Goal: Information Seeking & Learning: Learn about a topic

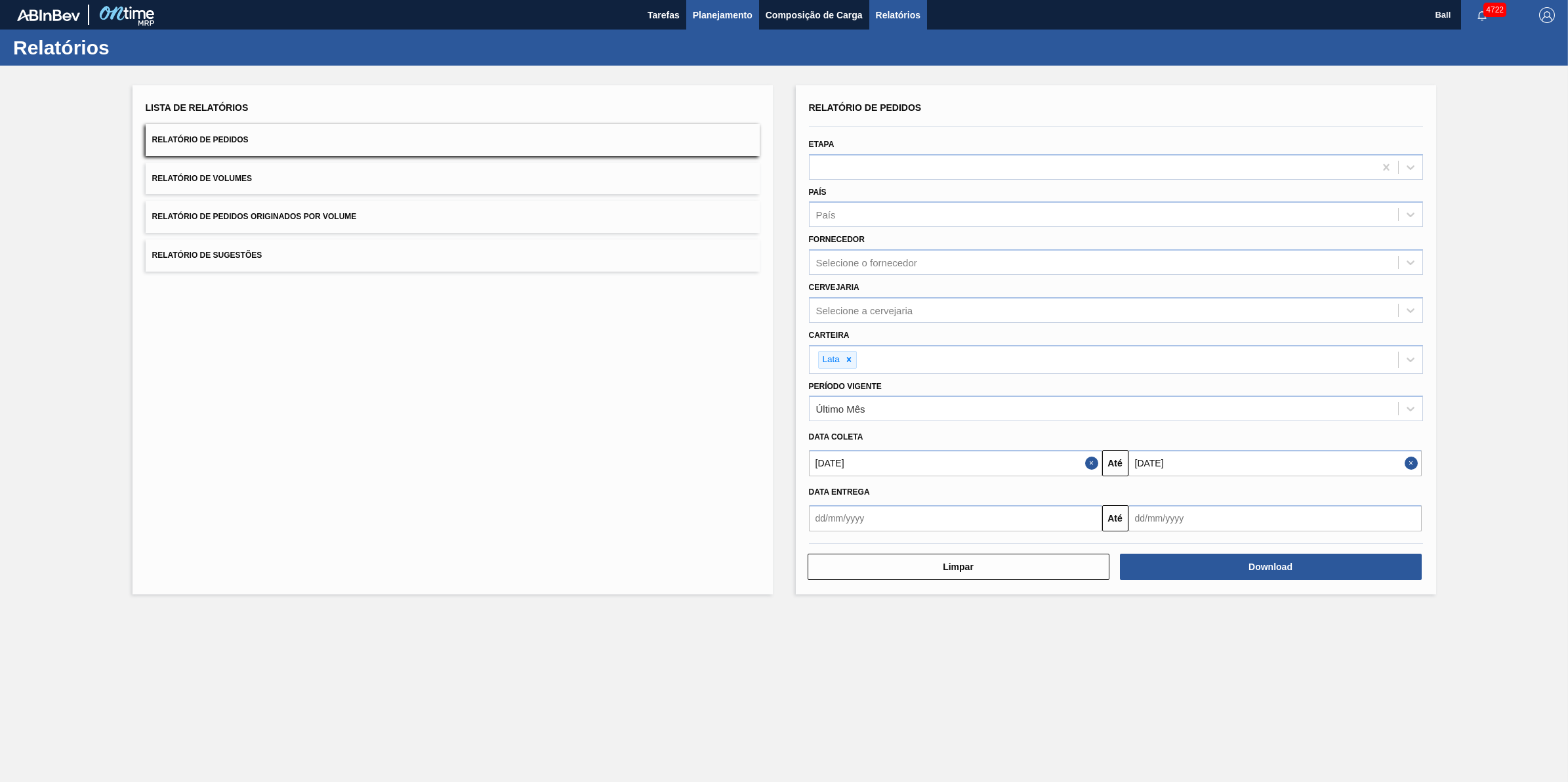
click at [719, 15] on span "Planejamento" at bounding box center [722, 15] width 60 height 15
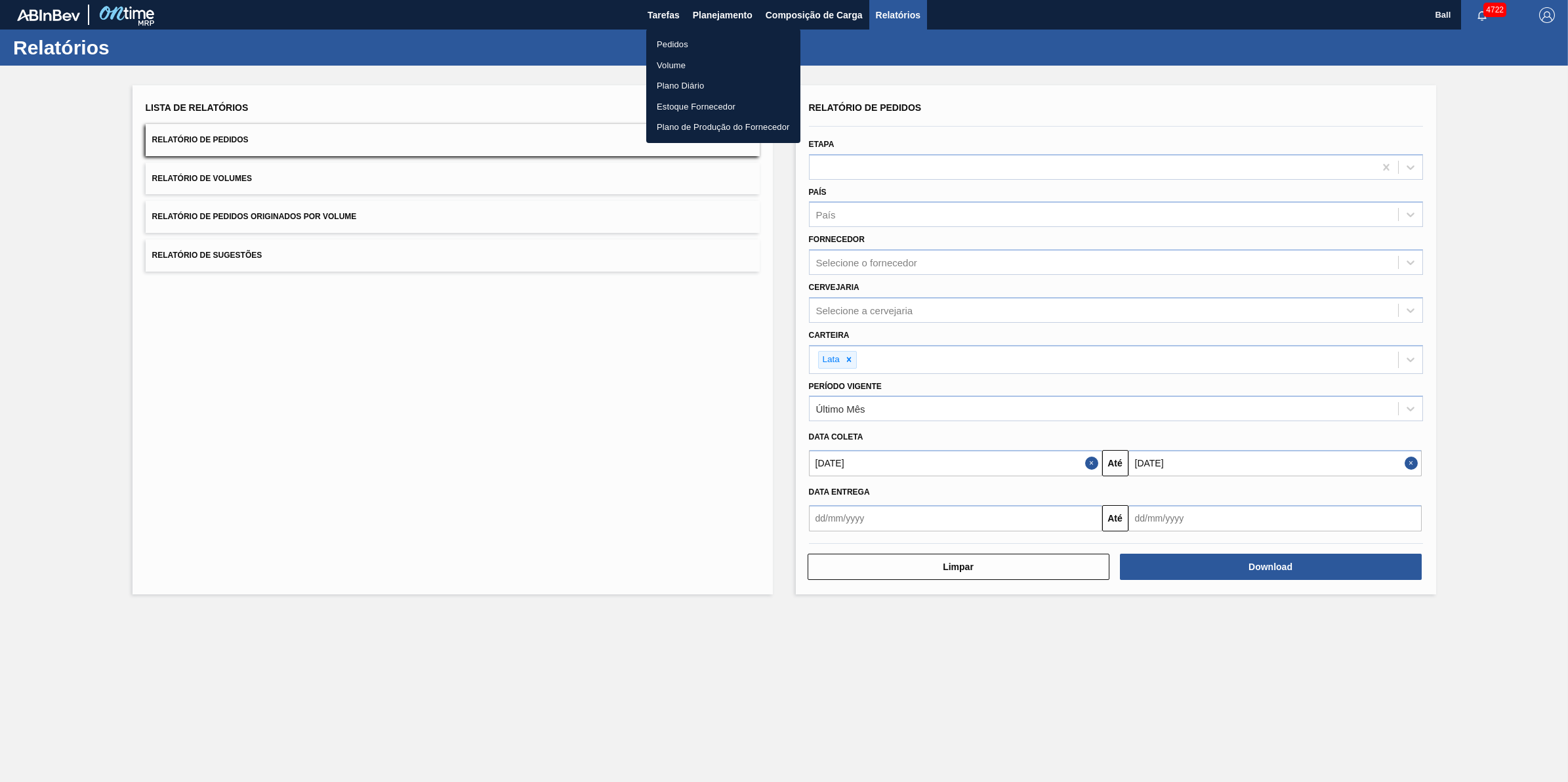
click at [676, 42] on li "Pedidos" at bounding box center [723, 44] width 154 height 21
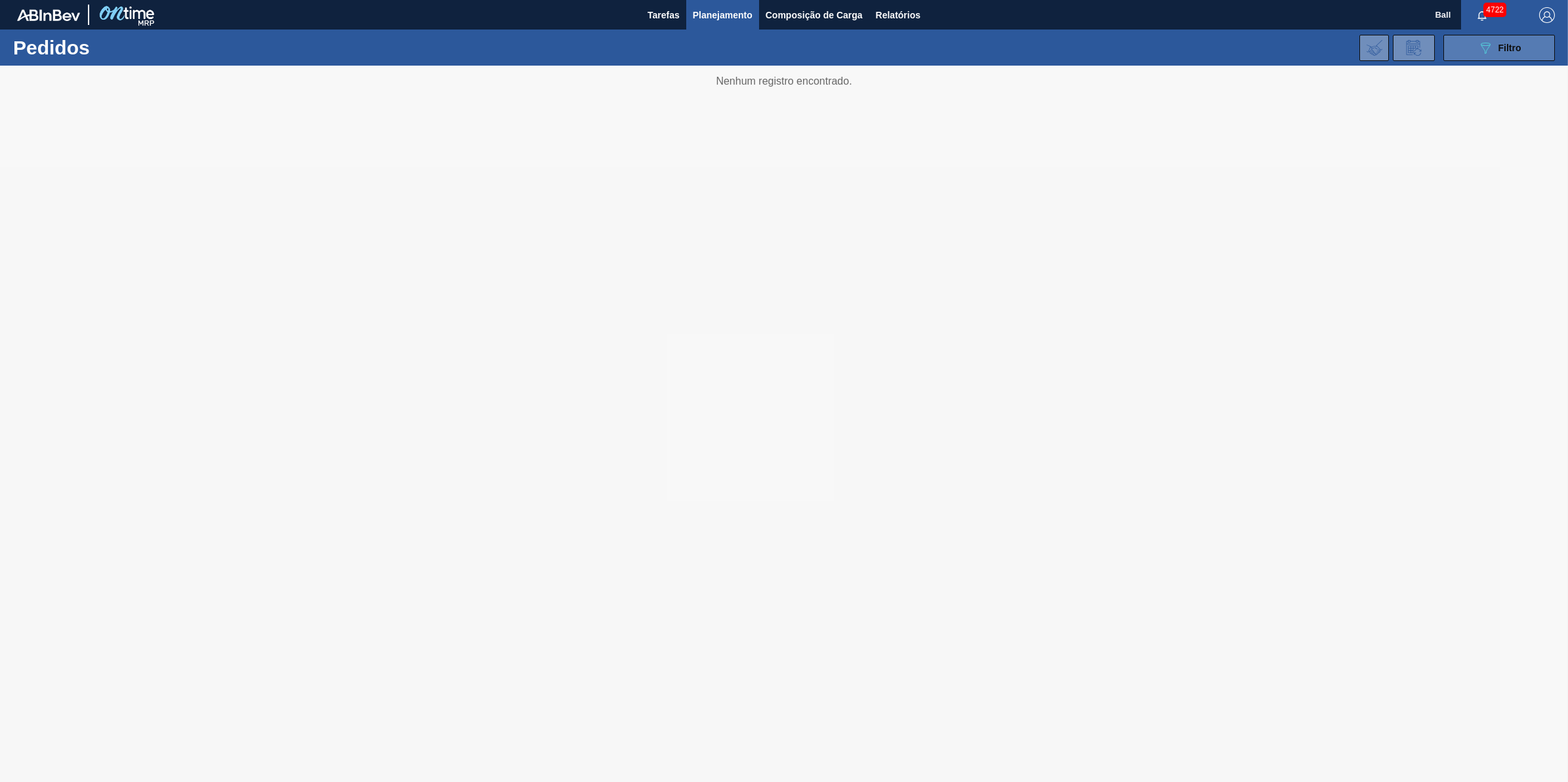
click at [1513, 49] on span "Filtro" at bounding box center [1510, 48] width 23 height 11
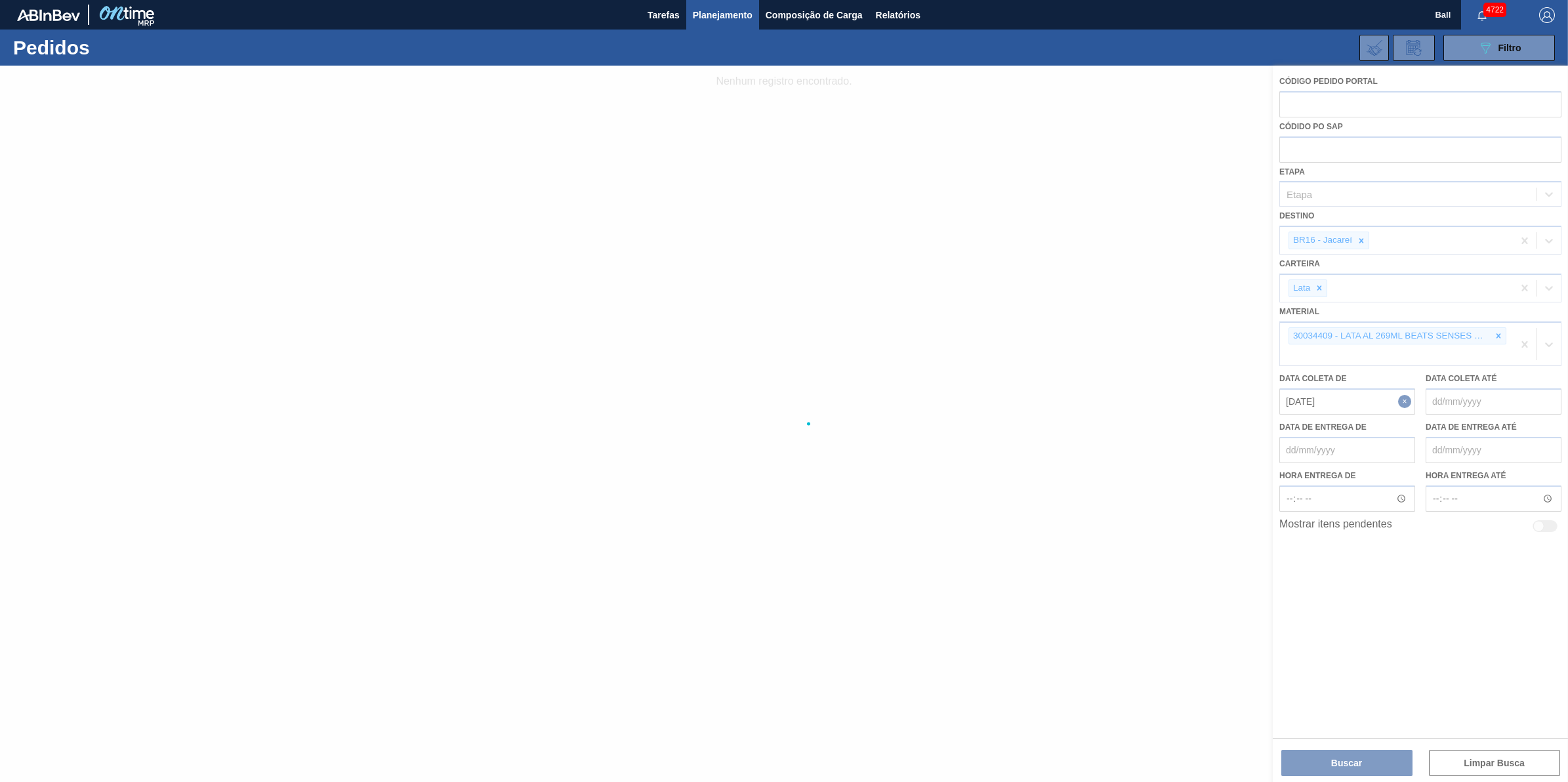
click at [1494, 336] on div at bounding box center [784, 423] width 1568 height 717
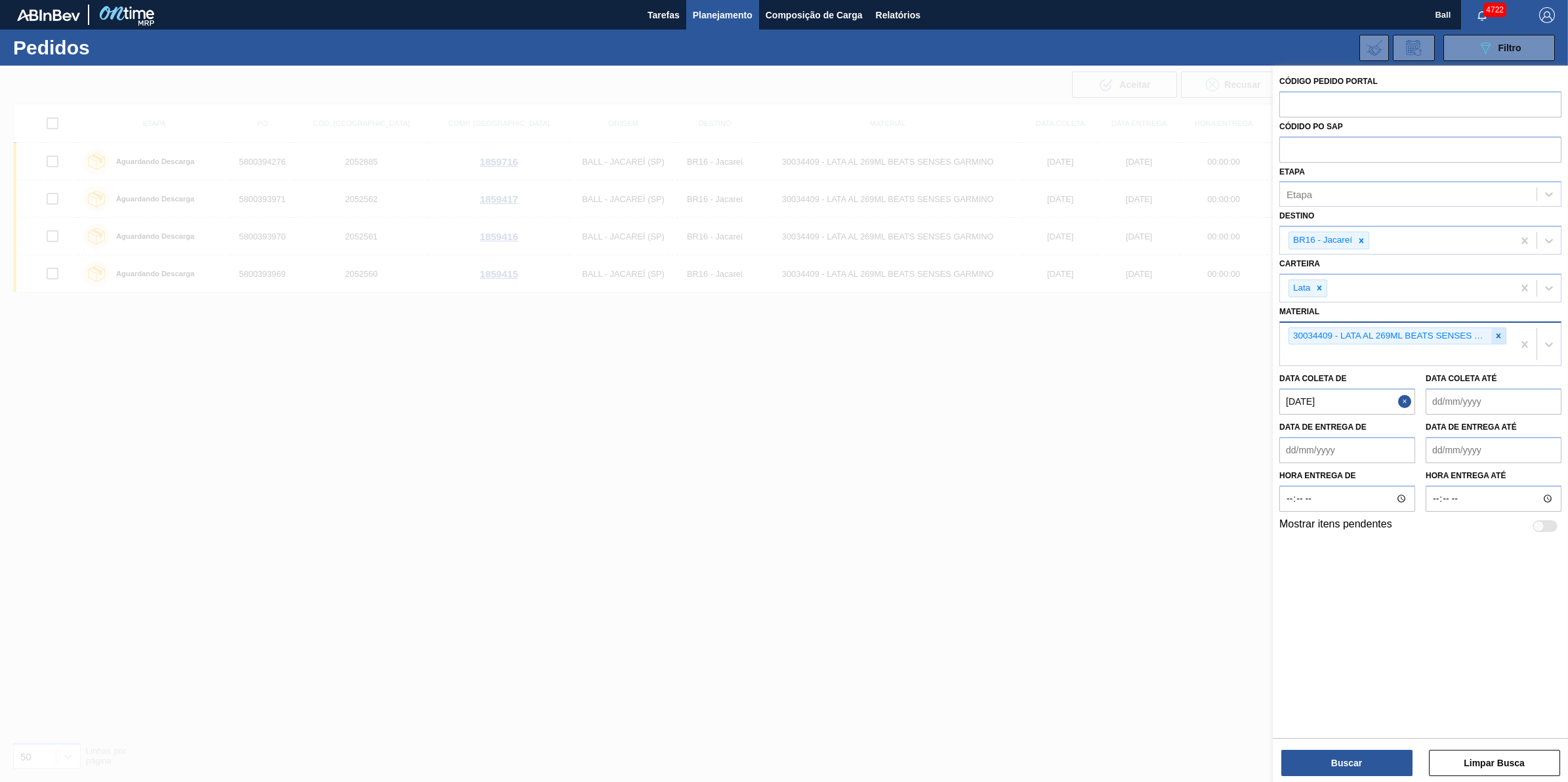
click at [1496, 336] on icon at bounding box center [1498, 336] width 9 height 9
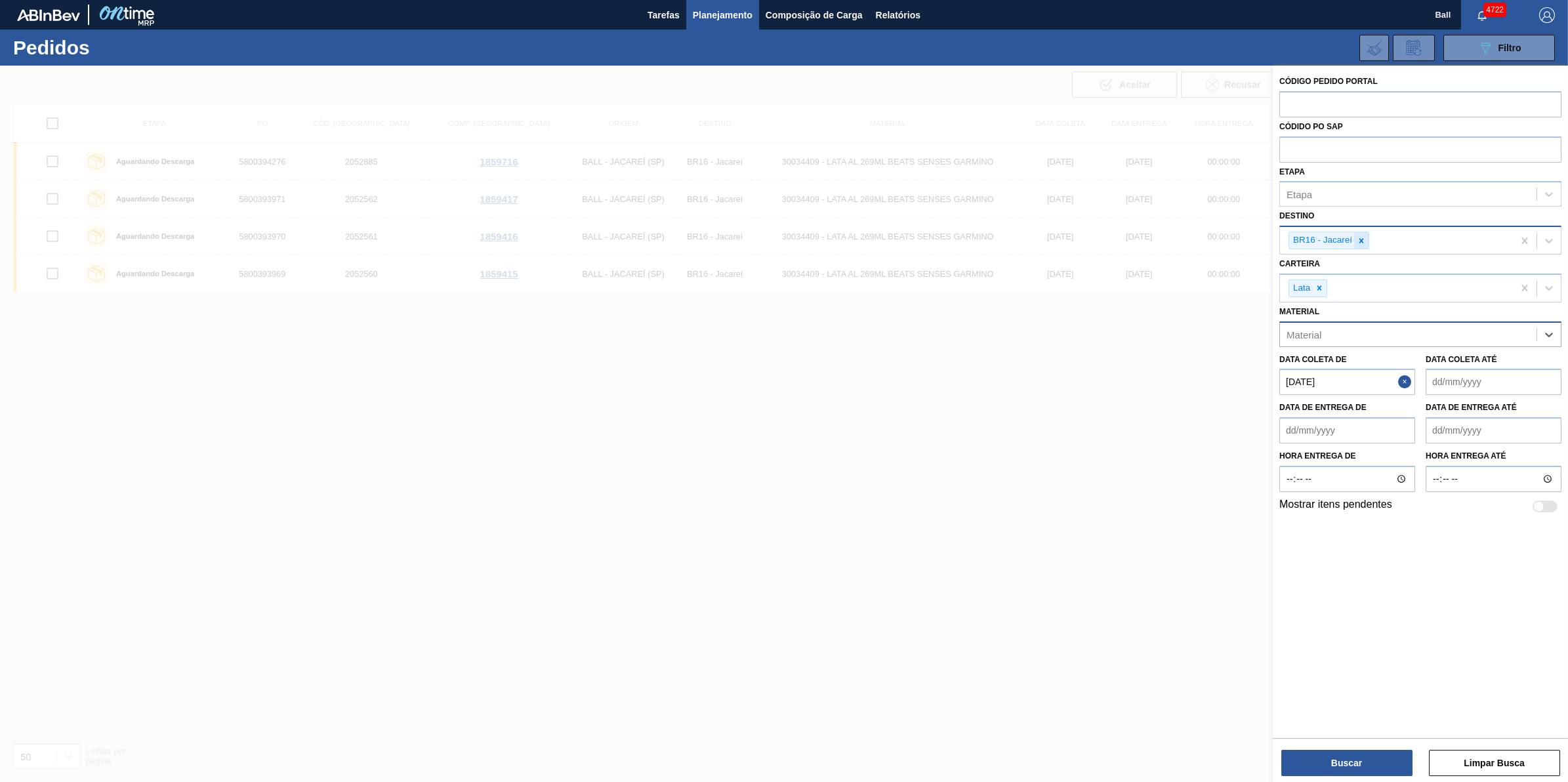
click at [1363, 238] on icon at bounding box center [1361, 241] width 9 height 9
click at [1363, 104] on input "text" at bounding box center [1420, 104] width 282 height 25
click at [1364, 145] on input "text" at bounding box center [1420, 149] width 282 height 25
paste input "text"
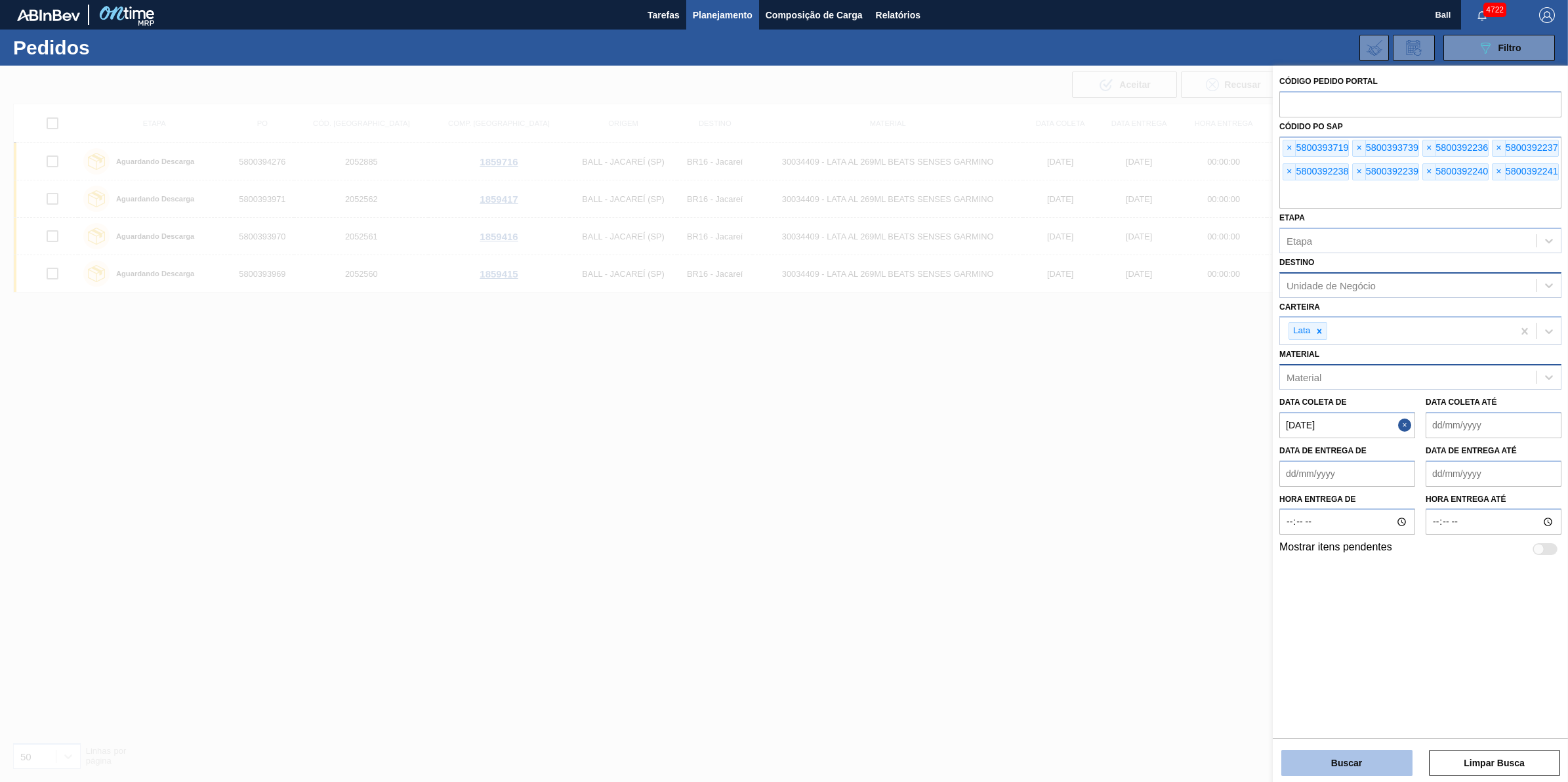
click at [1366, 757] on button "Buscar" at bounding box center [1346, 764] width 132 height 26
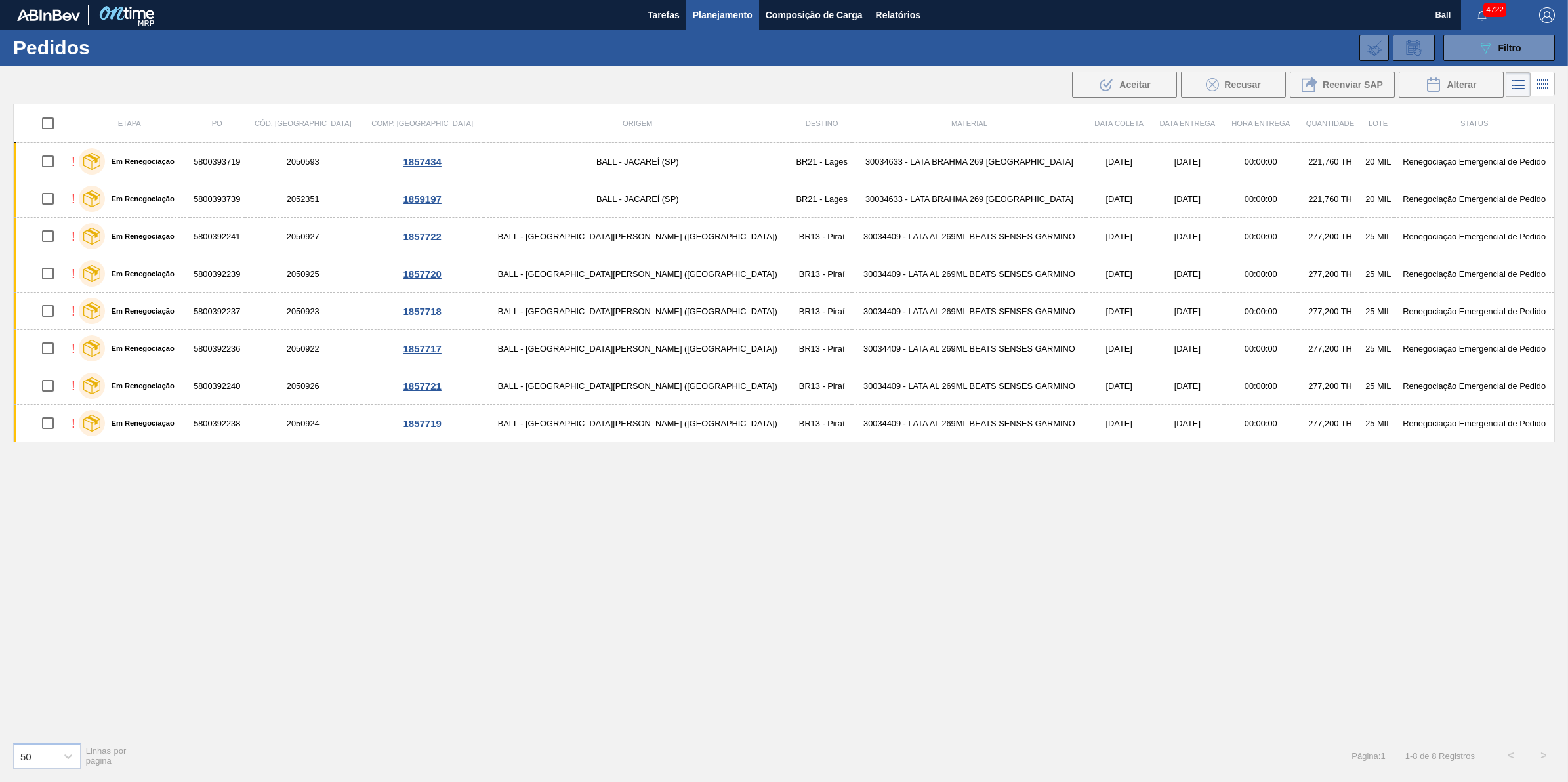
click at [62, 126] on input "checkbox" at bounding box center [48, 123] width 28 height 28
checkbox input "true"
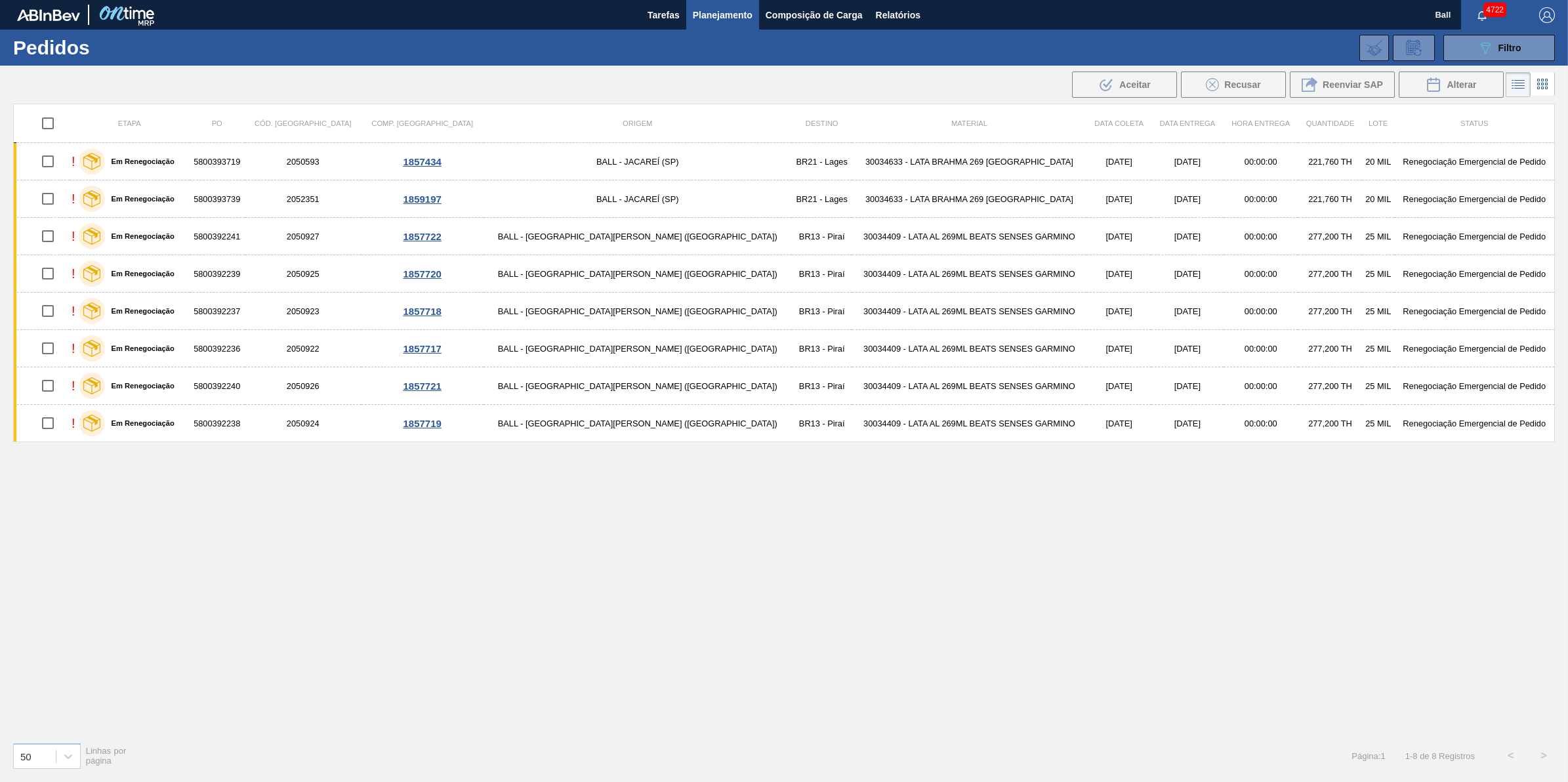
checkbox input "true"
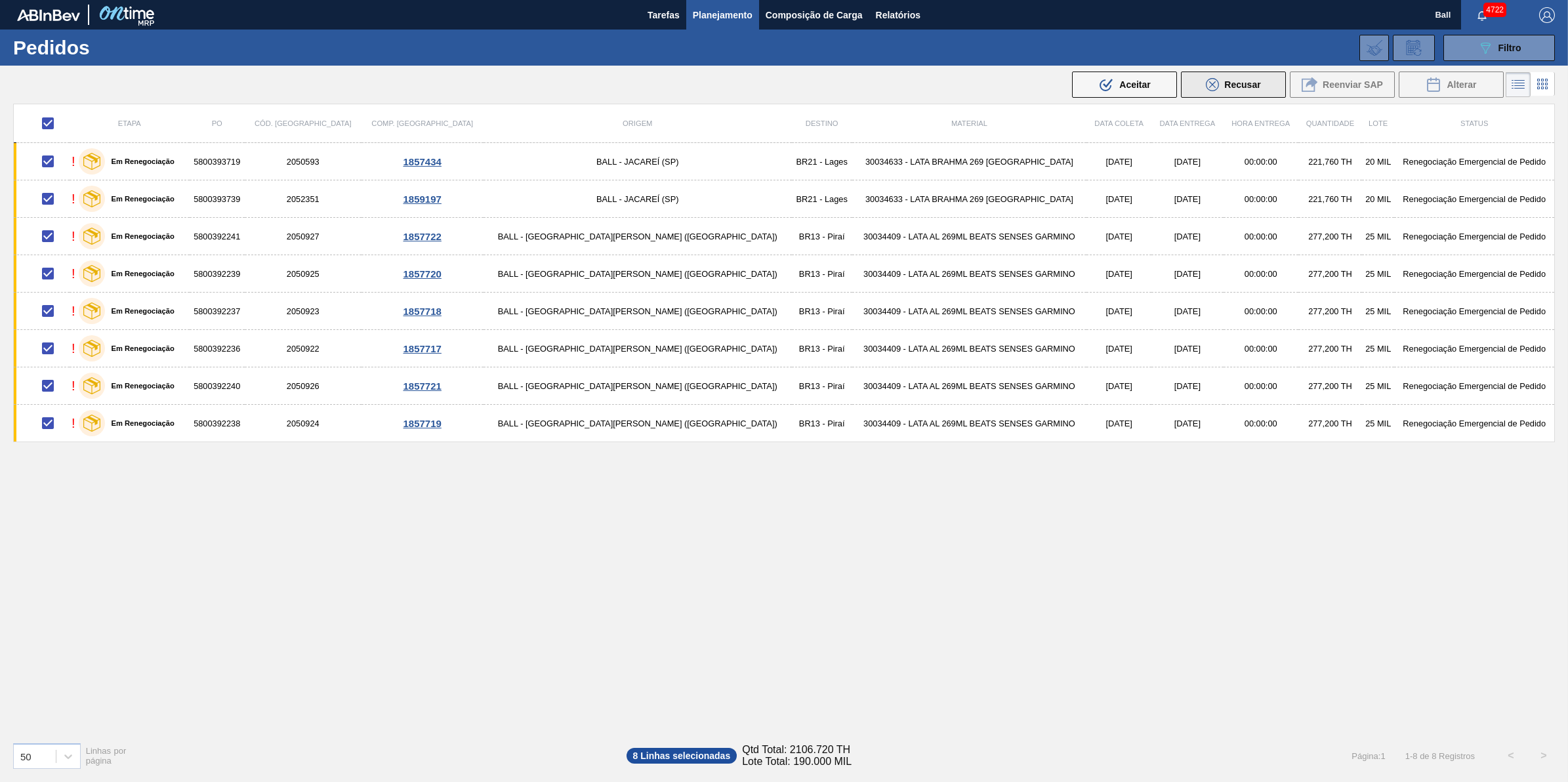
click at [1250, 89] on span "Recusar" at bounding box center [1242, 85] width 36 height 11
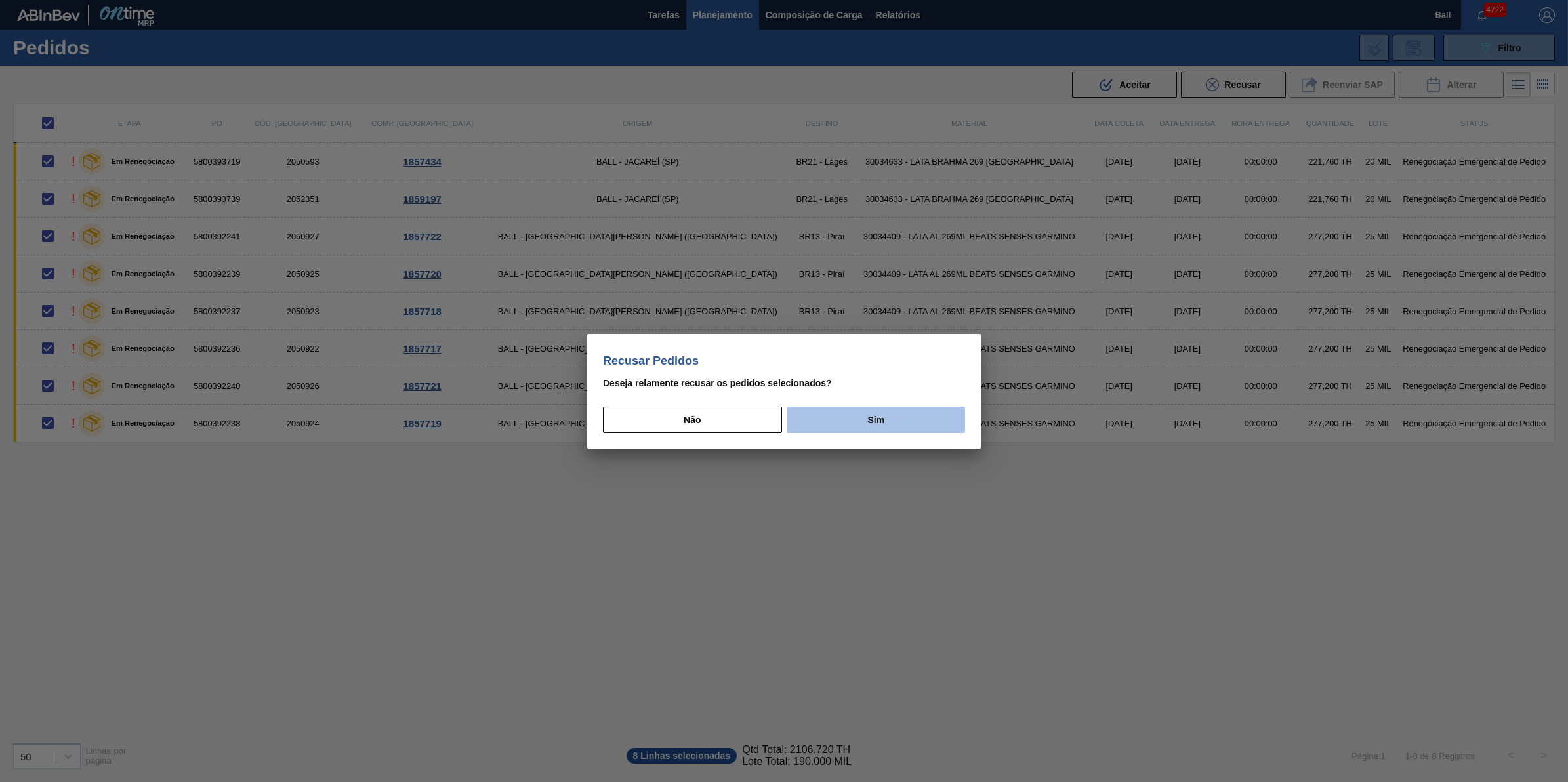
click at [827, 412] on button "Sim" at bounding box center [876, 420] width 178 height 26
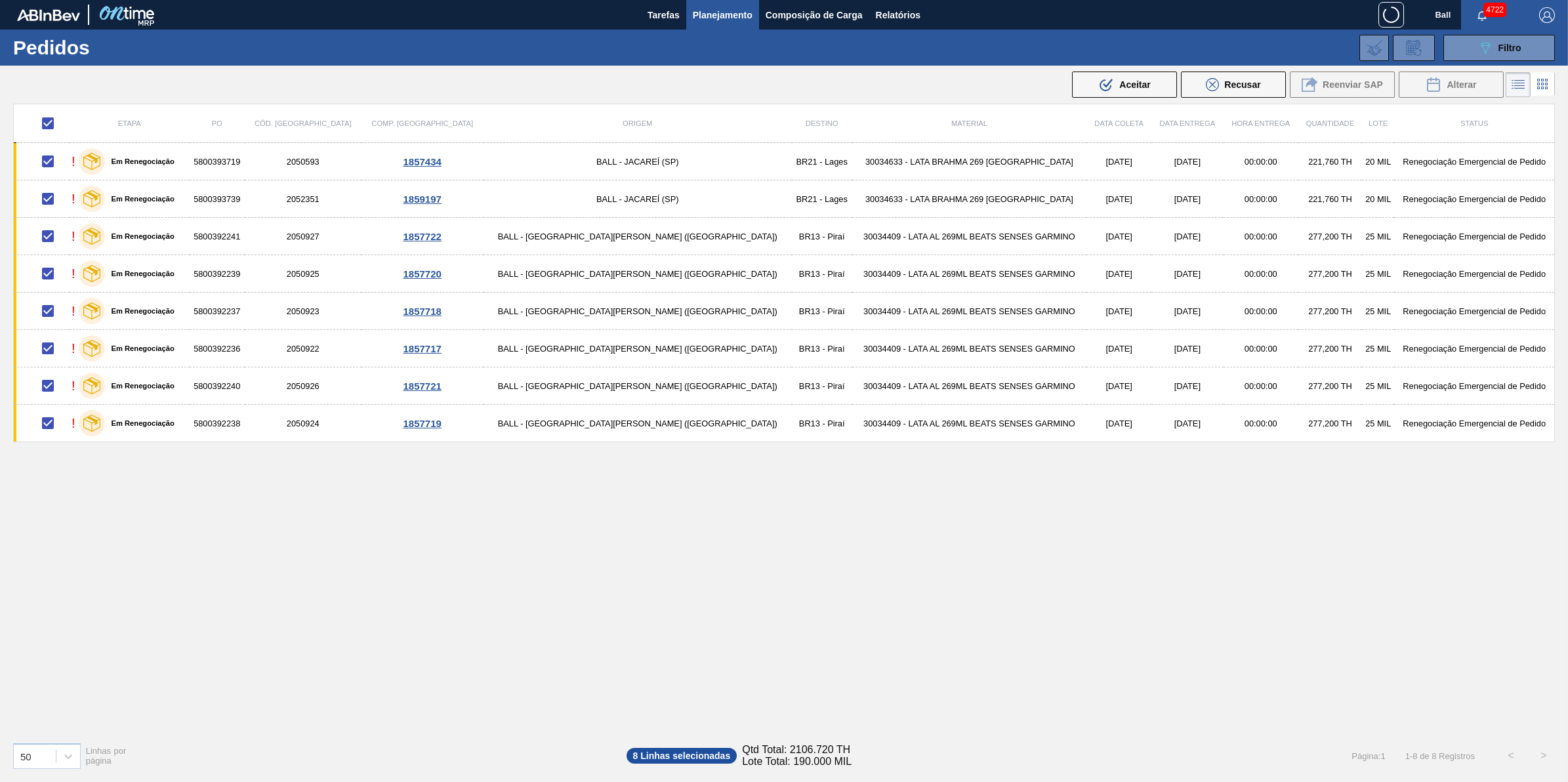
checkbox input "false"
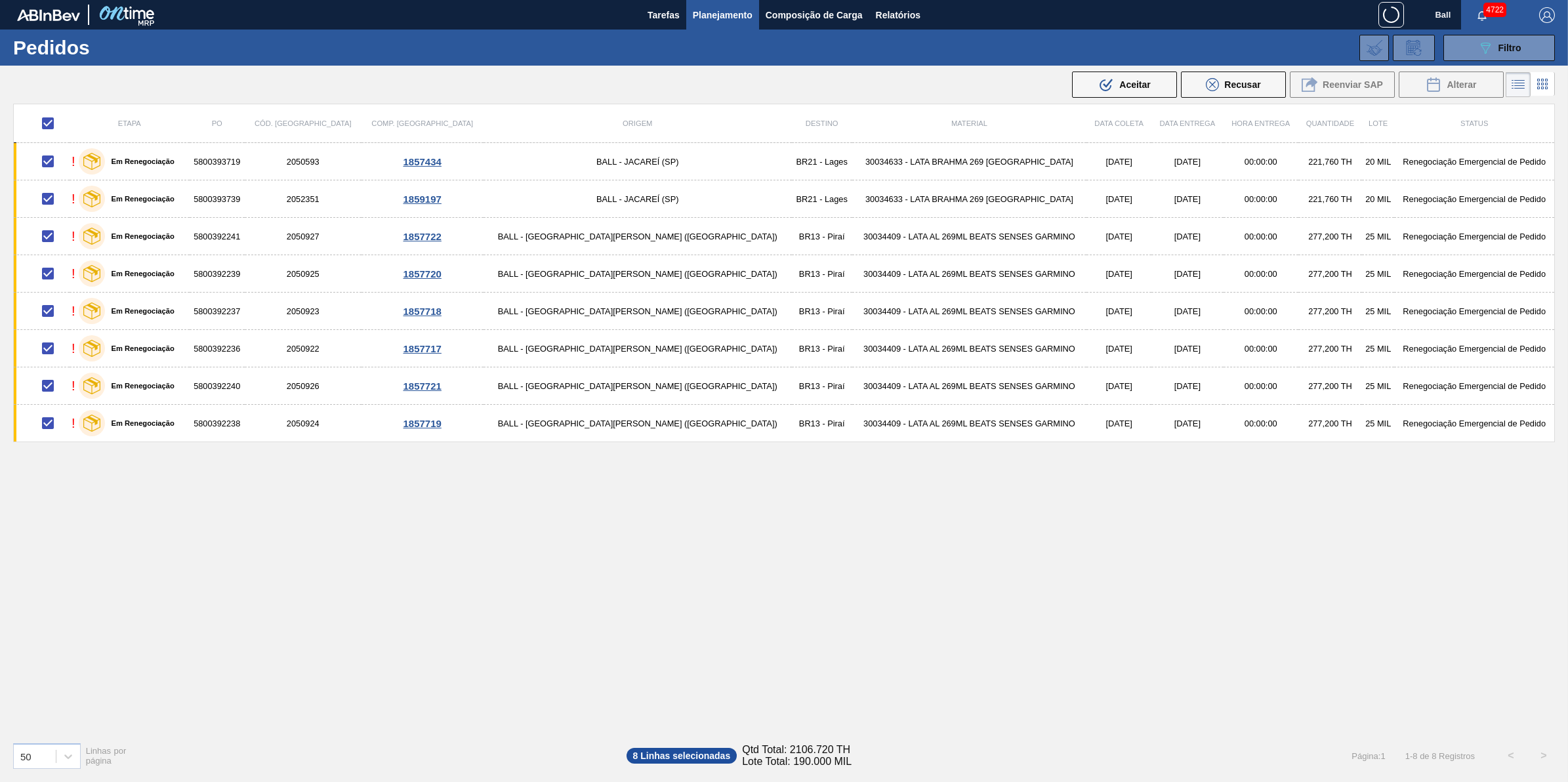
checkbox input "false"
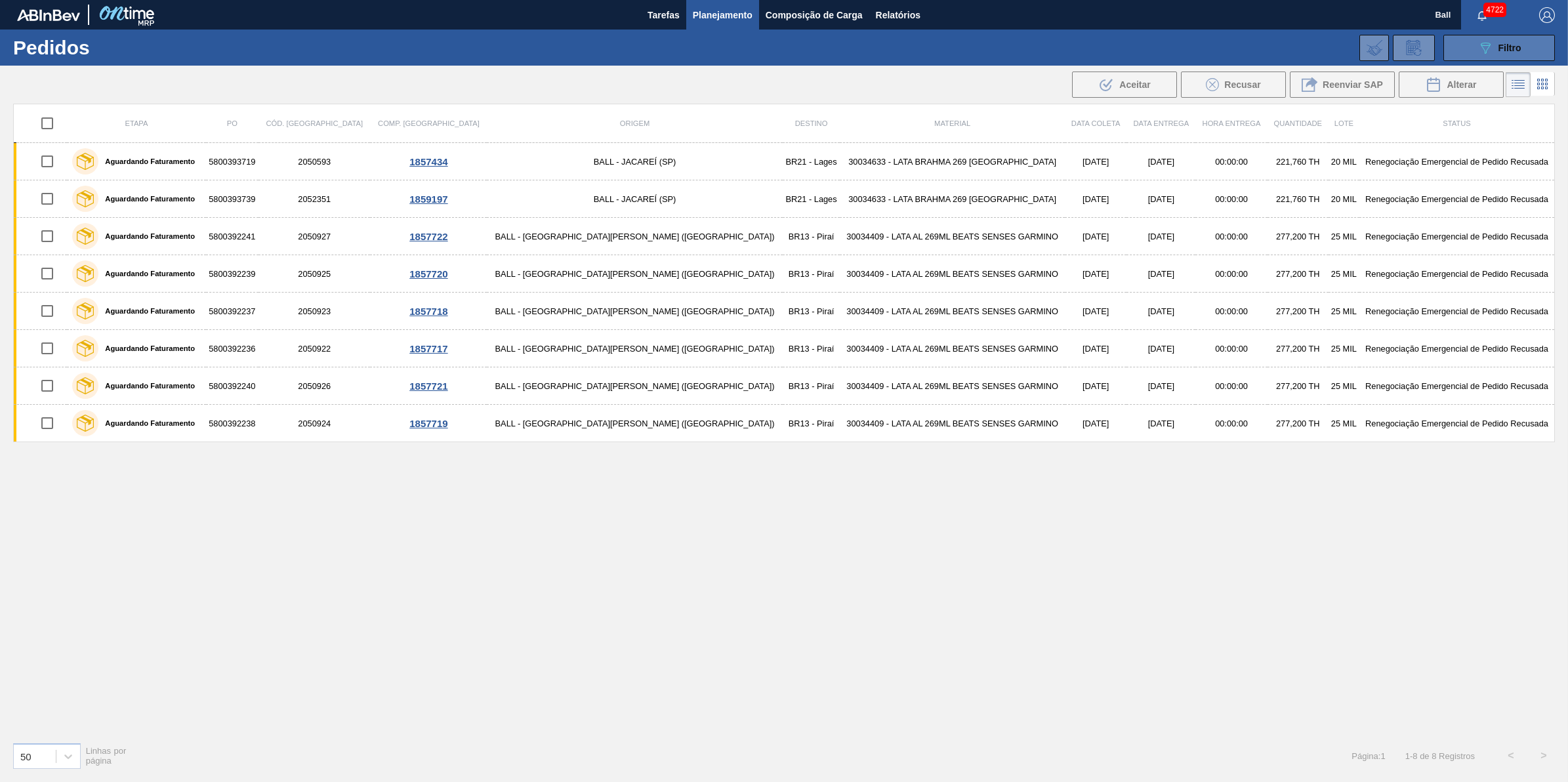
click at [1487, 35] on button "089F7B8B-B2A5-4AFE-B5C0-19BA573D28AC Filtro" at bounding box center [1499, 48] width 112 height 26
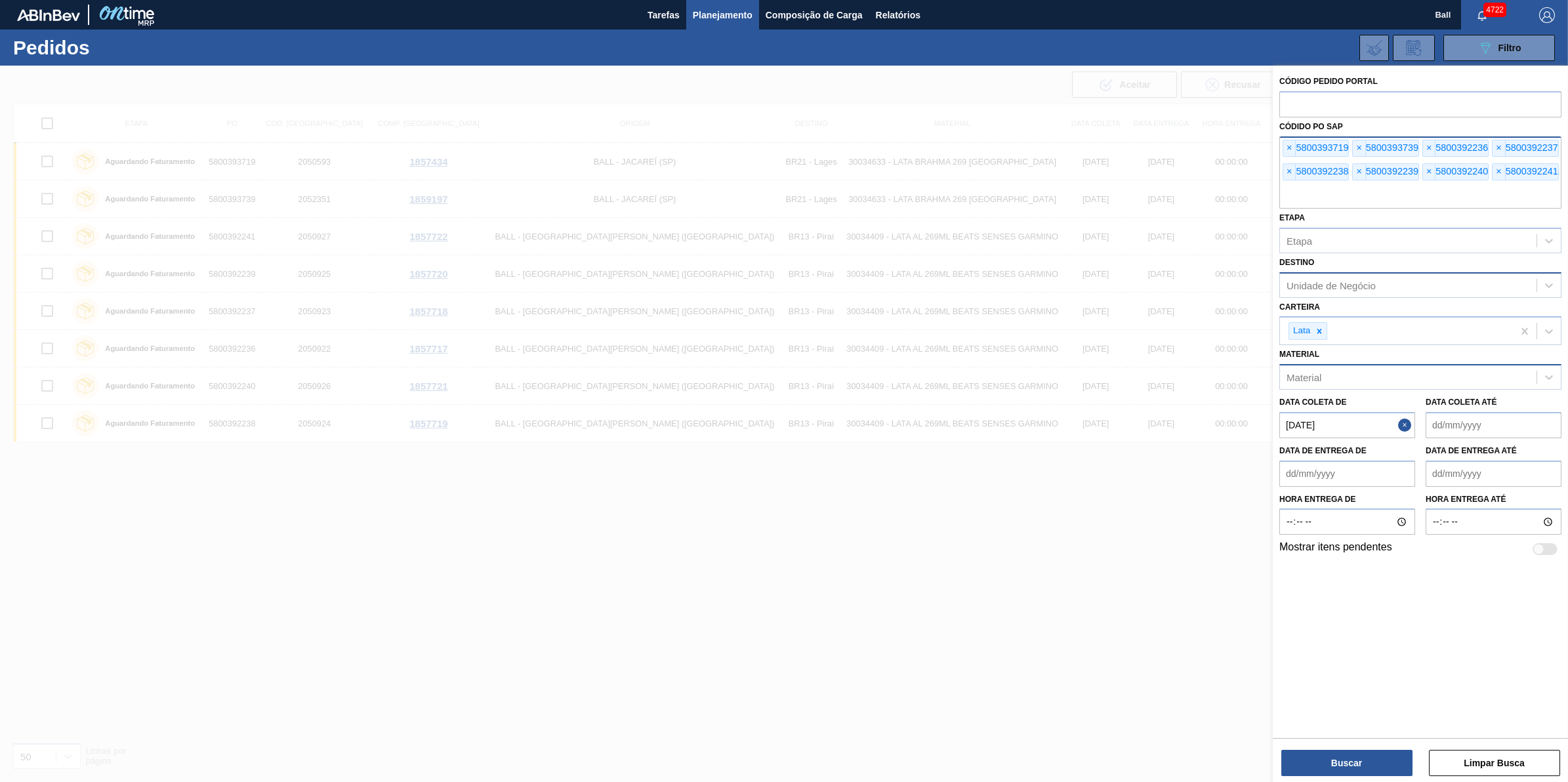
click at [1382, 198] on input "text" at bounding box center [1420, 196] width 282 height 25
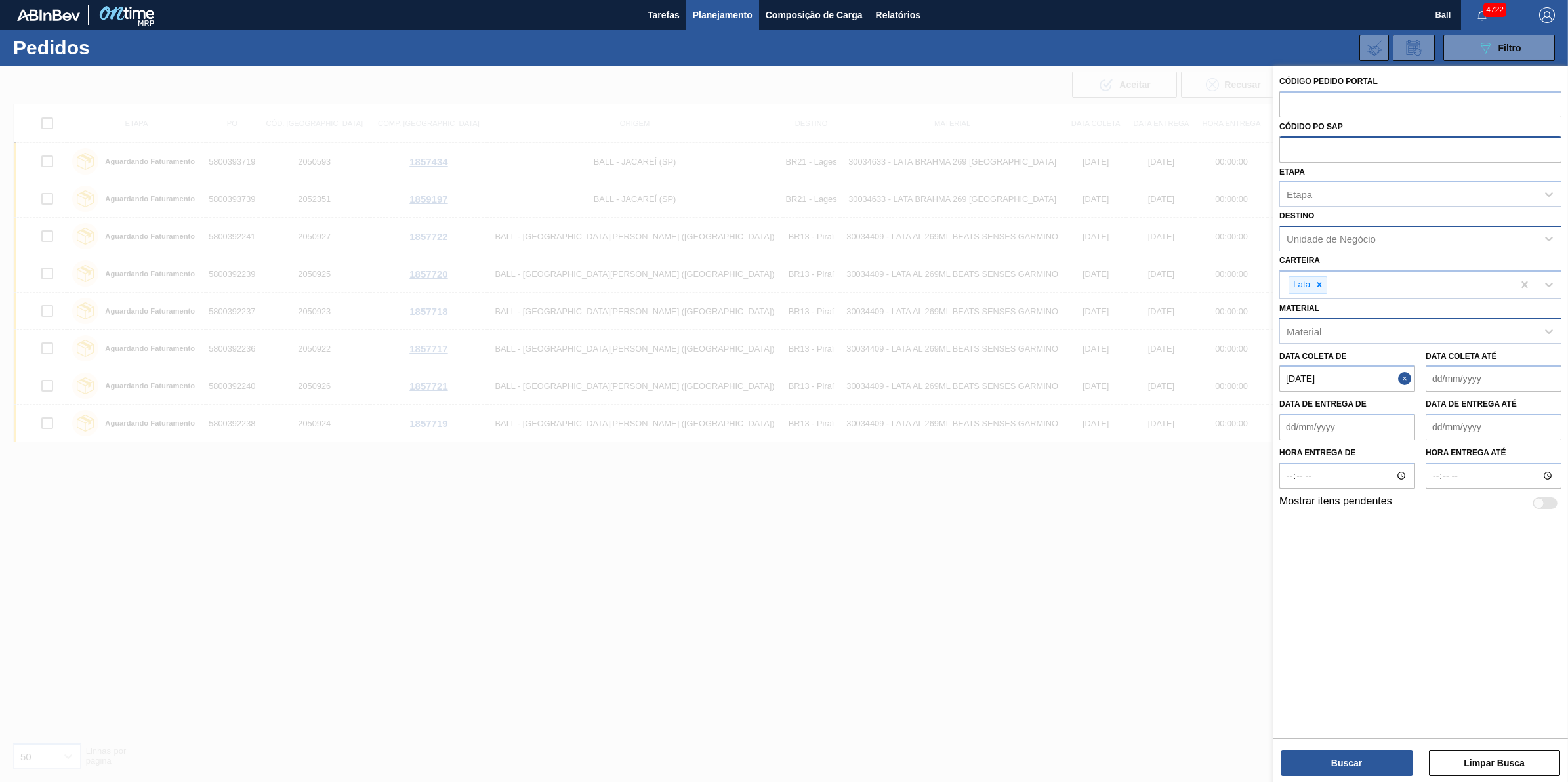
paste input "text"
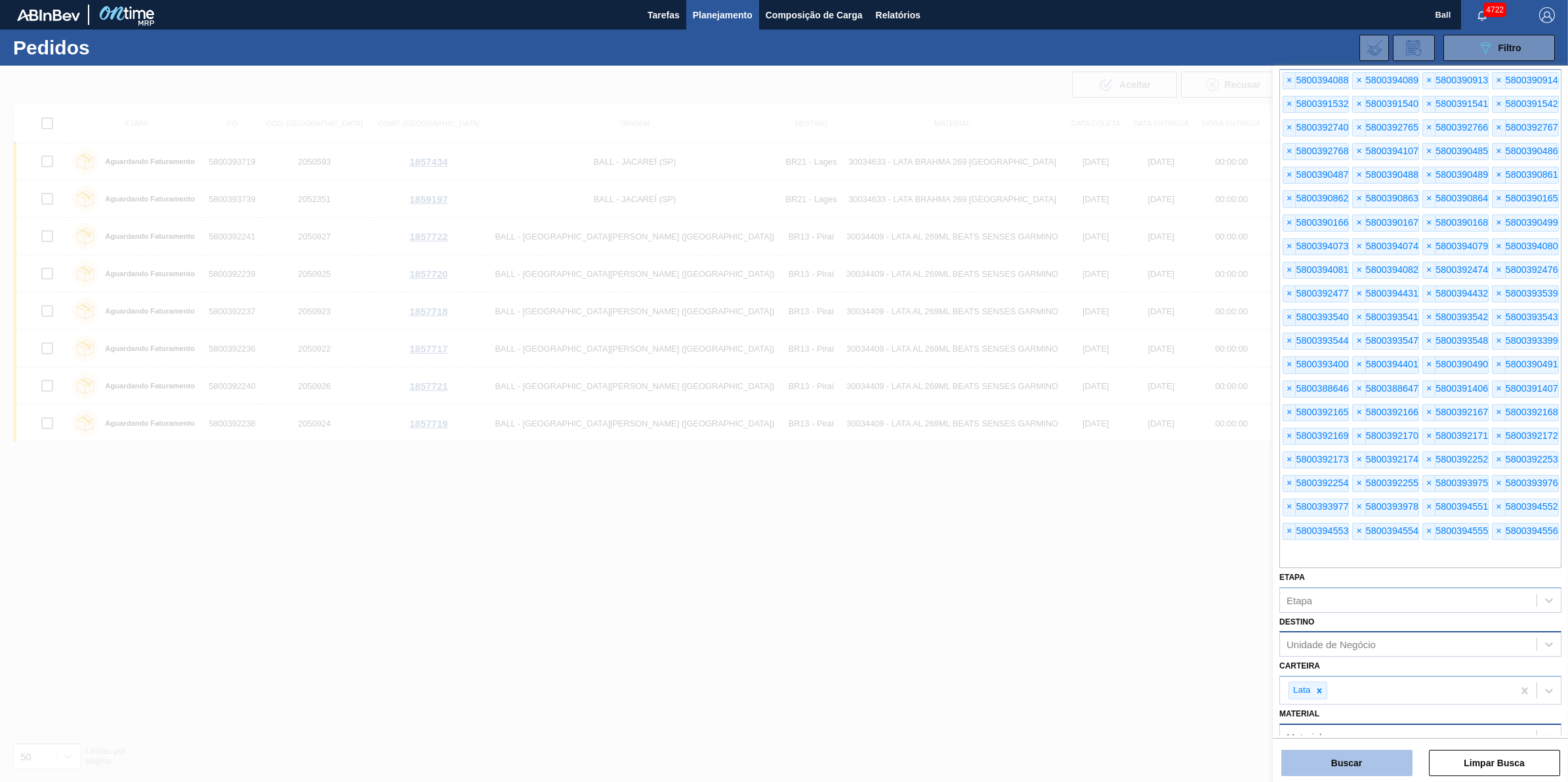
click at [1356, 759] on button "Buscar" at bounding box center [1346, 764] width 132 height 26
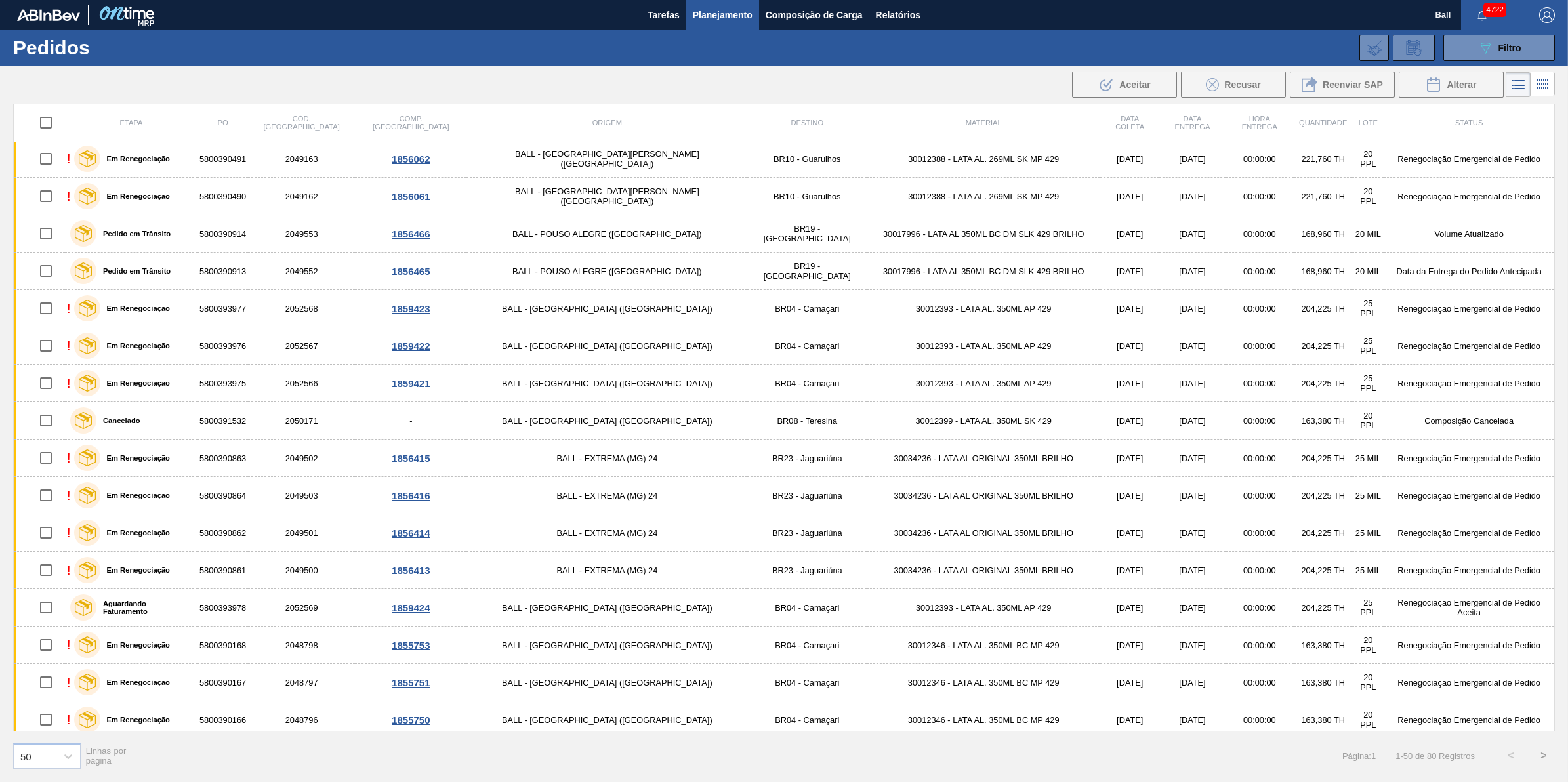
scroll to position [0, 0]
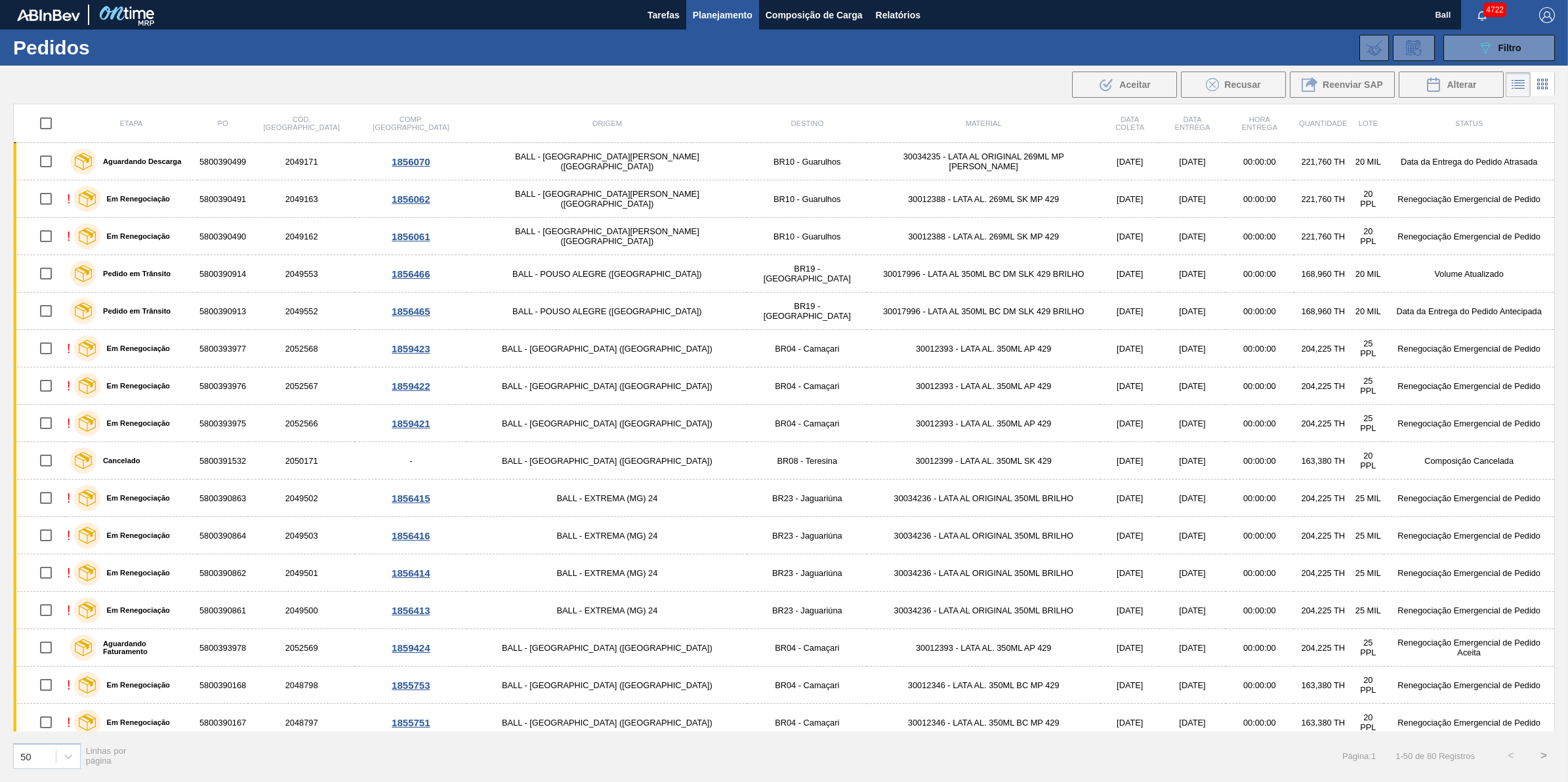
click at [52, 122] on input "checkbox" at bounding box center [46, 123] width 28 height 28
checkbox input "true"
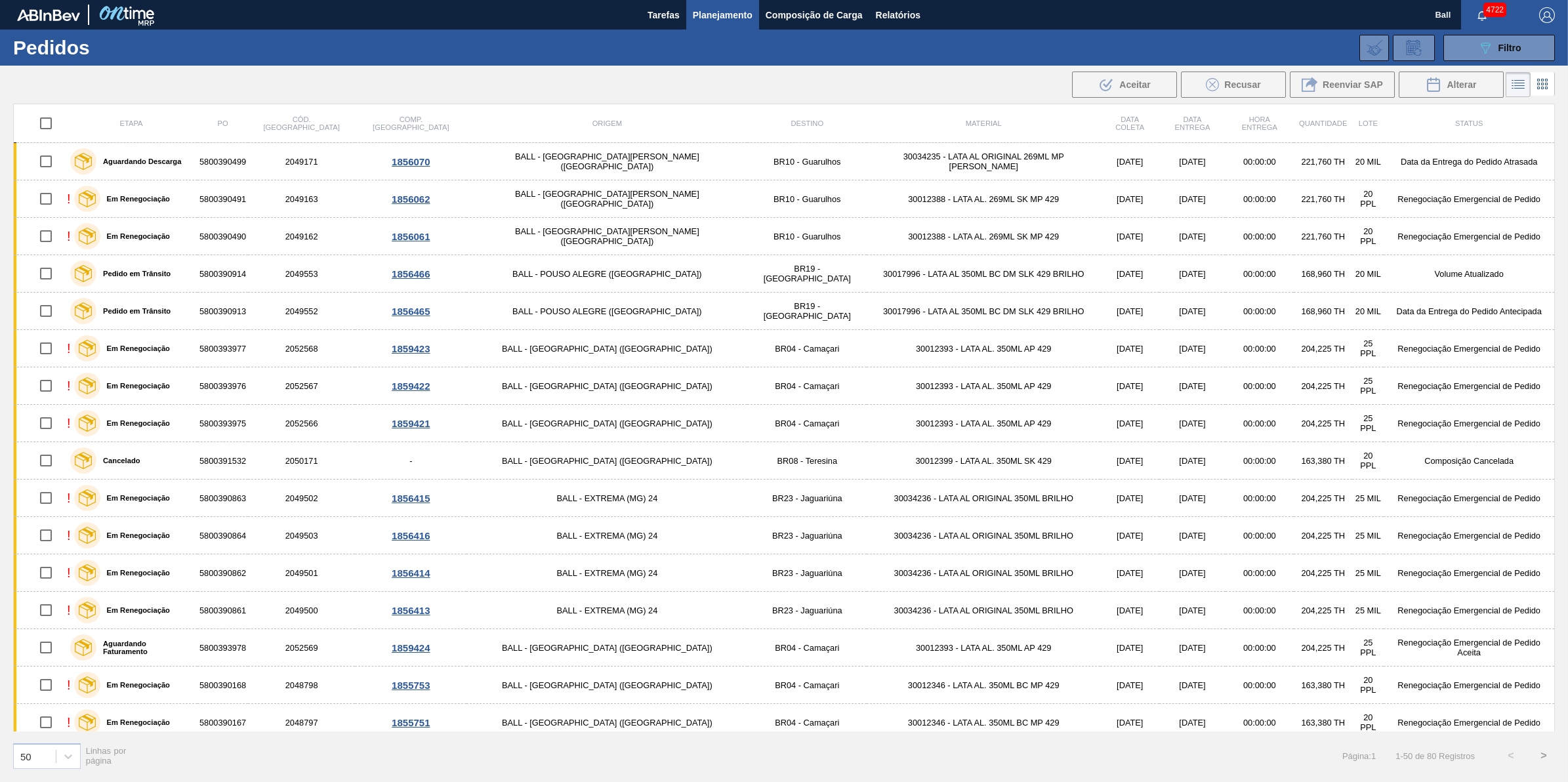
checkbox input "true"
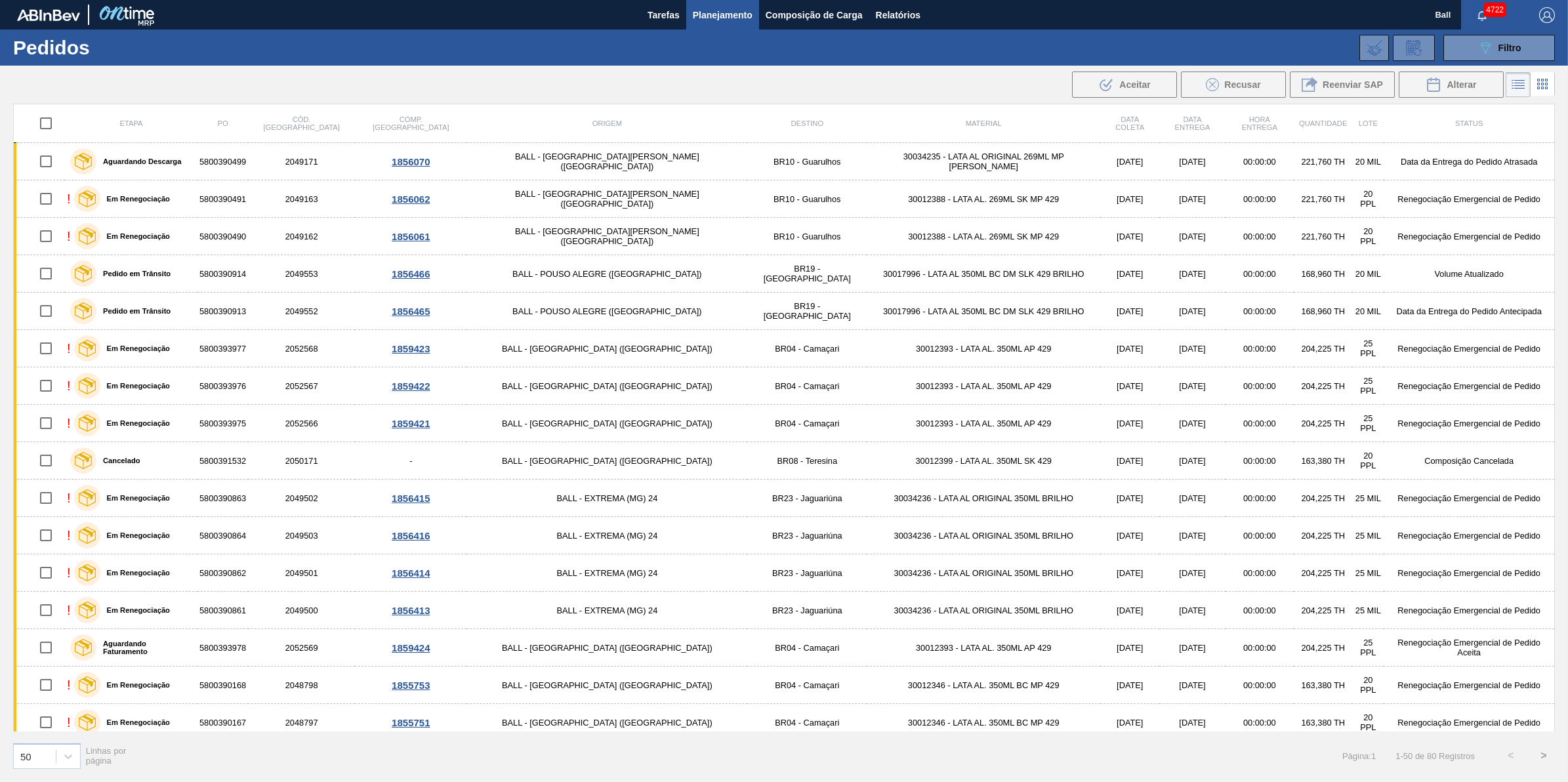
checkbox input "true"
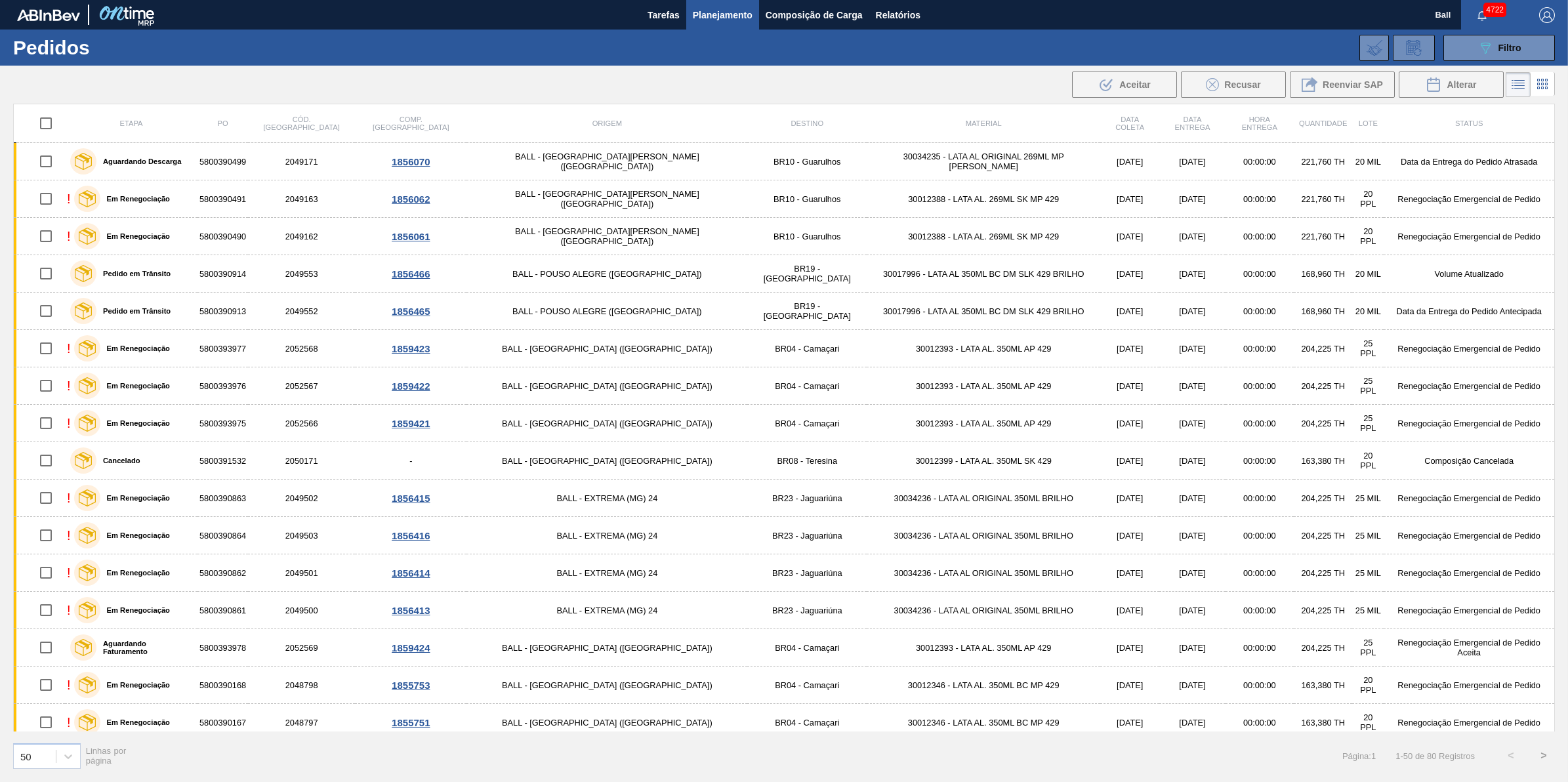
checkbox input "true"
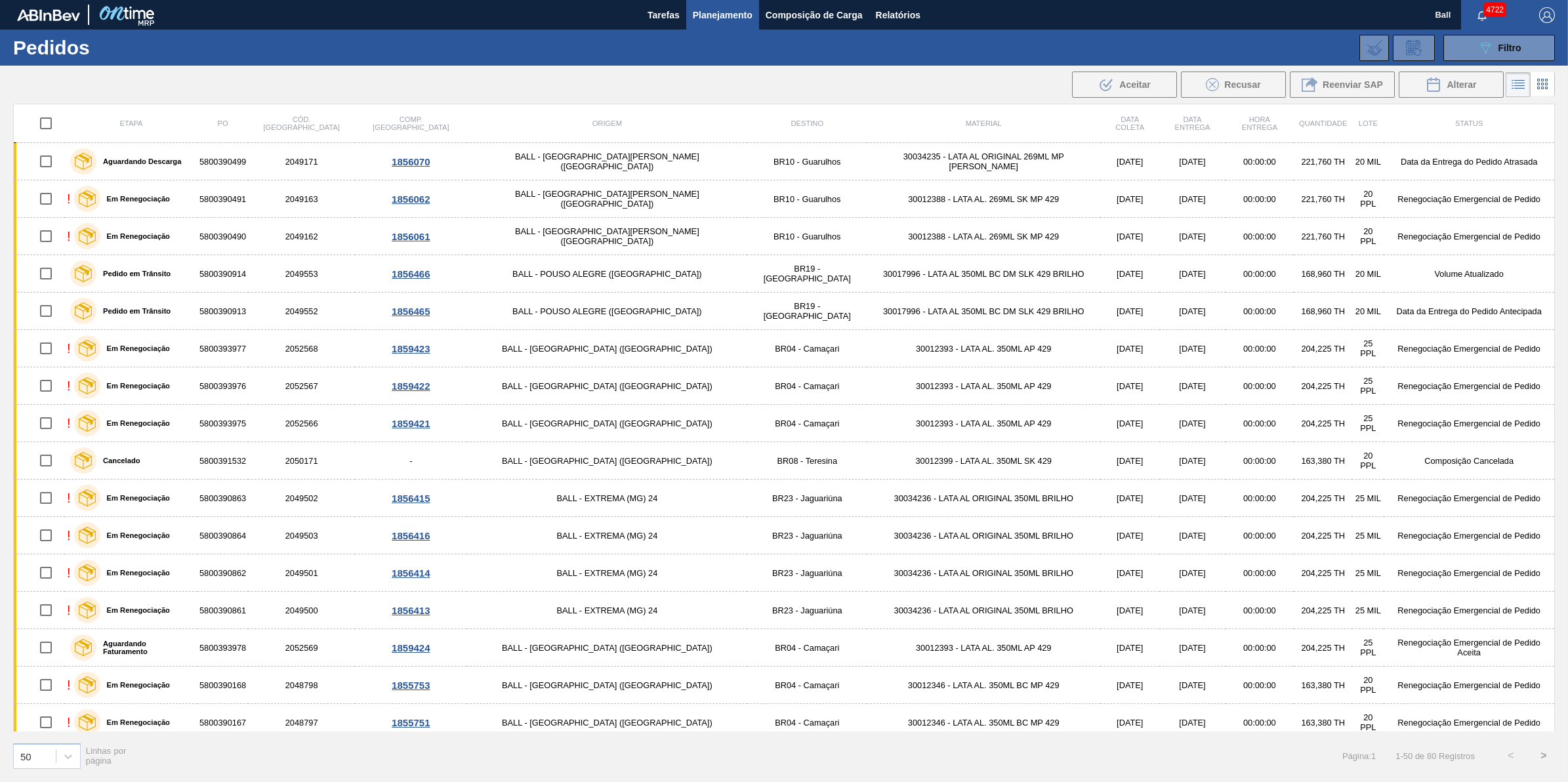
checkbox input "true"
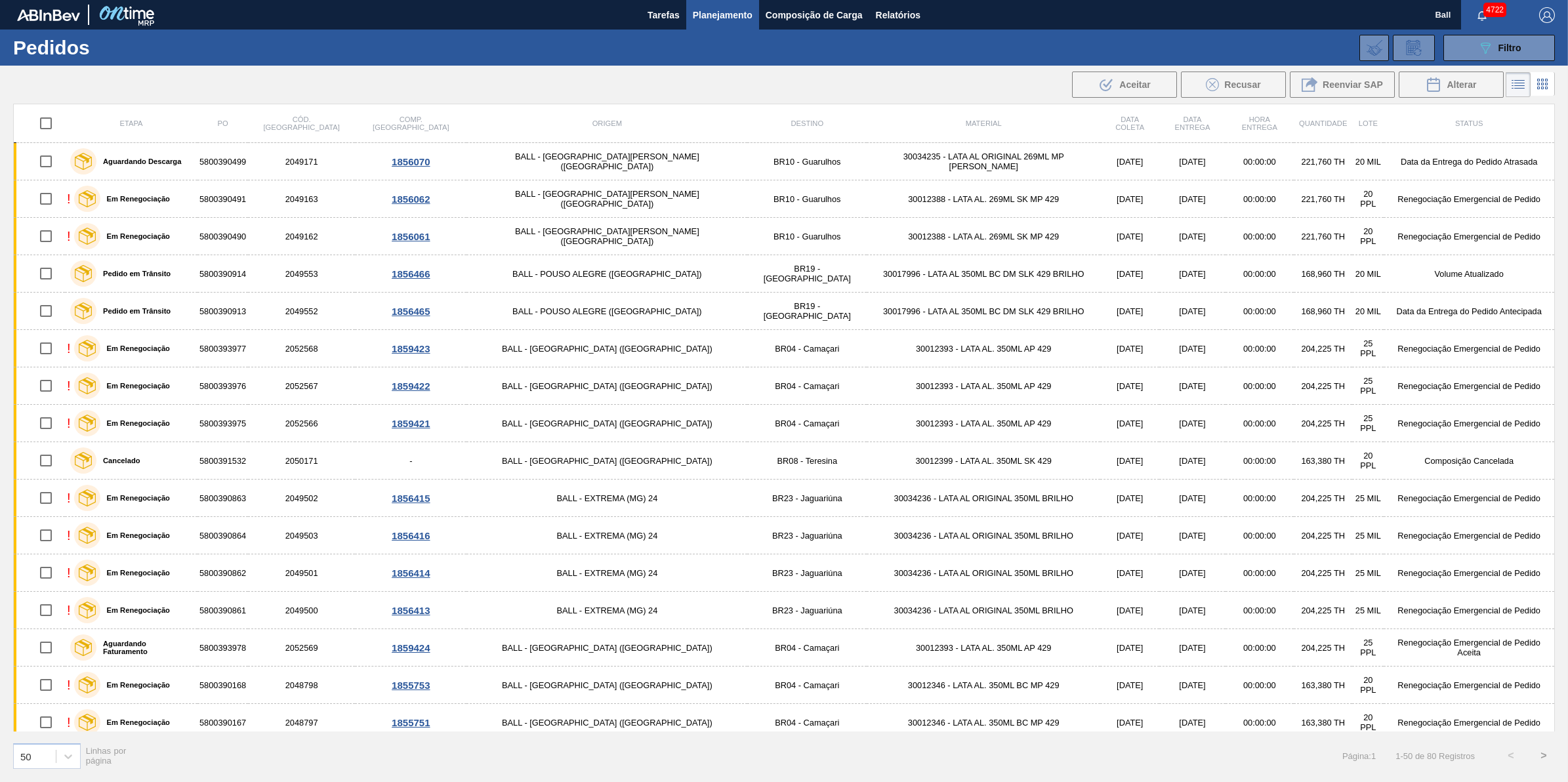
checkbox input "true"
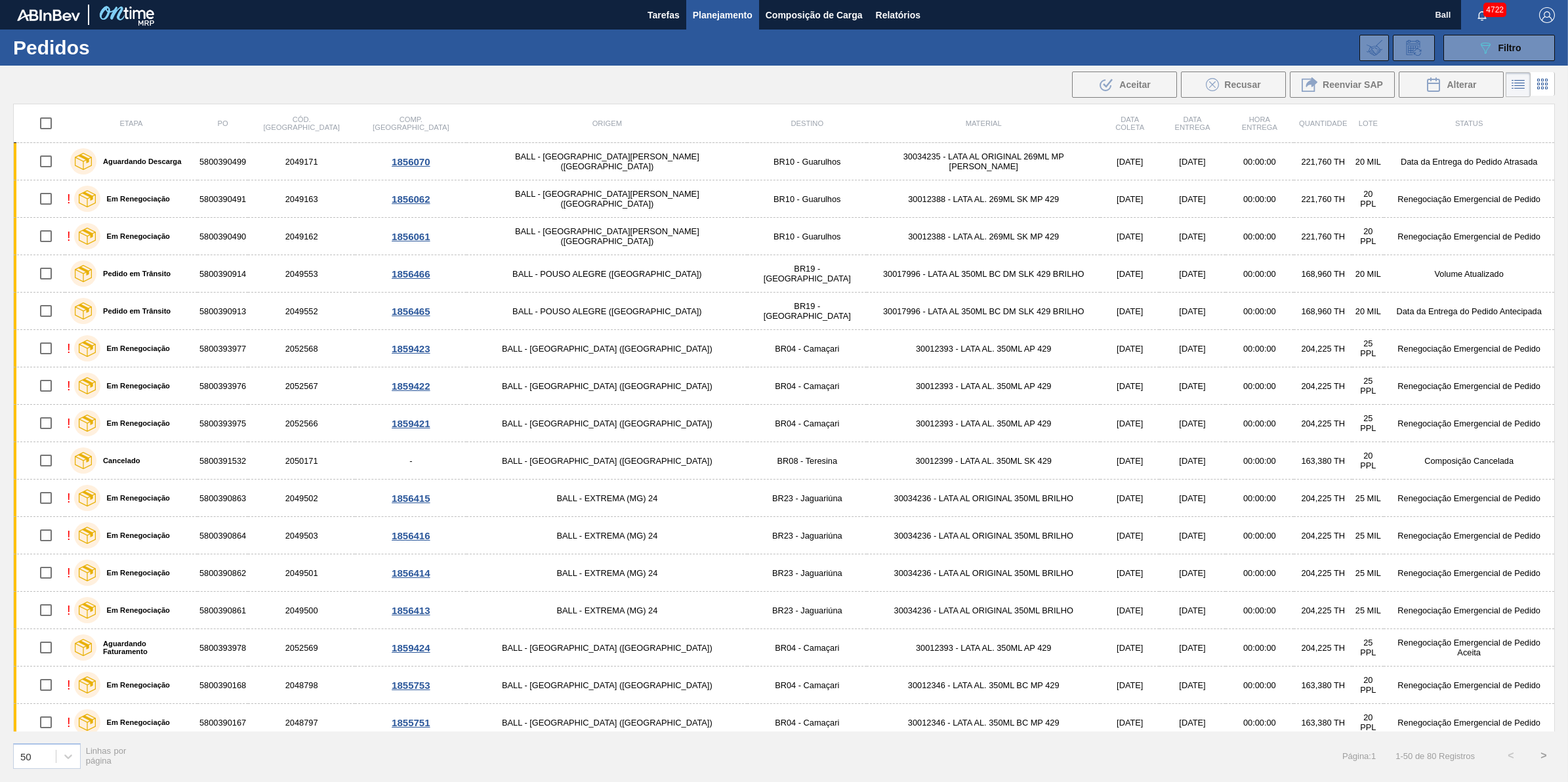
checkbox input "true"
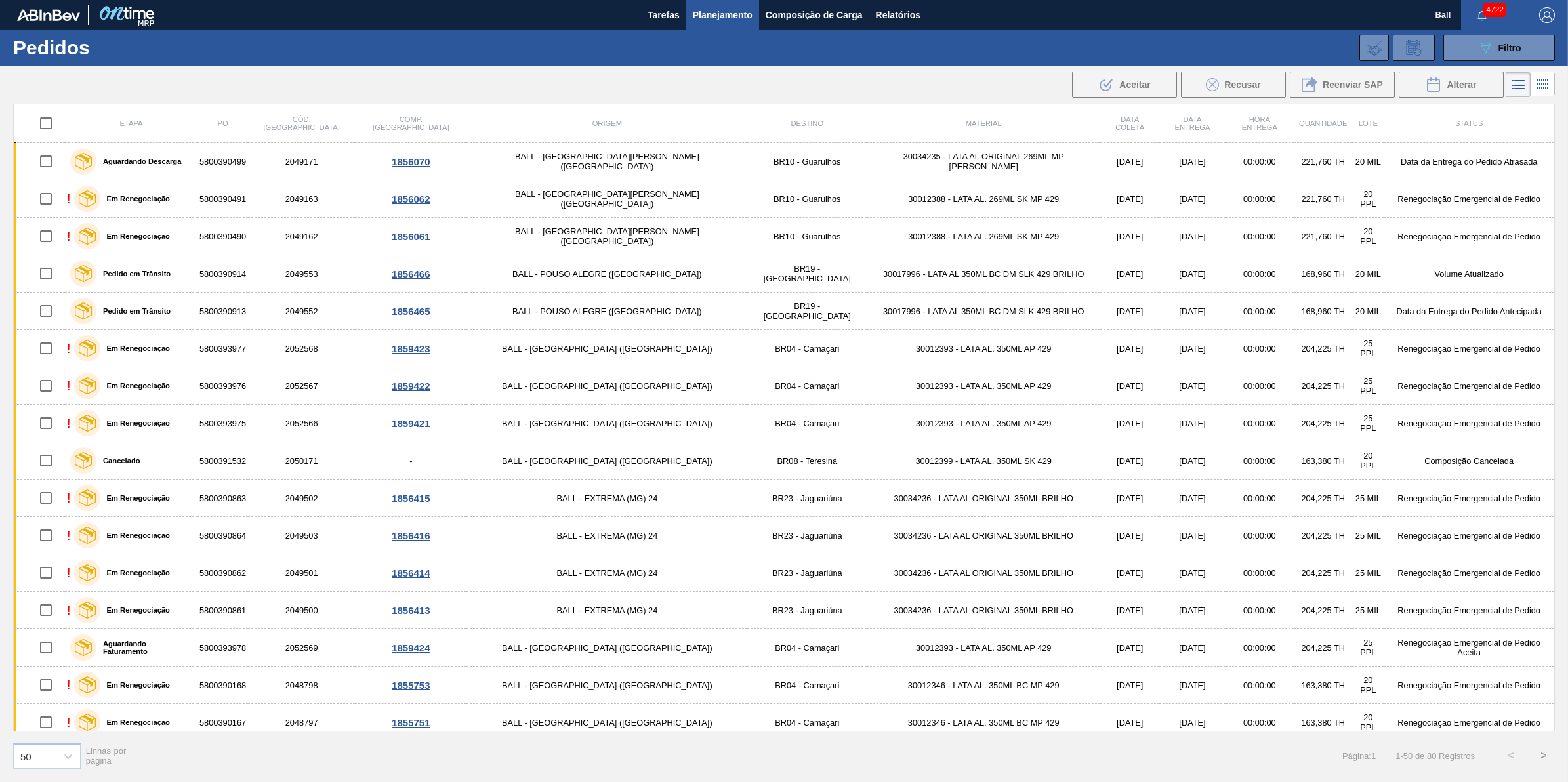
checkbox input "true"
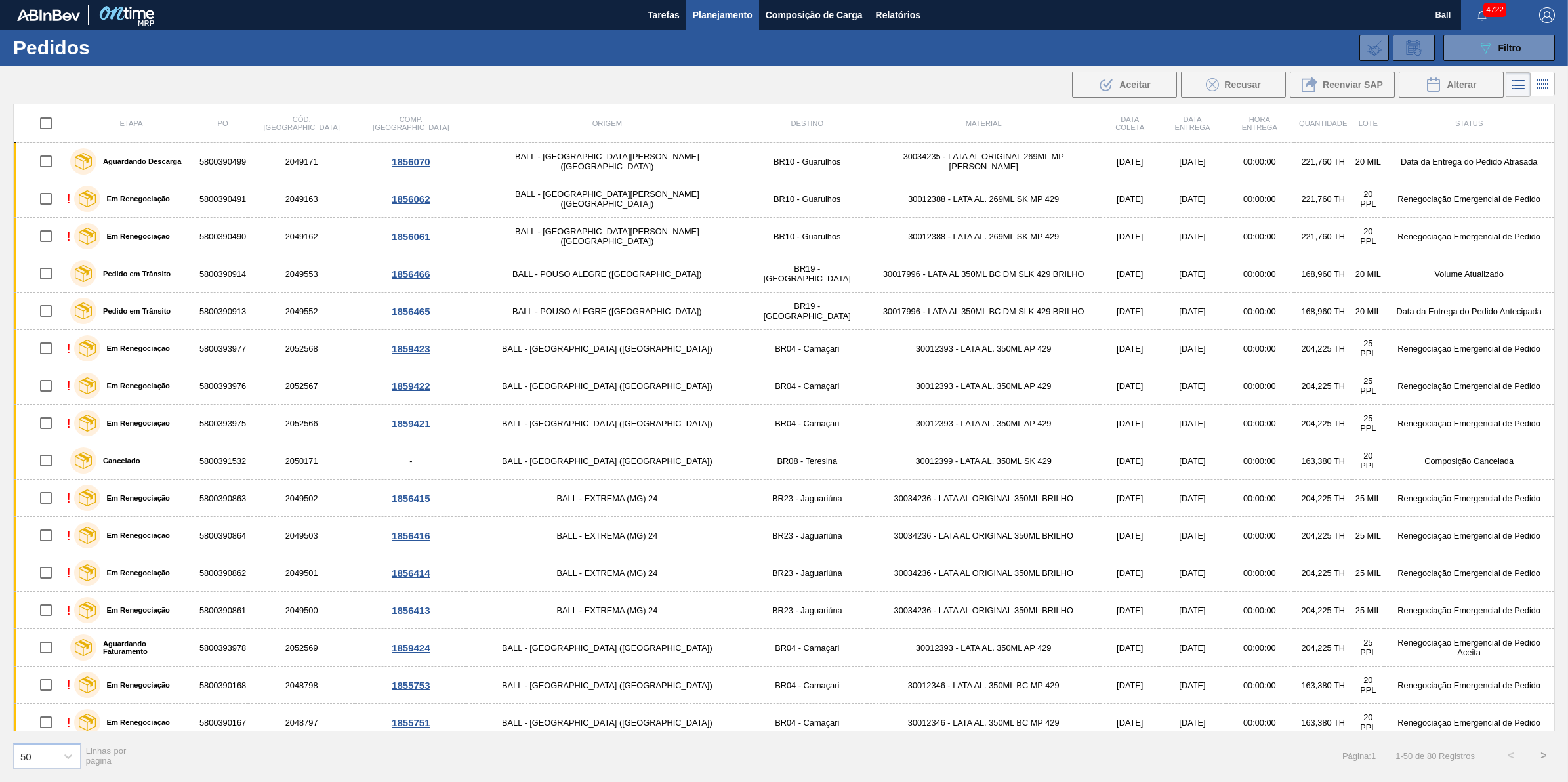
checkbox input "true"
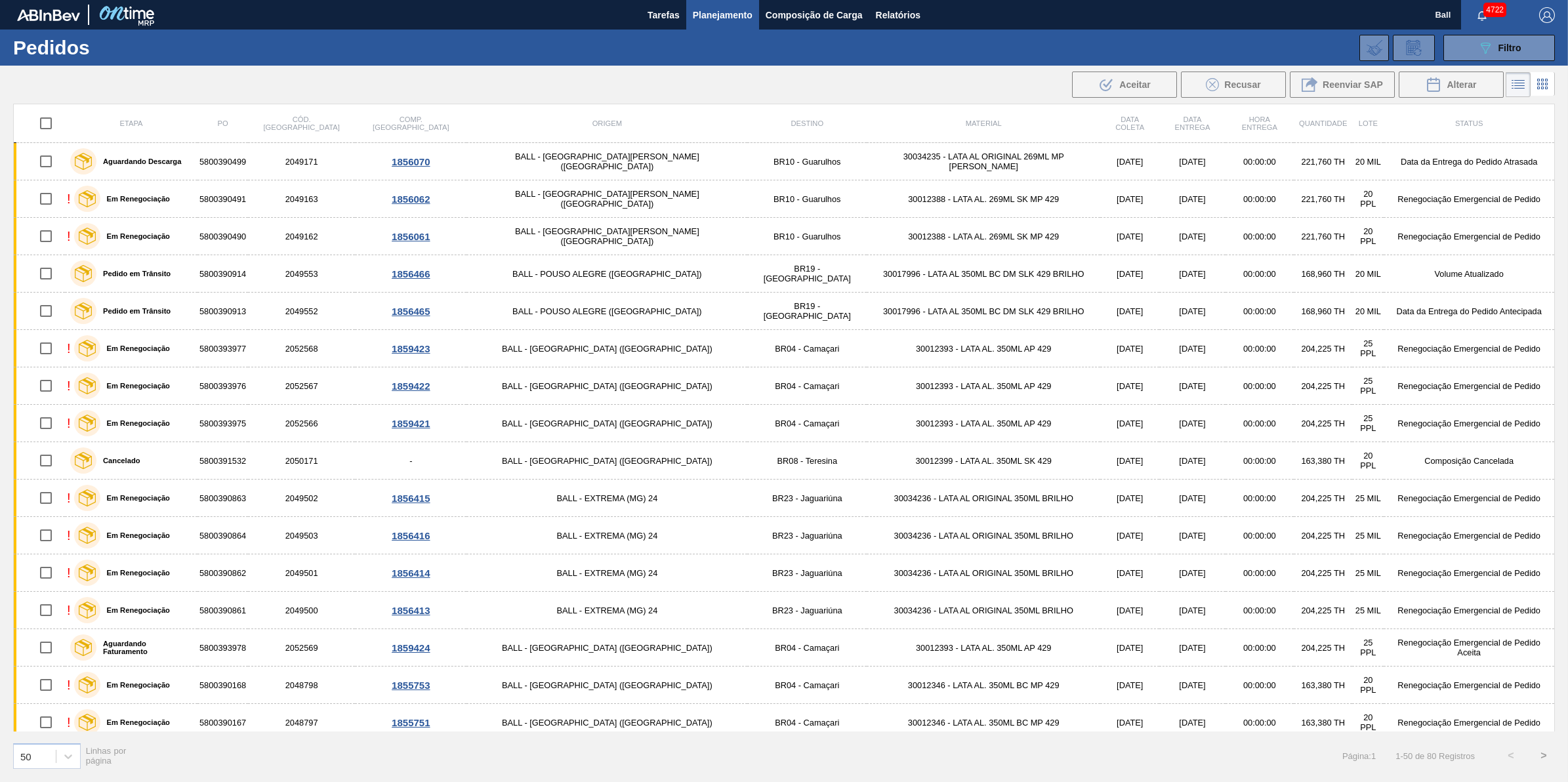
checkbox input "true"
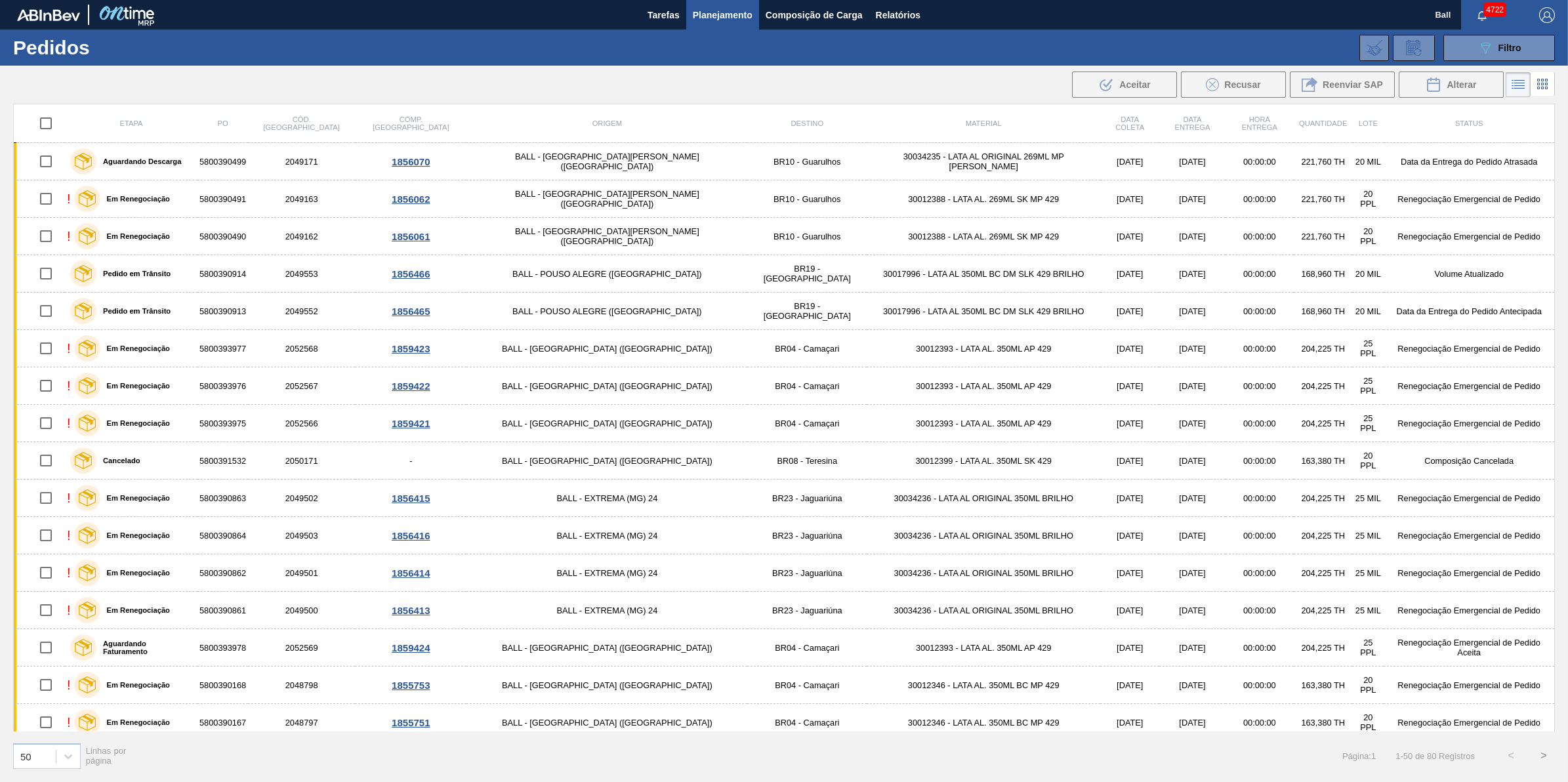
checkbox input "true"
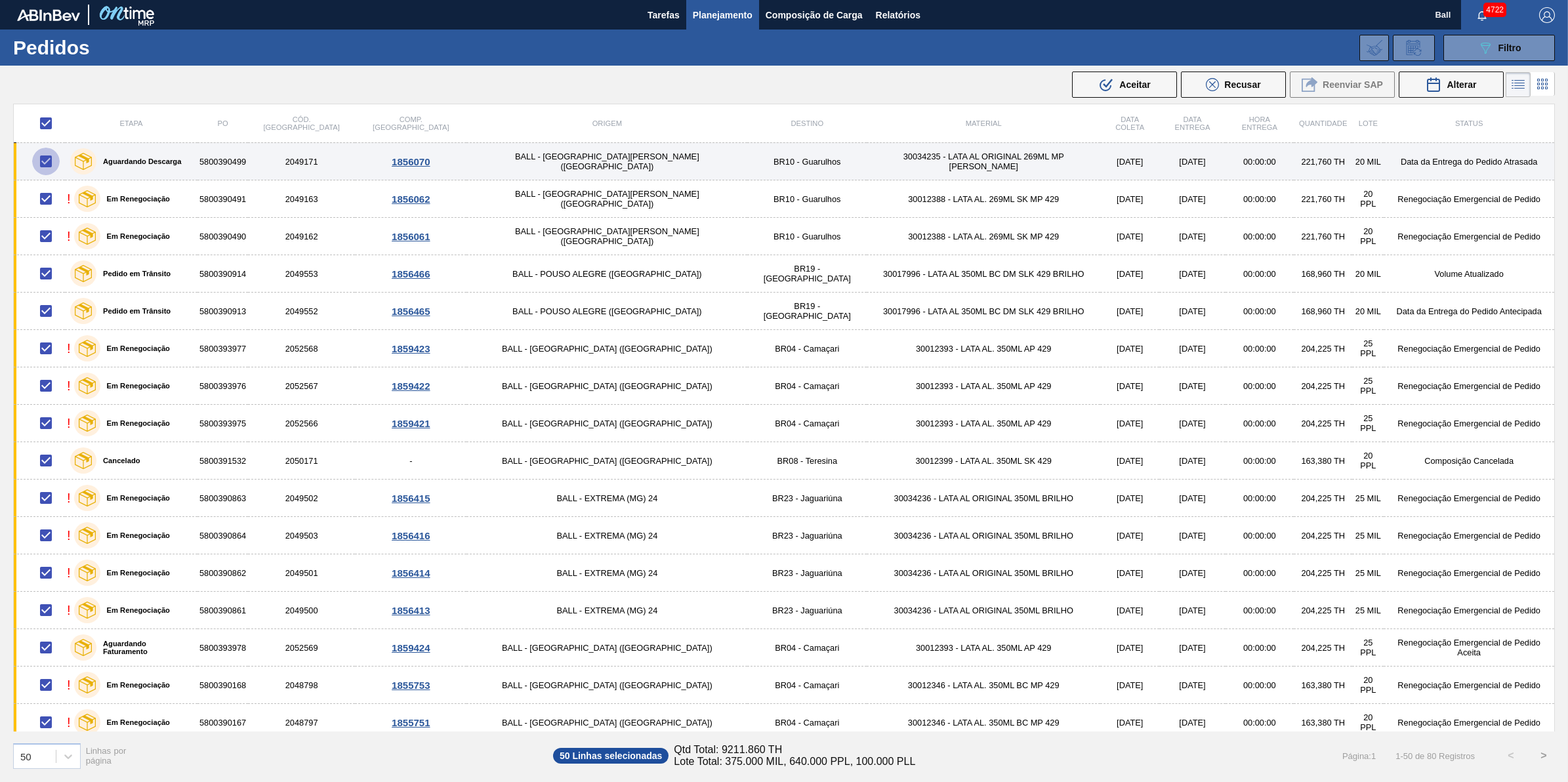
click at [57, 162] on input "checkbox" at bounding box center [46, 162] width 28 height 28
checkbox input "false"
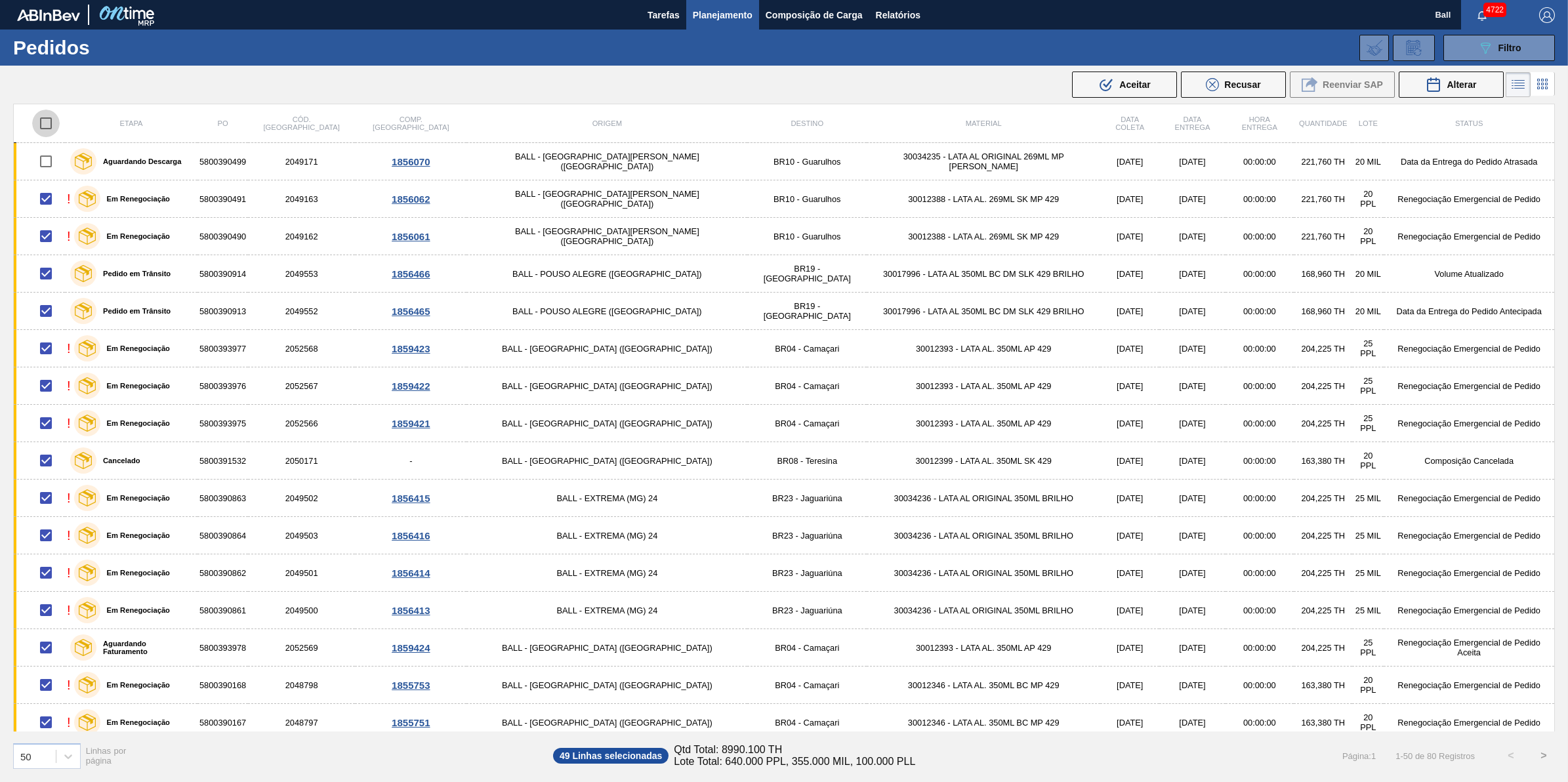
click at [45, 110] on input "checkbox" at bounding box center [46, 123] width 28 height 28
checkbox input "true"
click at [54, 122] on input "checkbox" at bounding box center [46, 123] width 28 height 28
checkbox input "false"
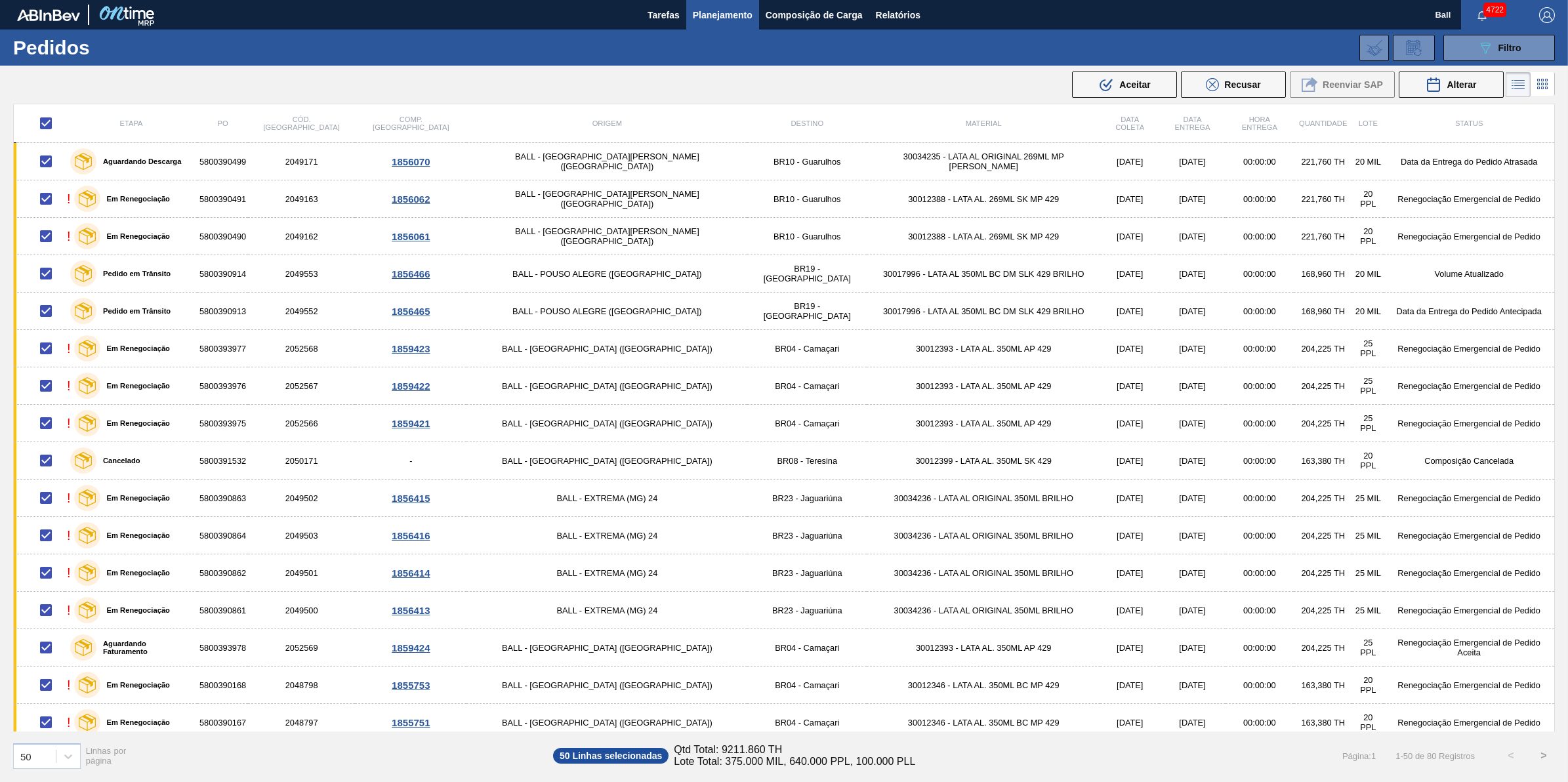
checkbox input "false"
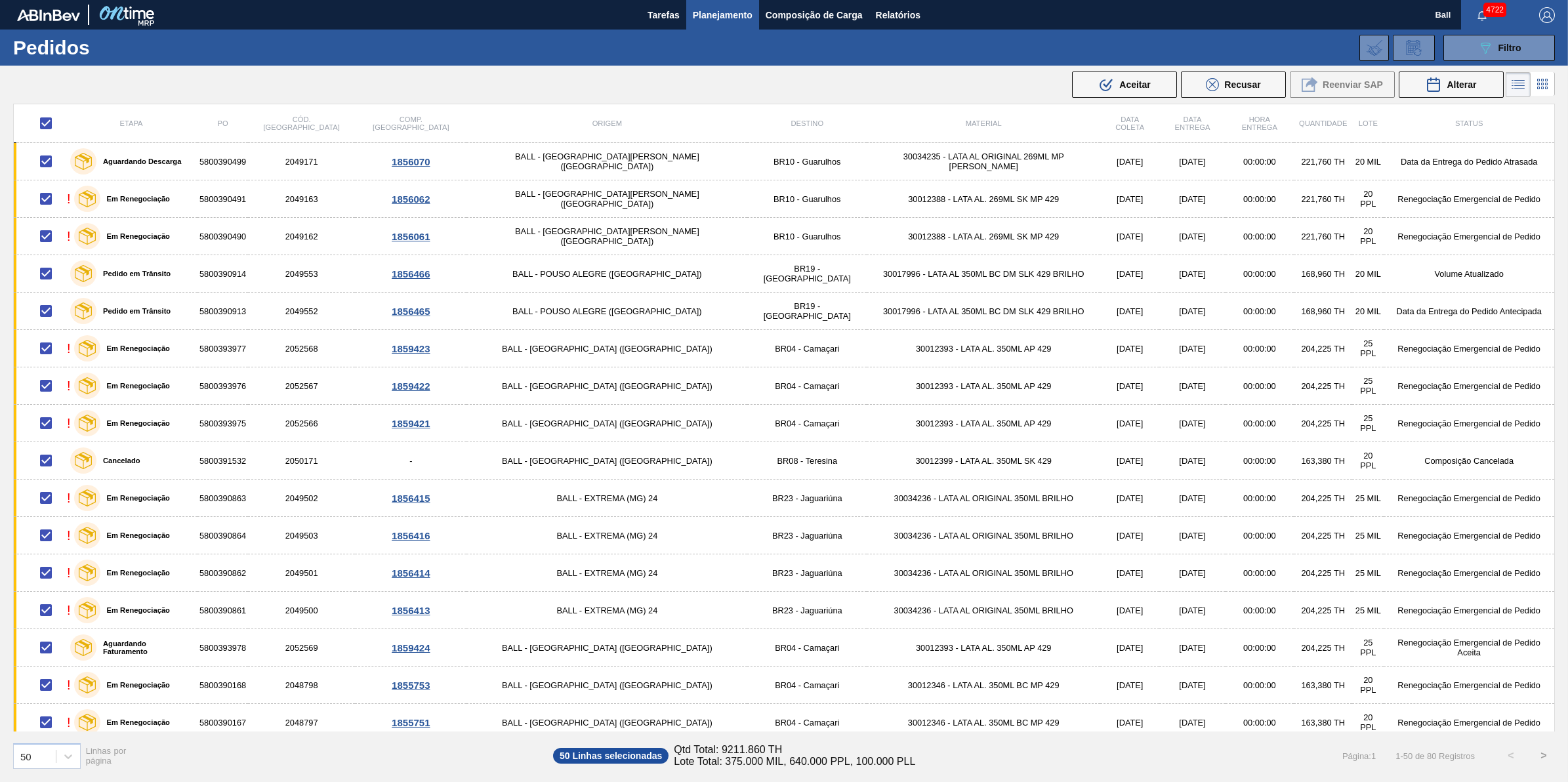
checkbox input "false"
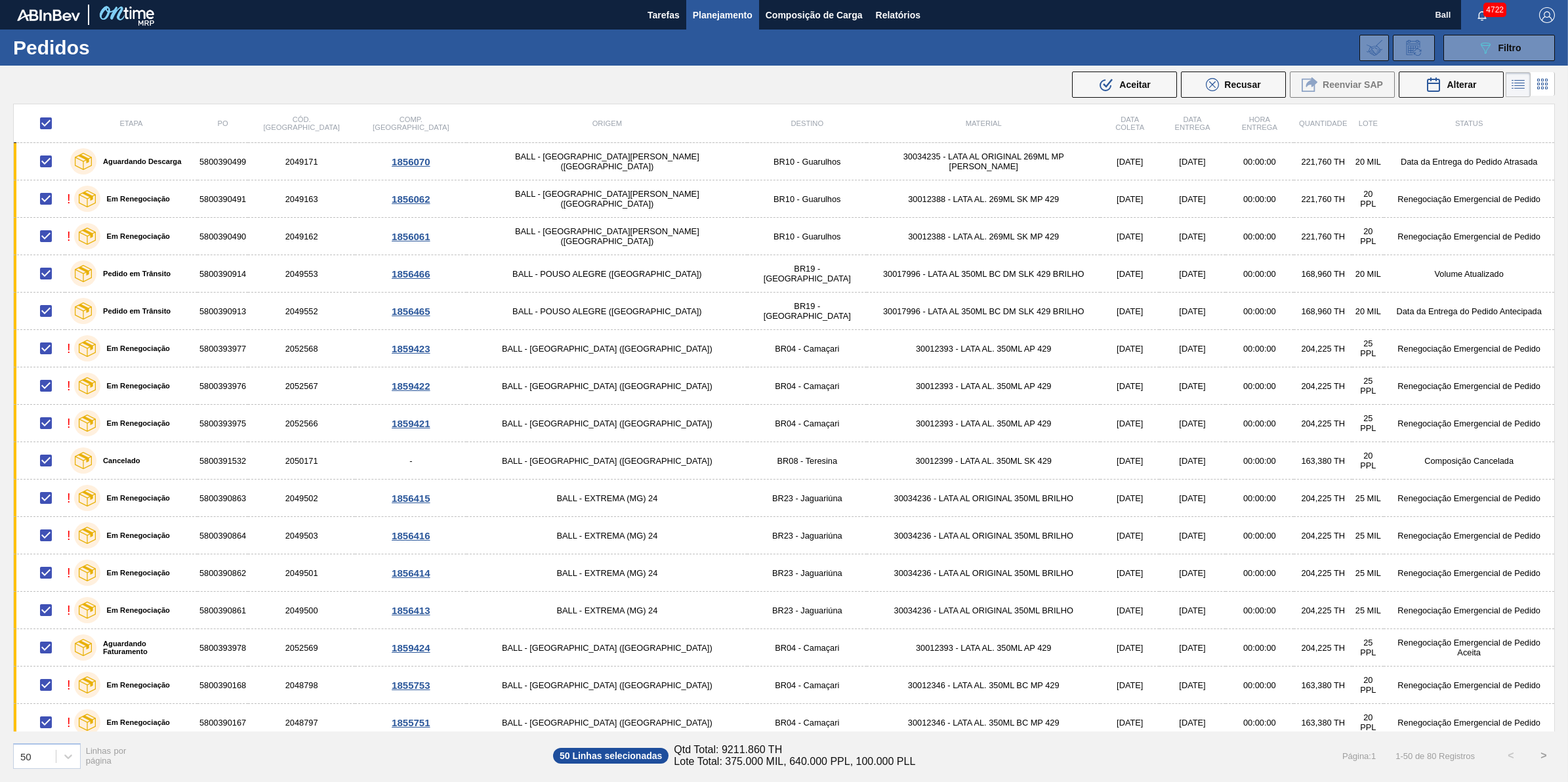
checkbox input "false"
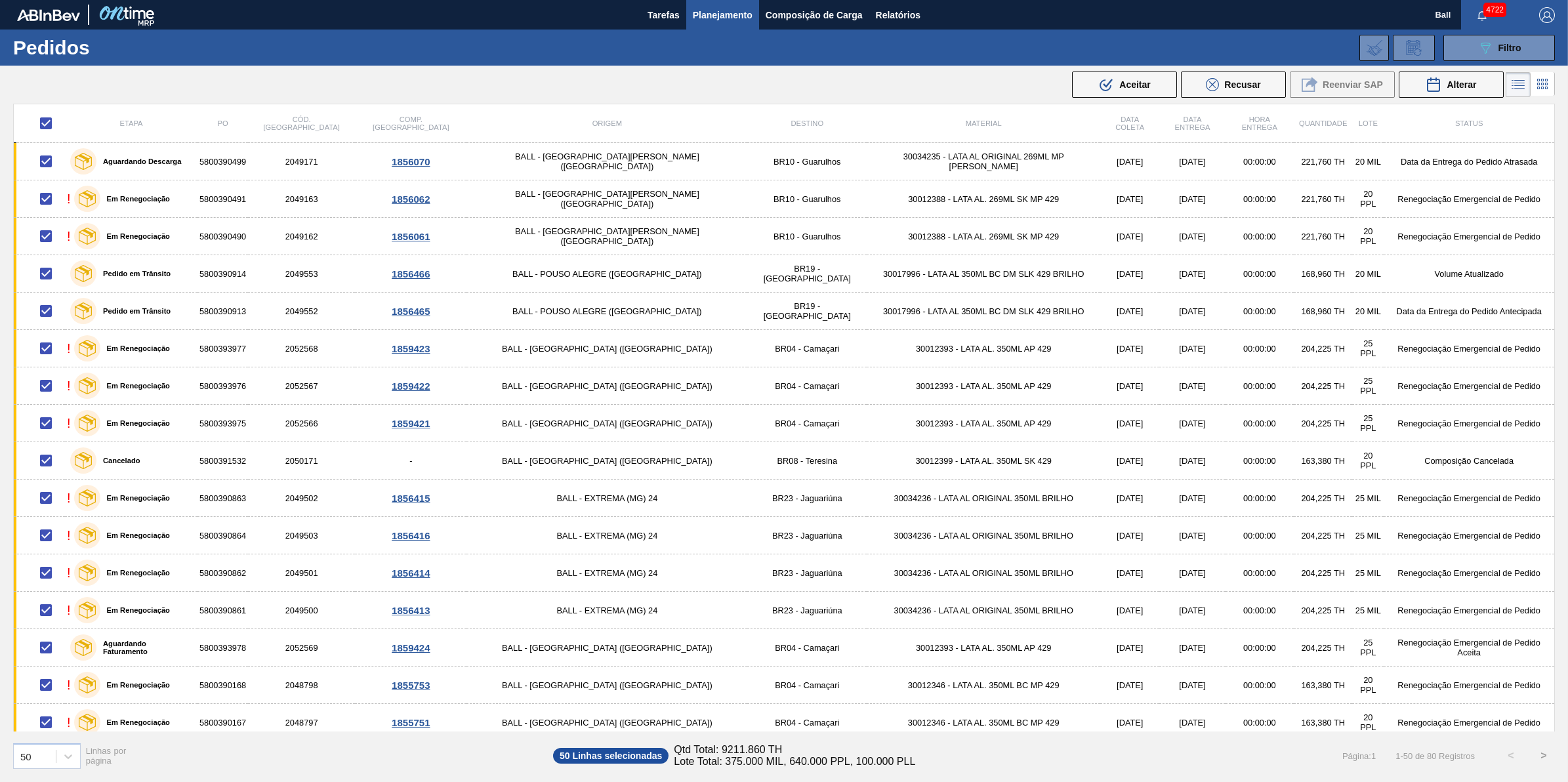
checkbox input "false"
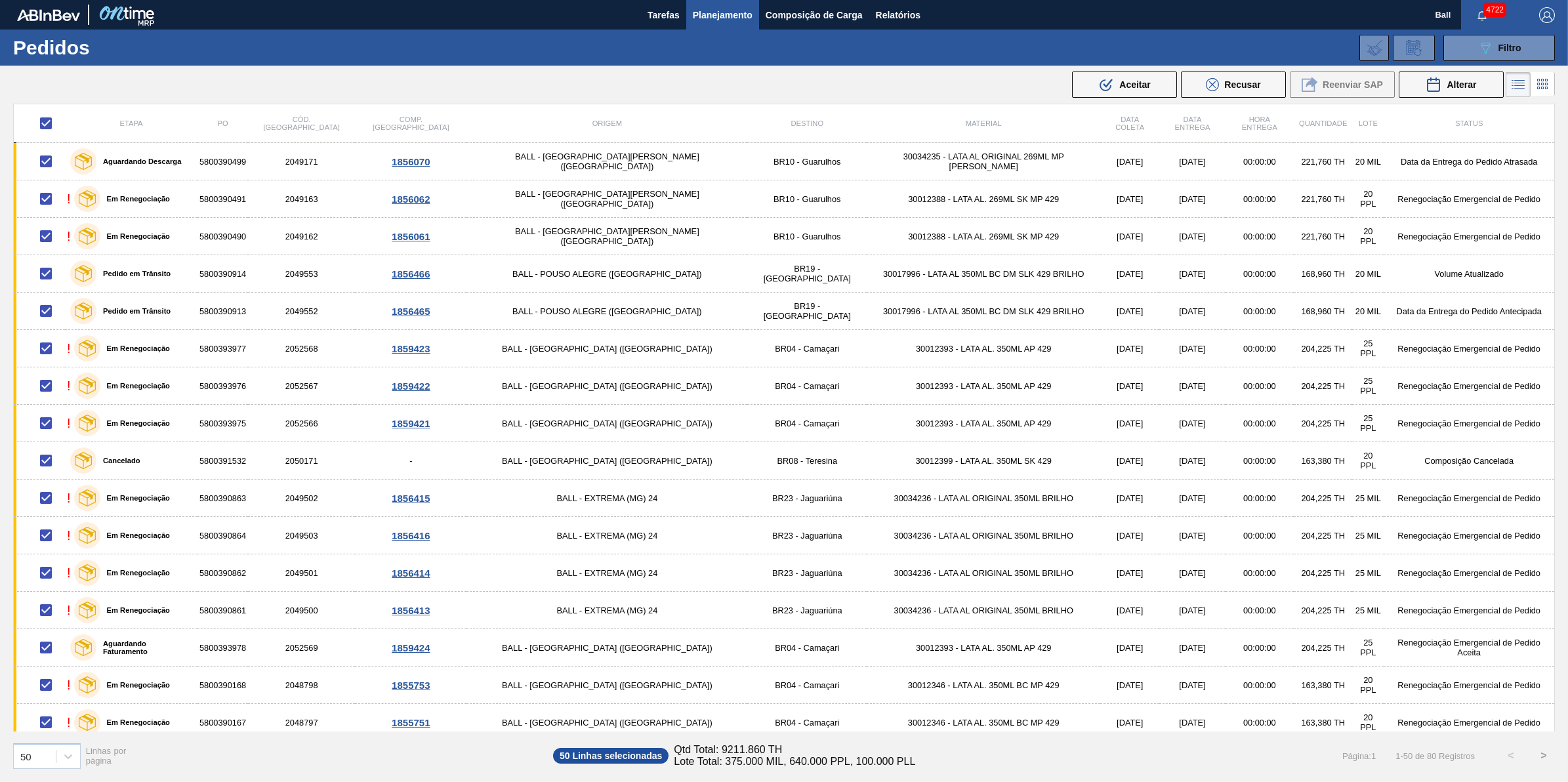
checkbox input "false"
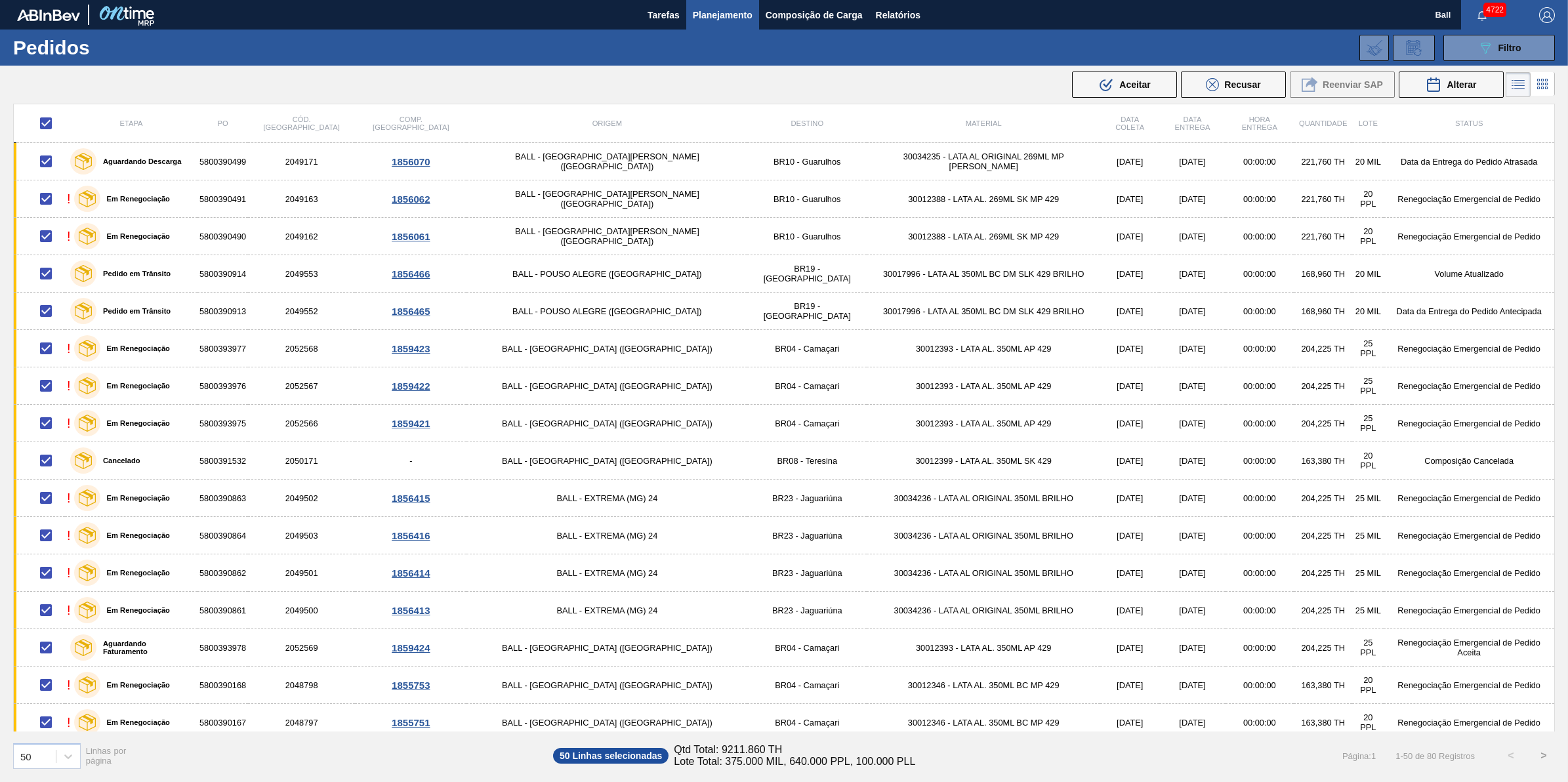
checkbox input "false"
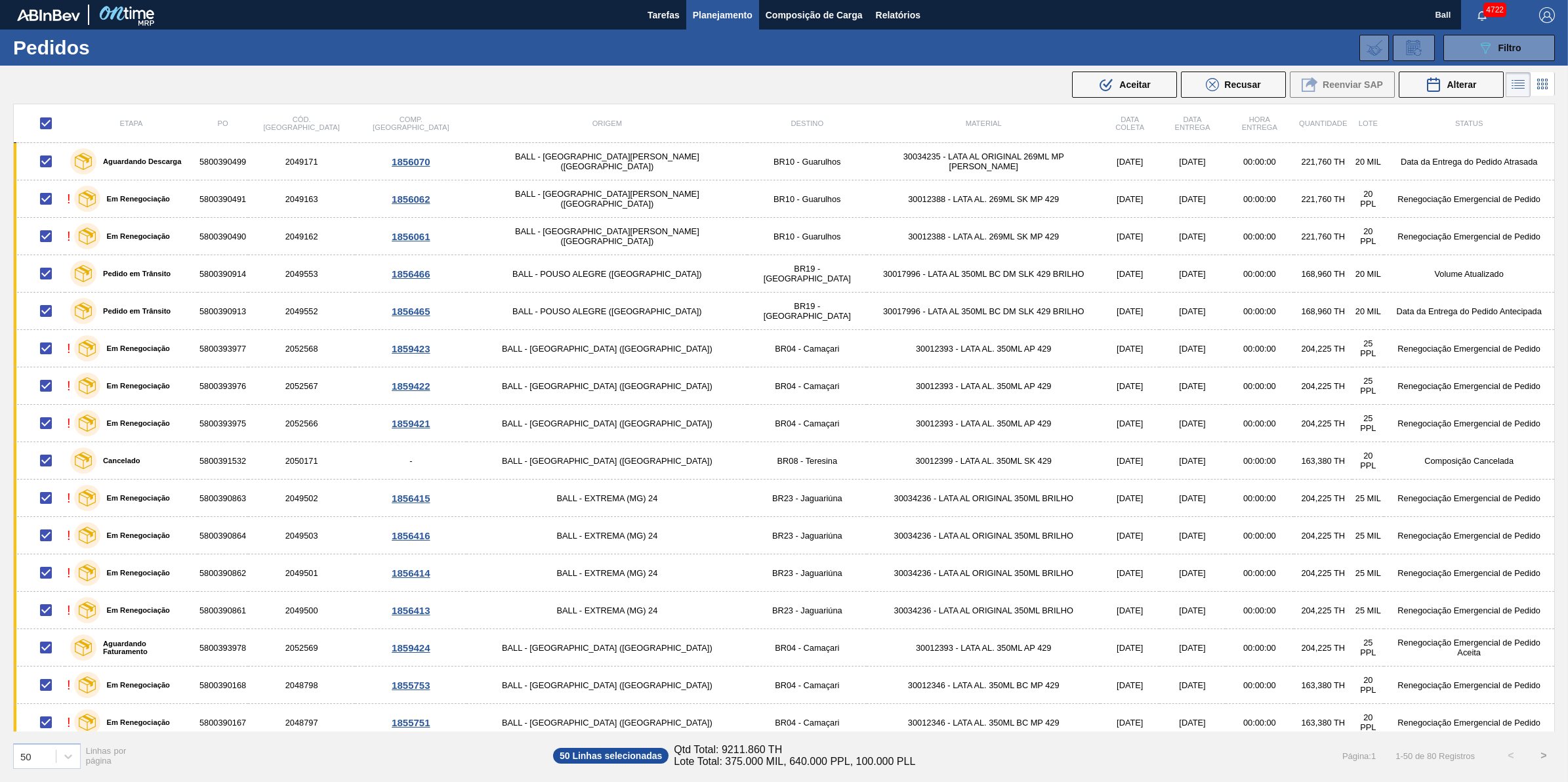
checkbox input "false"
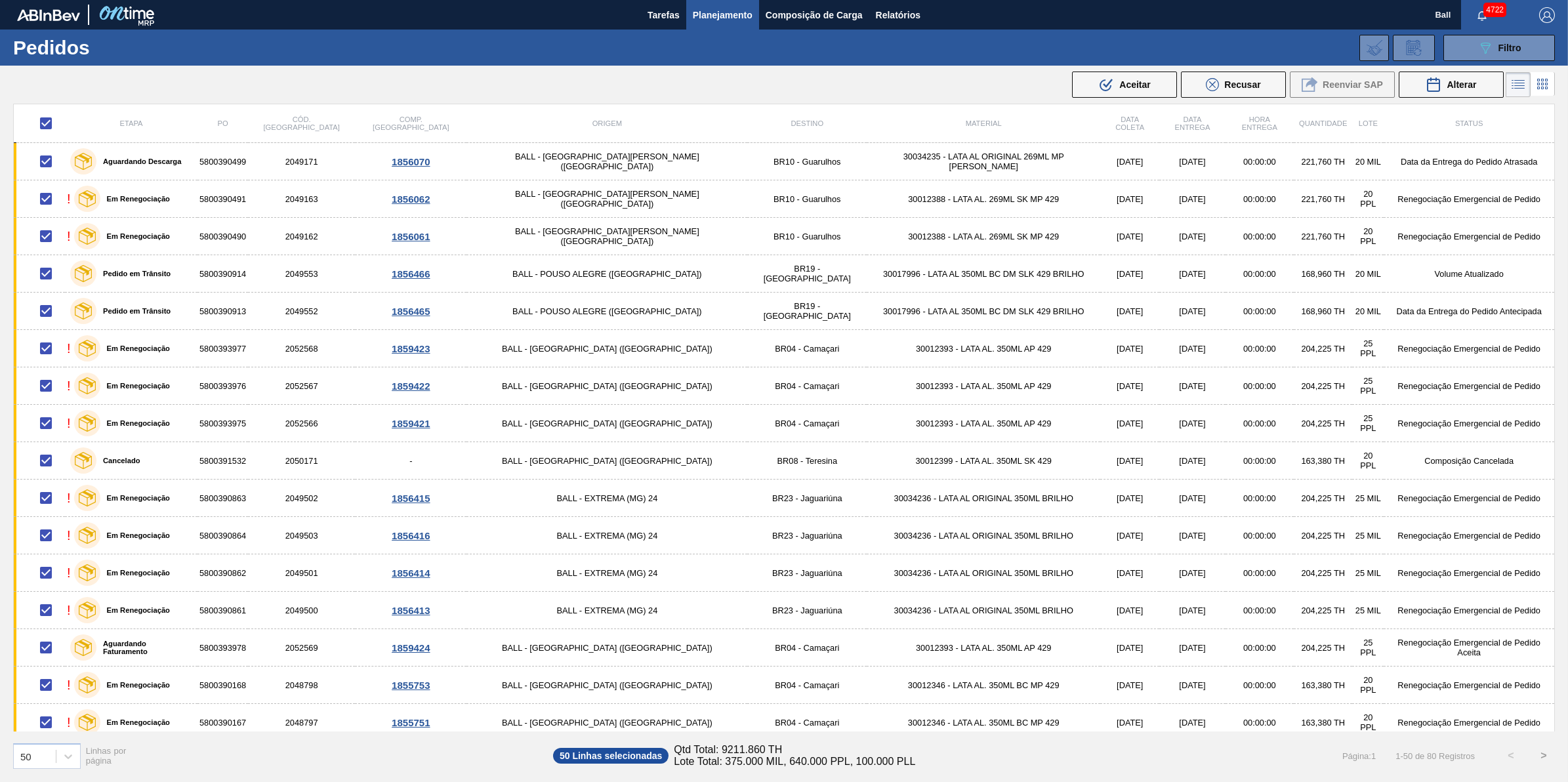
checkbox input "false"
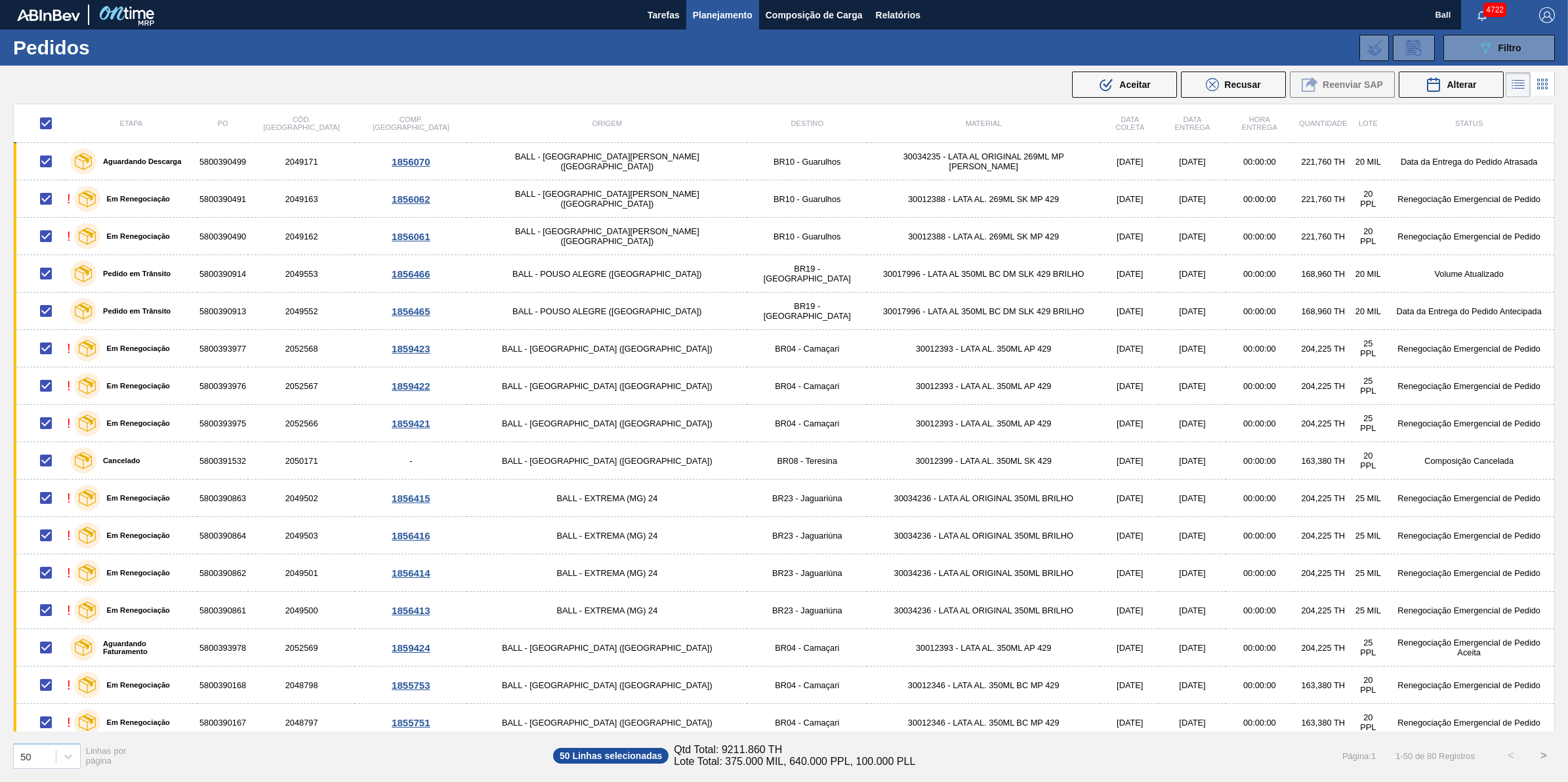
checkbox input "false"
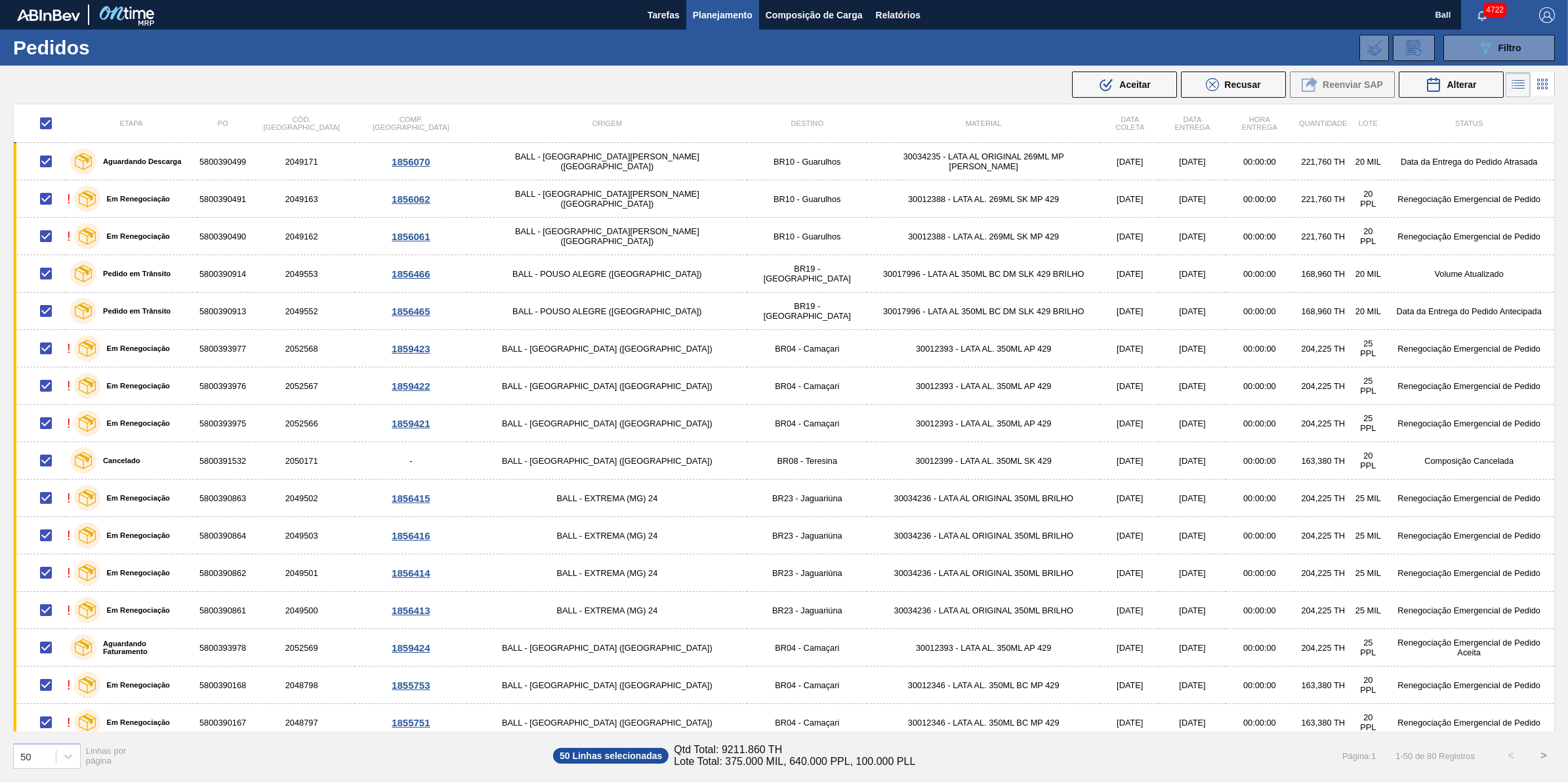
checkbox input "false"
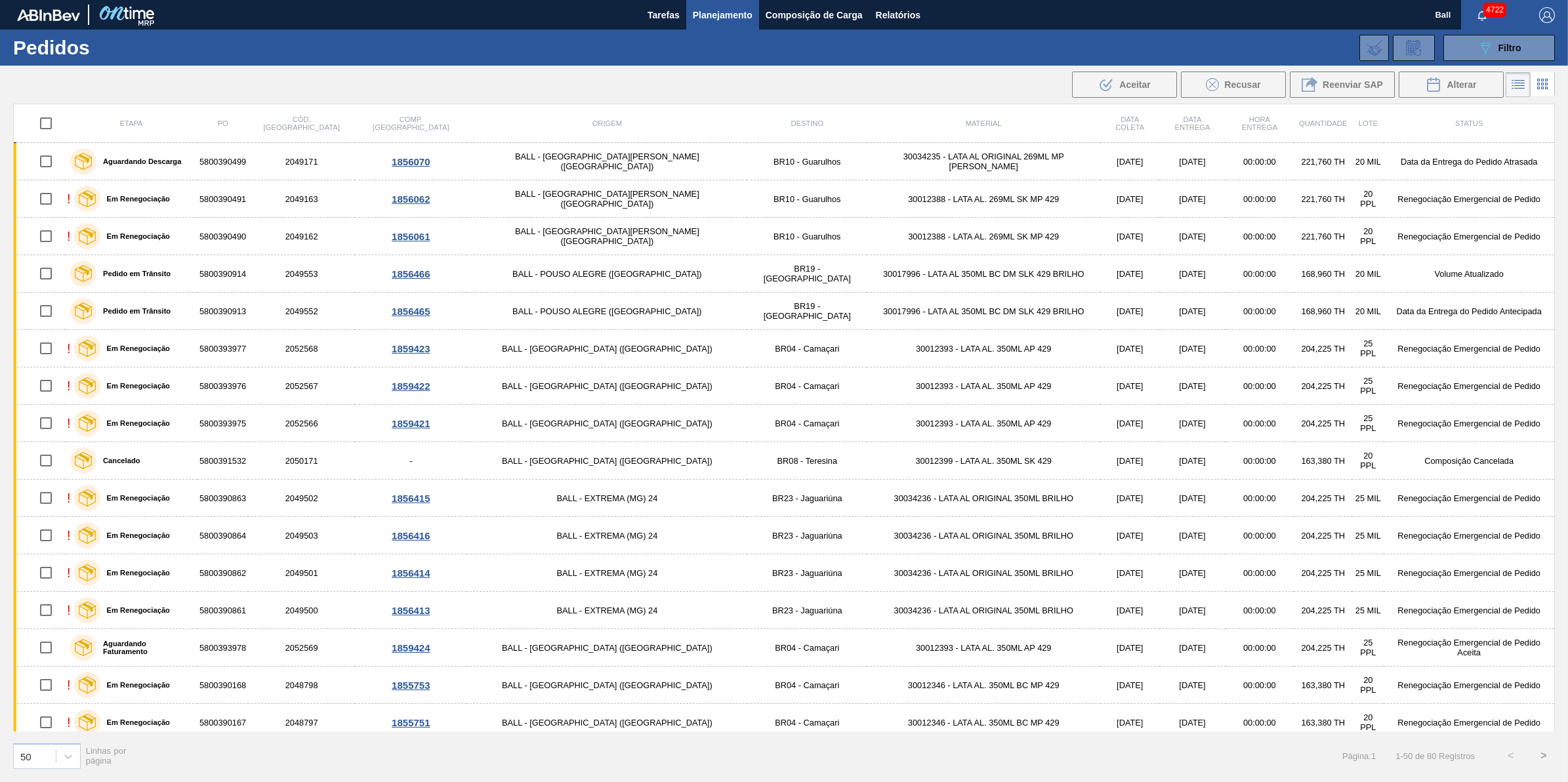
click at [55, 122] on input "checkbox" at bounding box center [46, 123] width 28 height 28
checkbox input "true"
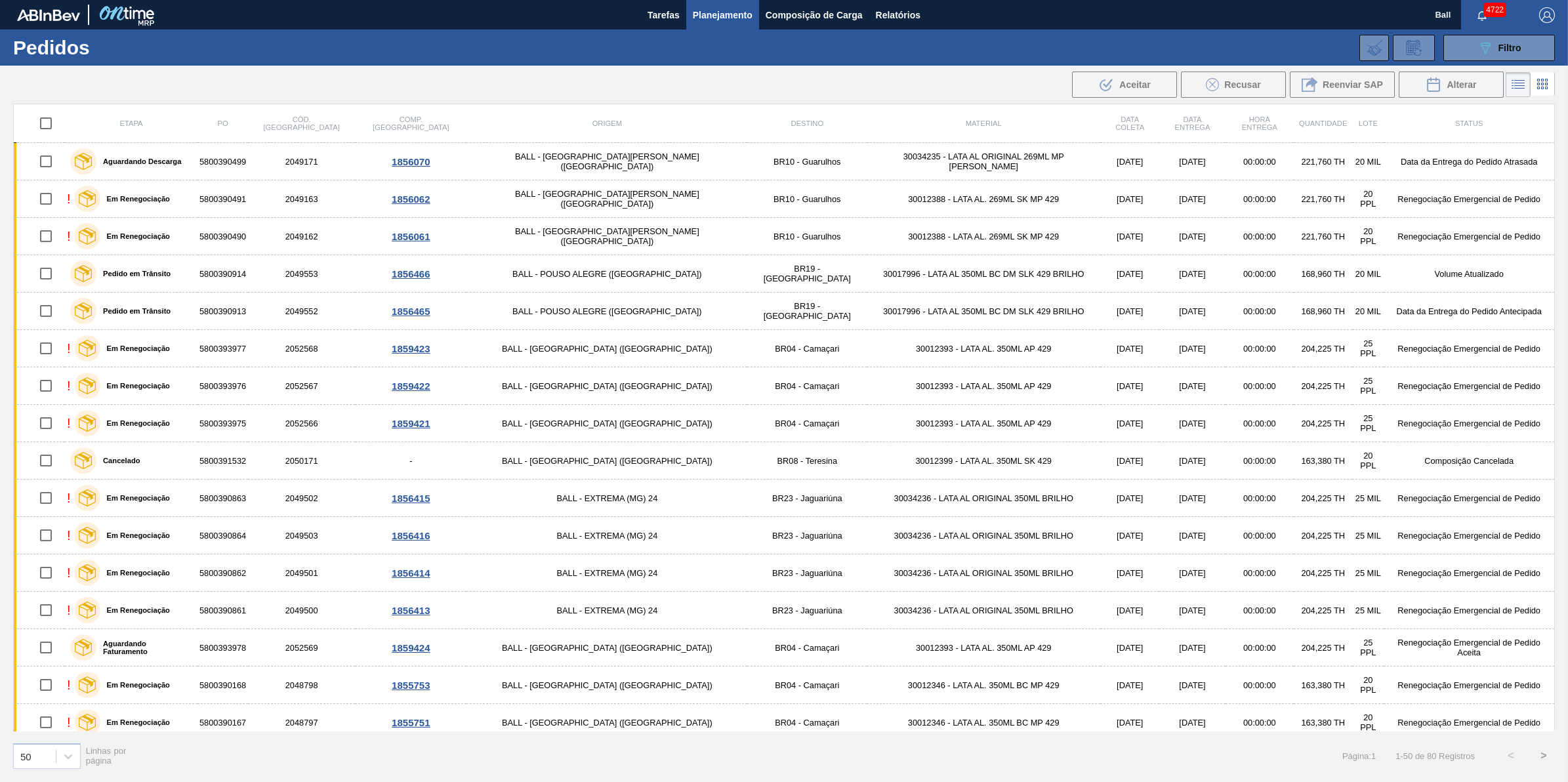
checkbox input "true"
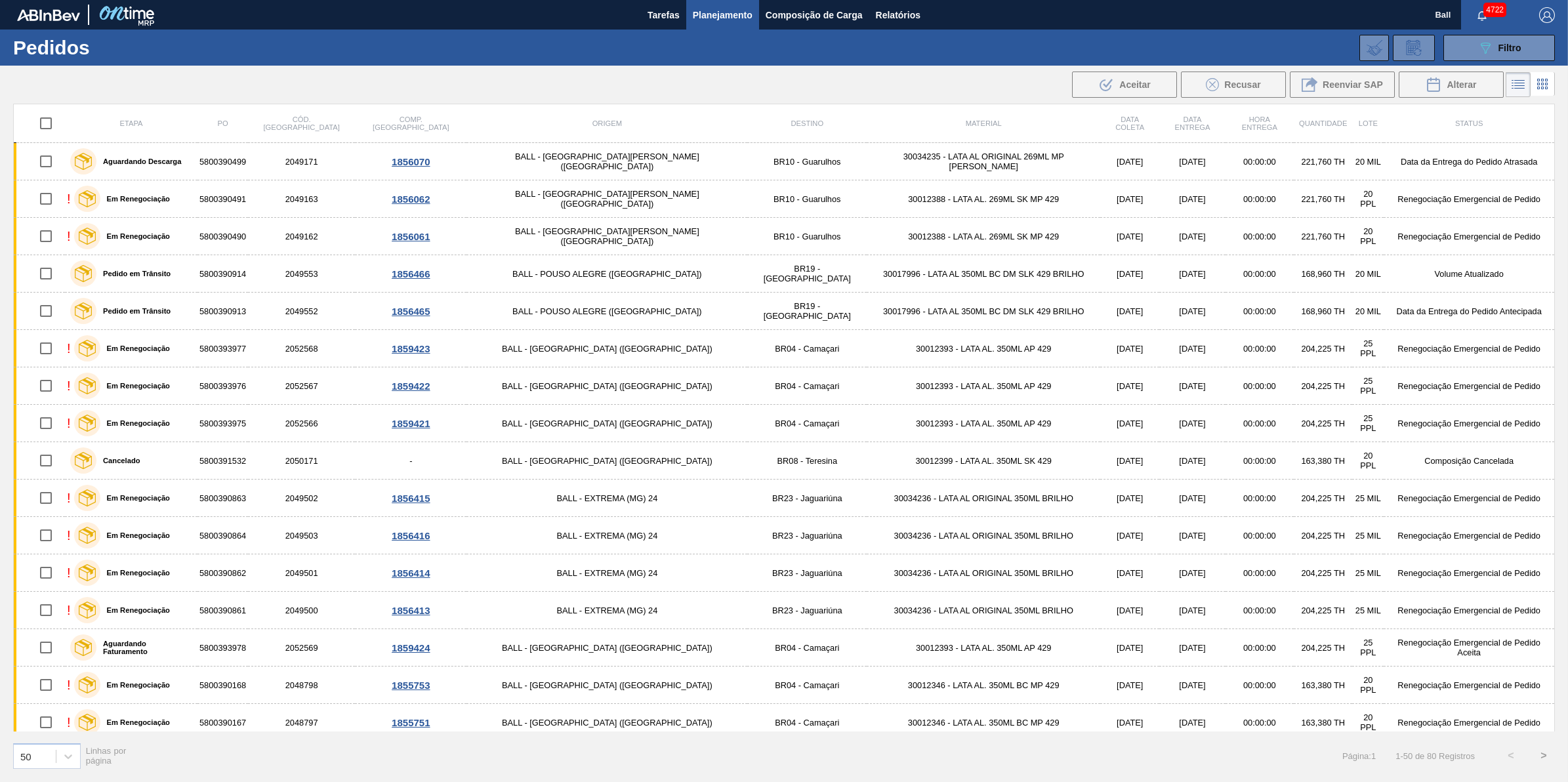
checkbox input "true"
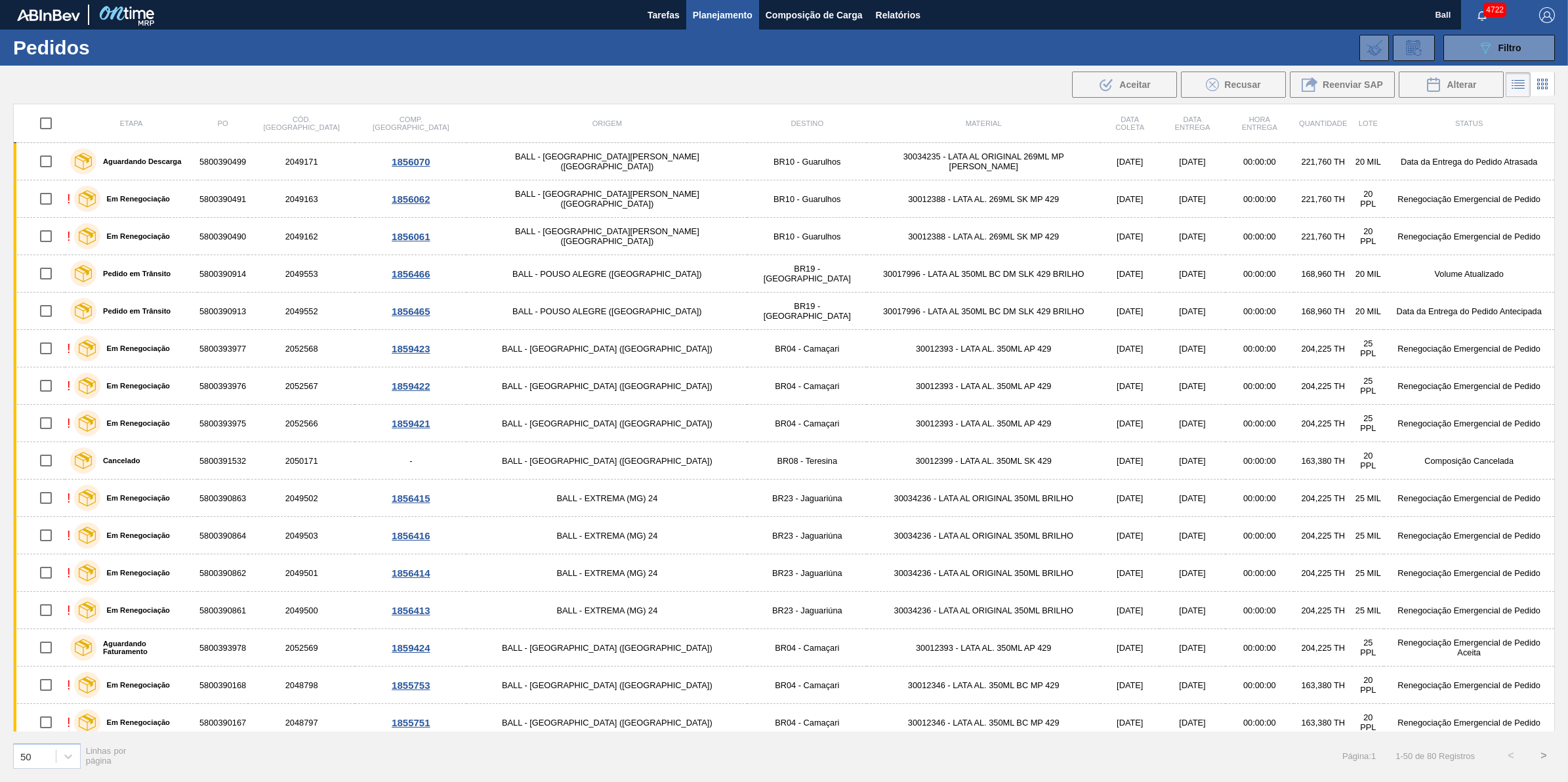
checkbox input "true"
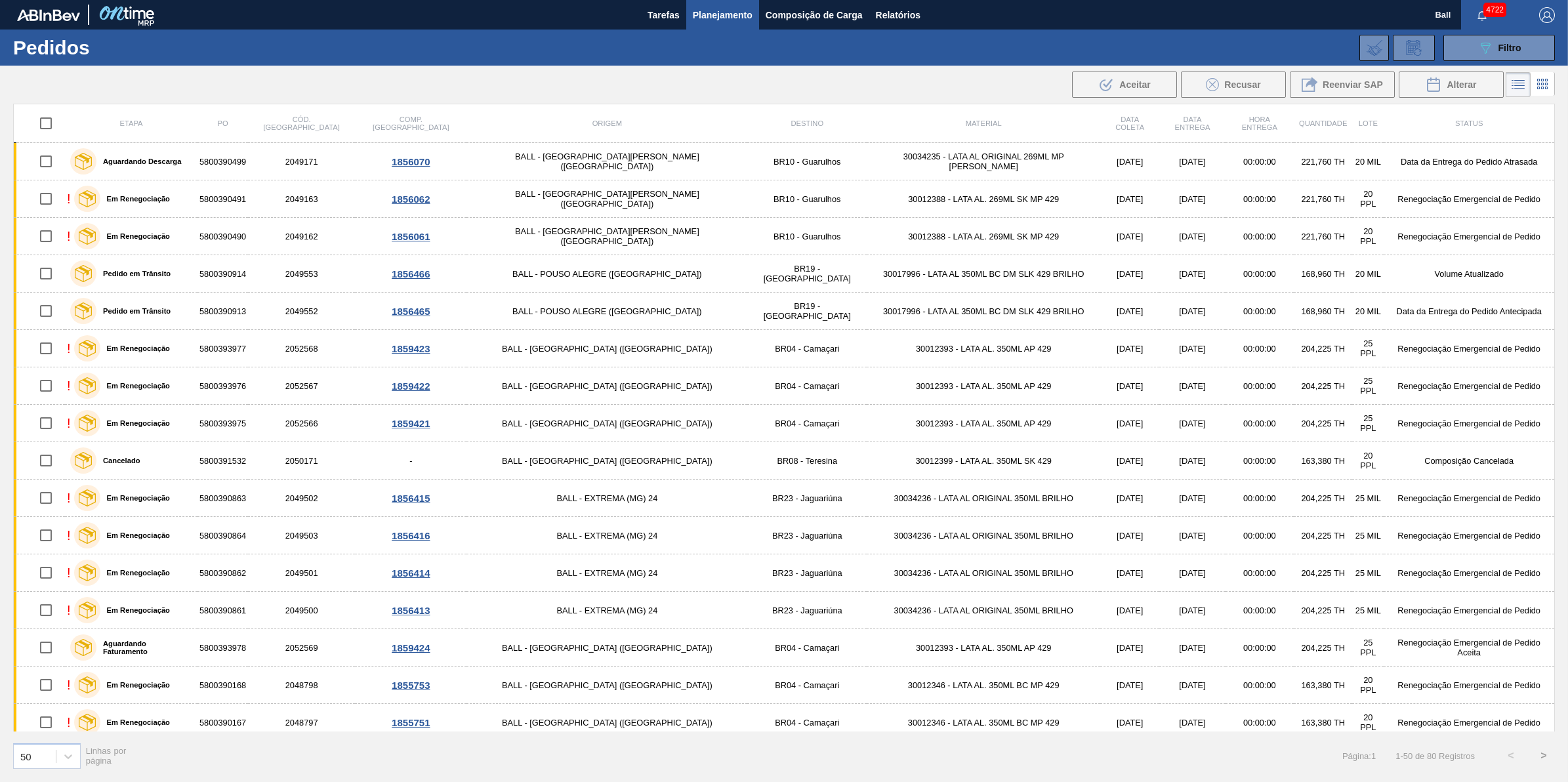
checkbox input "true"
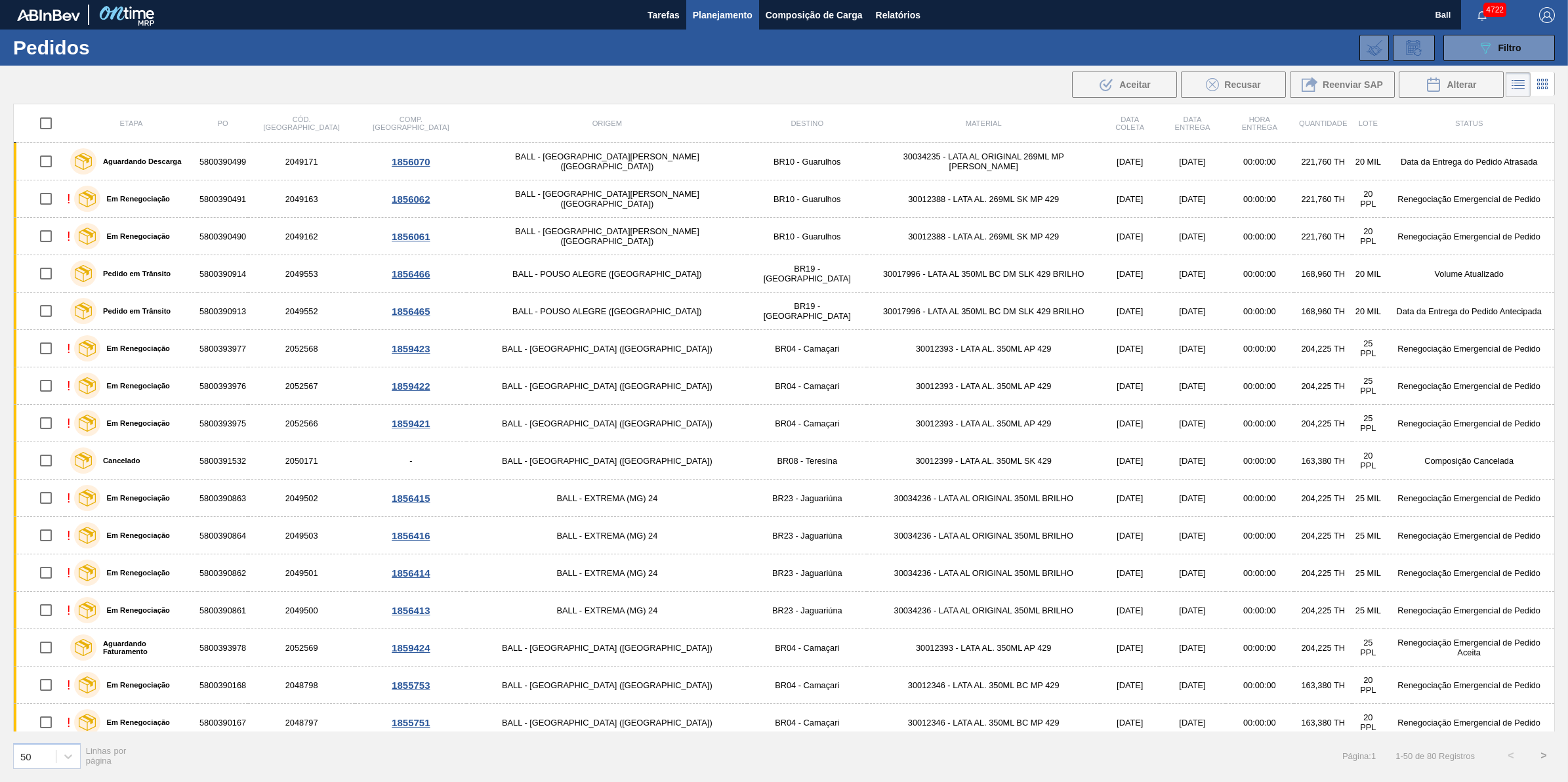
checkbox input "true"
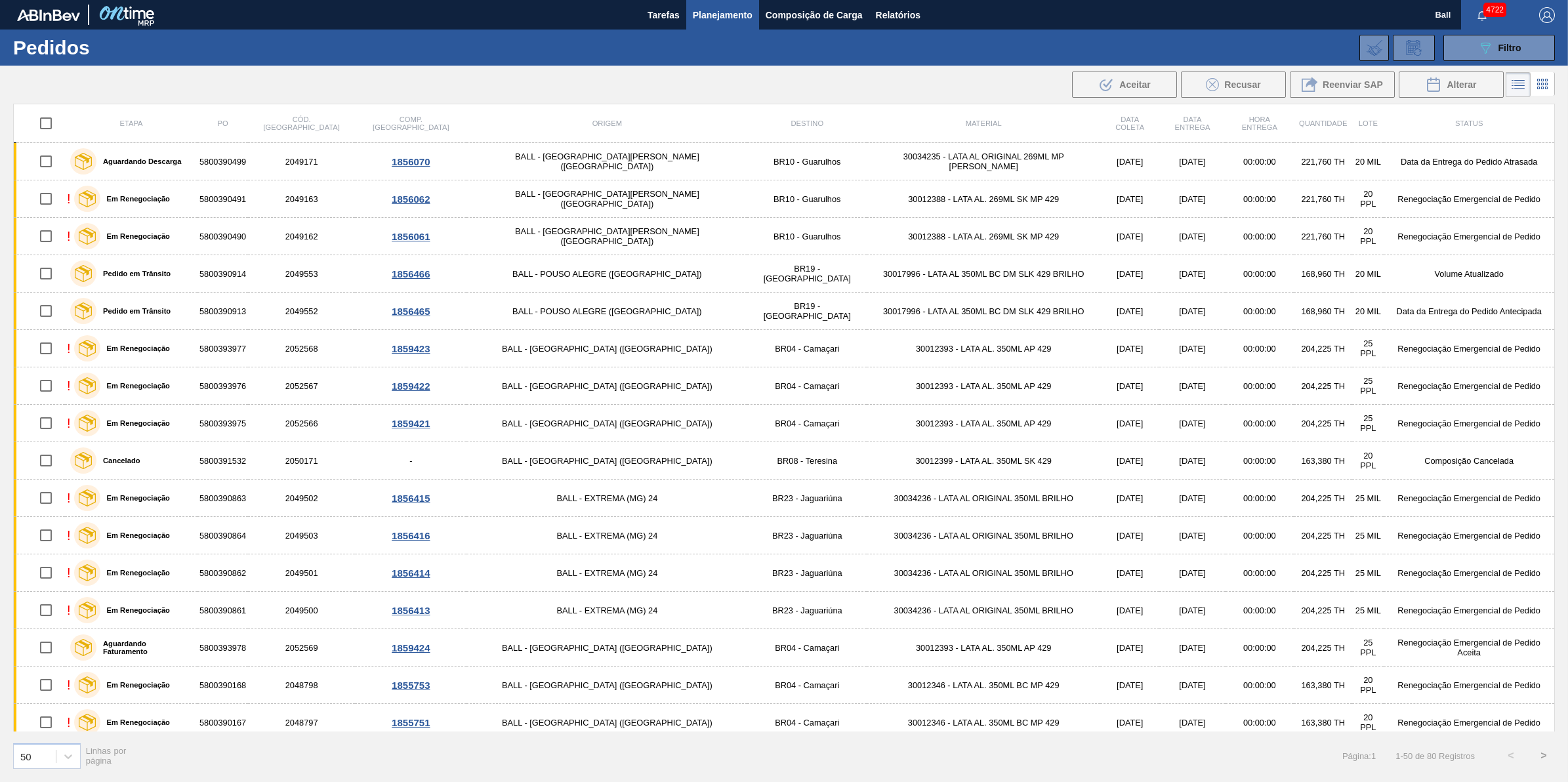
checkbox input "true"
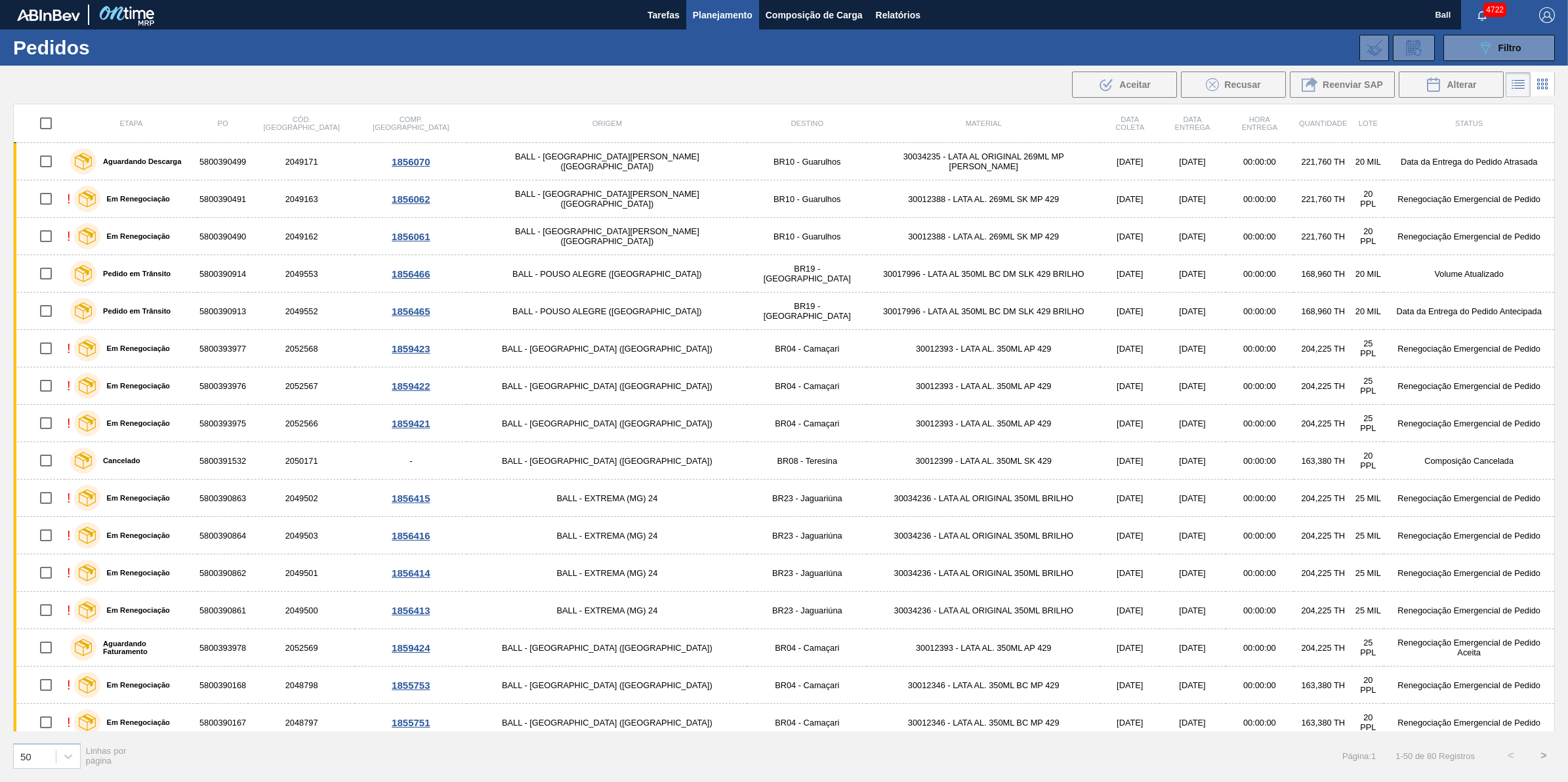
checkbox input "true"
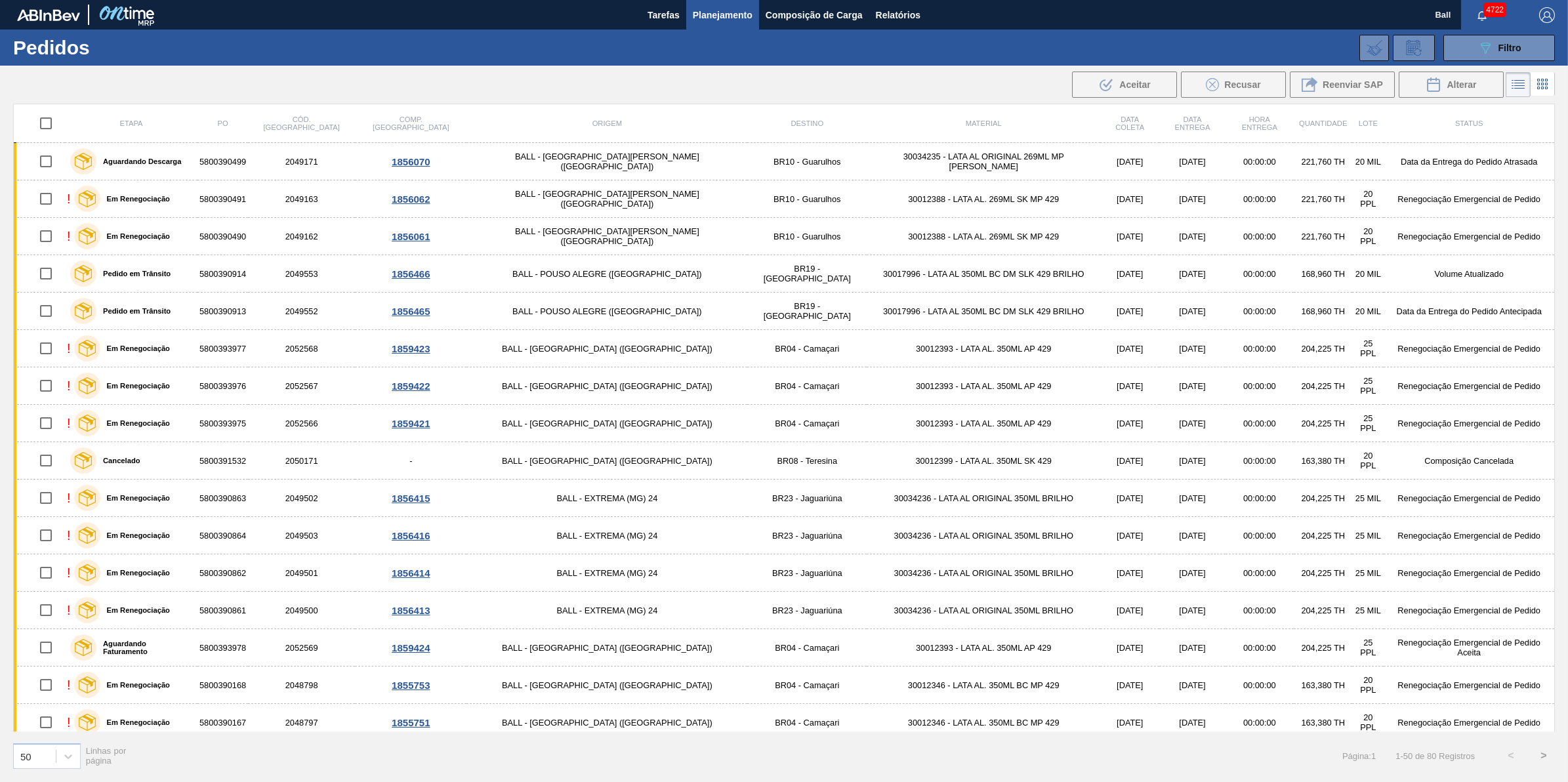
checkbox input "true"
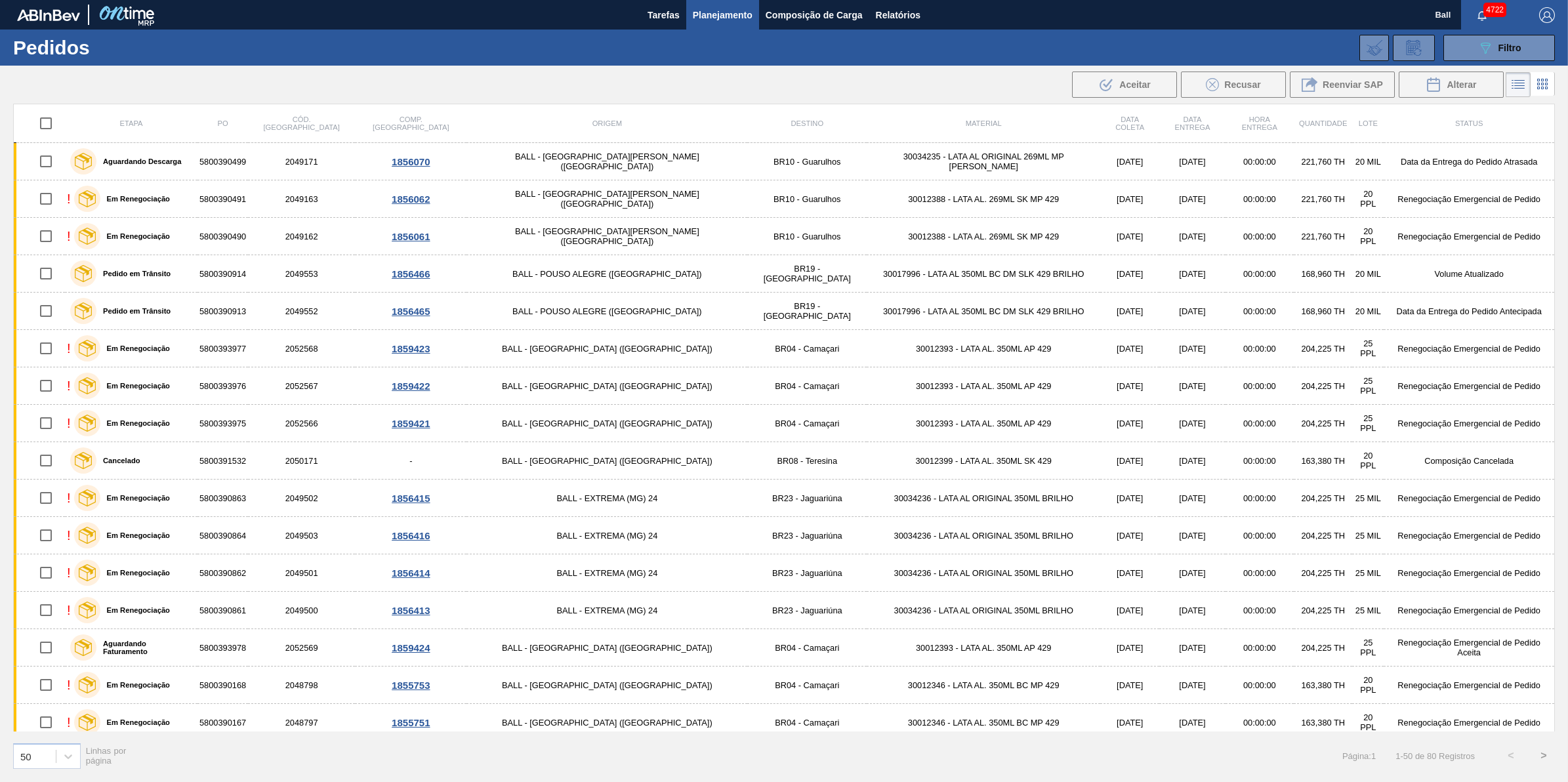
checkbox input "true"
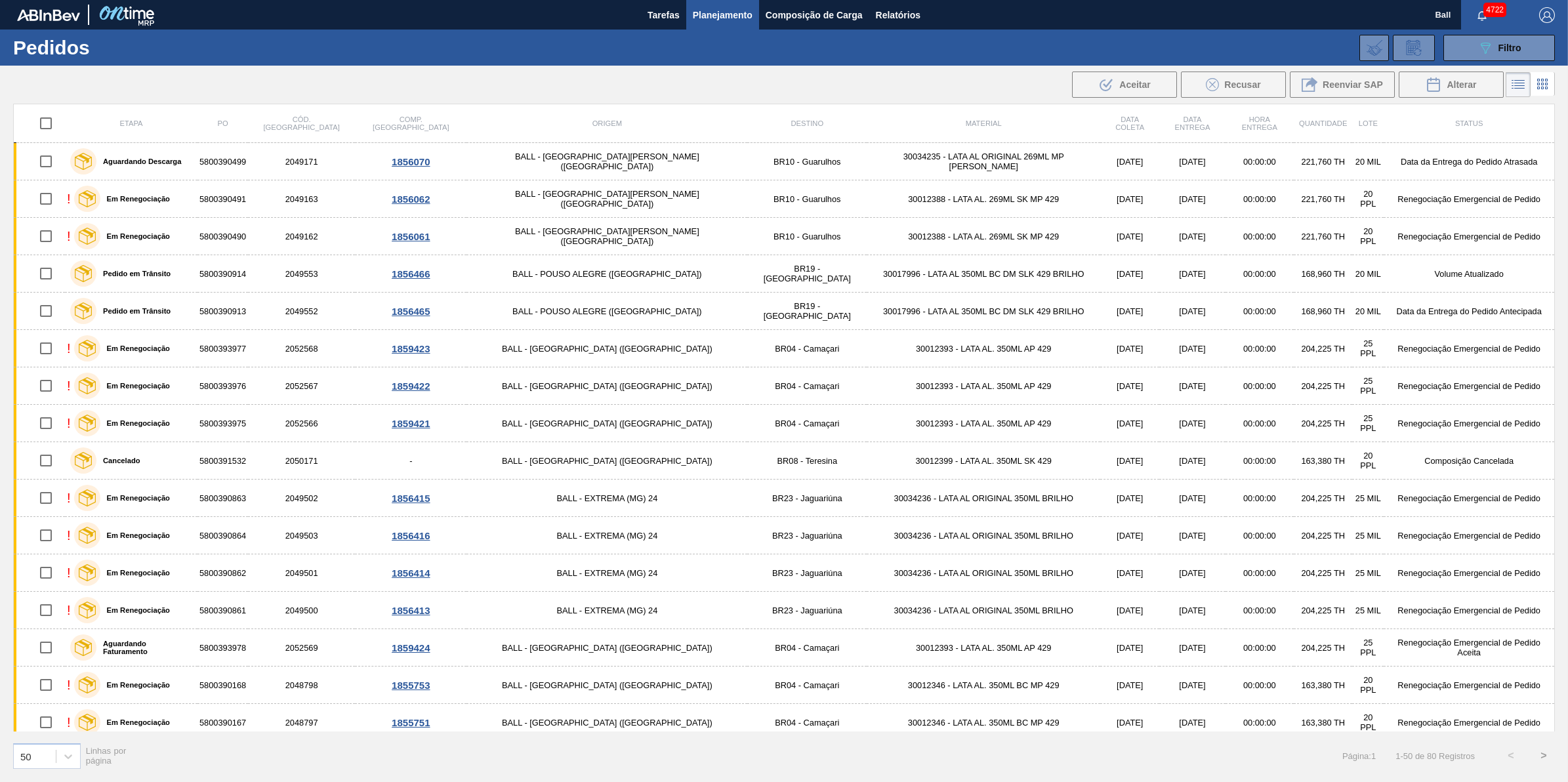
checkbox input "true"
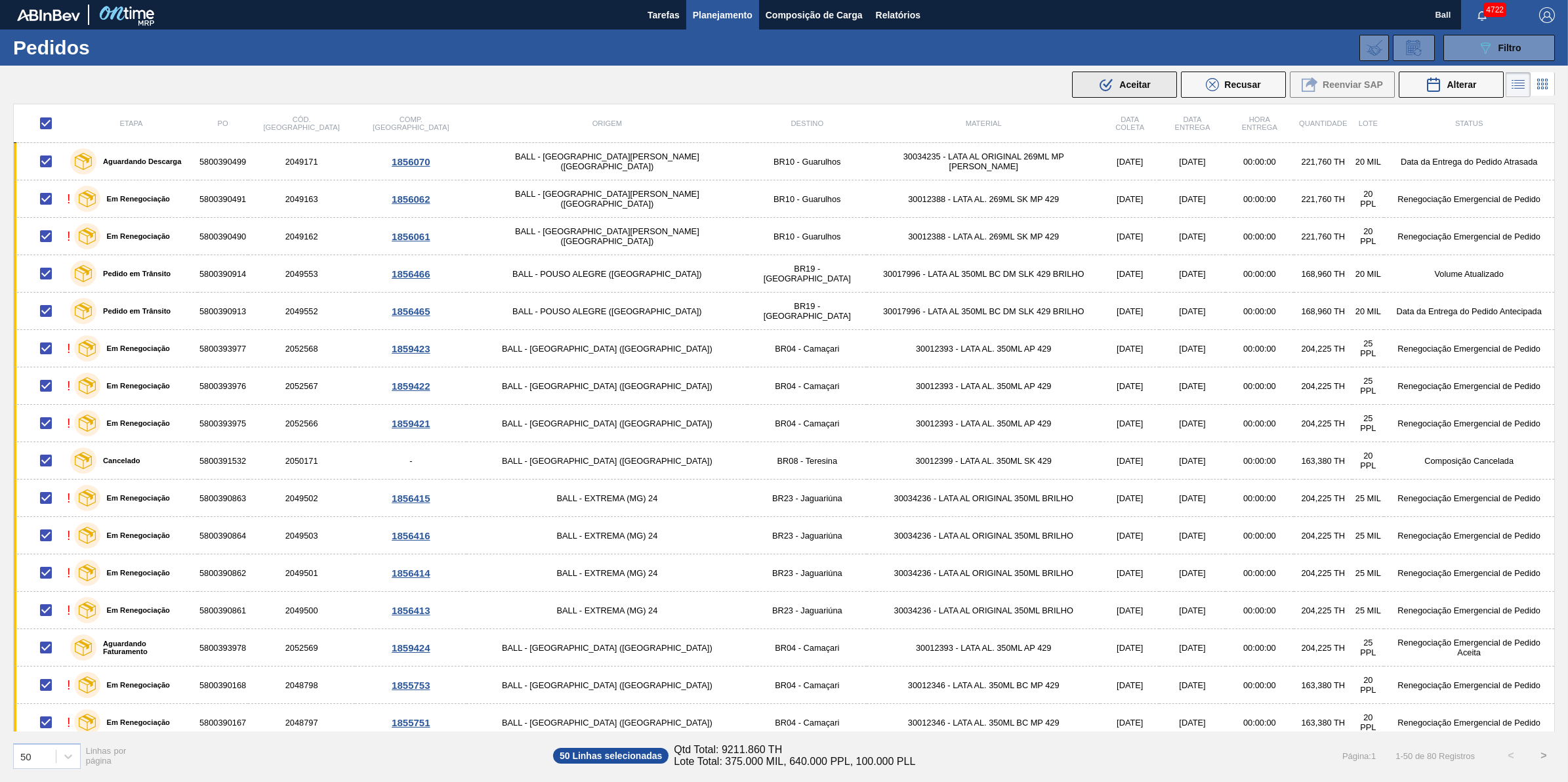
click at [1123, 85] on span "Aceitar" at bounding box center [1135, 85] width 31 height 11
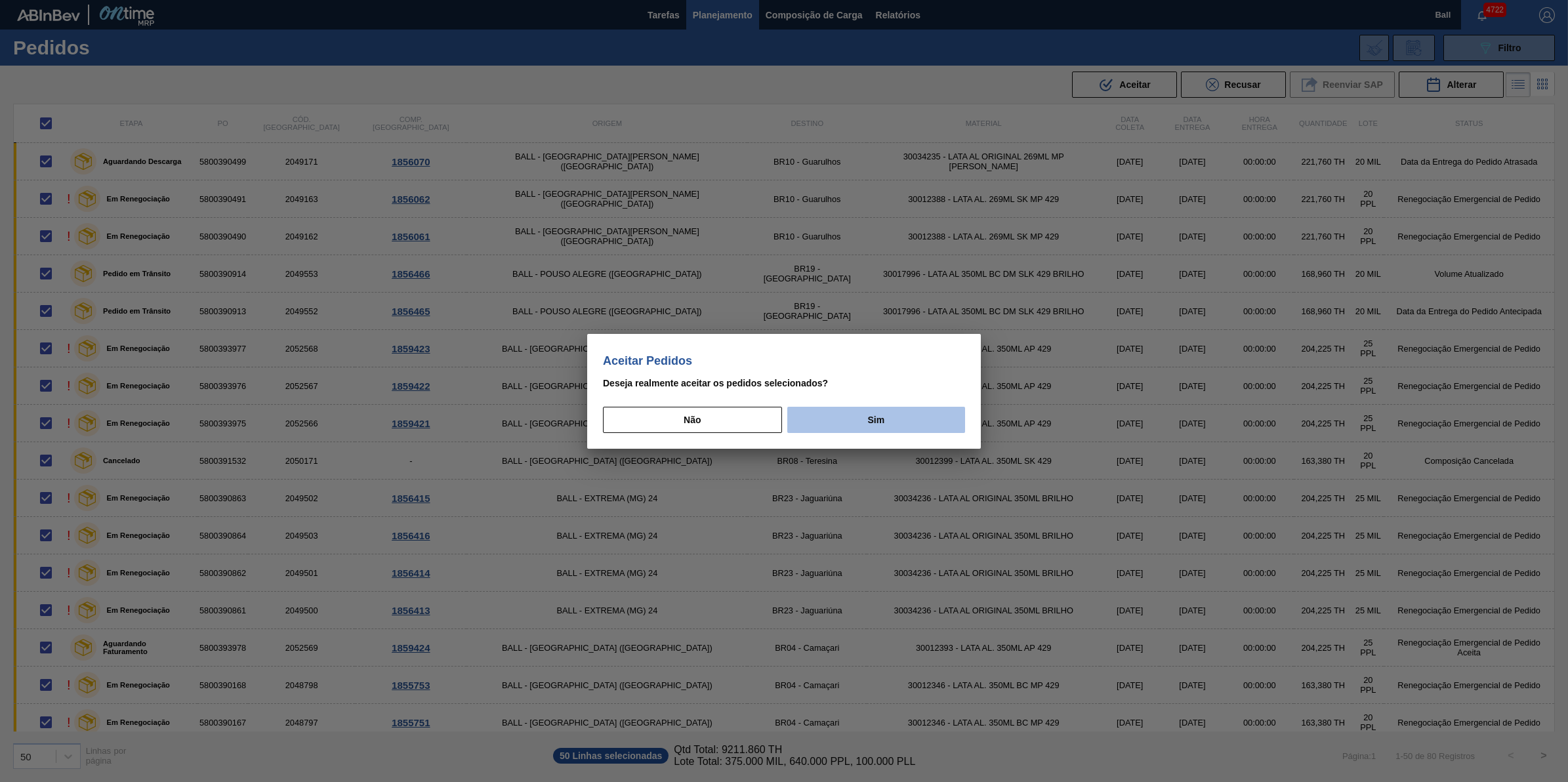
click at [842, 414] on button "Sim" at bounding box center [876, 420] width 178 height 26
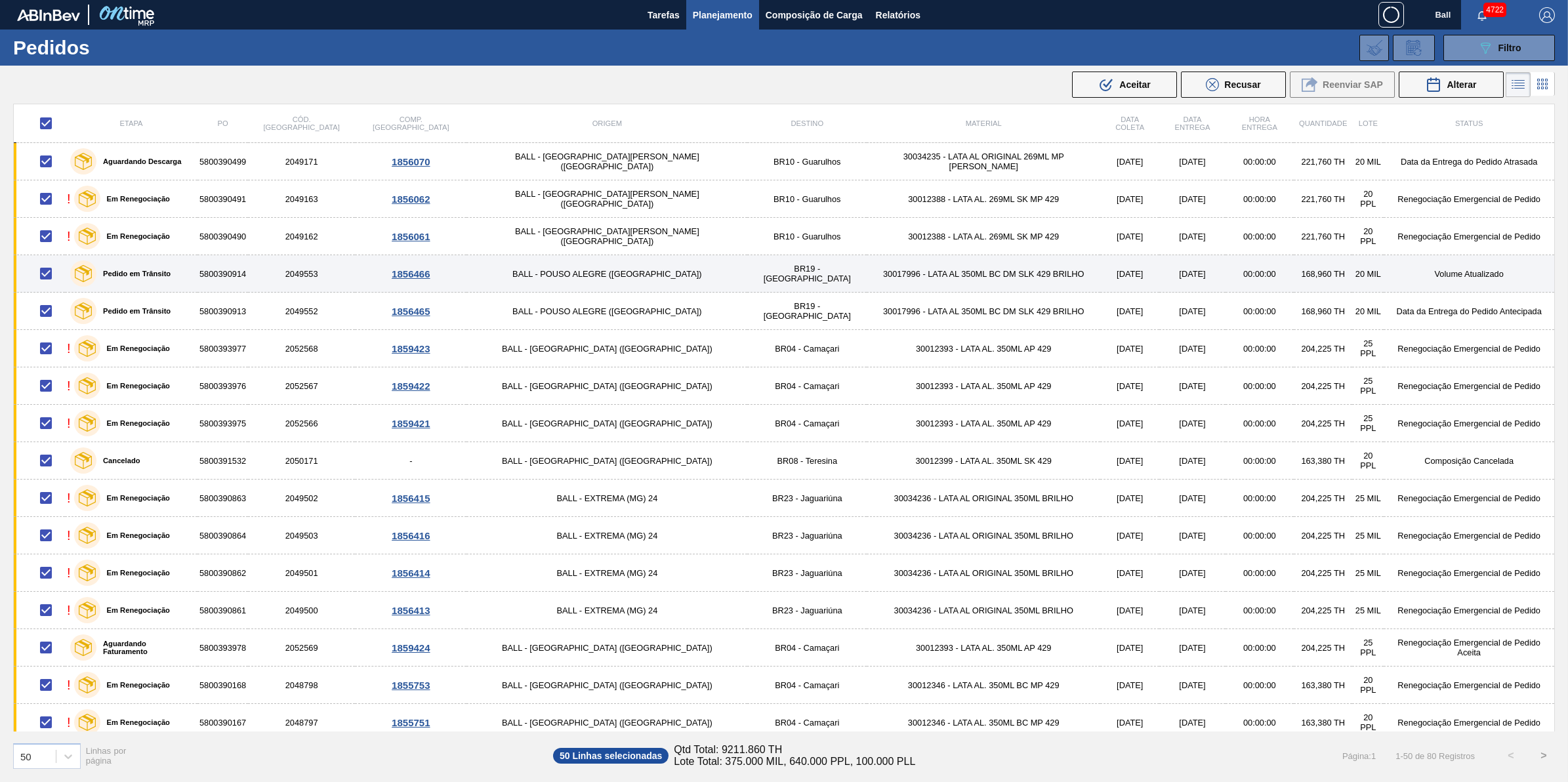
checkbox input "false"
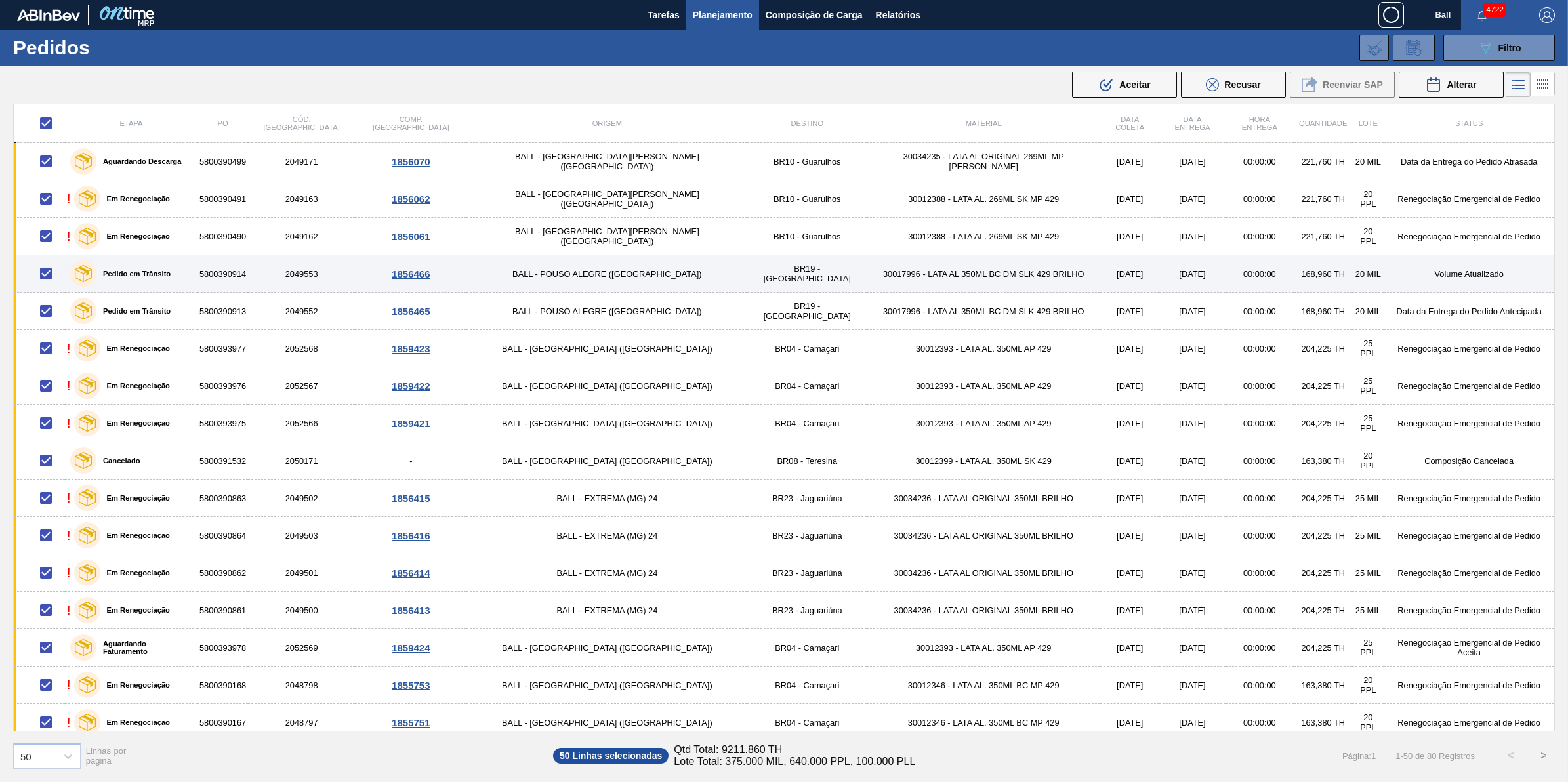
checkbox input "false"
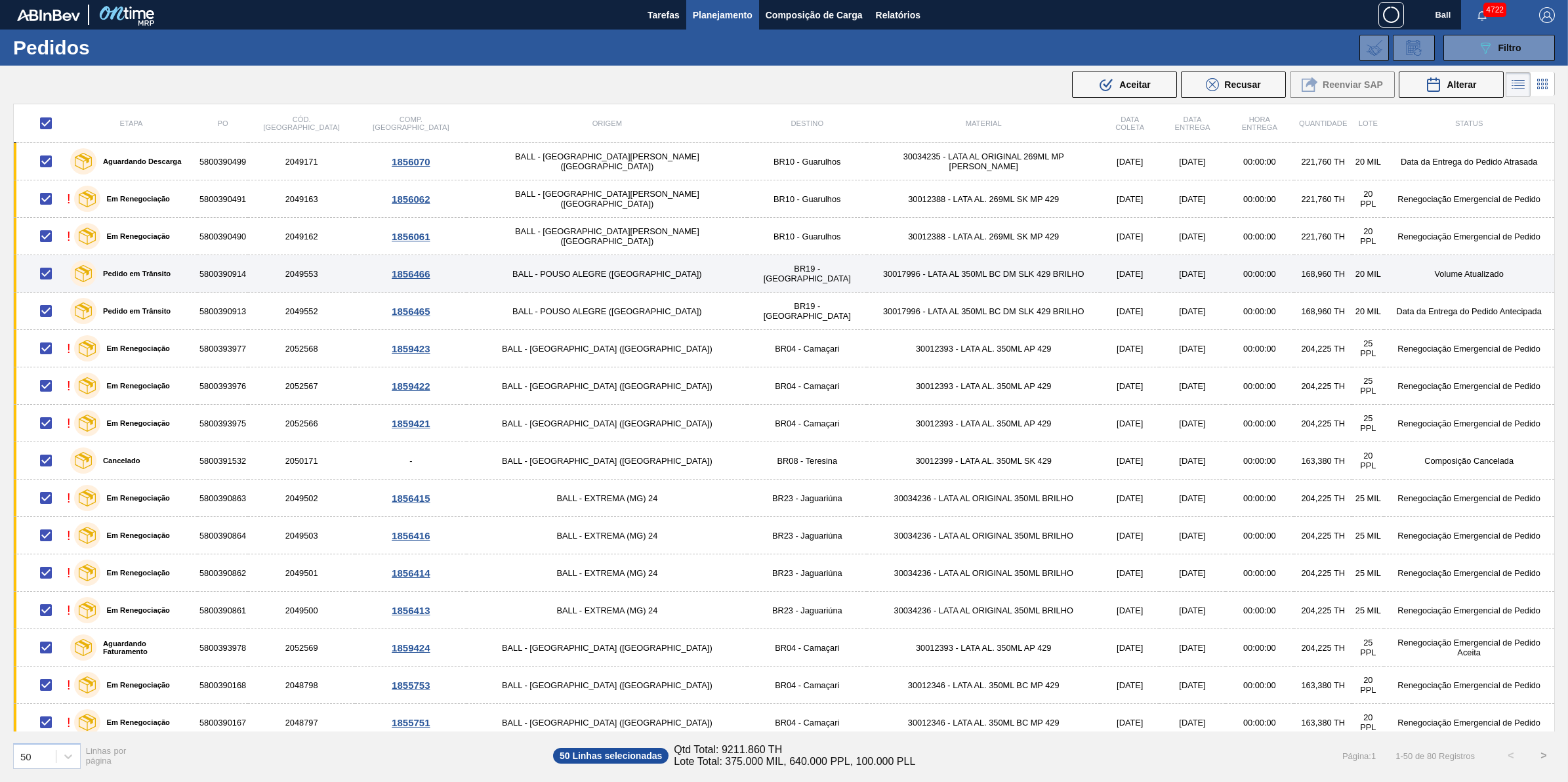
checkbox input "false"
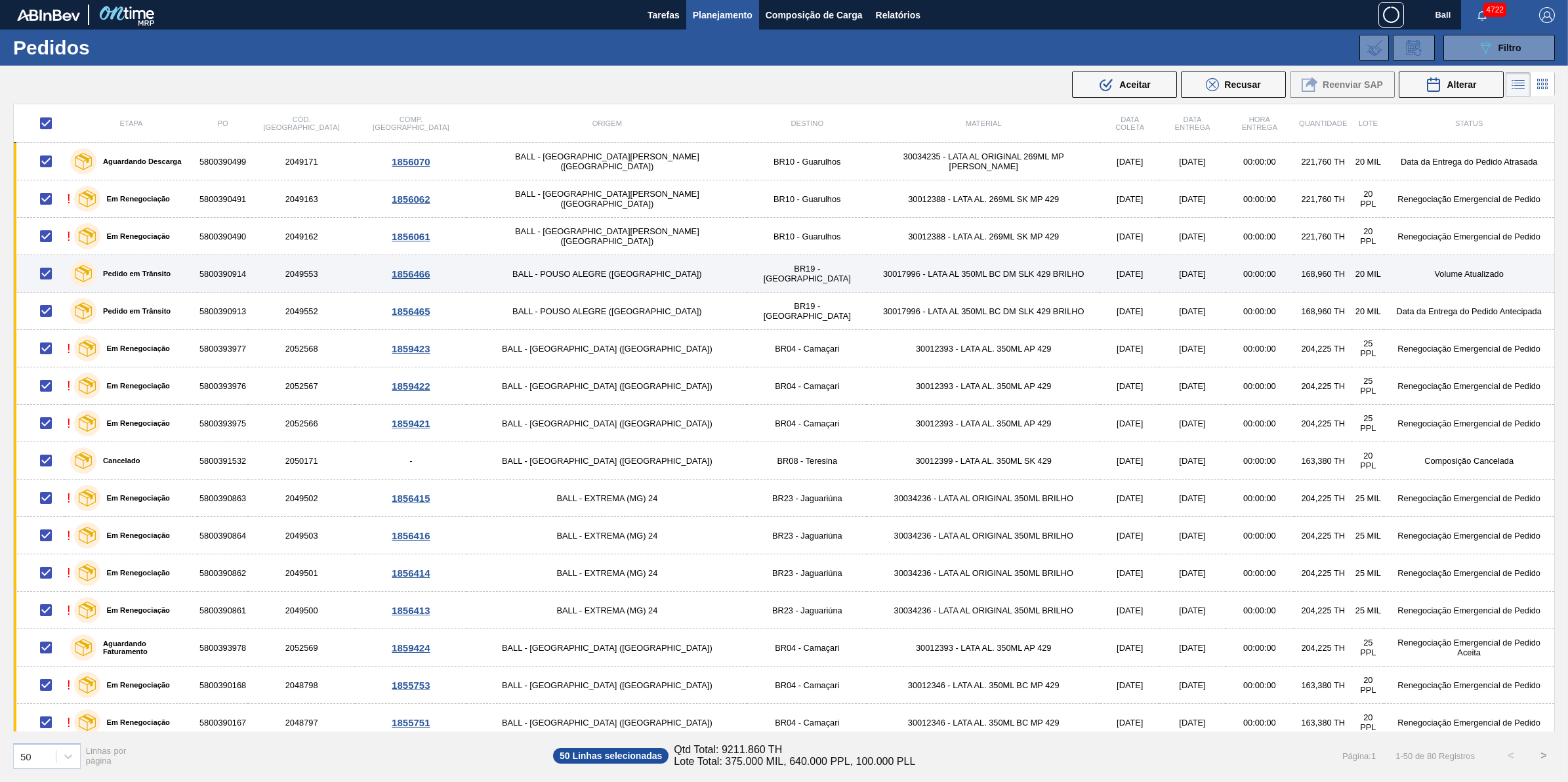
checkbox input "false"
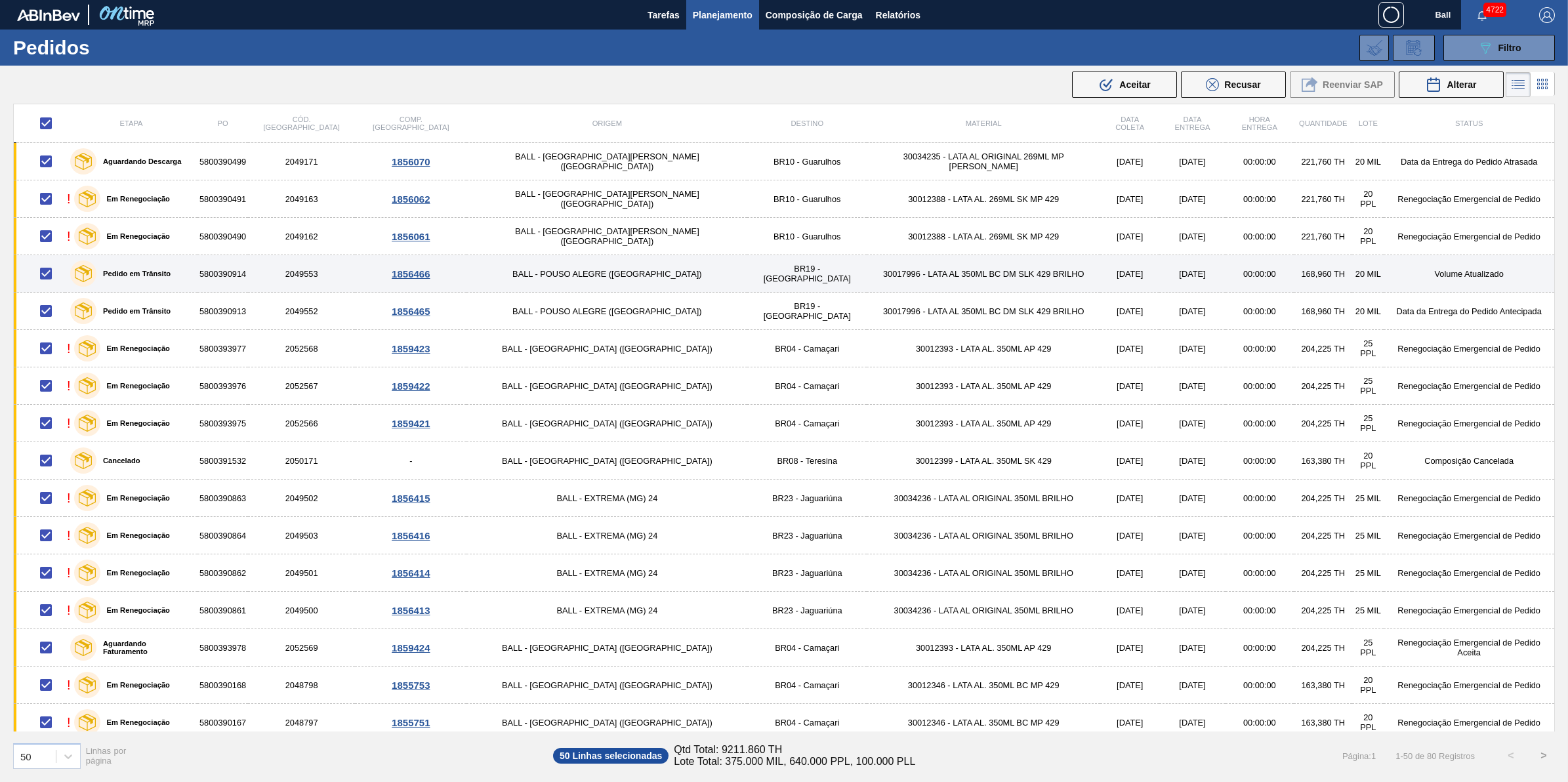
checkbox input "false"
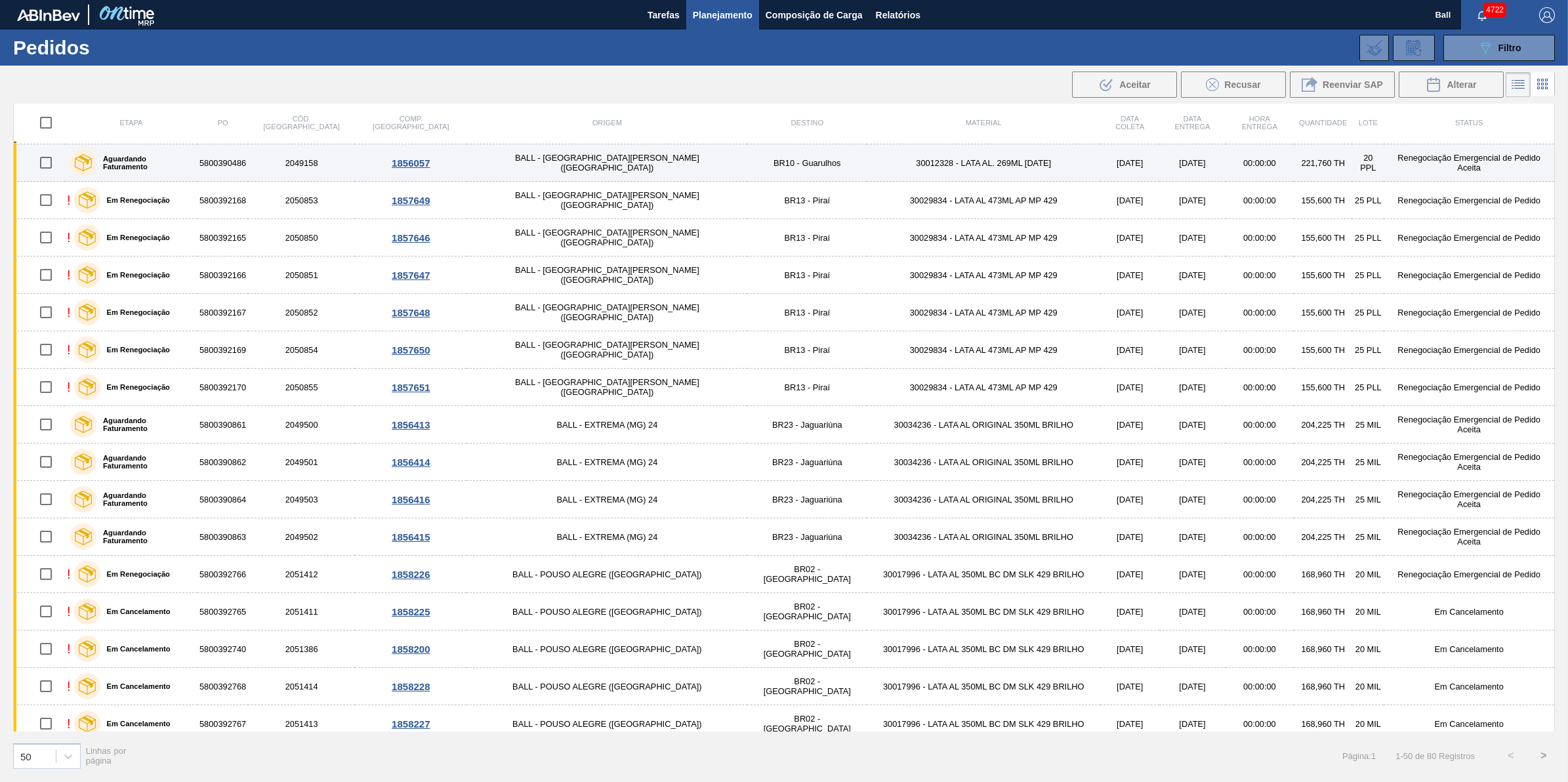
scroll to position [1042, 0]
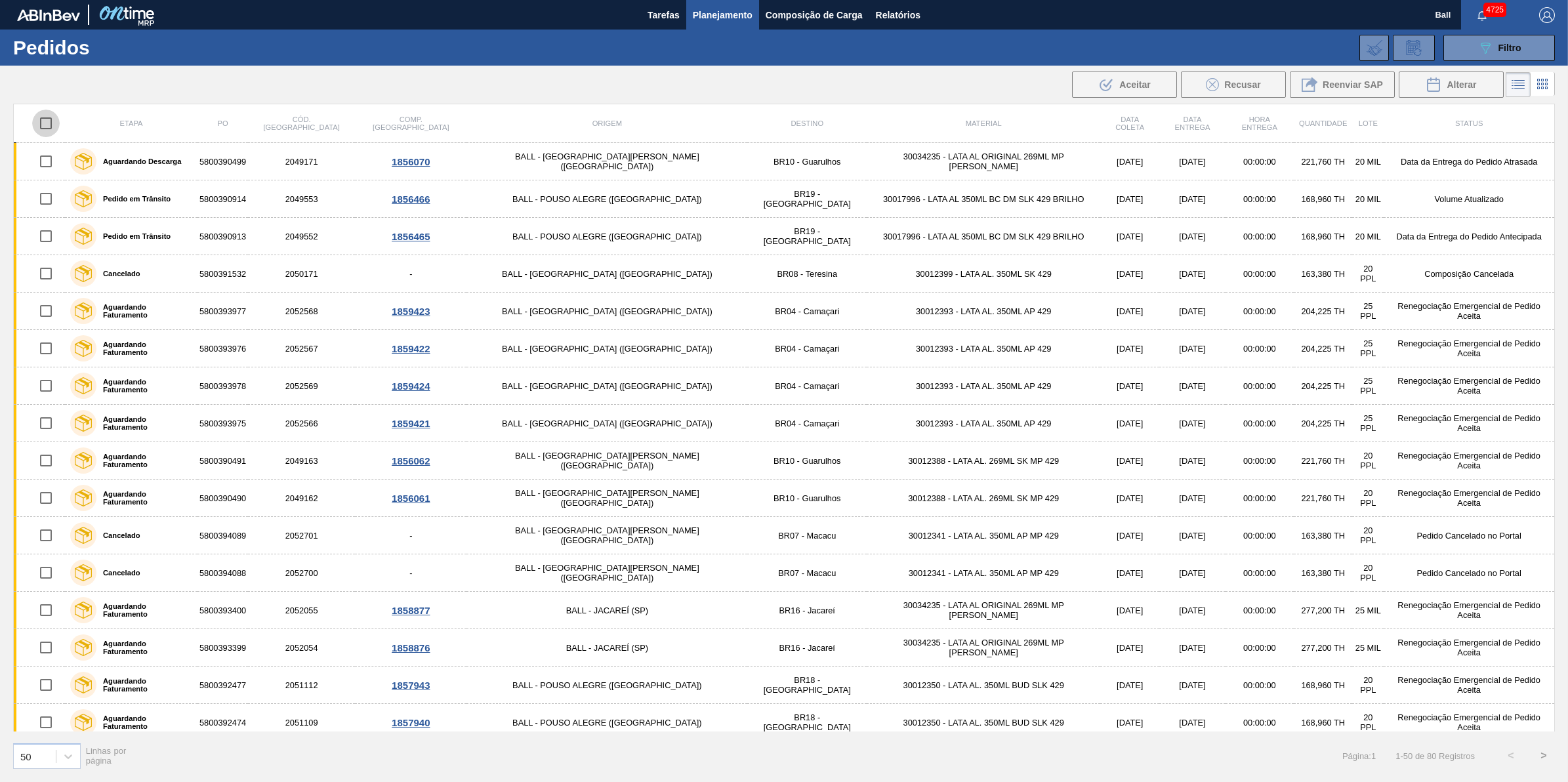
click at [52, 118] on input "checkbox" at bounding box center [46, 123] width 28 height 28
checkbox input "true"
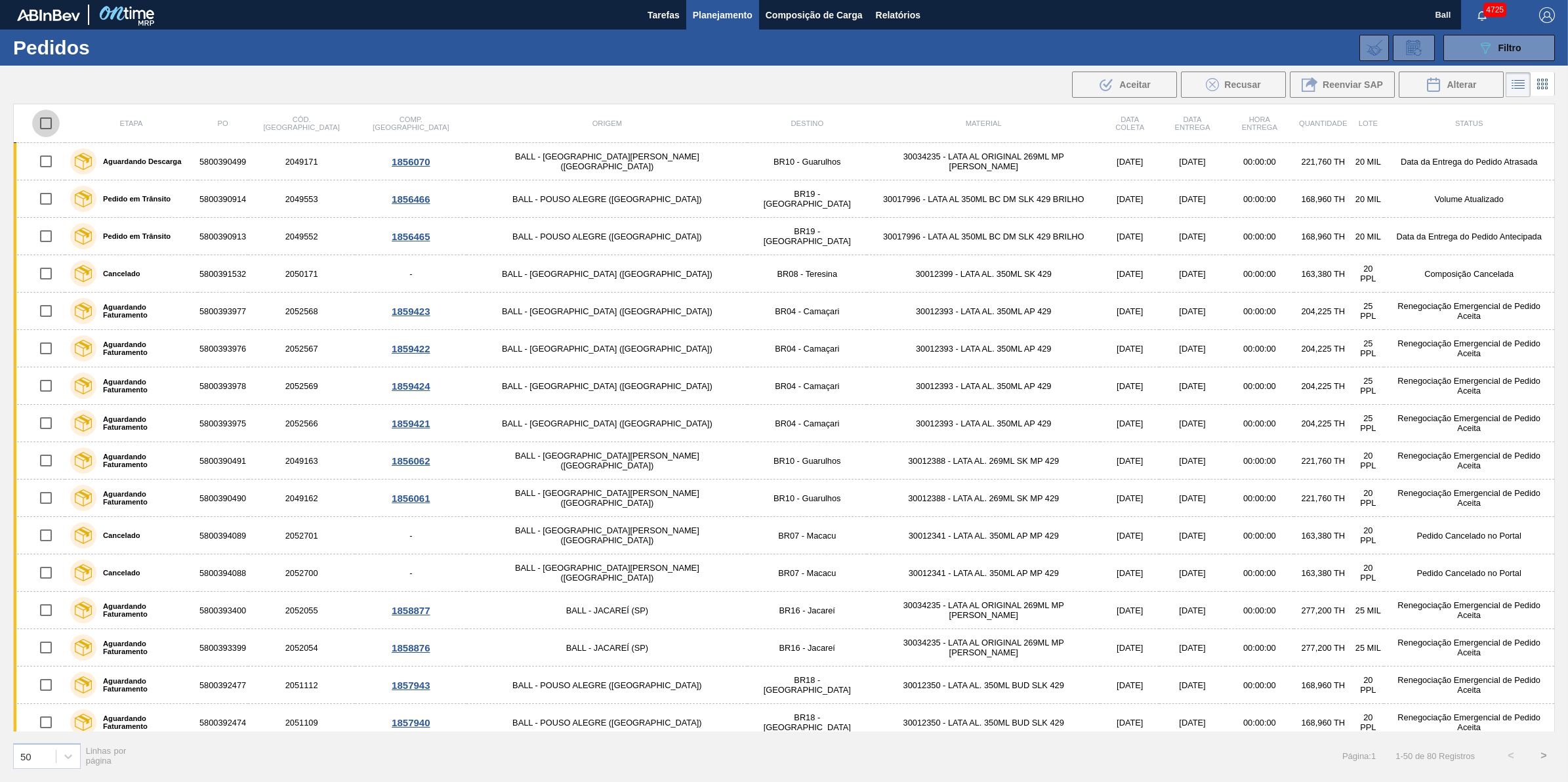
checkbox input "true"
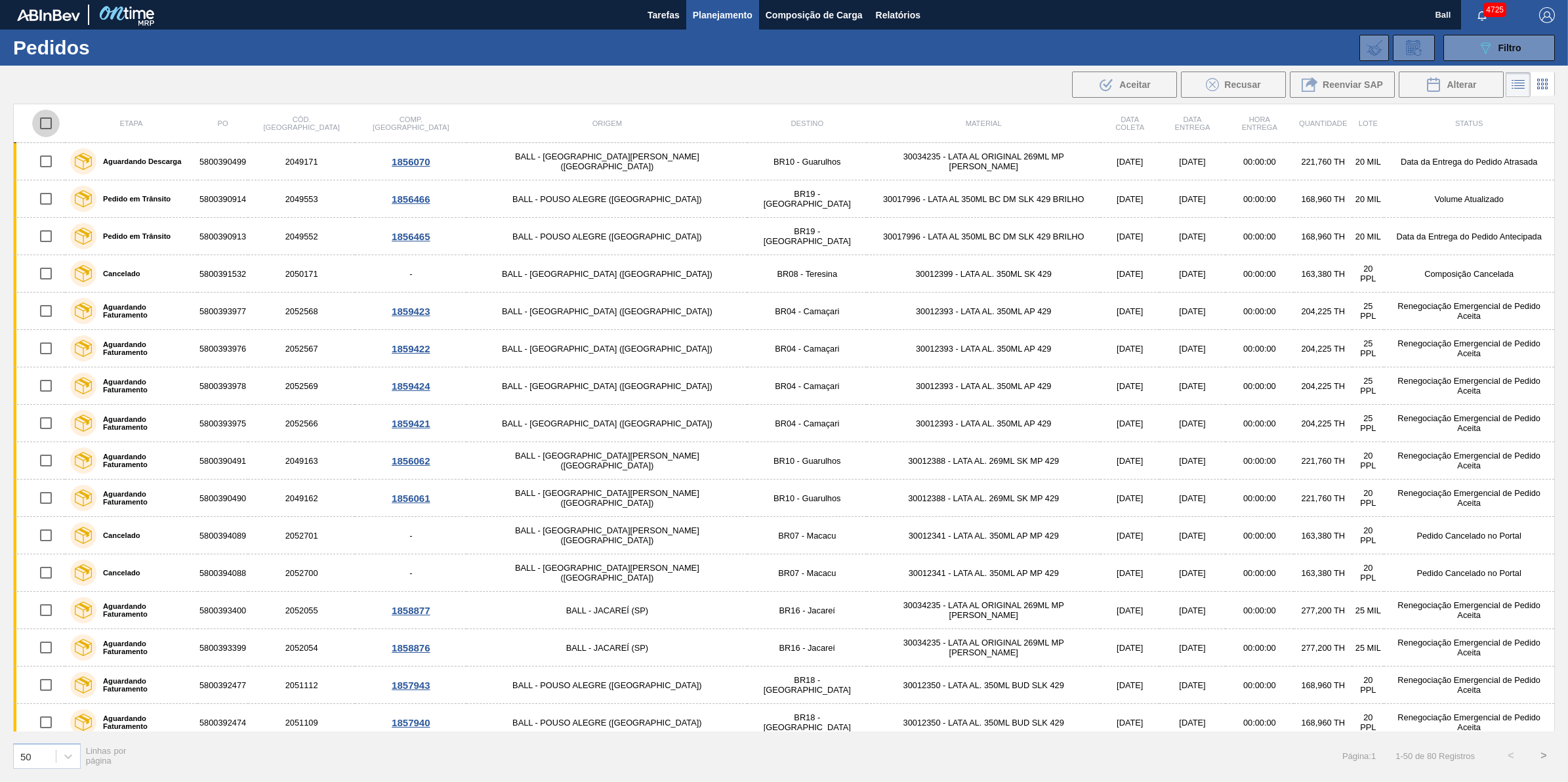
checkbox input "true"
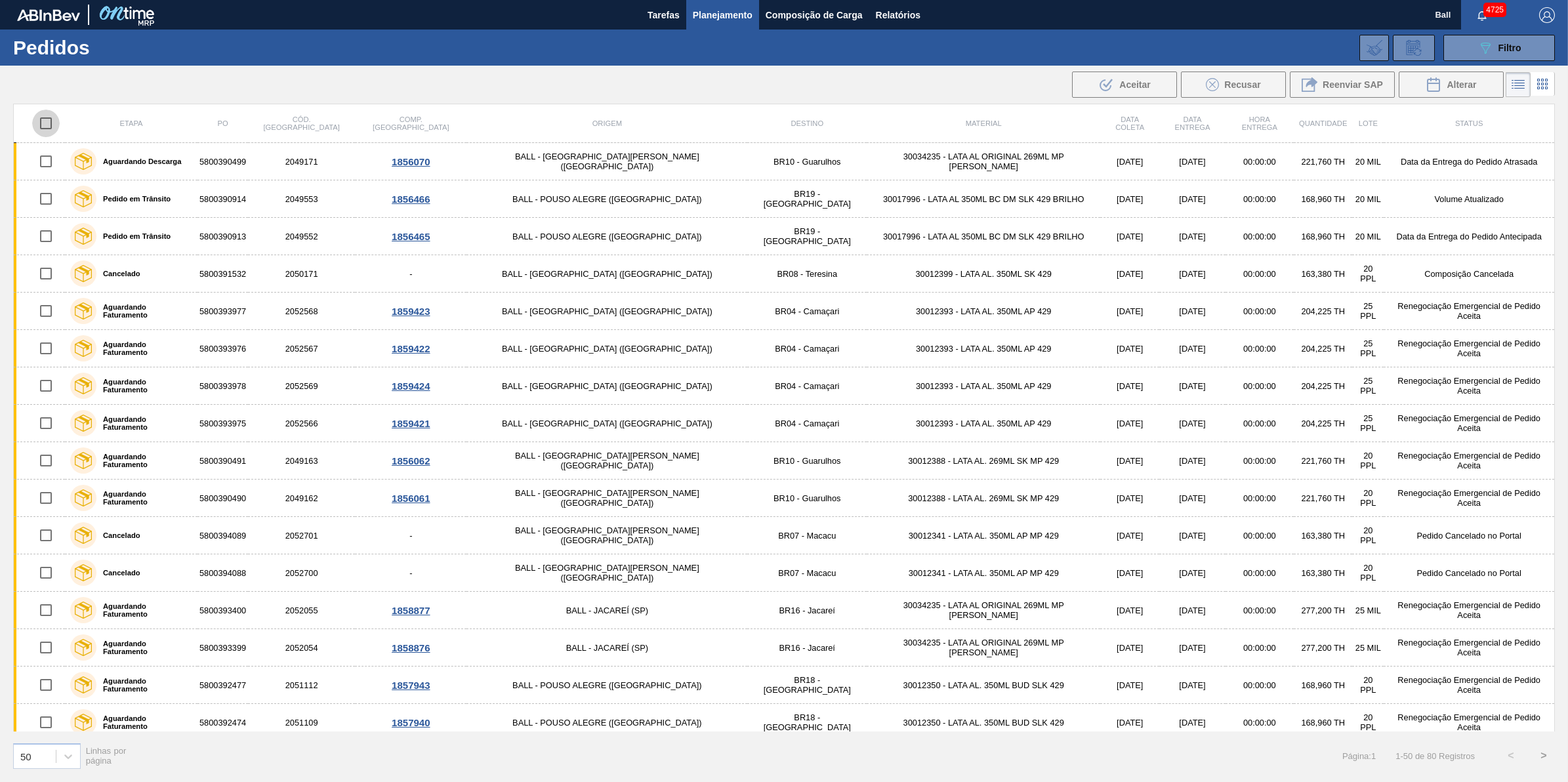
checkbox input "true"
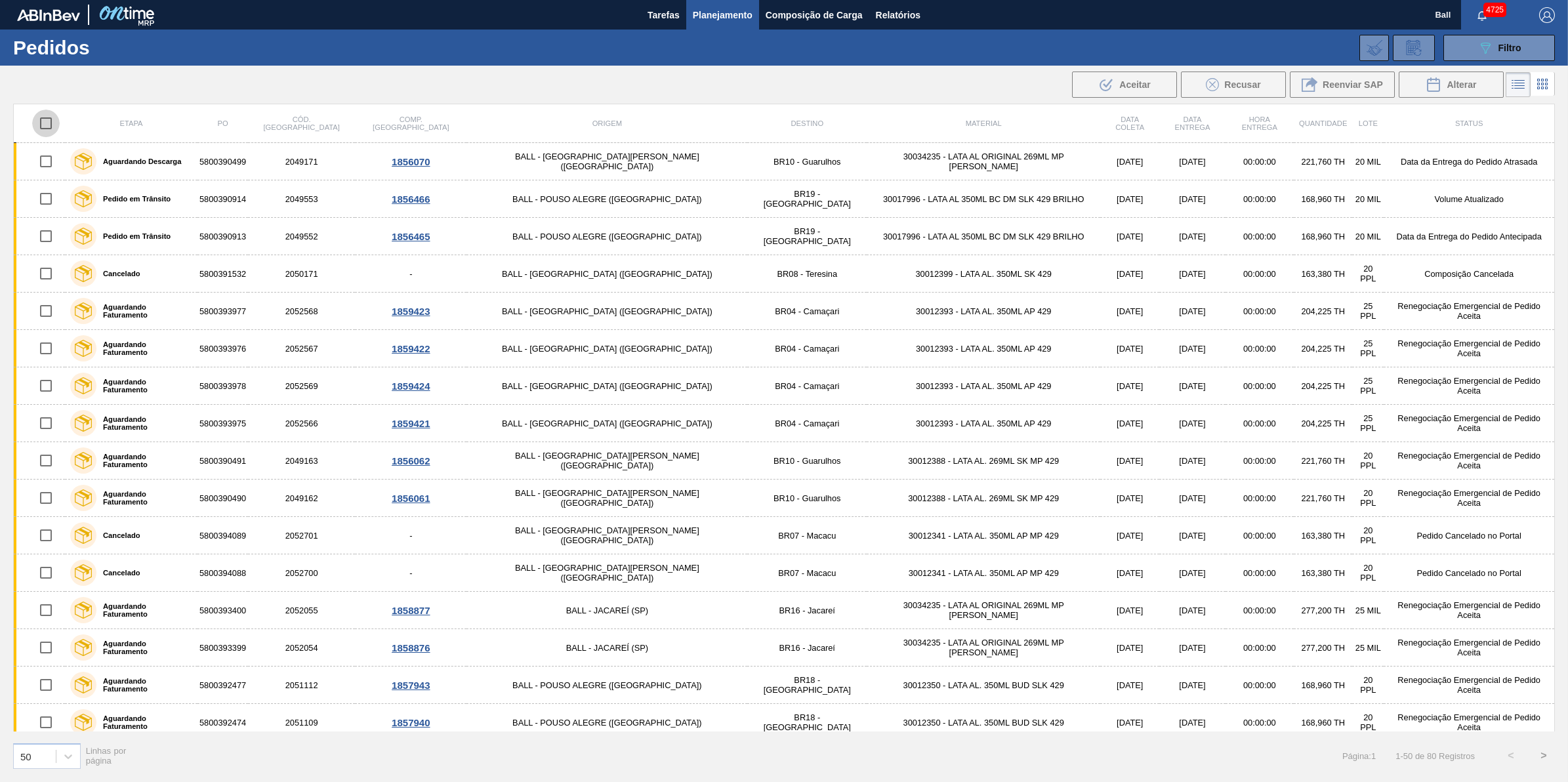
checkbox input "true"
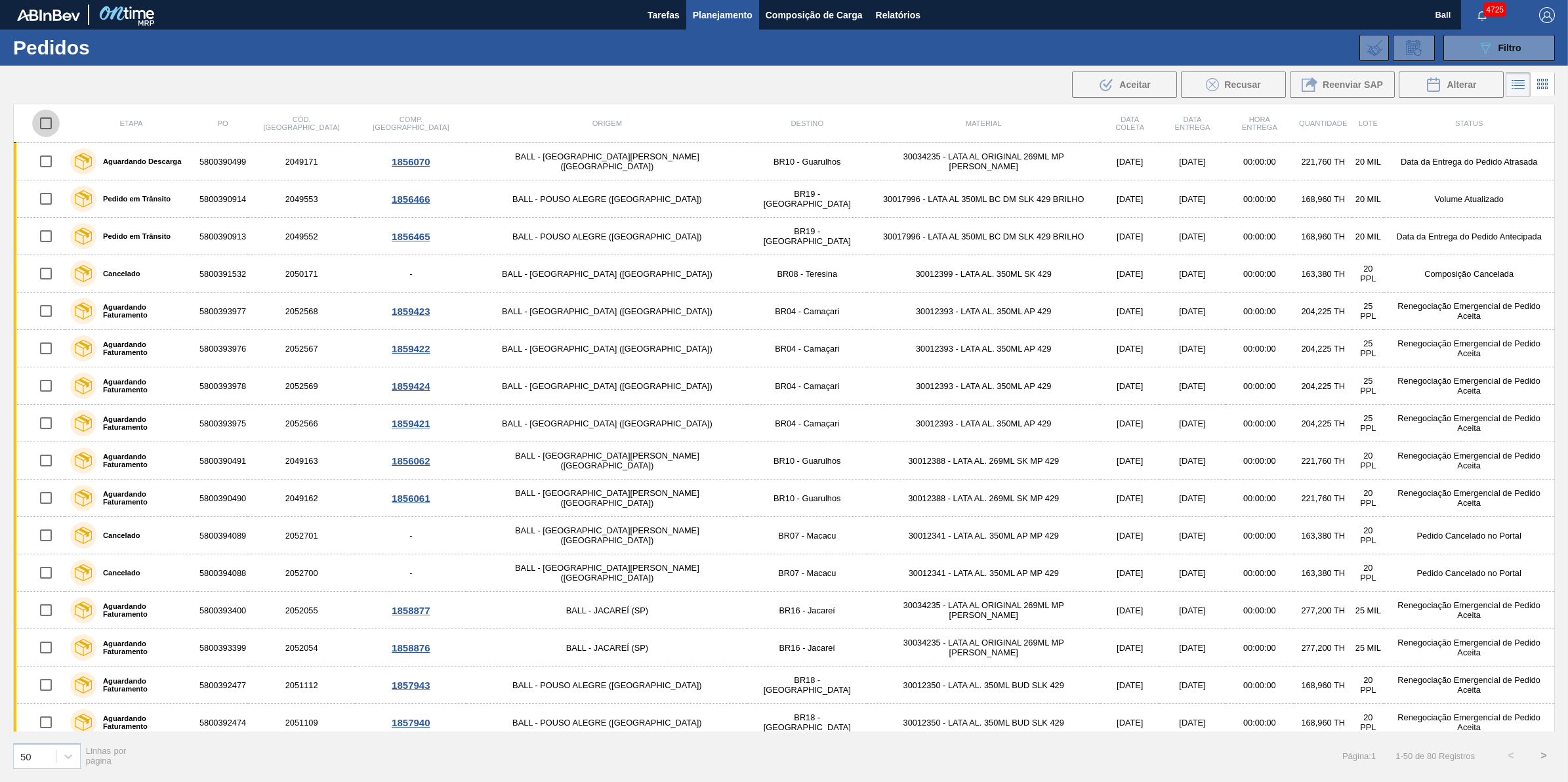
checkbox input "true"
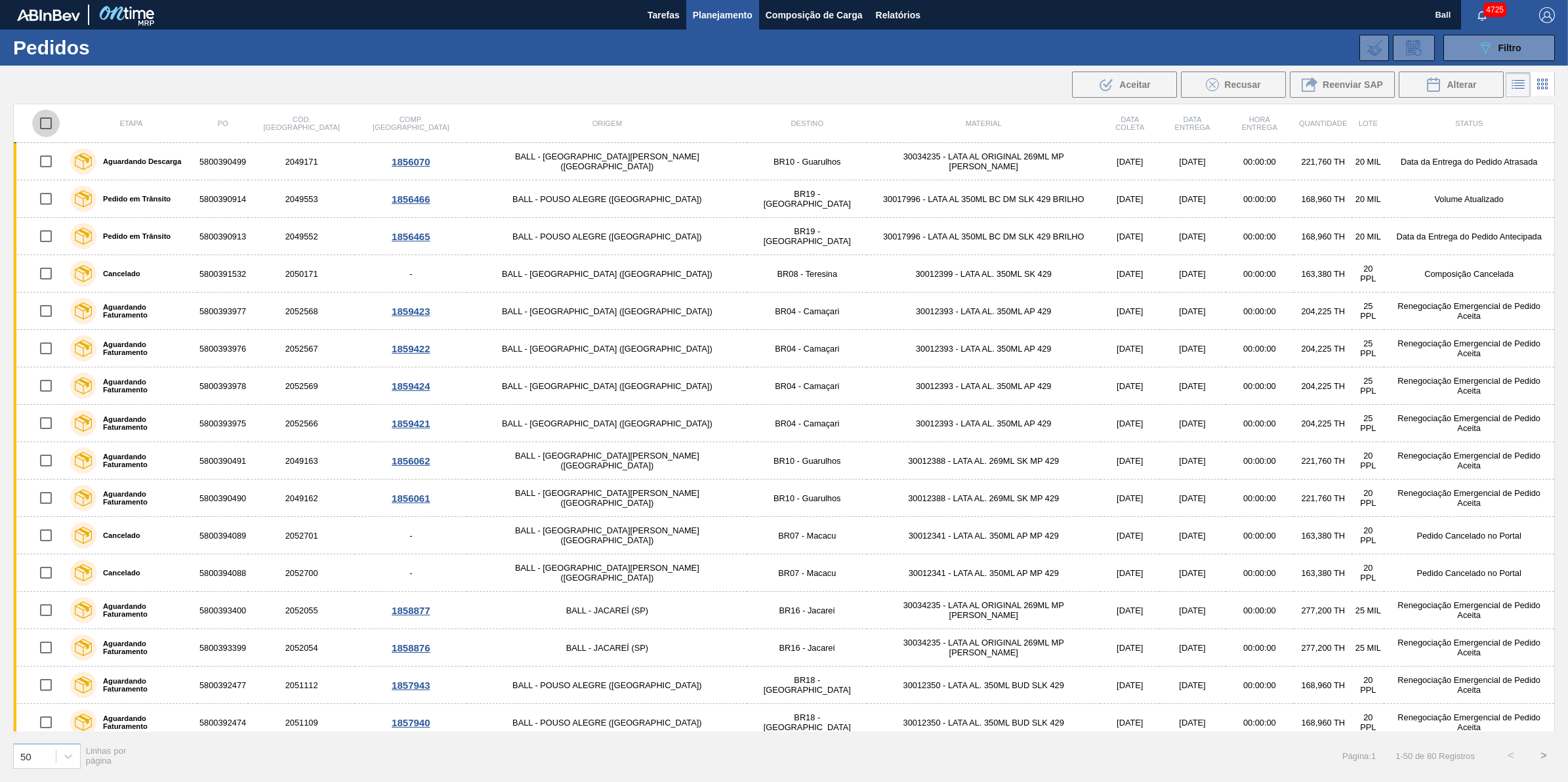
checkbox input "true"
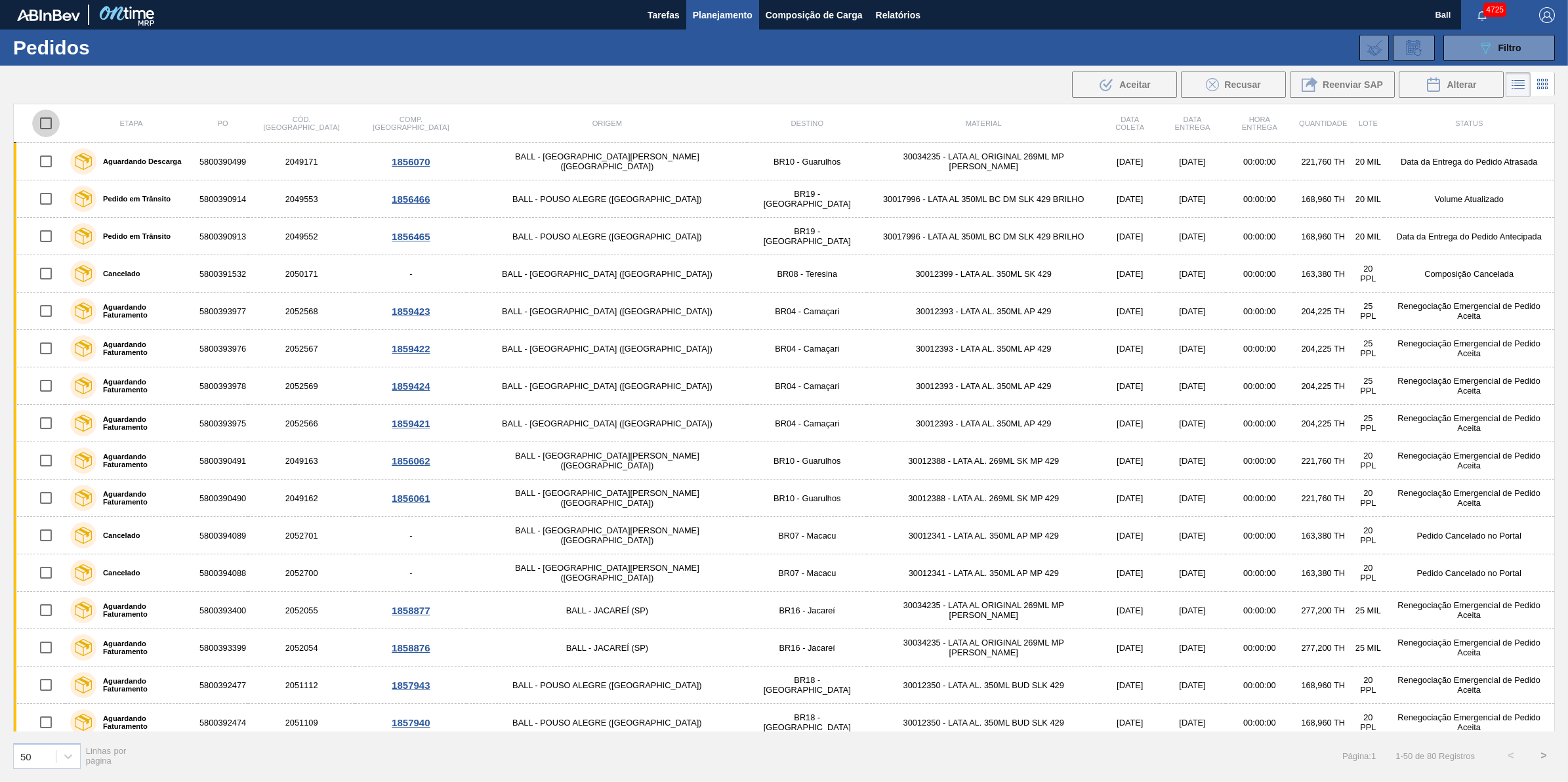
checkbox input "true"
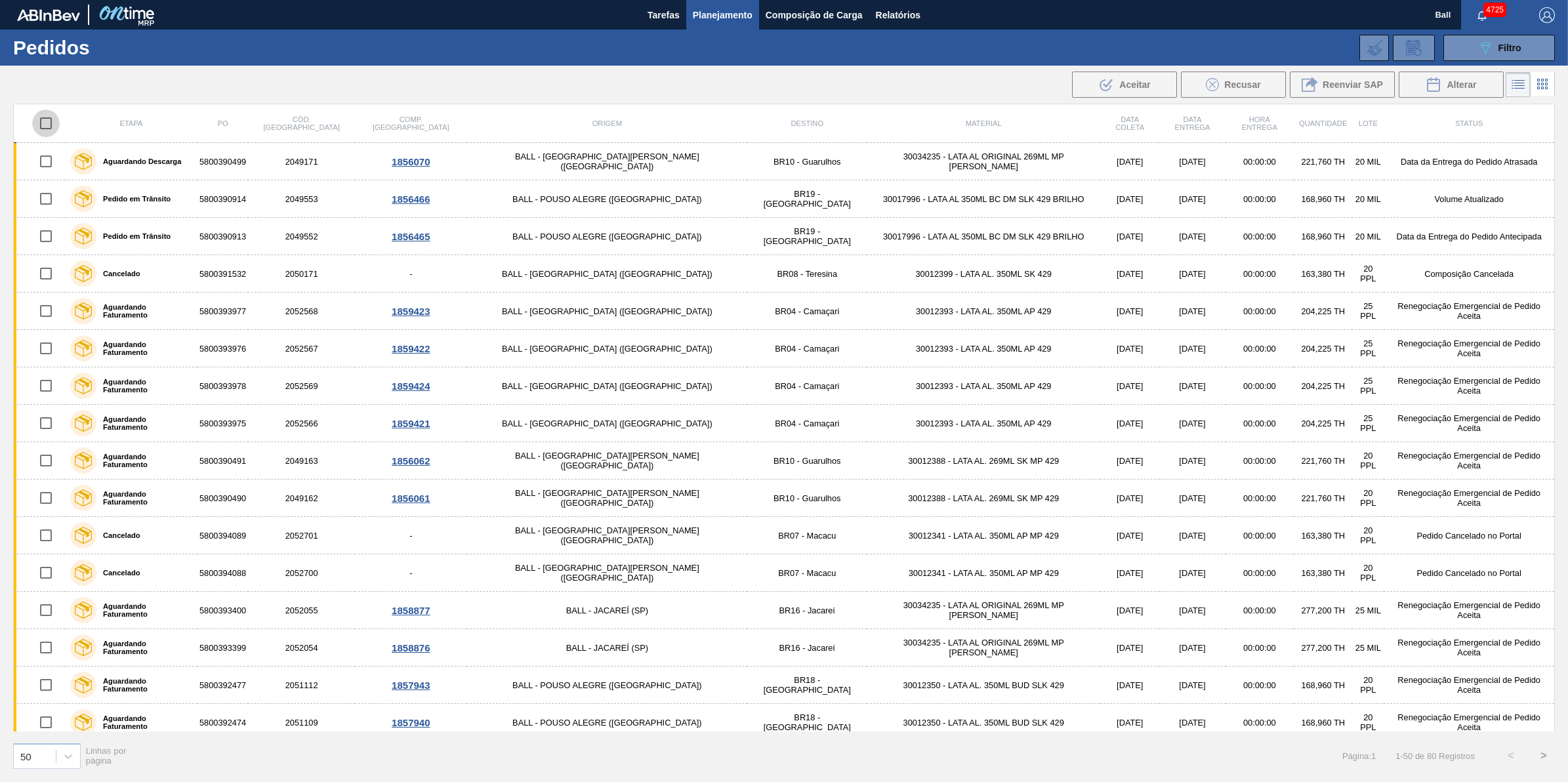
checkbox input "true"
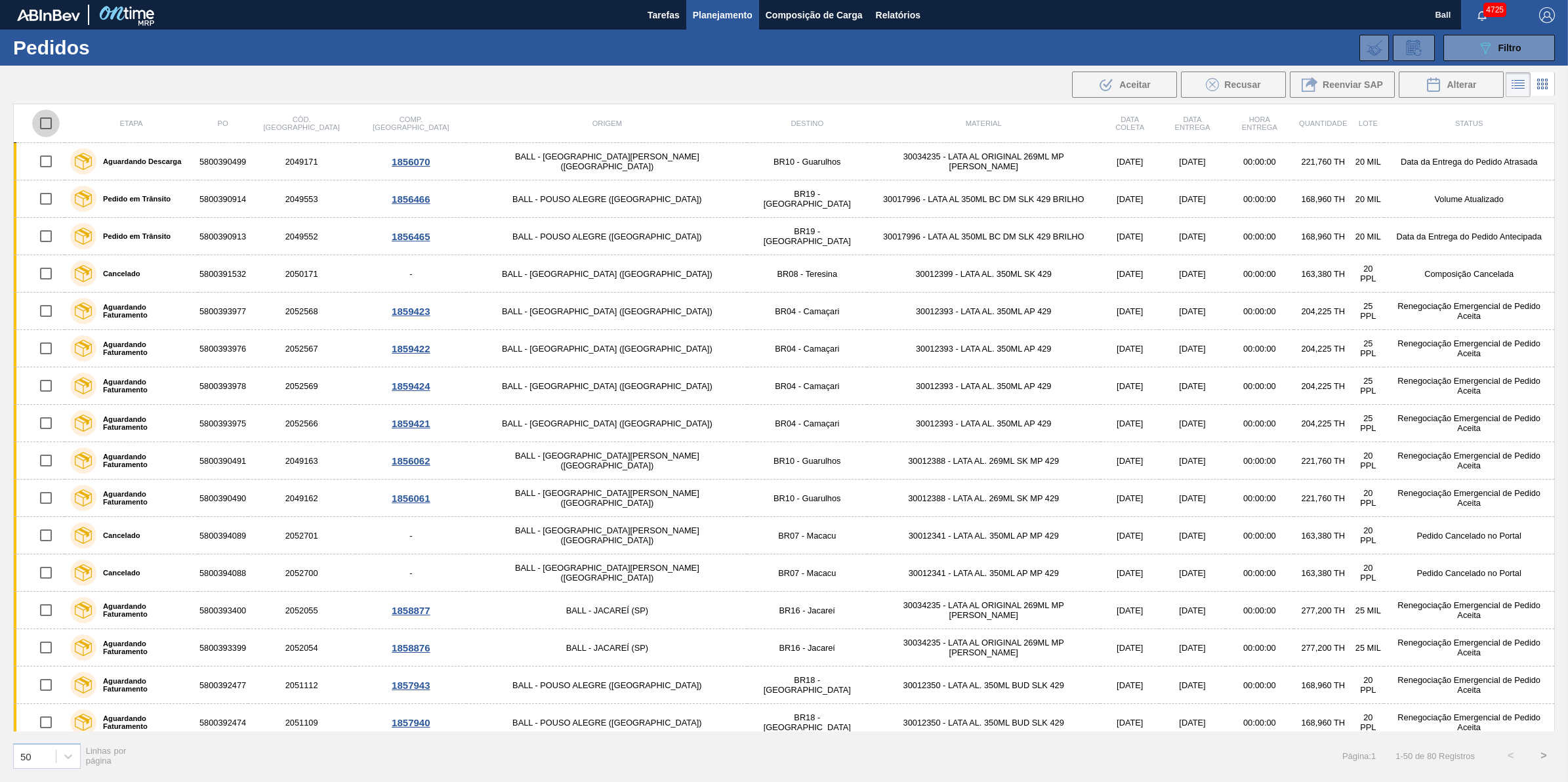
checkbox input "true"
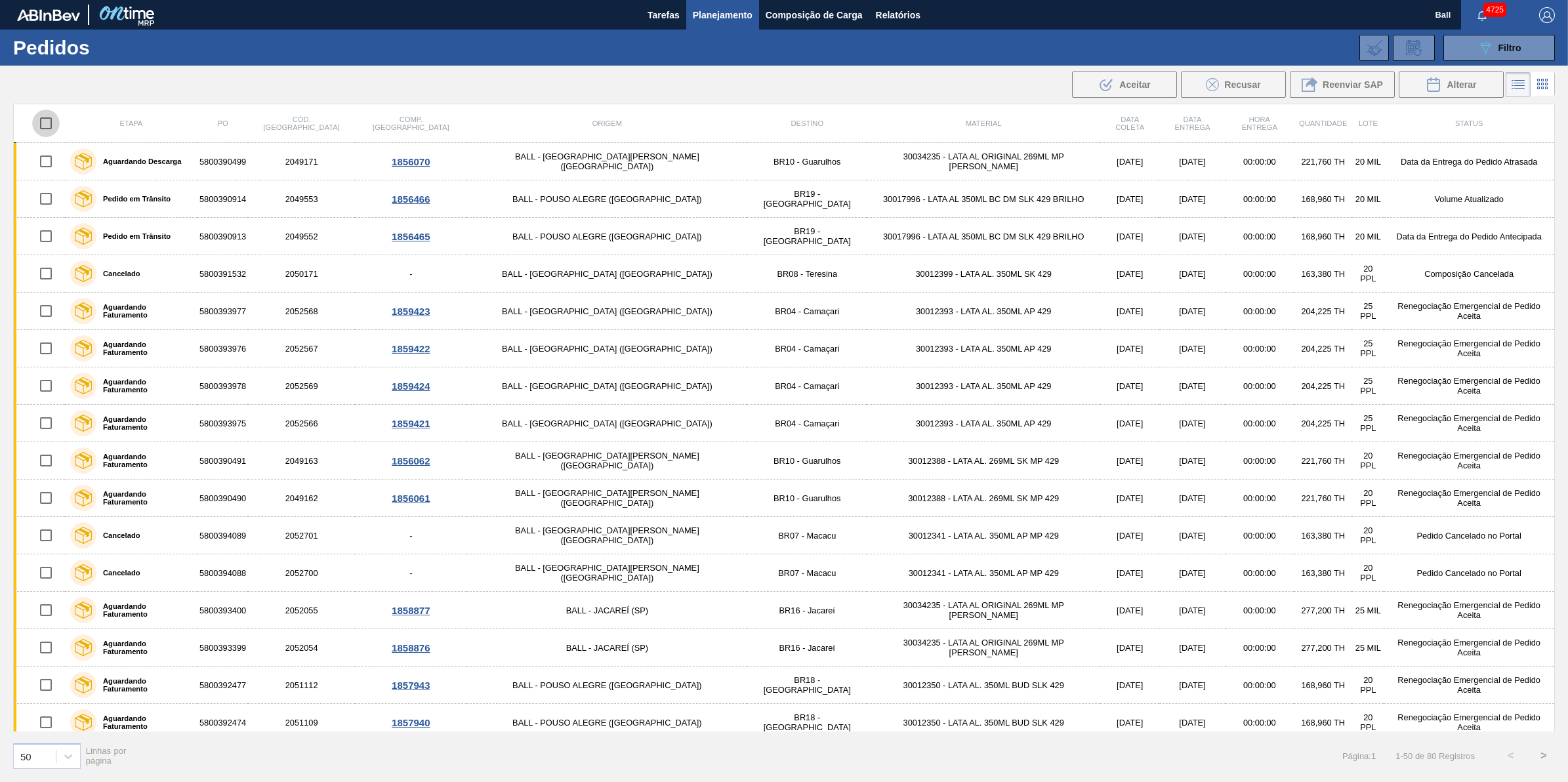
checkbox input "true"
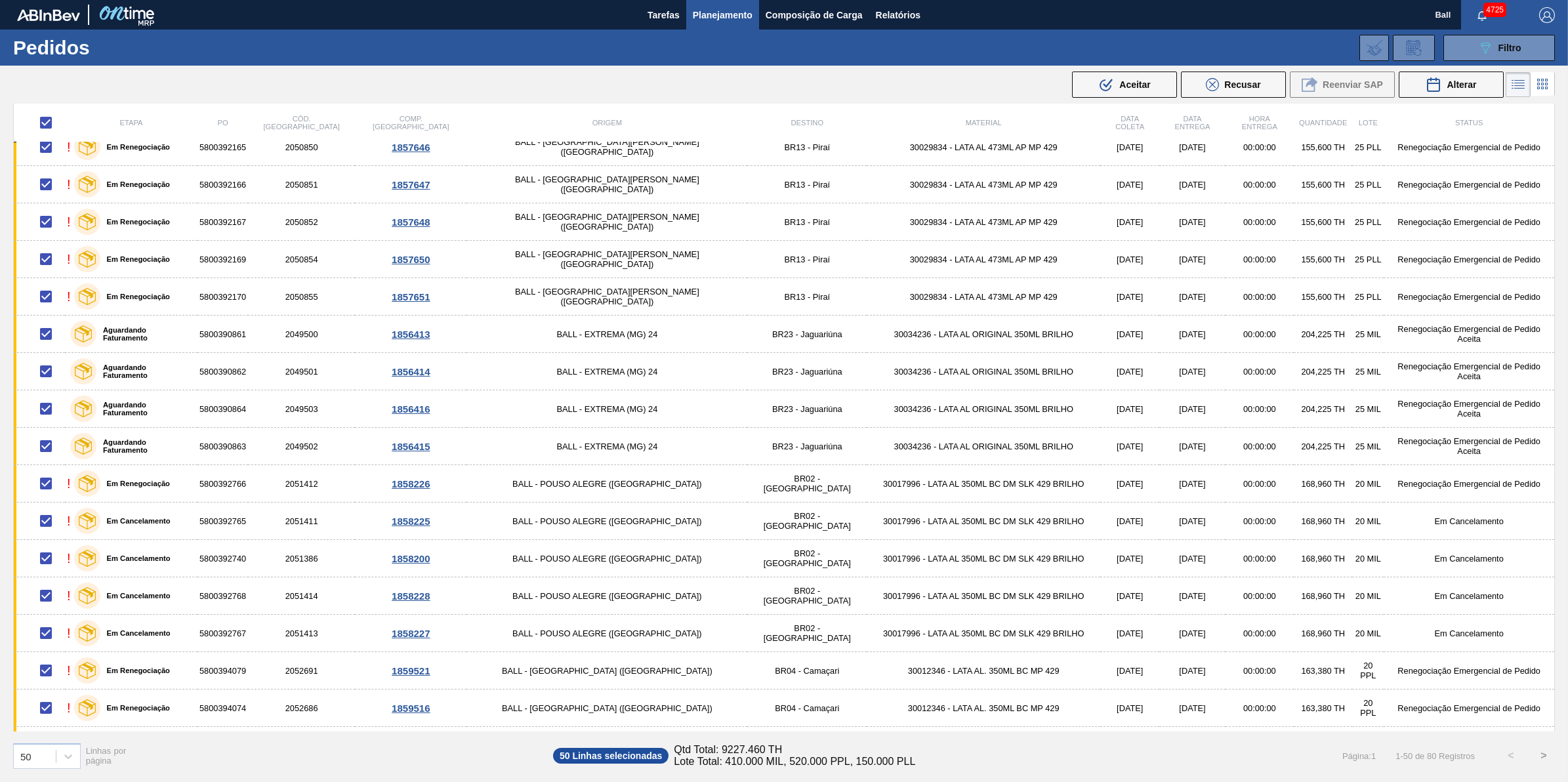
scroll to position [1288, 0]
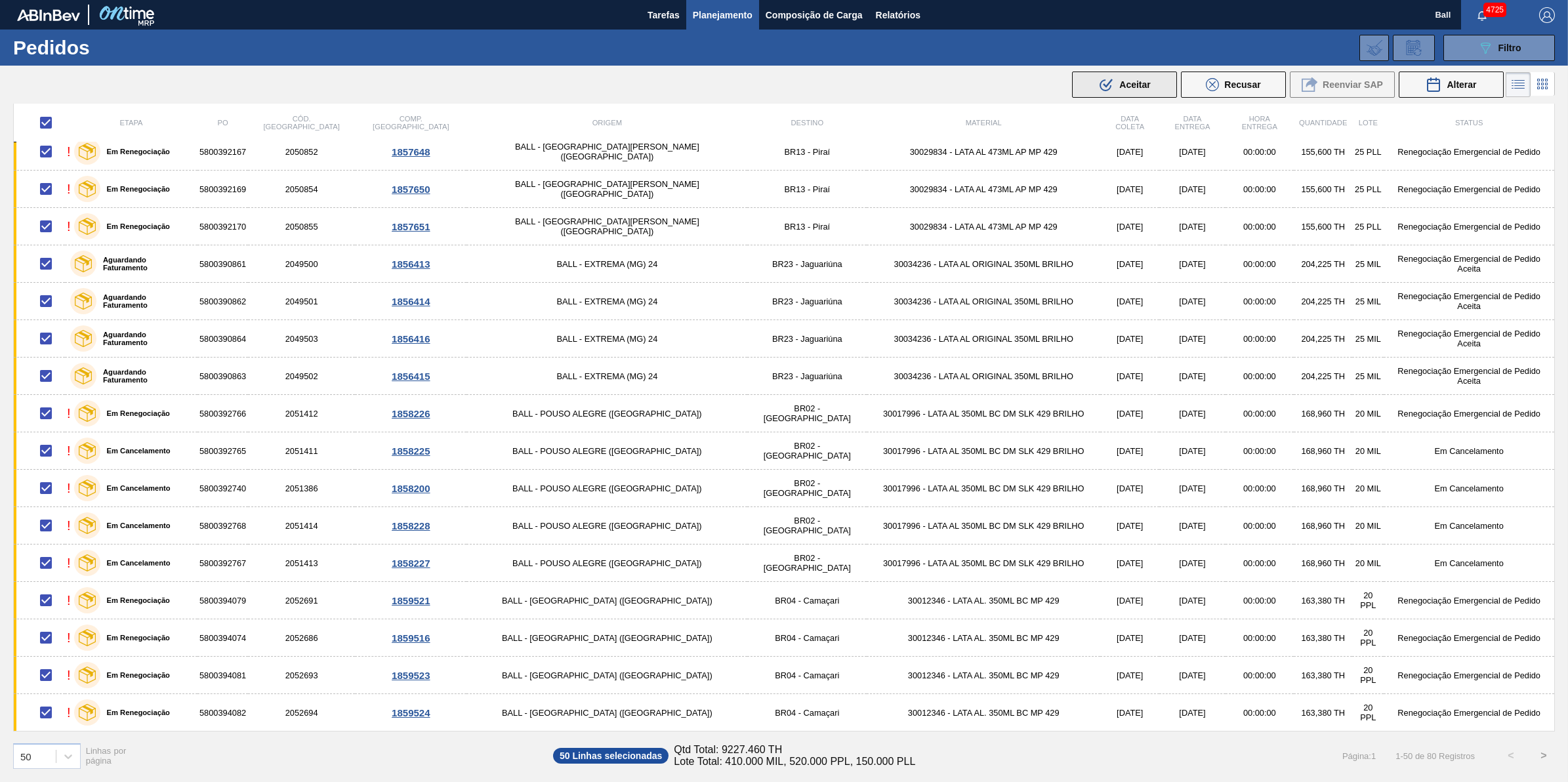
click at [1116, 83] on div ".b{fill:var(--color-action-default)} Aceitar" at bounding box center [1123, 85] width 52 height 15
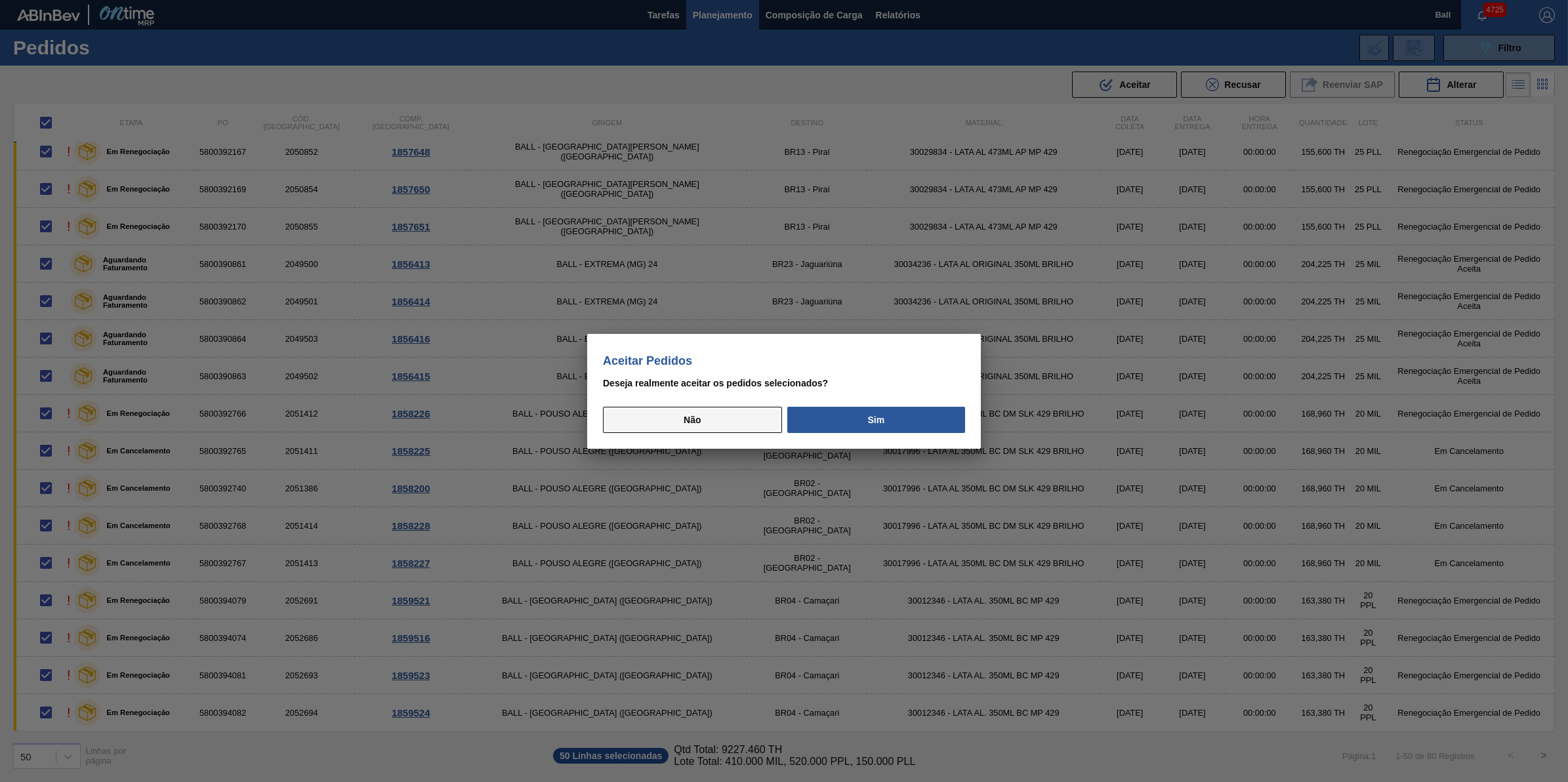
click at [722, 418] on button "Não" at bounding box center [692, 420] width 179 height 26
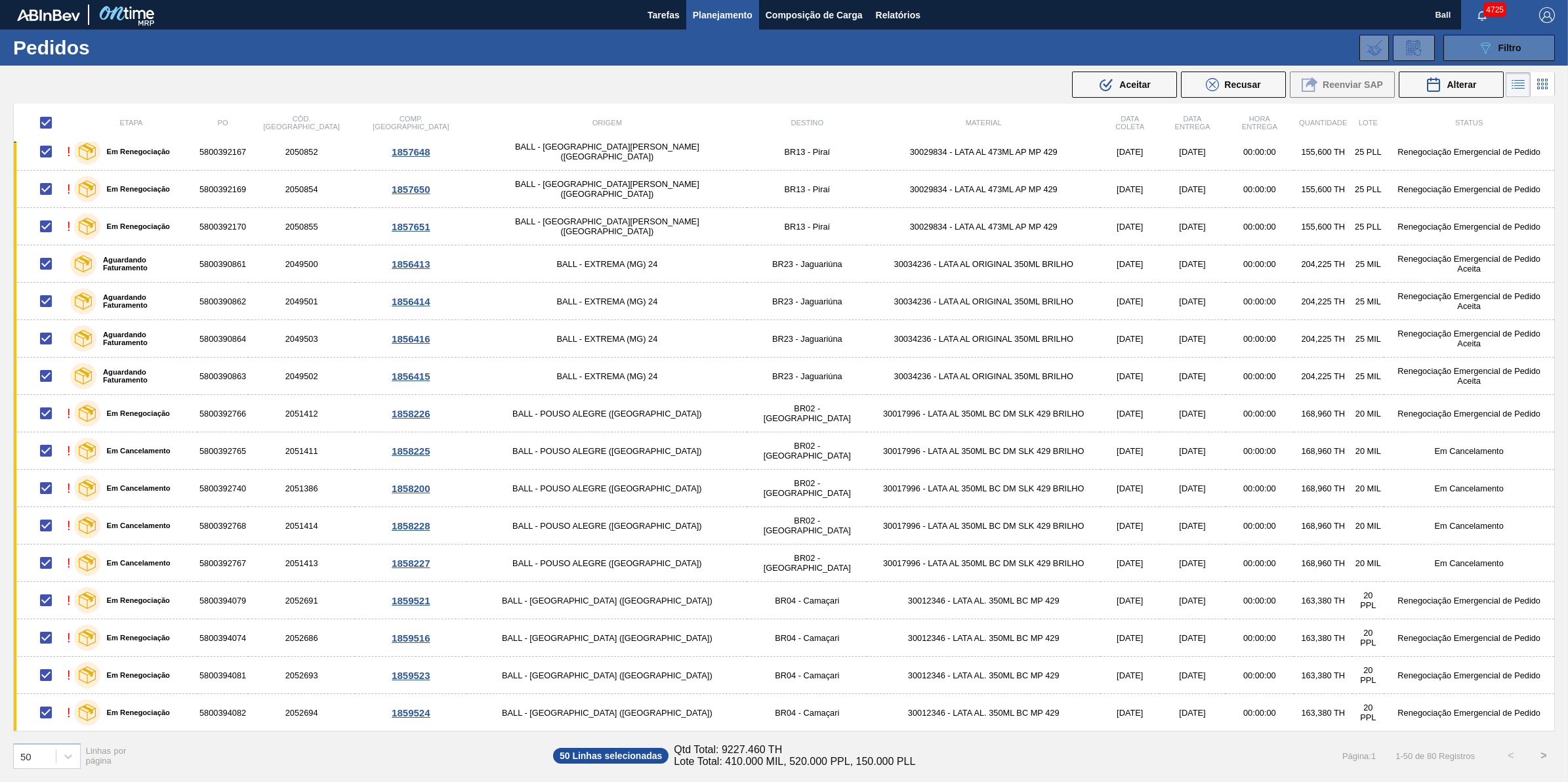
click at [1504, 46] on span "Filtro" at bounding box center [1510, 48] width 23 height 11
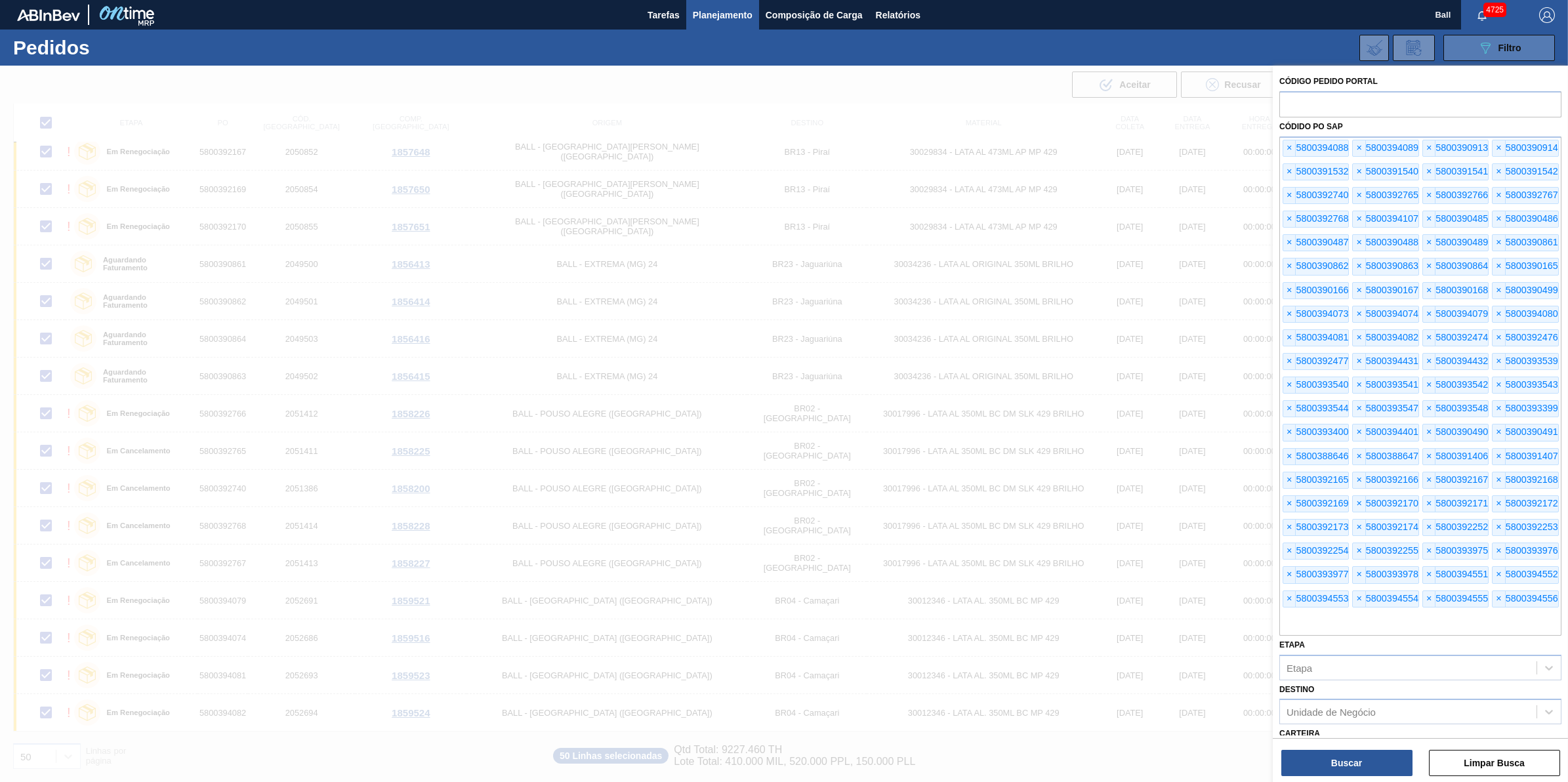
click at [1504, 46] on span "Filtro" at bounding box center [1510, 48] width 23 height 11
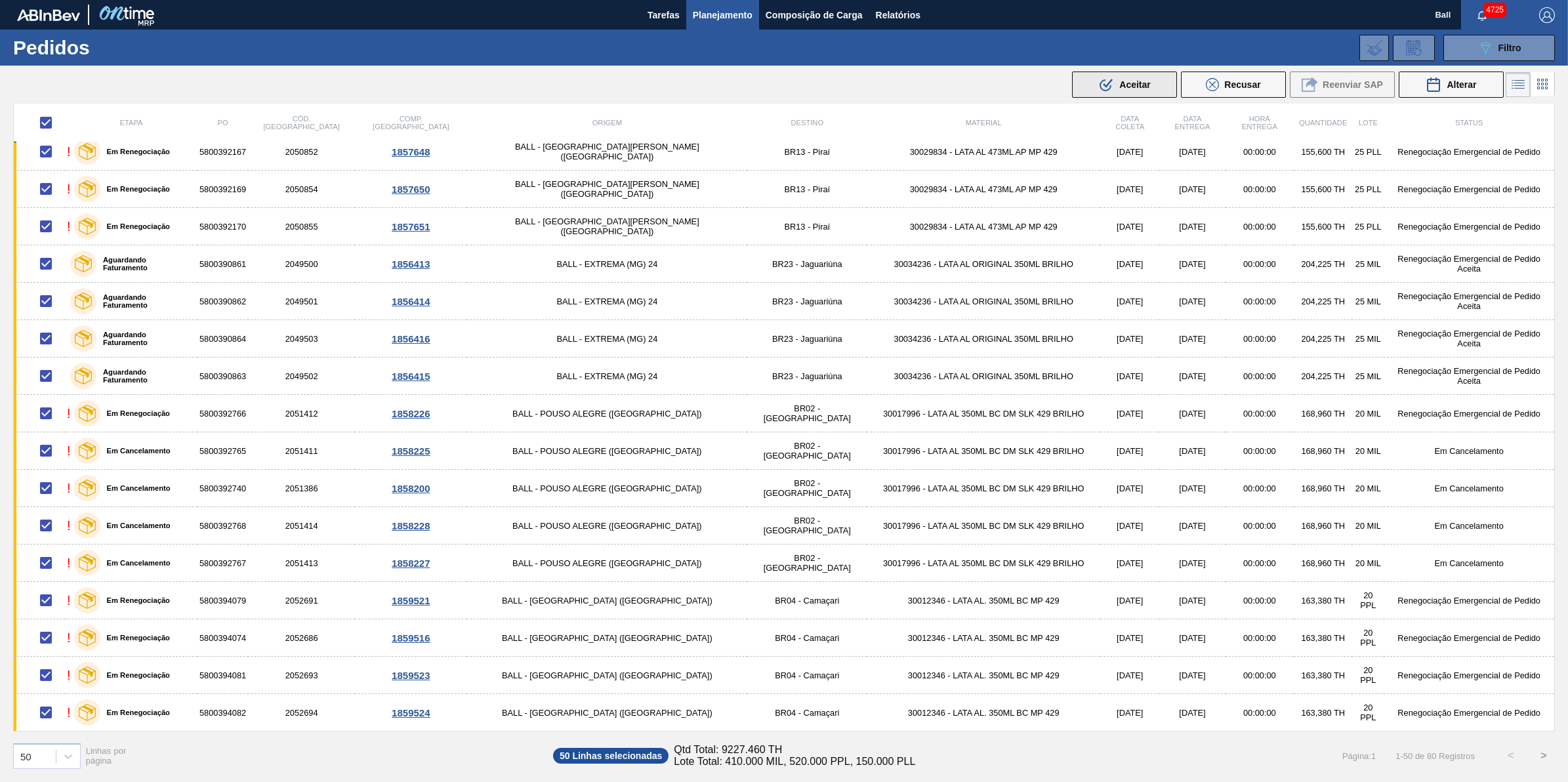
click at [1123, 78] on div ".b{fill:var(--color-action-default)} Aceitar" at bounding box center [1123, 85] width 52 height 15
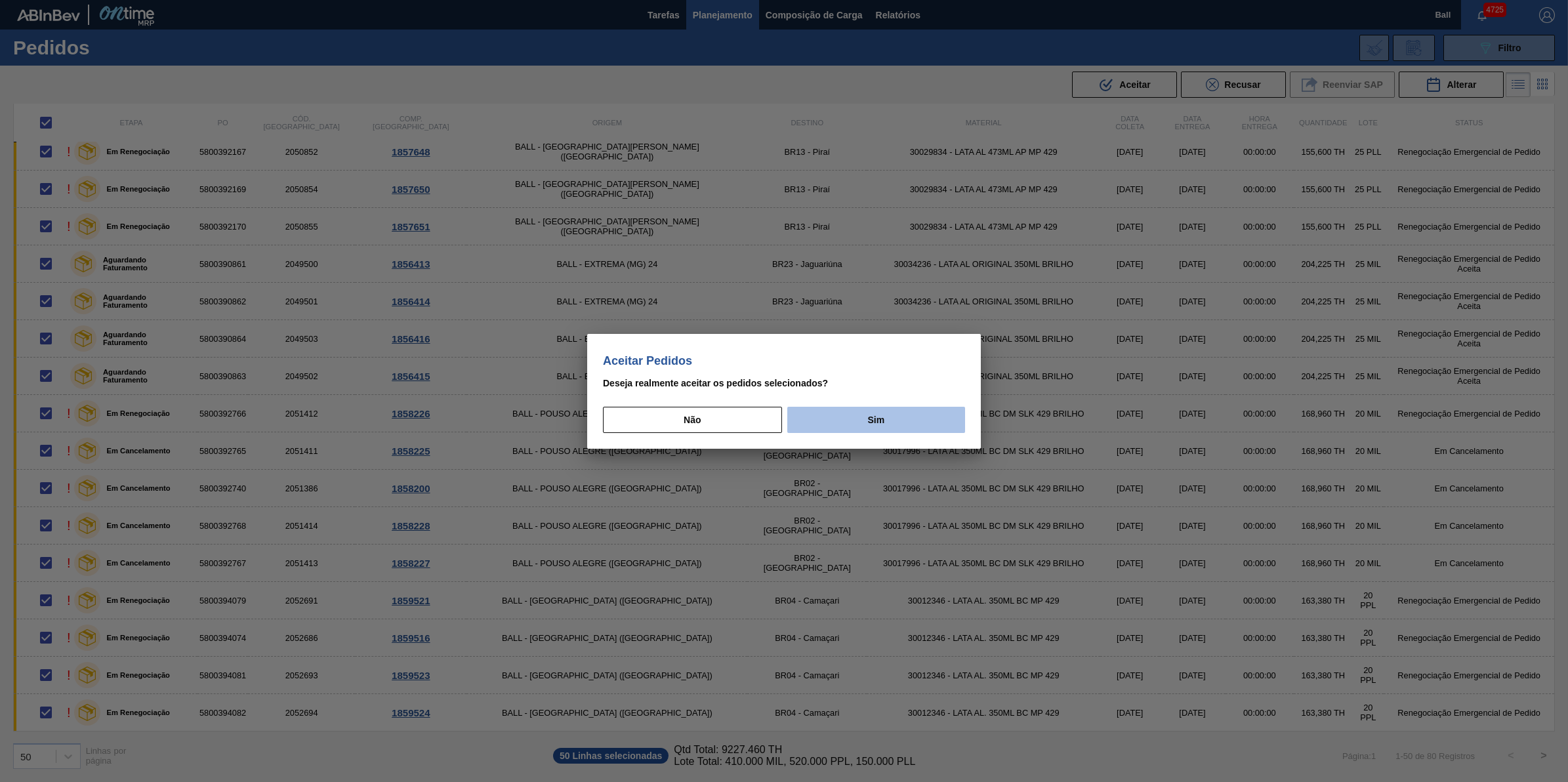
click at [881, 429] on button "Sim" at bounding box center [876, 420] width 178 height 26
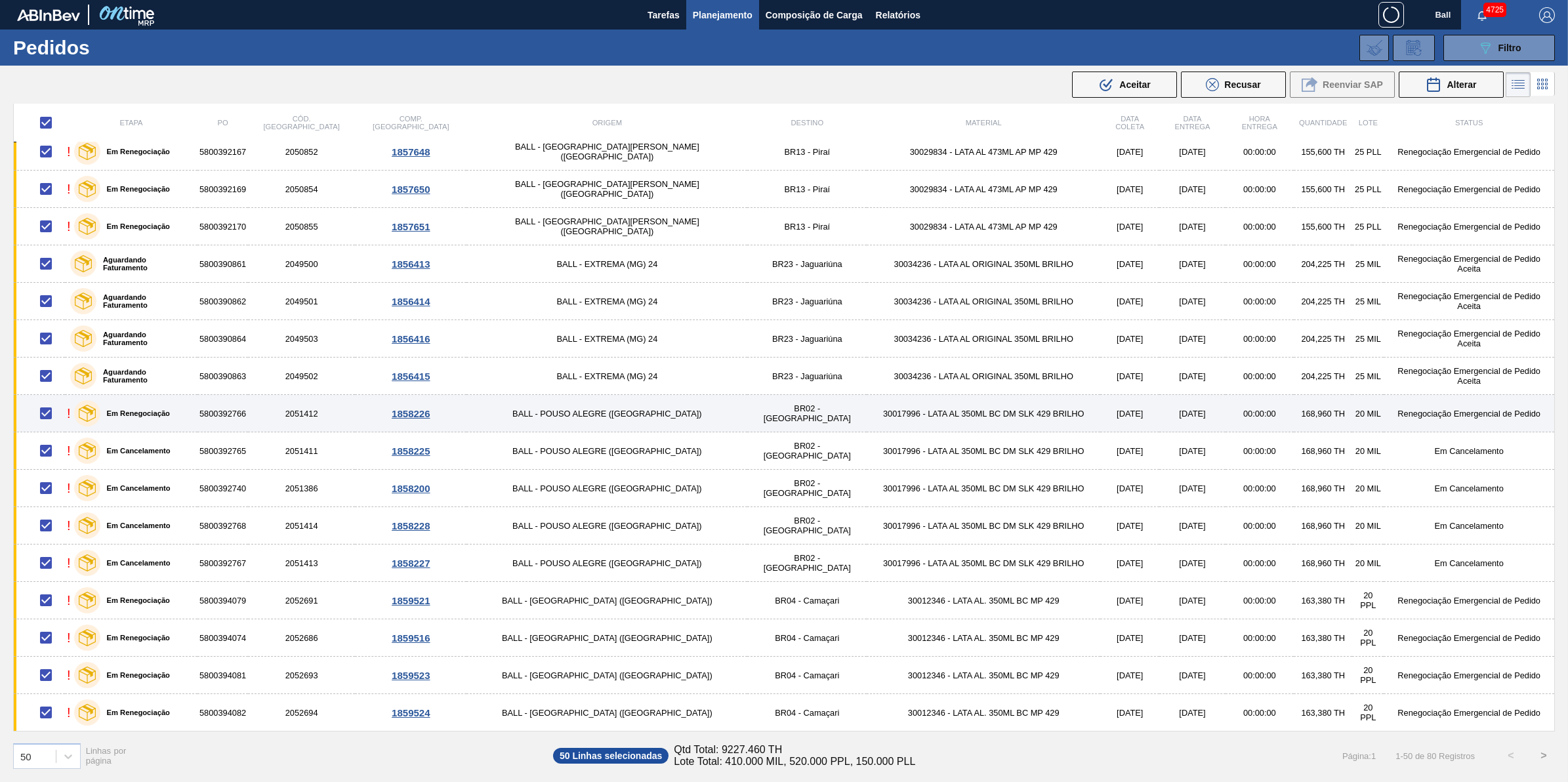
checkbox input "false"
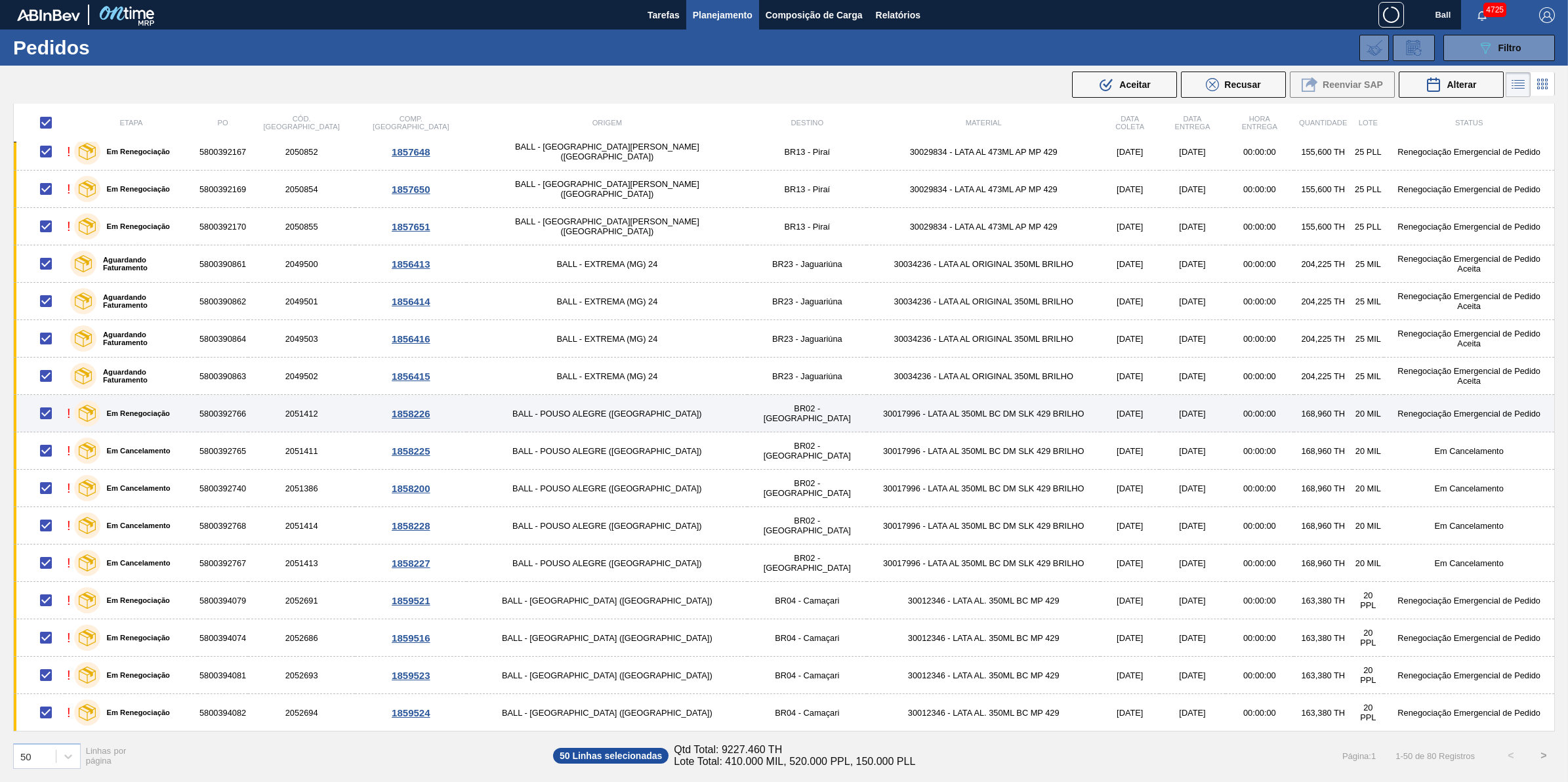
checkbox input "false"
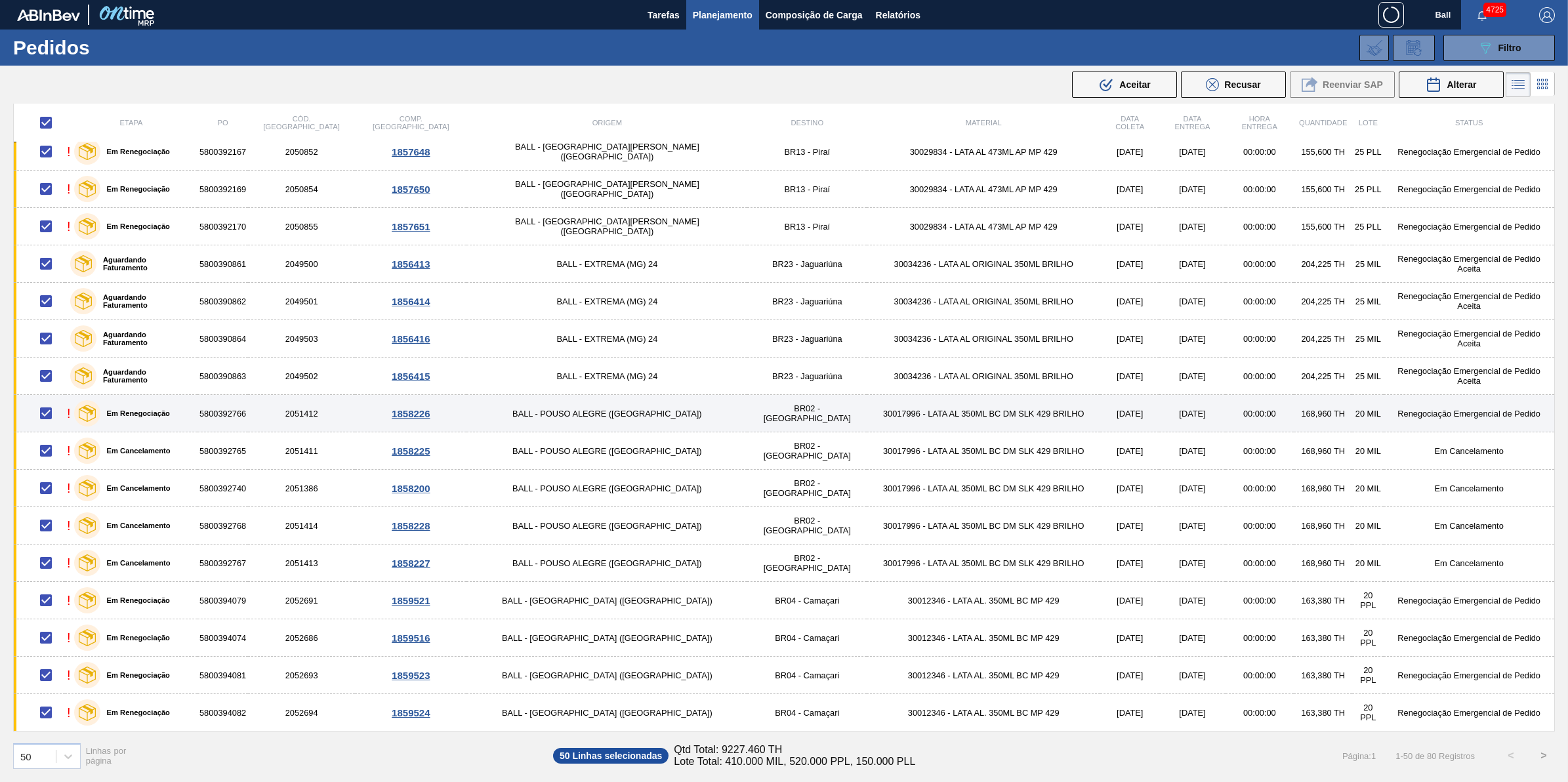
checkbox input "false"
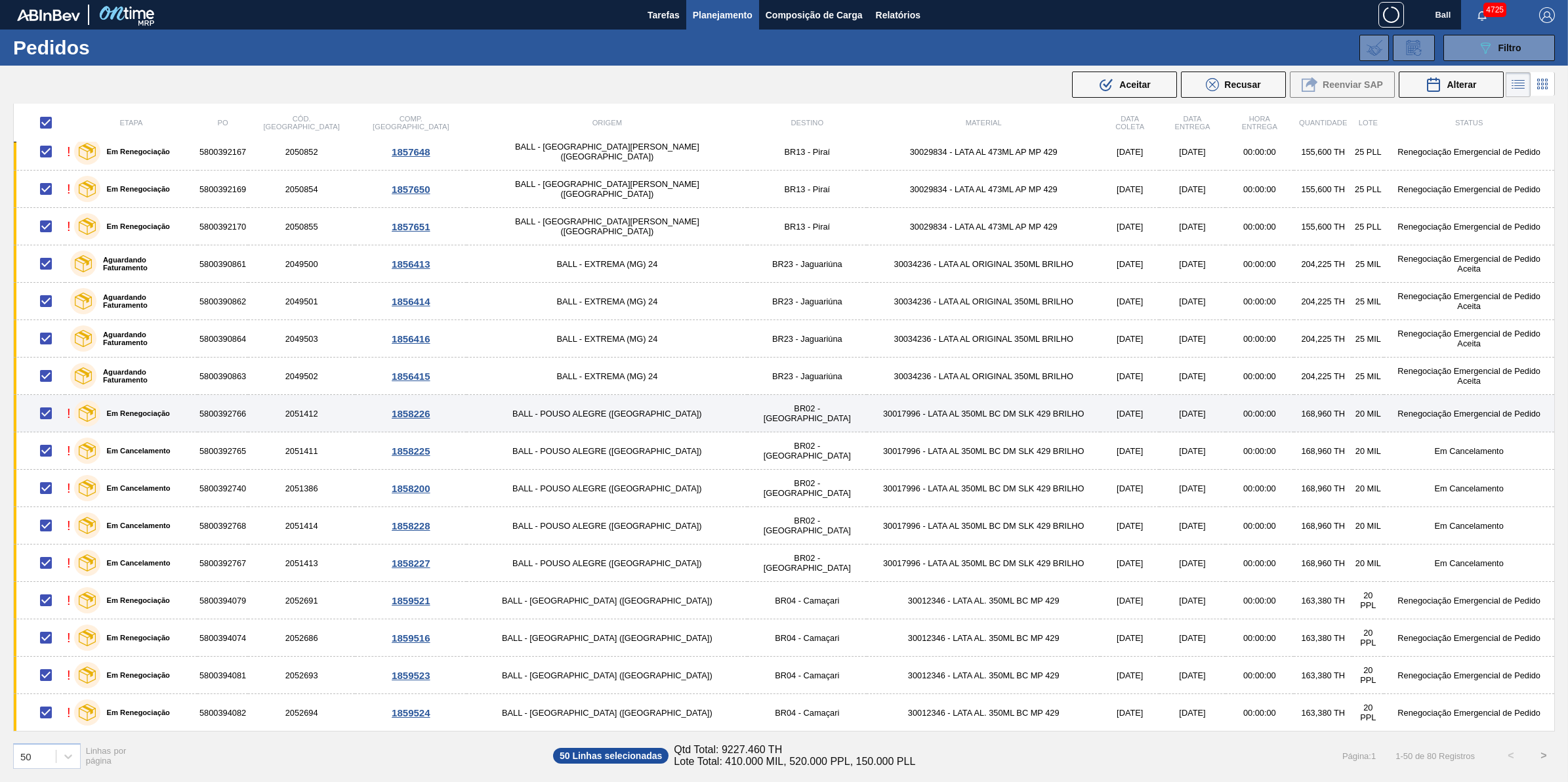
checkbox input "false"
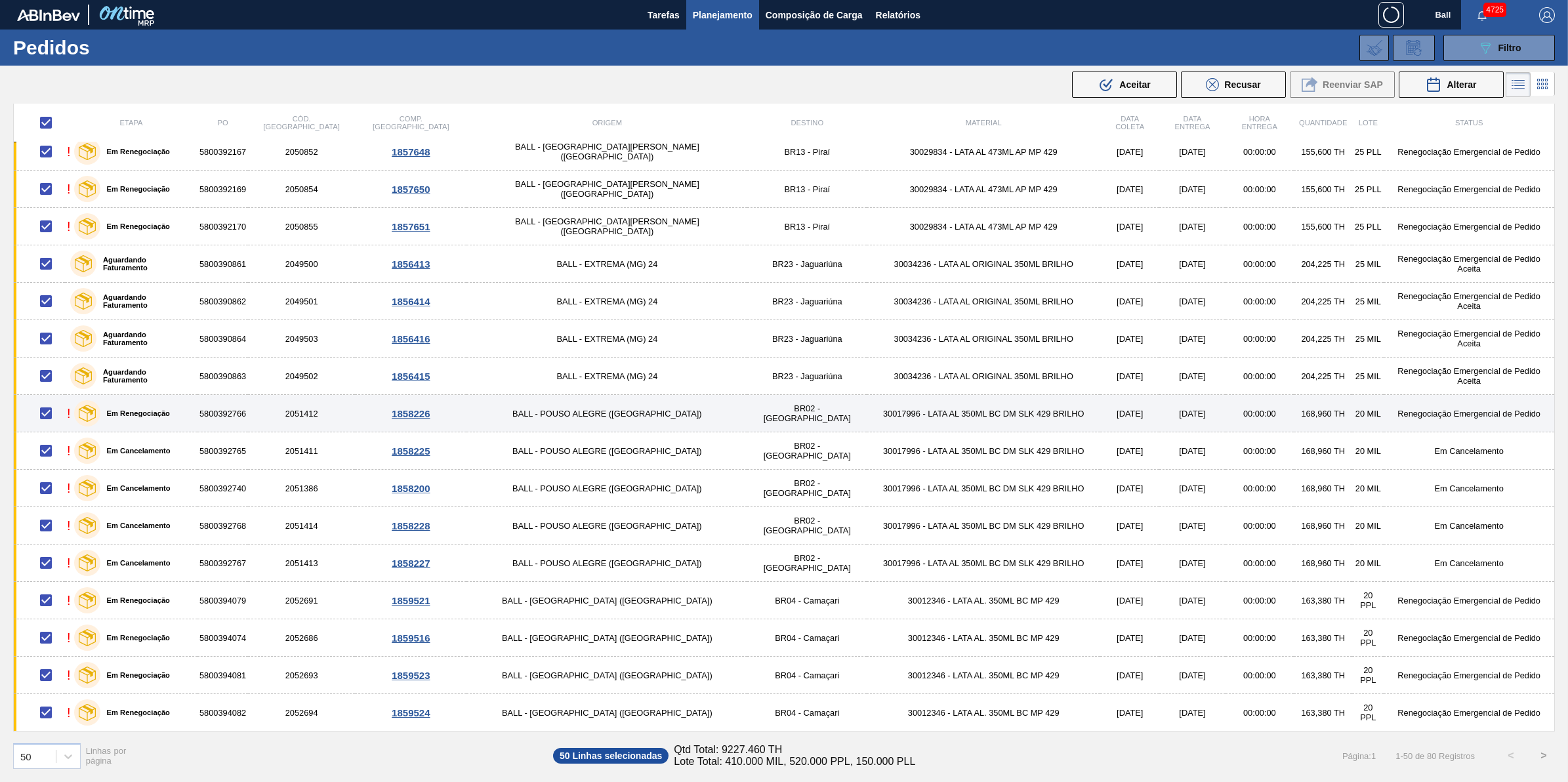
checkbox input "false"
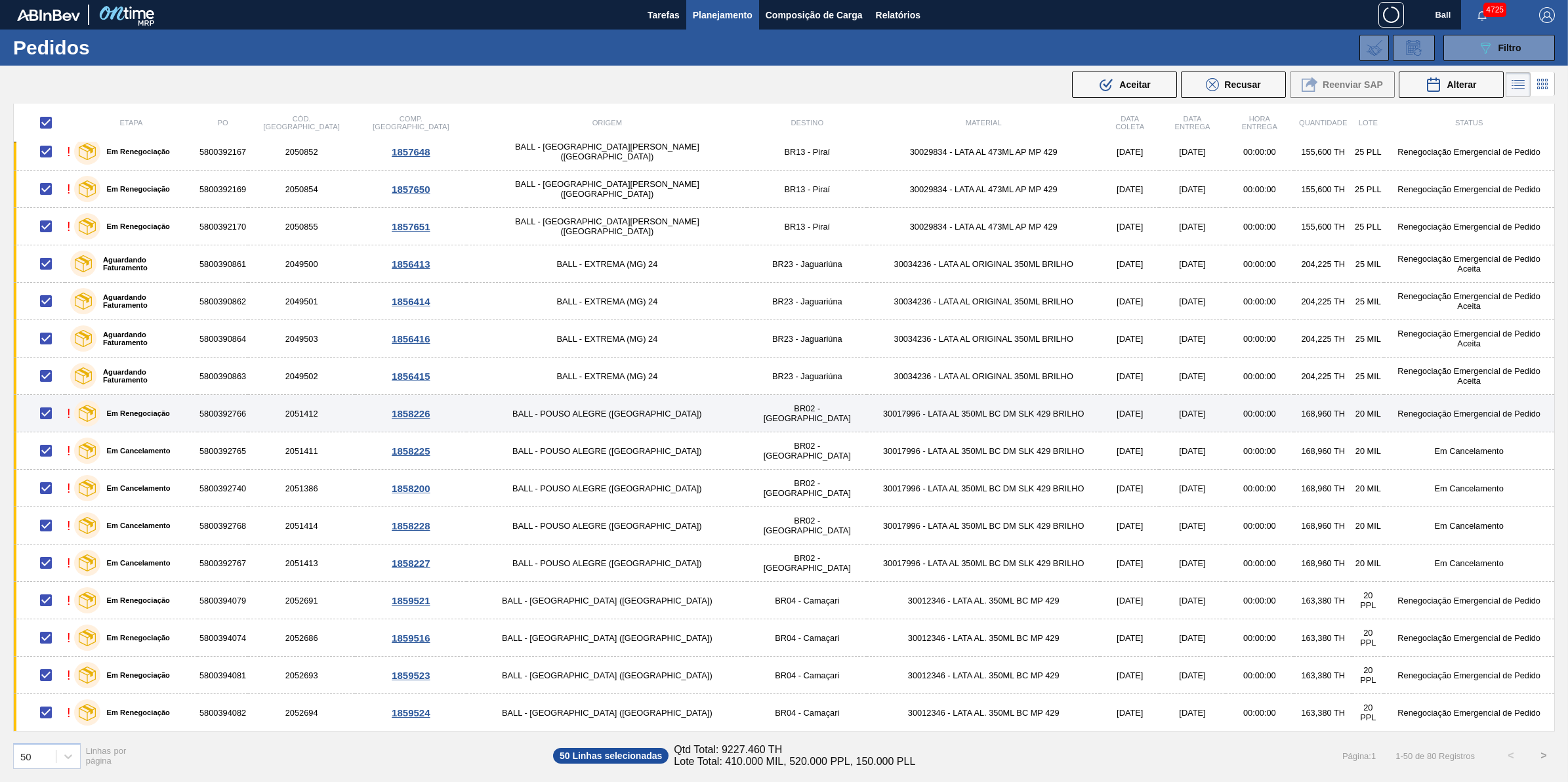
checkbox input "false"
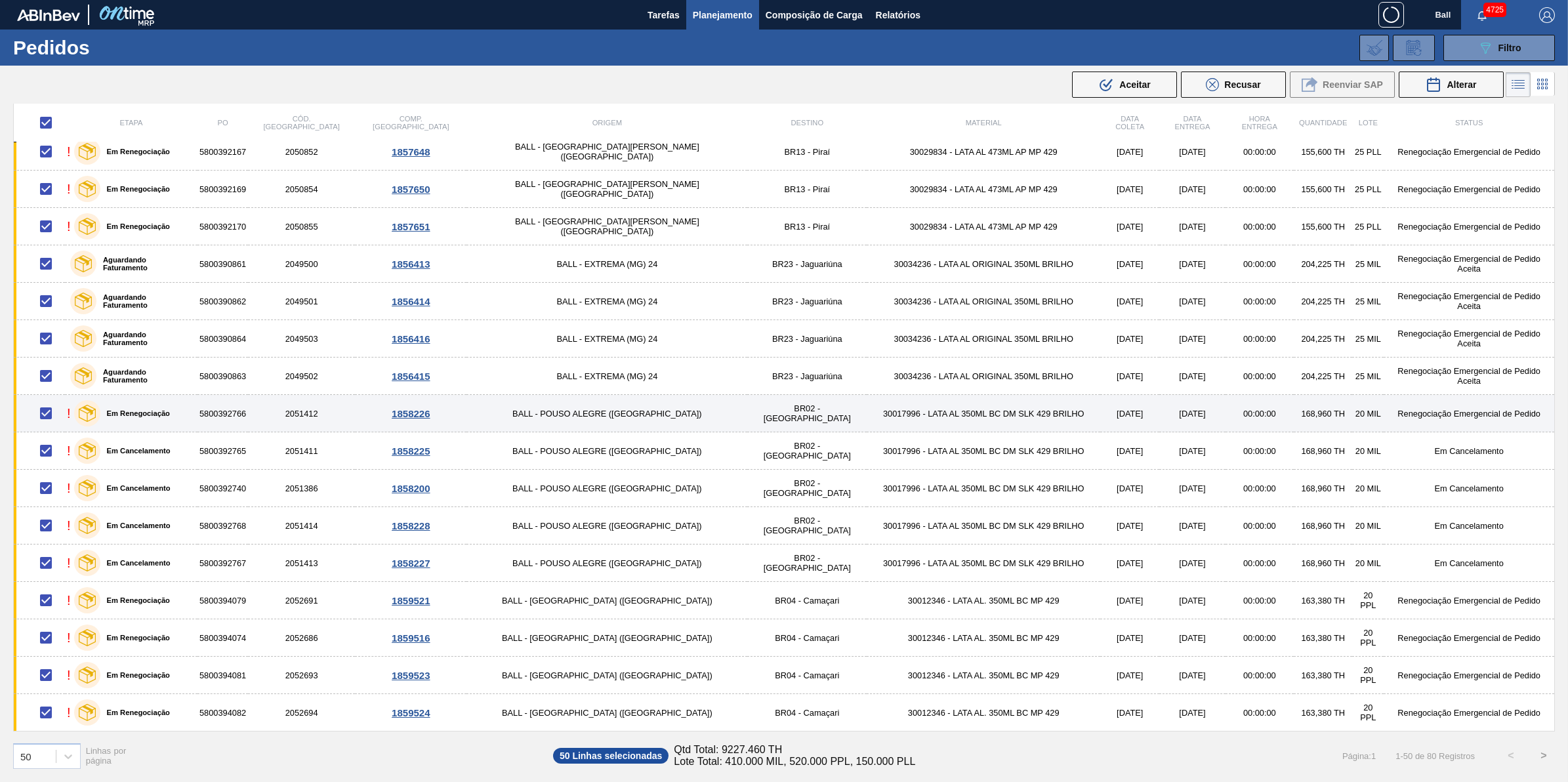
checkbox input "false"
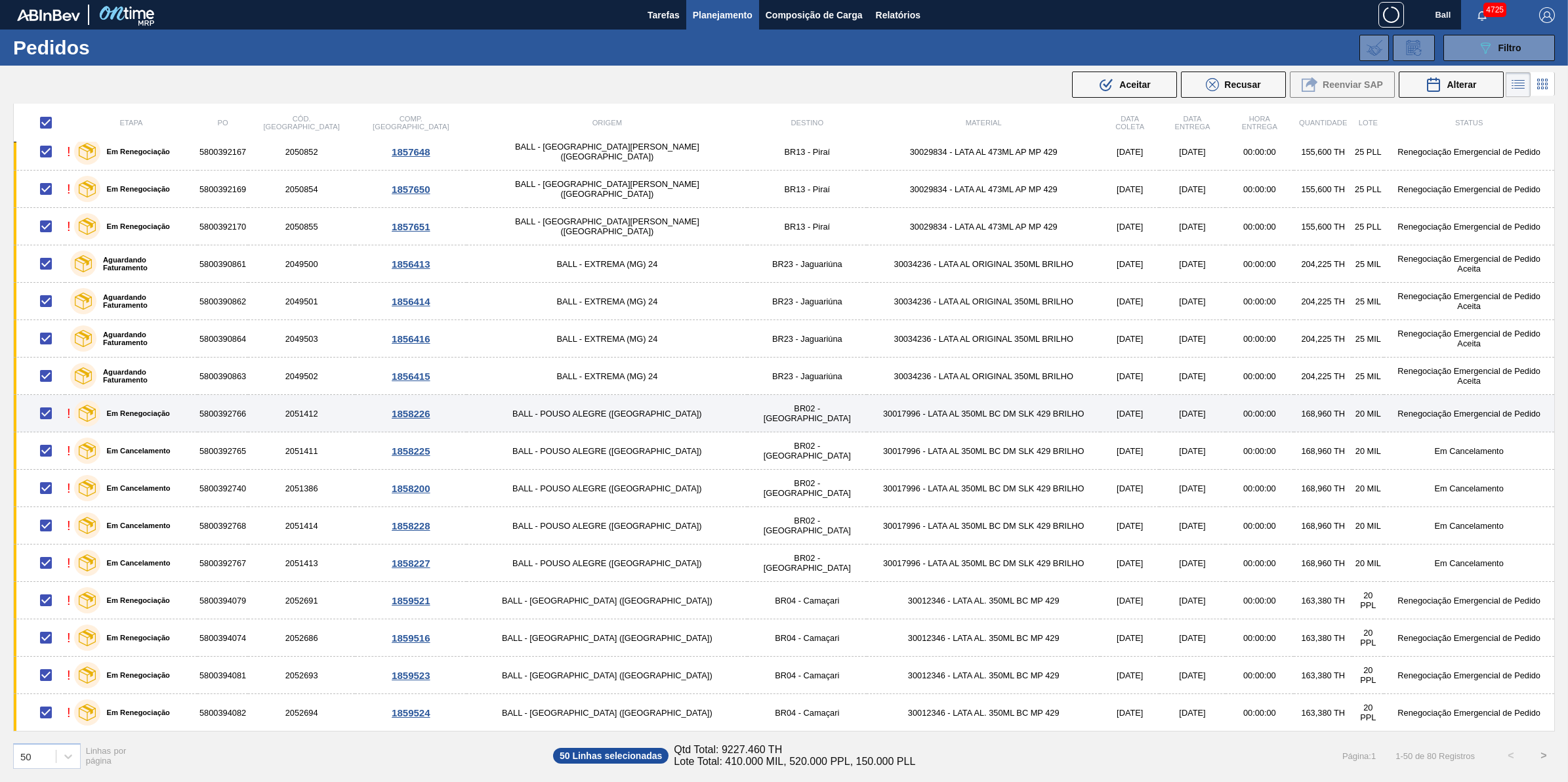
checkbox input "false"
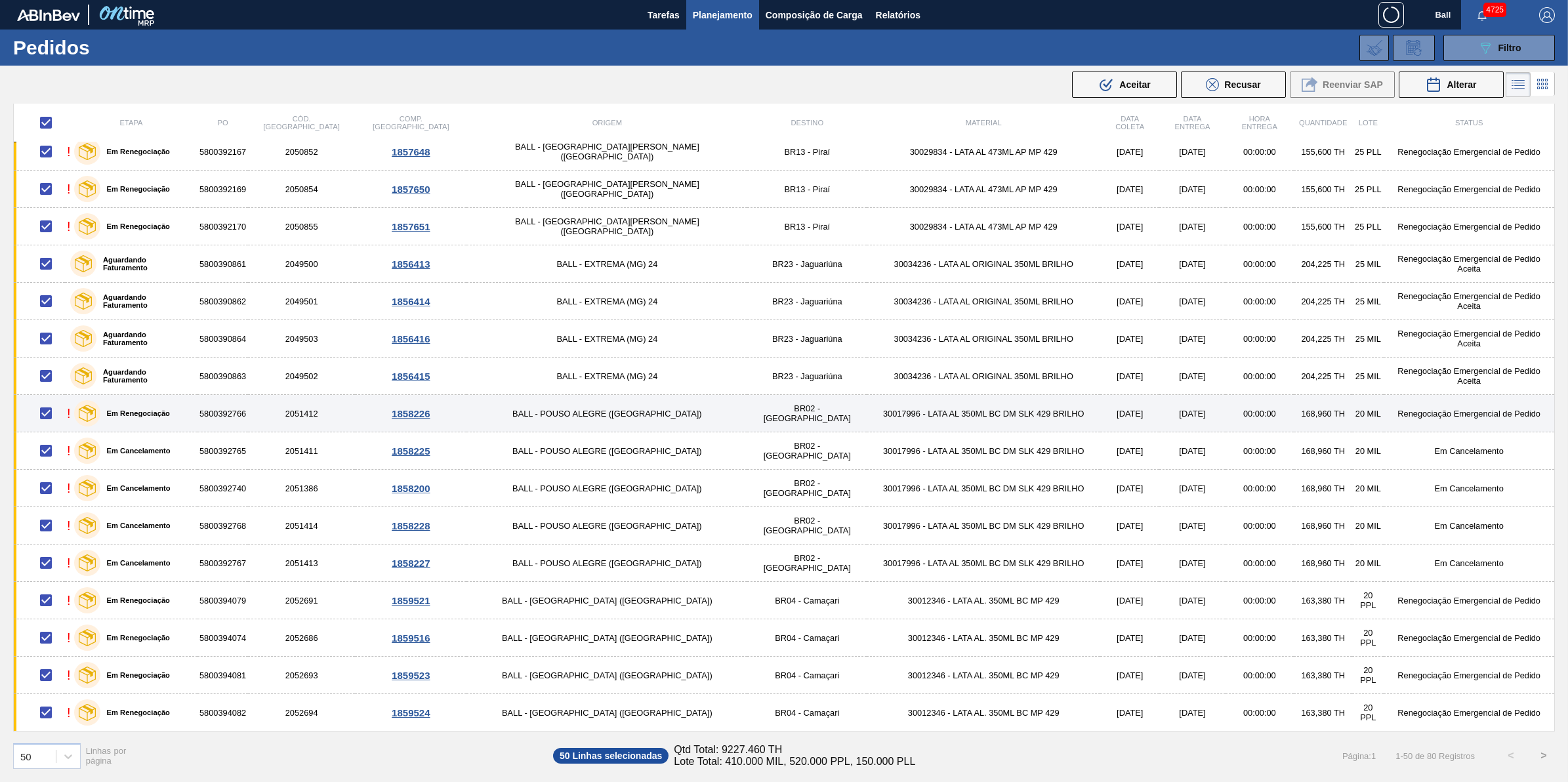
checkbox input "false"
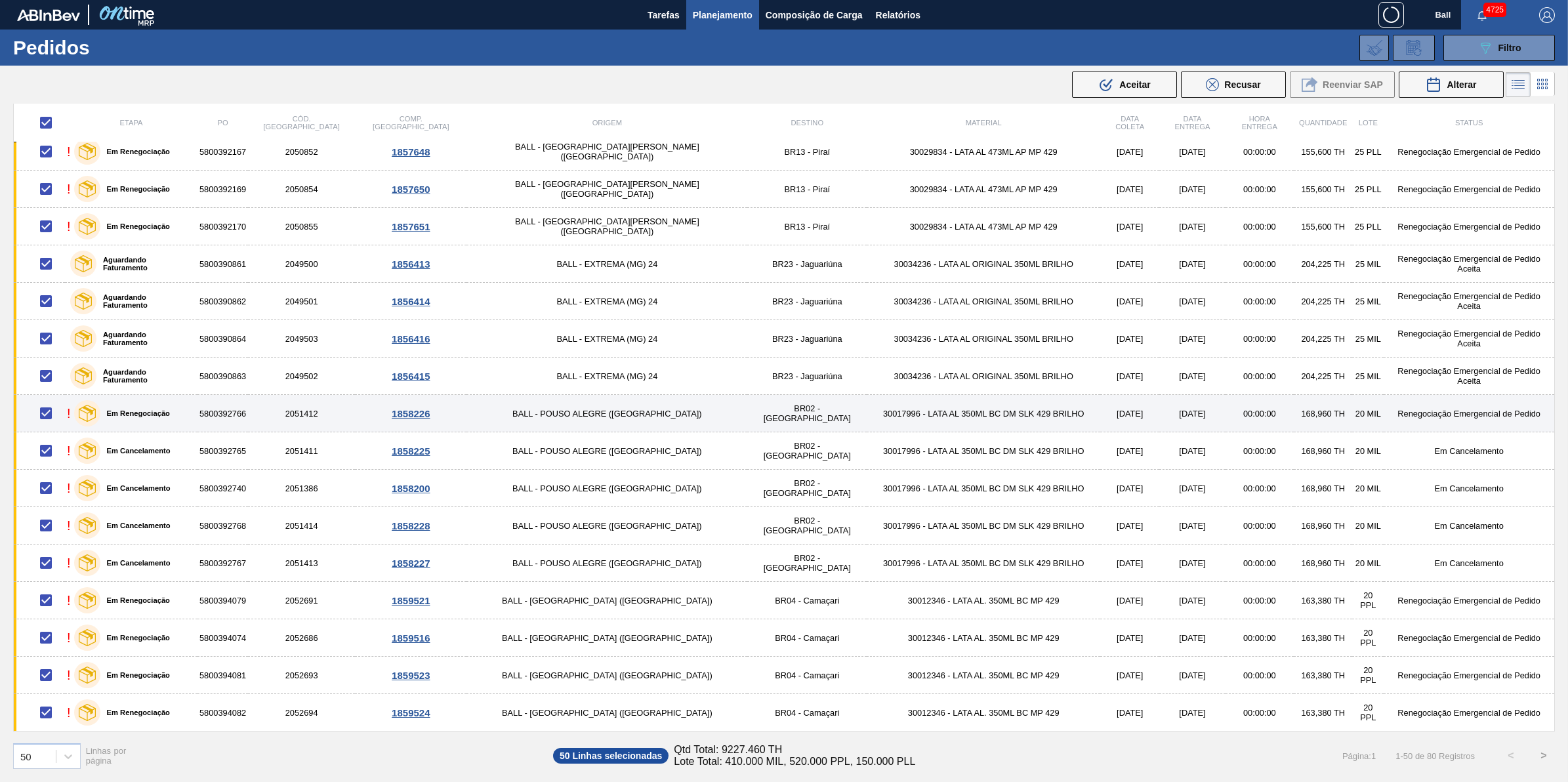
checkbox input "false"
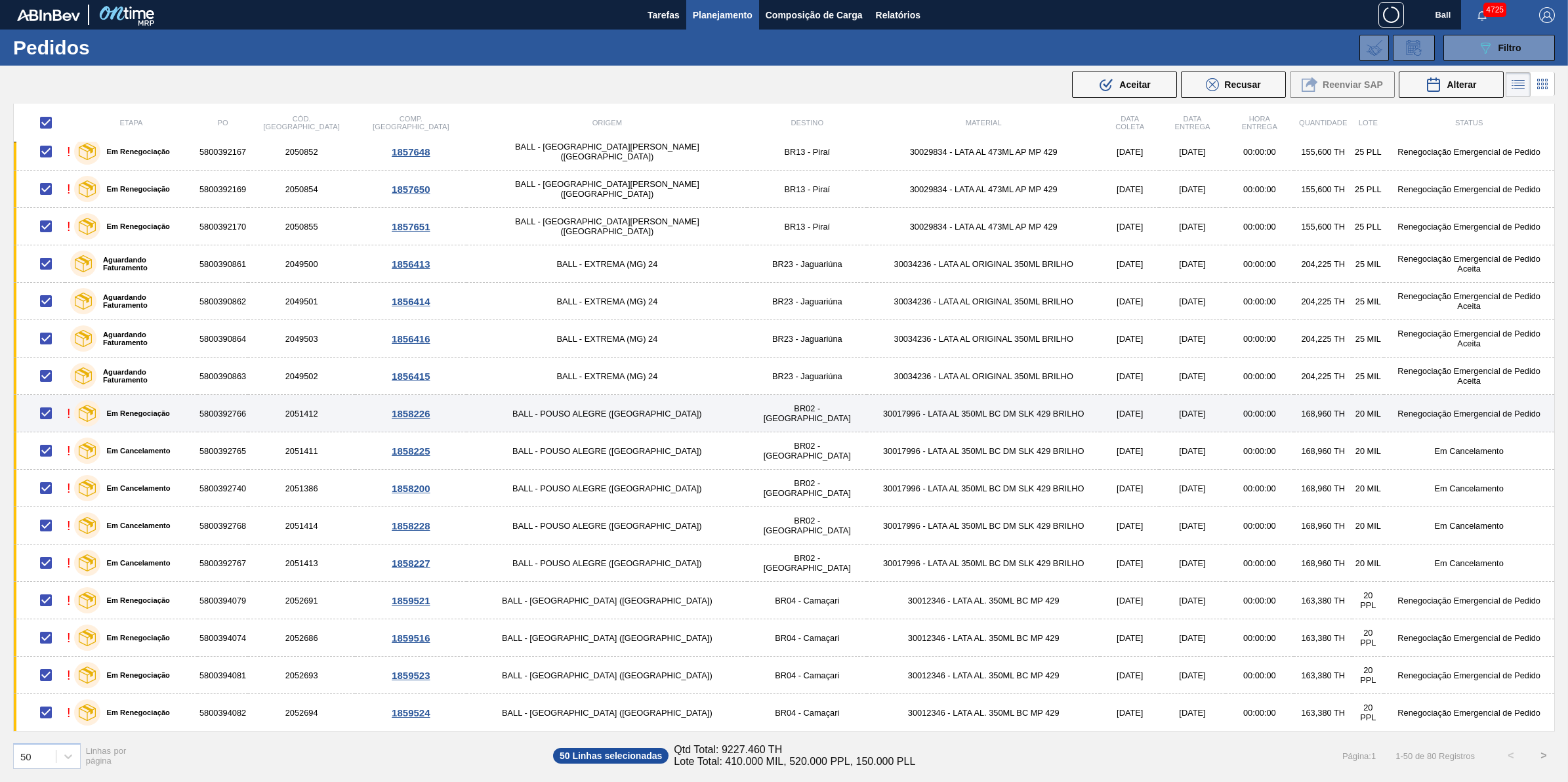
checkbox input "false"
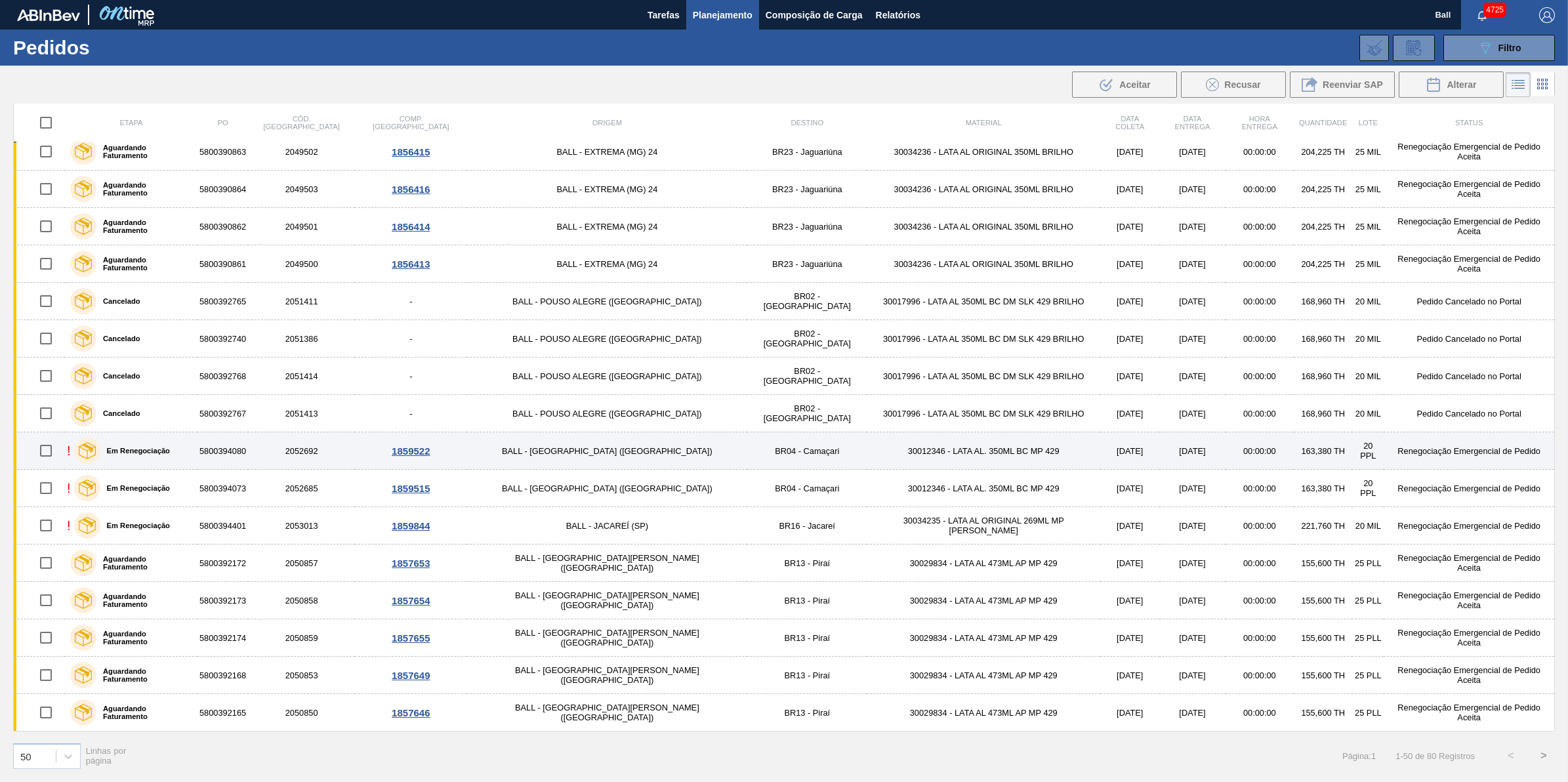
click at [53, 449] on input "checkbox" at bounding box center [46, 451] width 28 height 28
checkbox input "true"
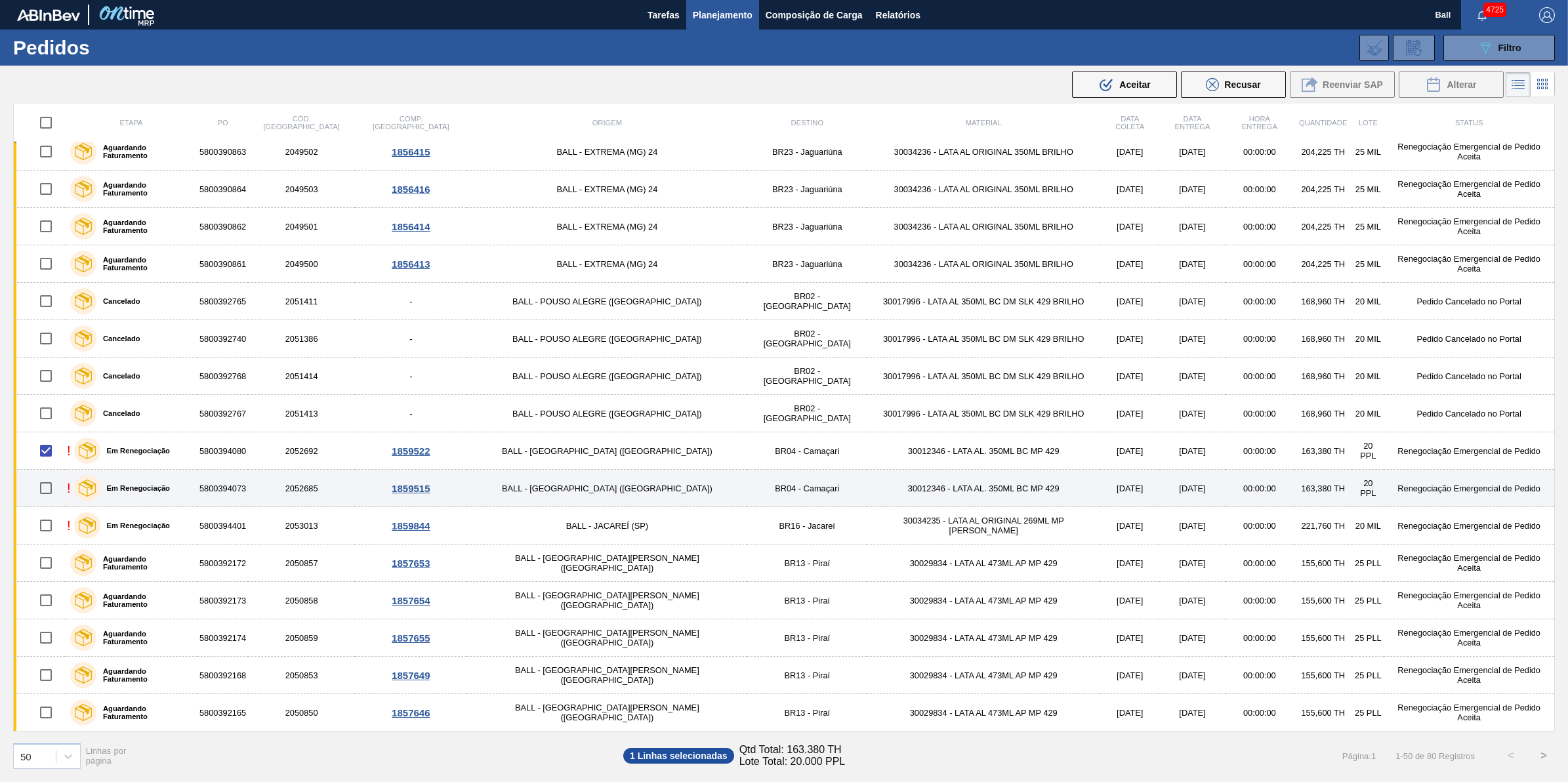
click at [52, 489] on input "checkbox" at bounding box center [46, 488] width 28 height 28
checkbox input "true"
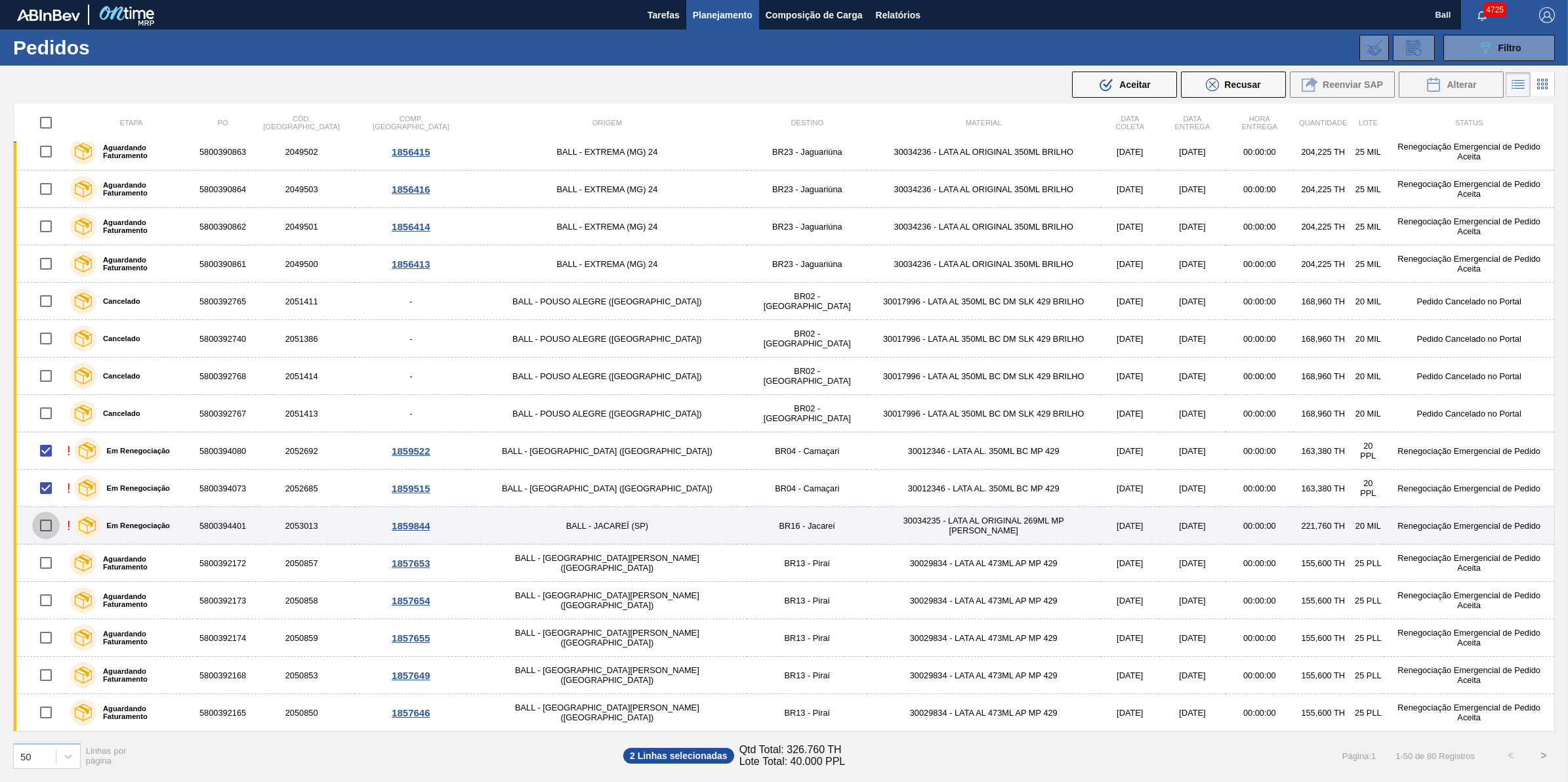
drag, startPoint x: 52, startPoint y: 513, endPoint x: 52, endPoint y: 528, distance: 15.0
click at [52, 513] on input "checkbox" at bounding box center [46, 526] width 28 height 28
click at [52, 528] on input "checkbox" at bounding box center [46, 526] width 28 height 28
checkbox input "true"
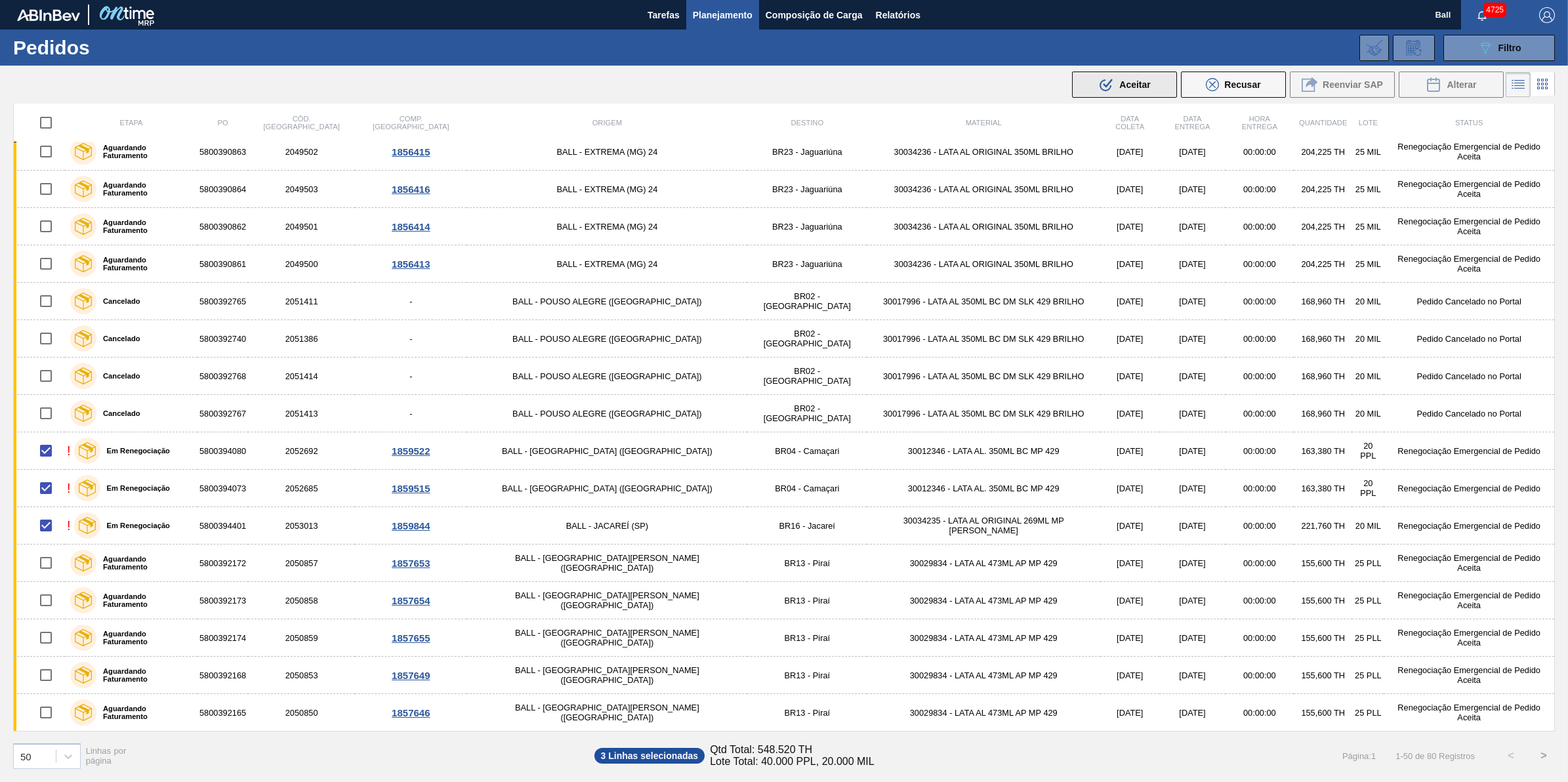
click at [1109, 82] on icon ".b{fill:var(--color-action-default)}" at bounding box center [1106, 85] width 15 height 15
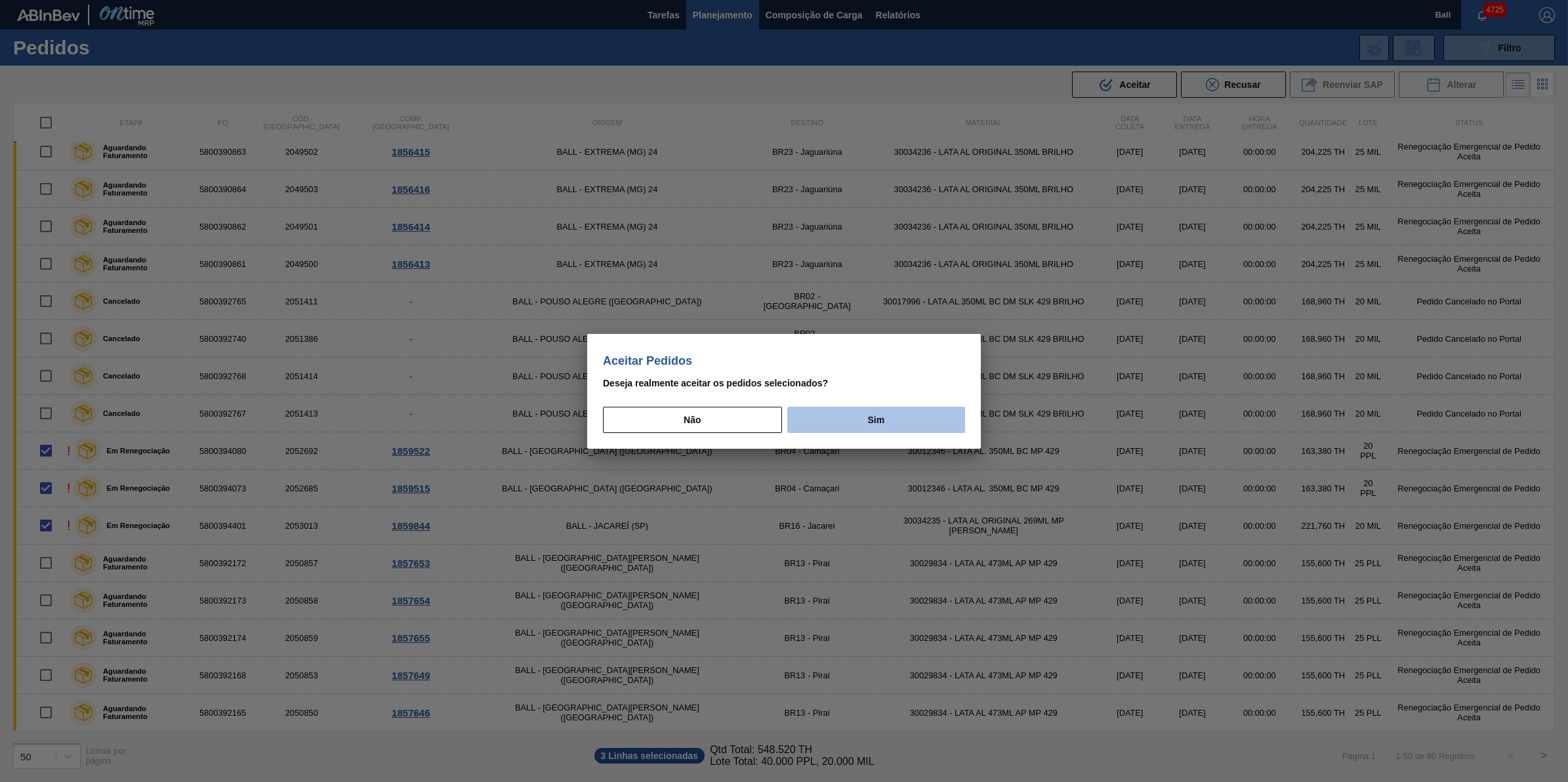
click at [917, 416] on button "Sim" at bounding box center [876, 420] width 178 height 26
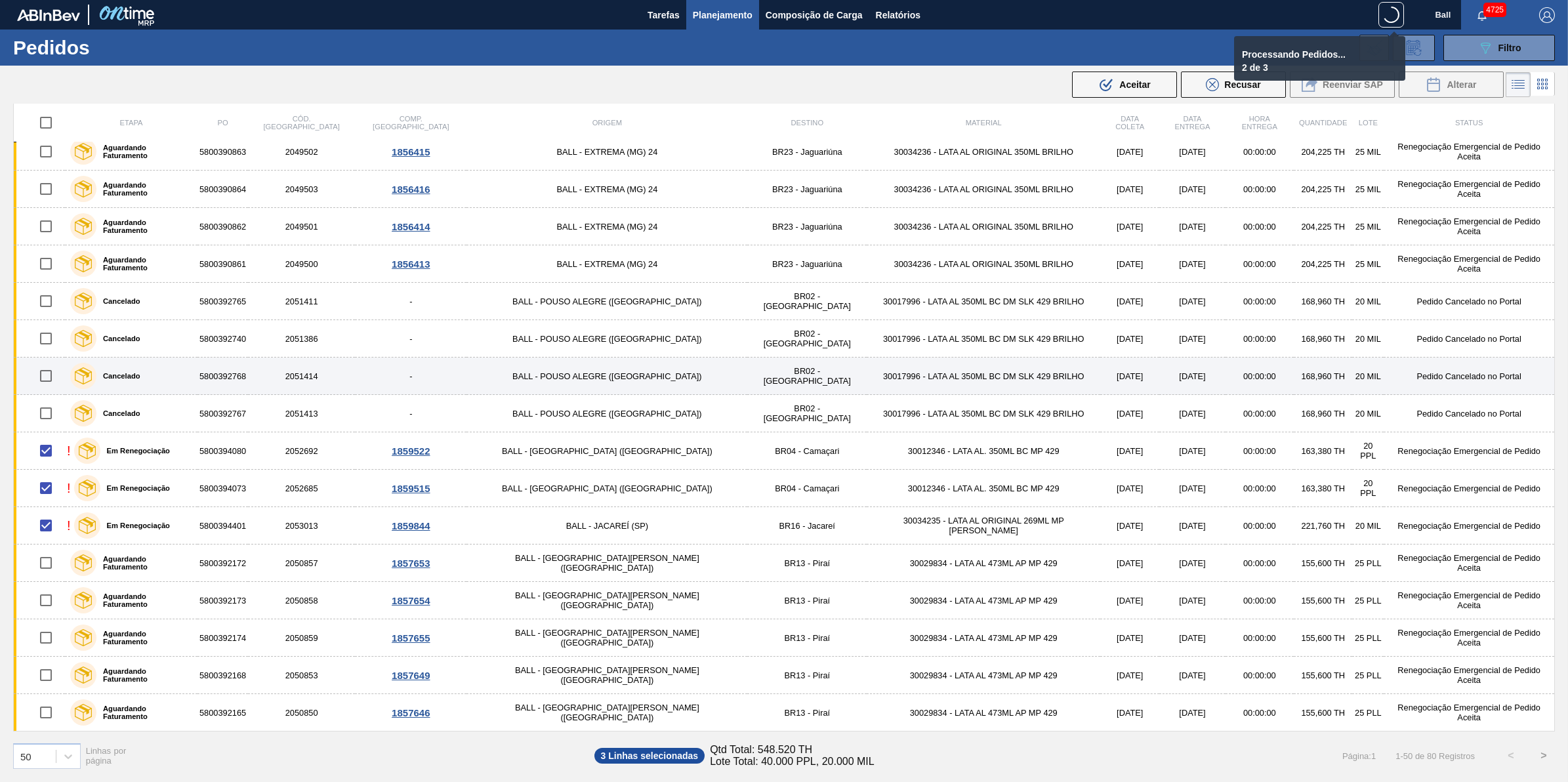
checkbox input "false"
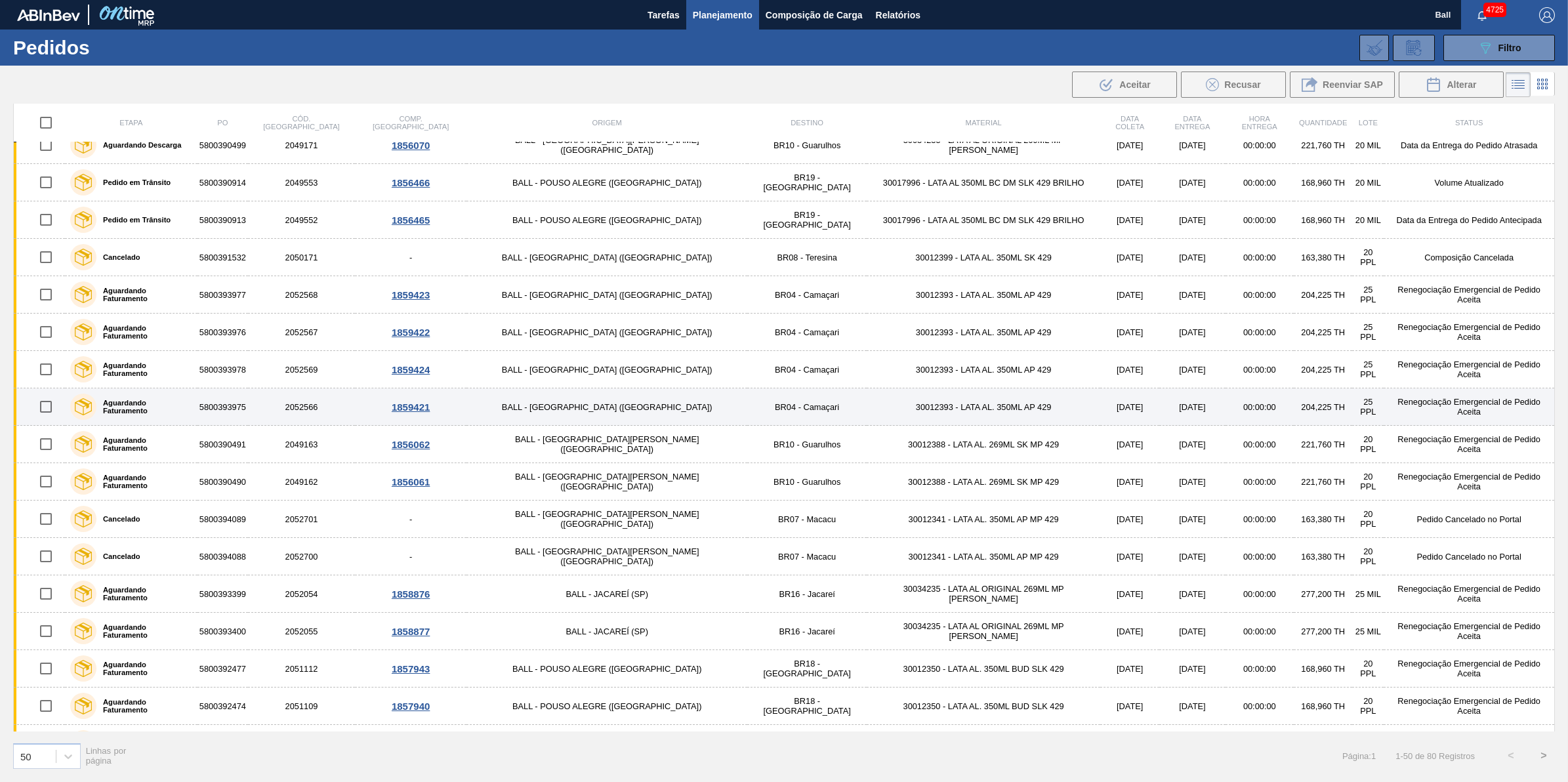
scroll to position [0, 0]
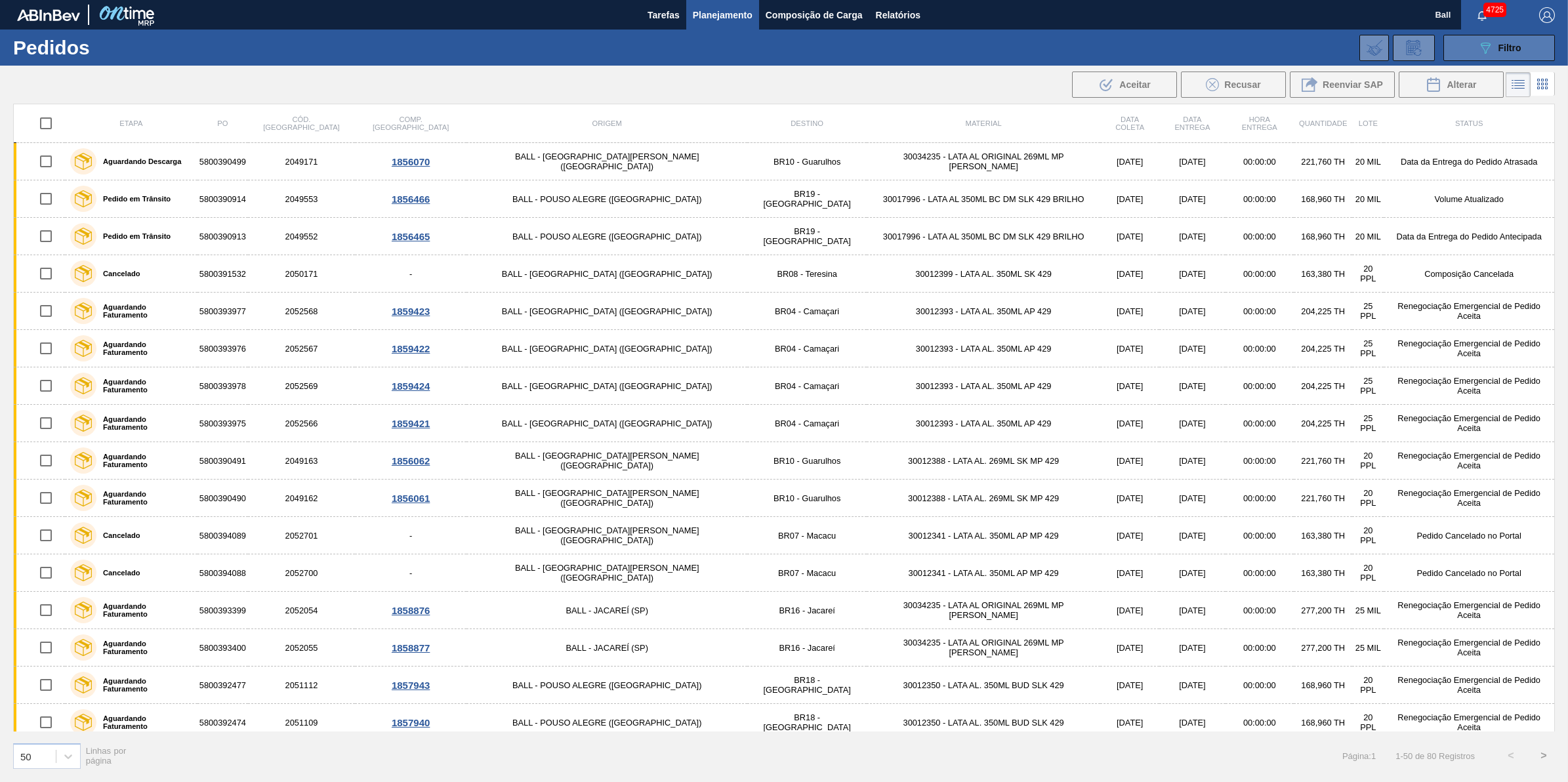
click at [1510, 44] on span "Filtro" at bounding box center [1510, 48] width 23 height 11
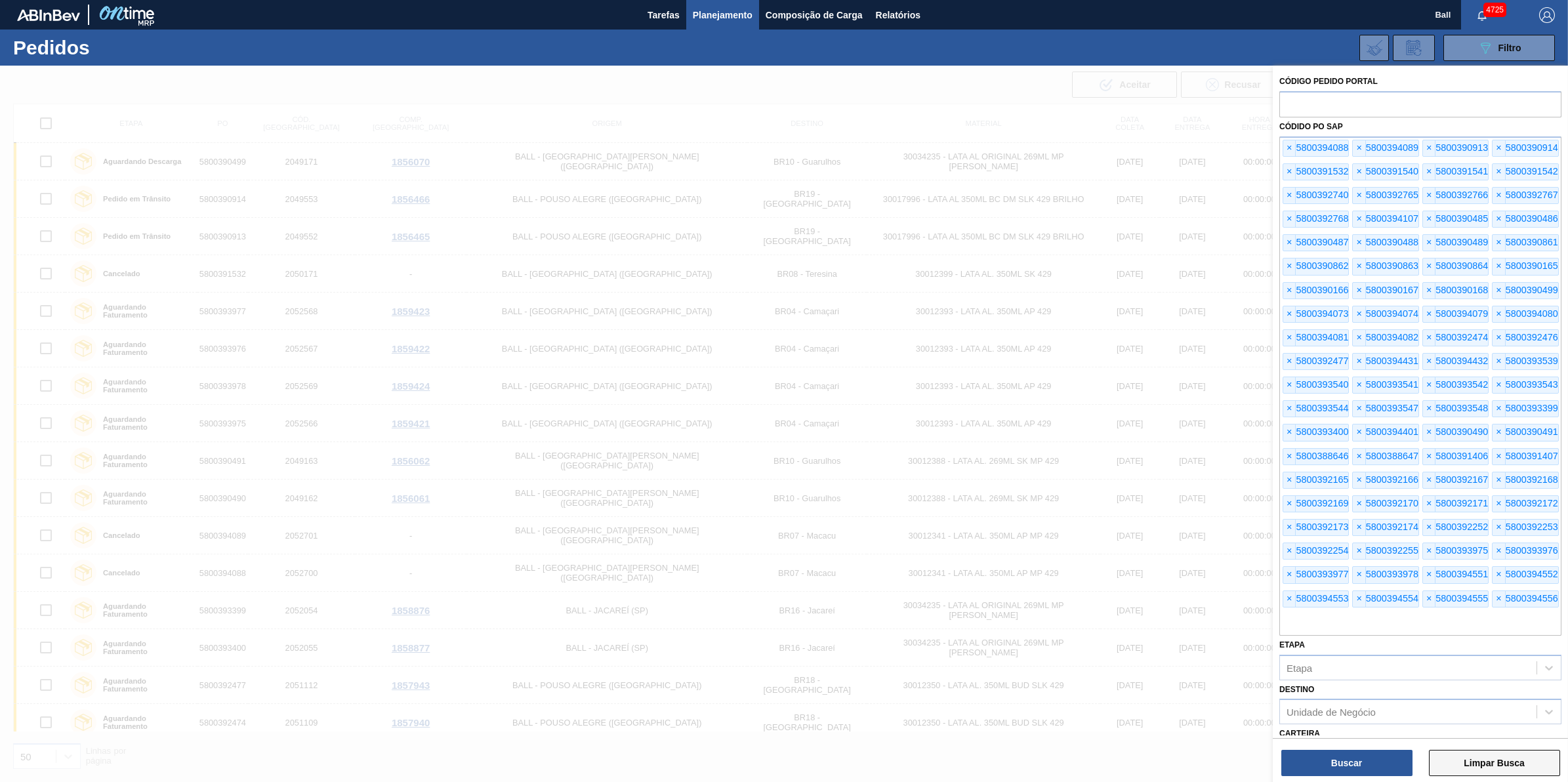
click at [1517, 755] on button "Limpar Busca" at bounding box center [1494, 764] width 132 height 26
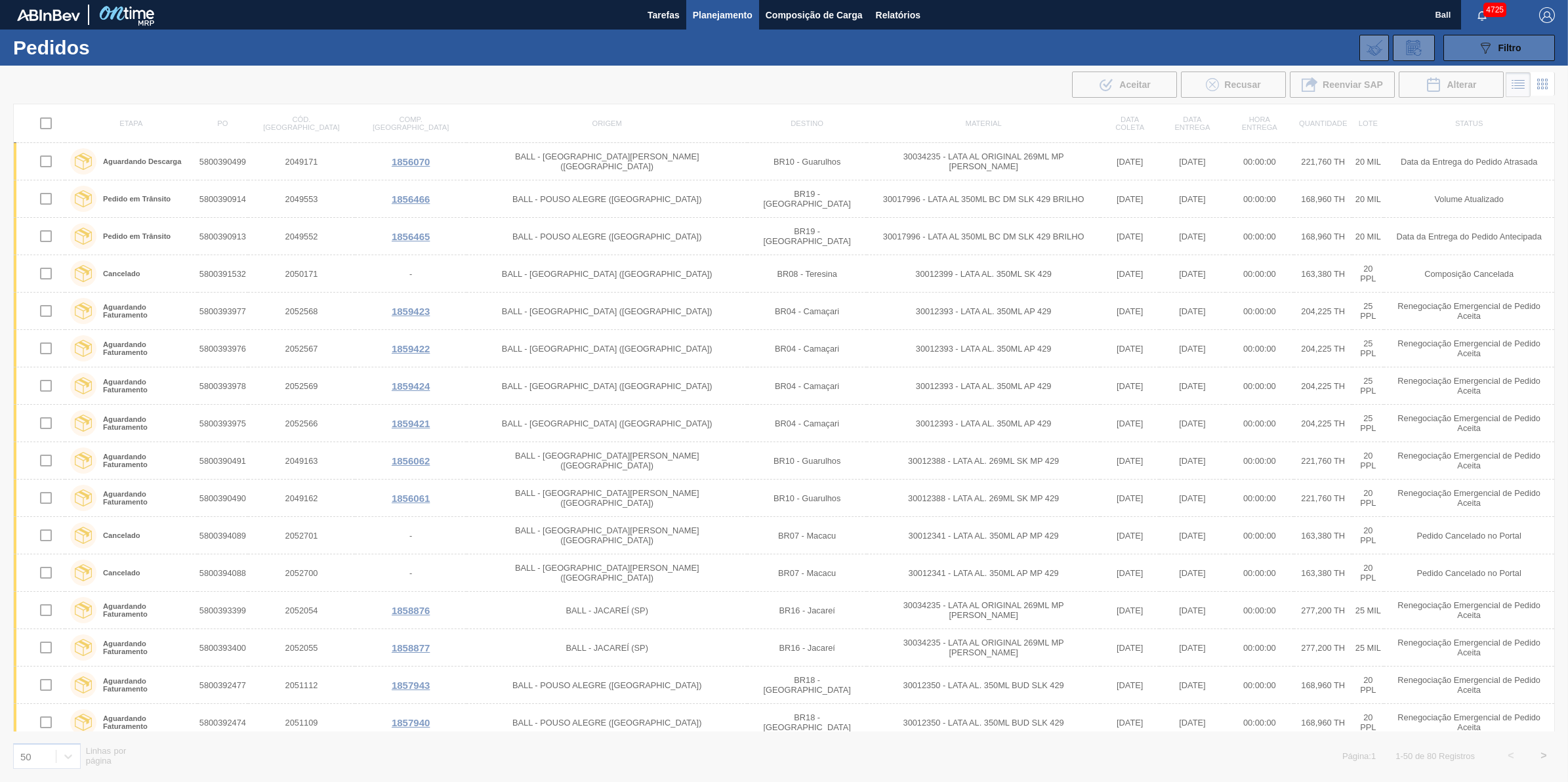
click at [1493, 54] on icon "089F7B8B-B2A5-4AFE-B5C0-19BA573D28AC" at bounding box center [1485, 48] width 15 height 15
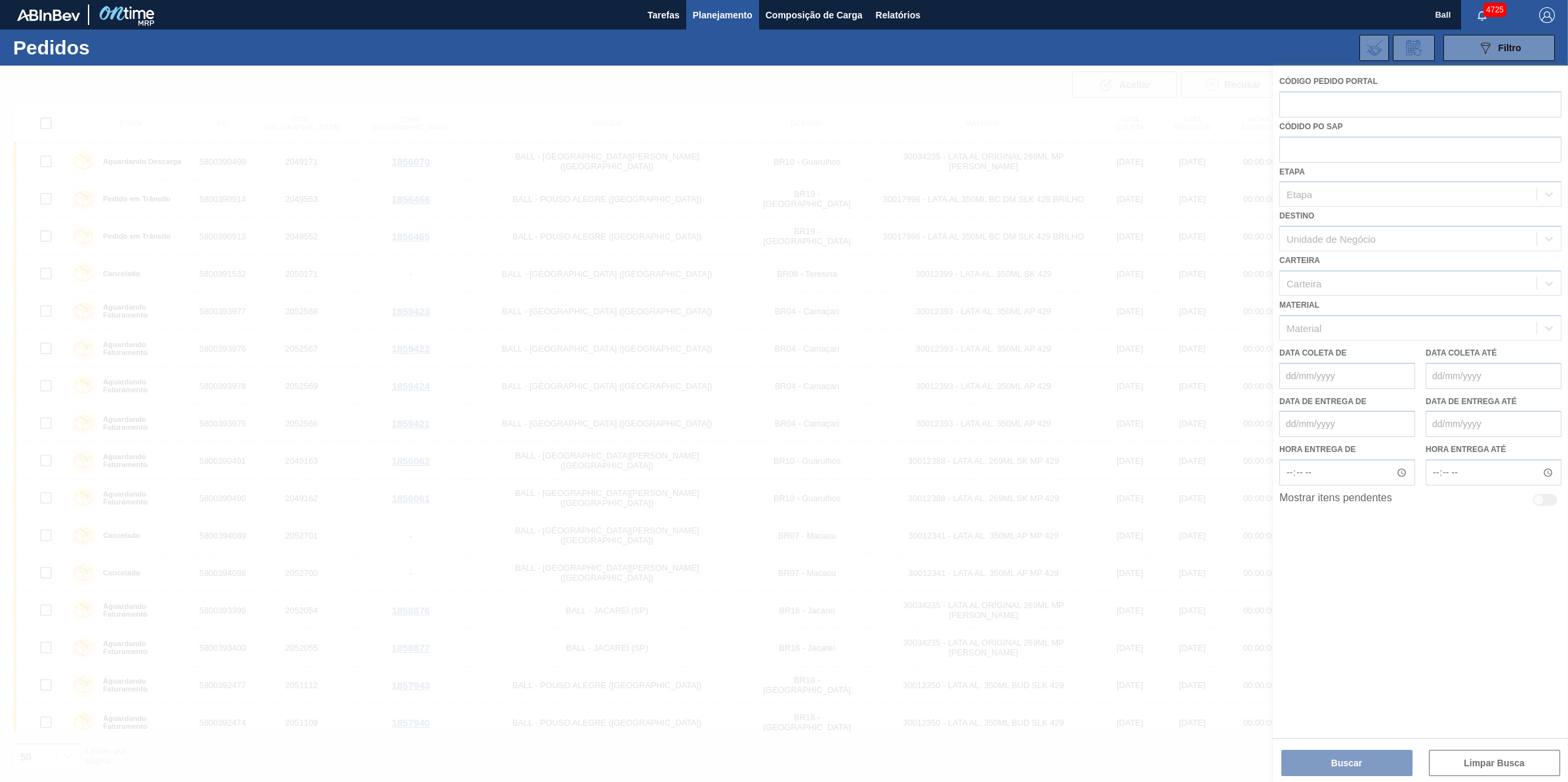
click at [1382, 235] on div at bounding box center [784, 423] width 1568 height 717
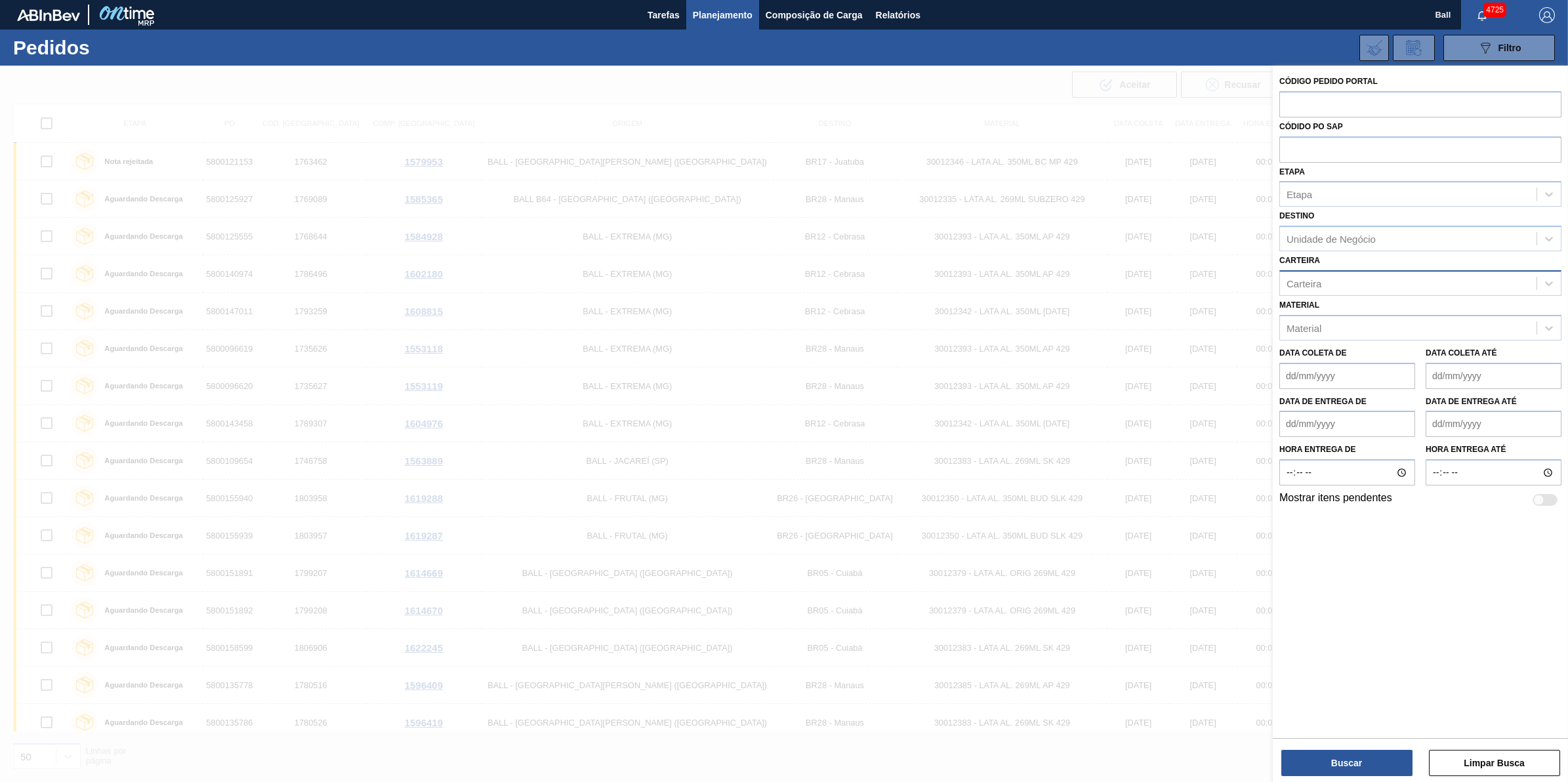
click at [1356, 287] on div "Carteira" at bounding box center [1407, 283] width 256 height 19
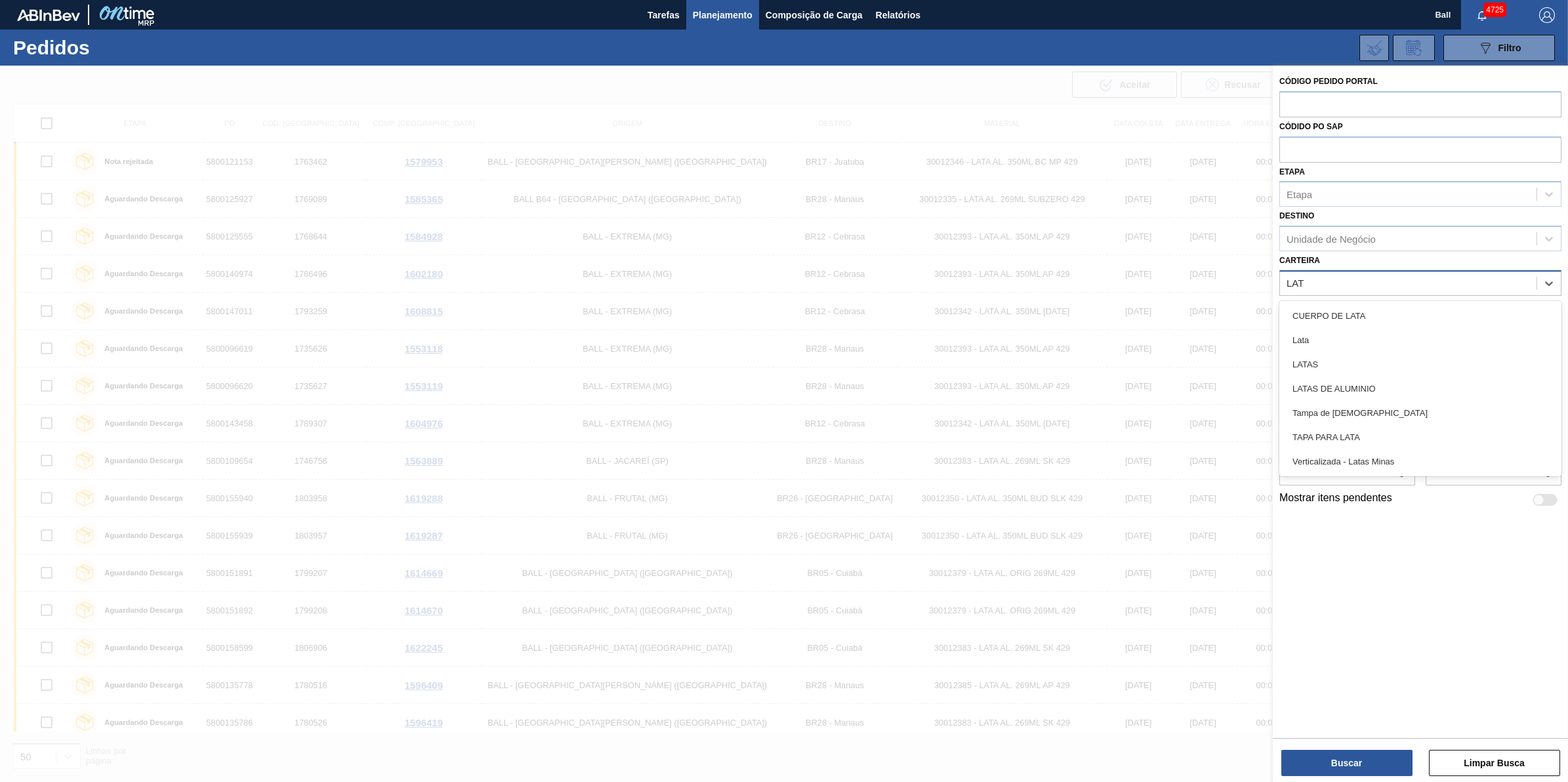
type input "LATA"
click at [1358, 349] on div "Lata" at bounding box center [1420, 340] width 282 height 25
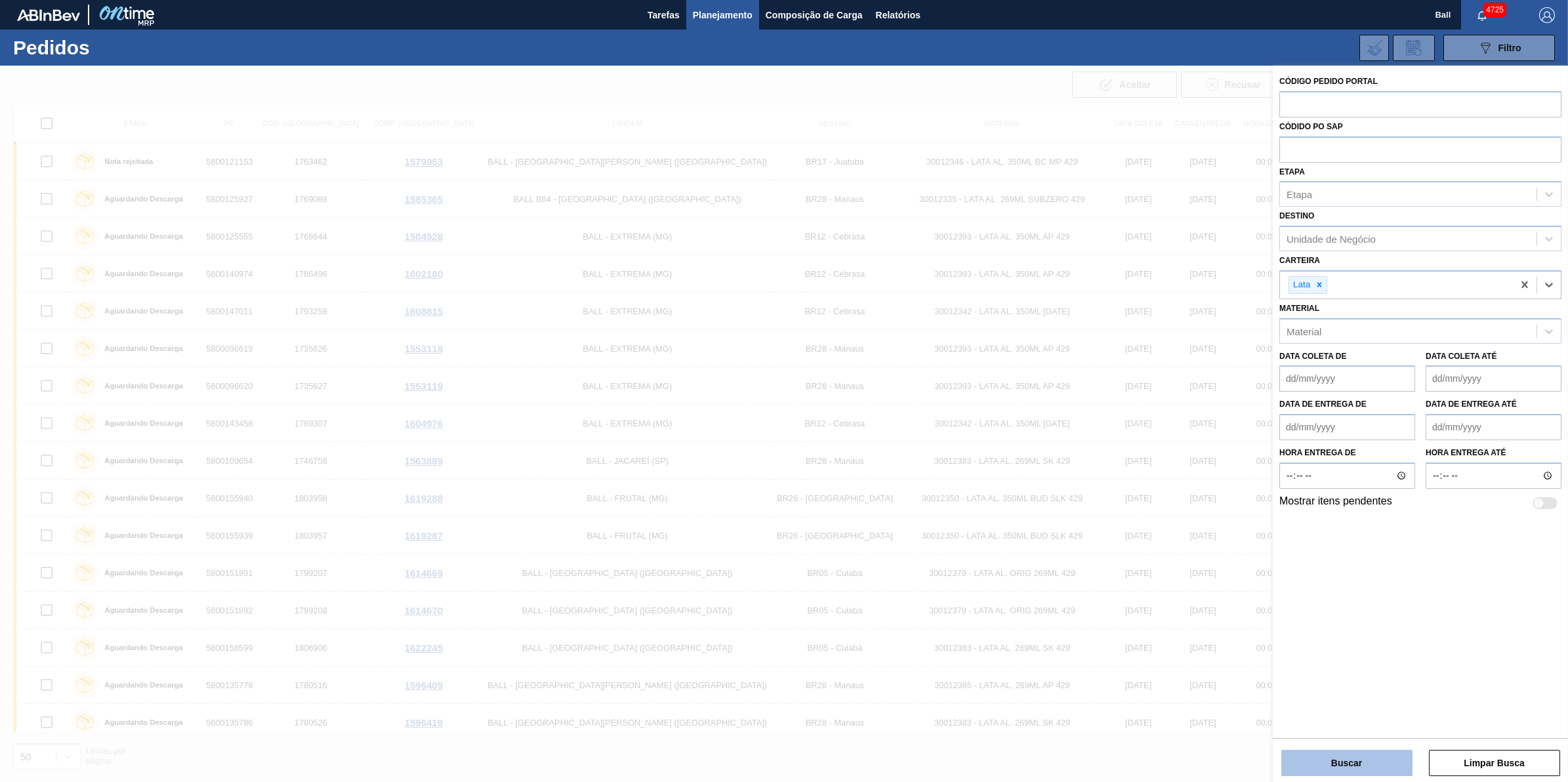
click at [1364, 764] on button "Buscar" at bounding box center [1346, 764] width 132 height 26
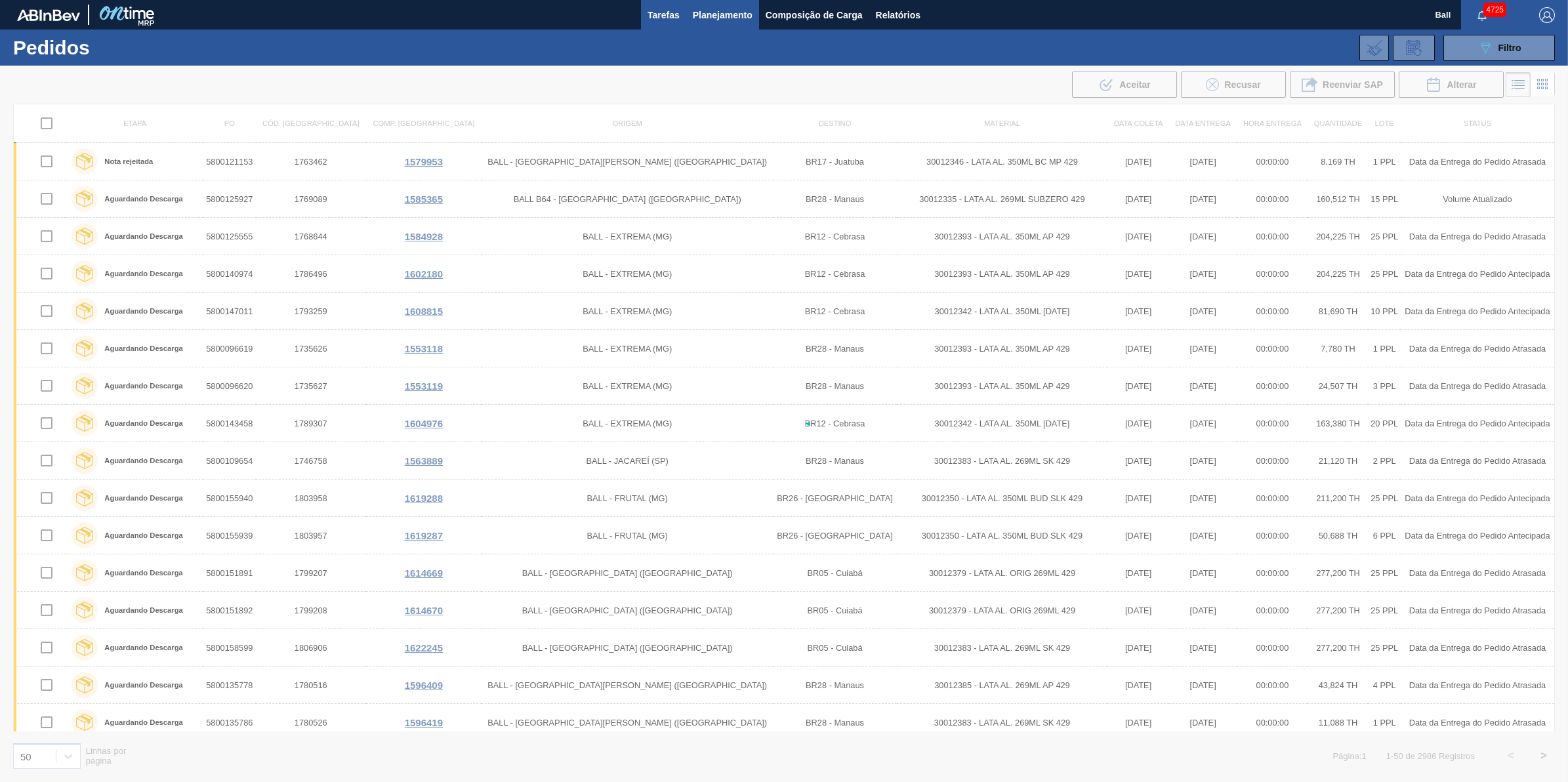
click at [654, 24] on button "Tarefas" at bounding box center [663, 15] width 45 height 29
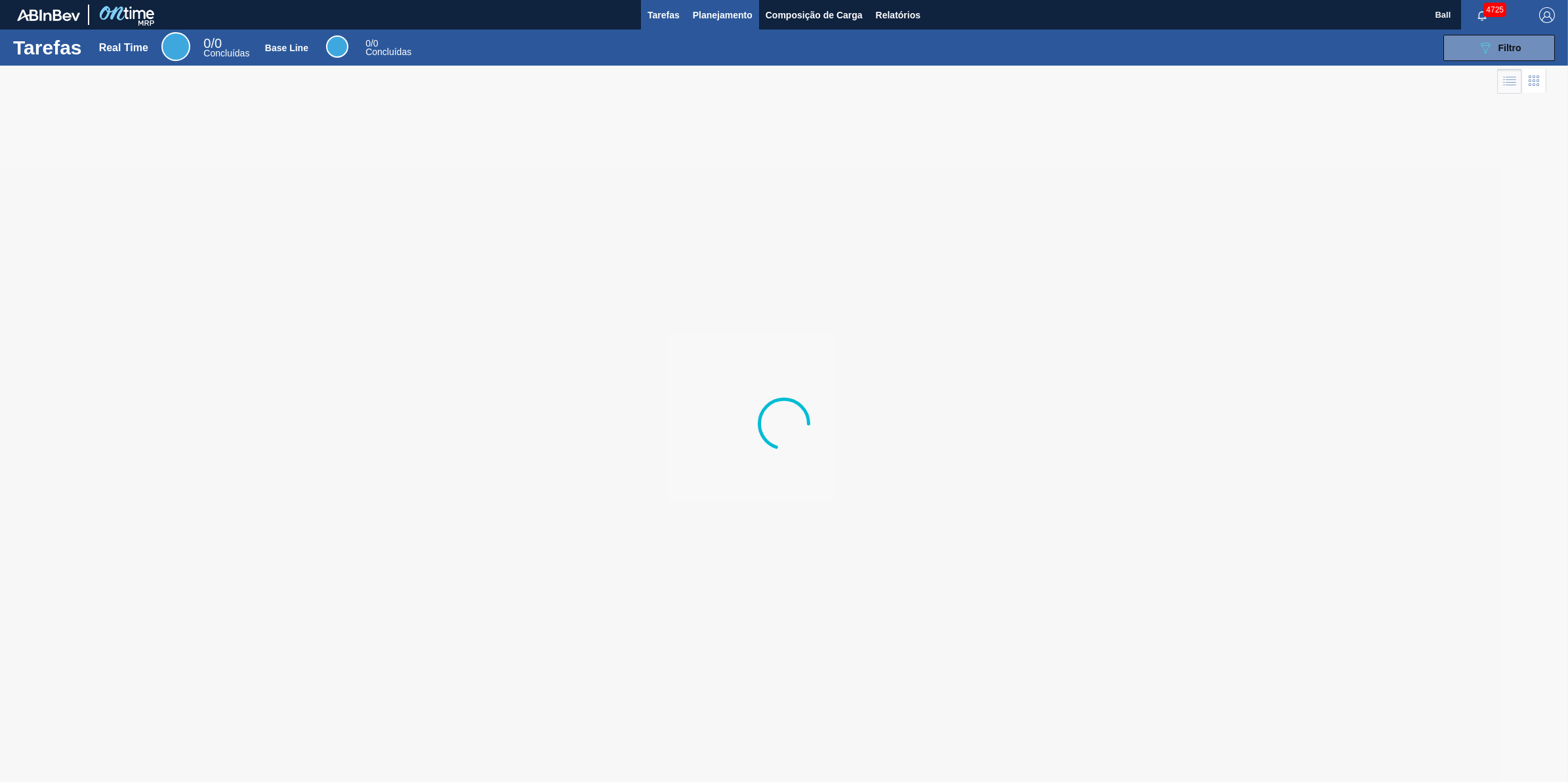
click at [751, 13] on span "Planejamento" at bounding box center [722, 15] width 60 height 15
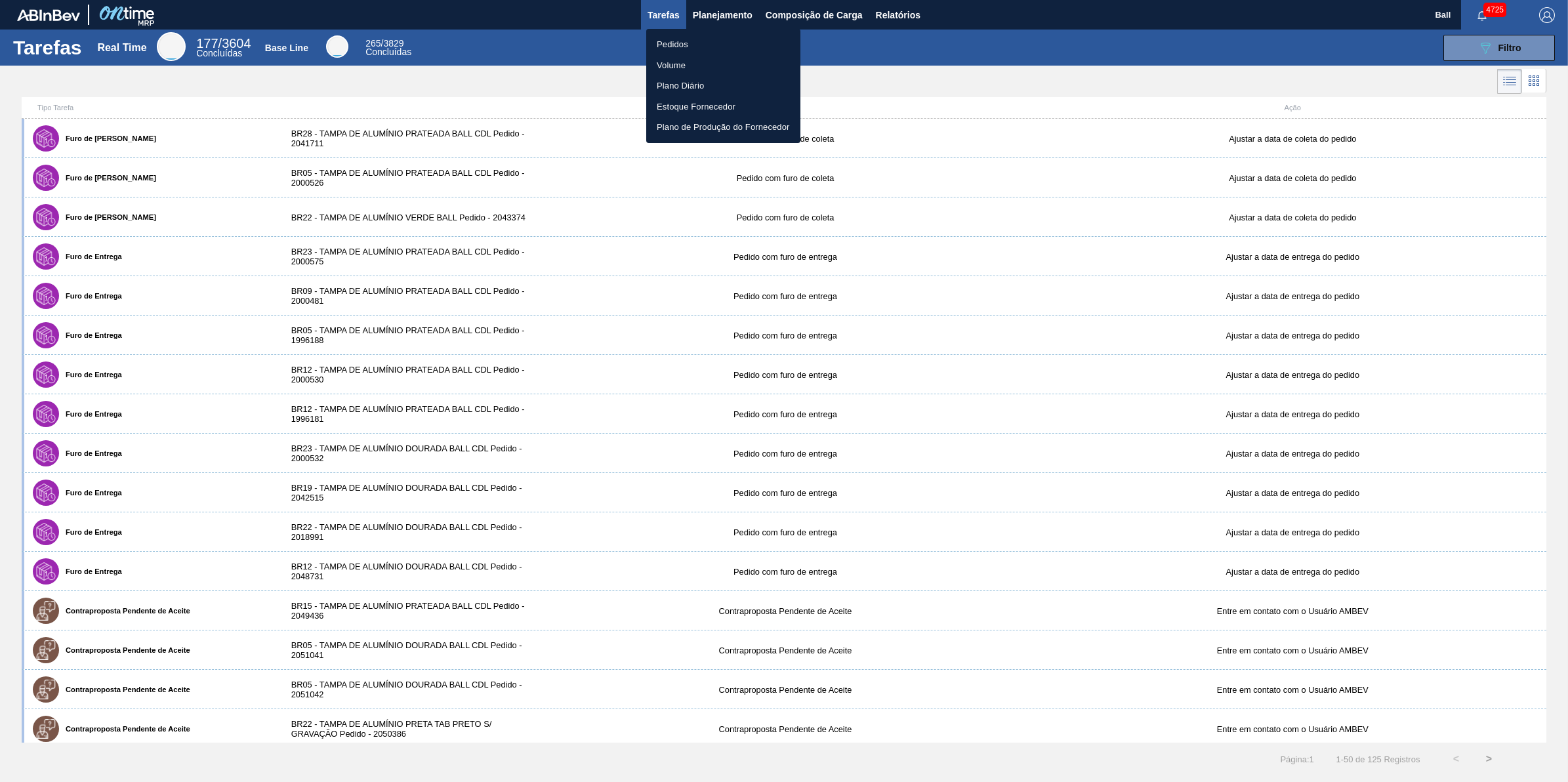
click at [699, 73] on li "Volume" at bounding box center [723, 65] width 154 height 21
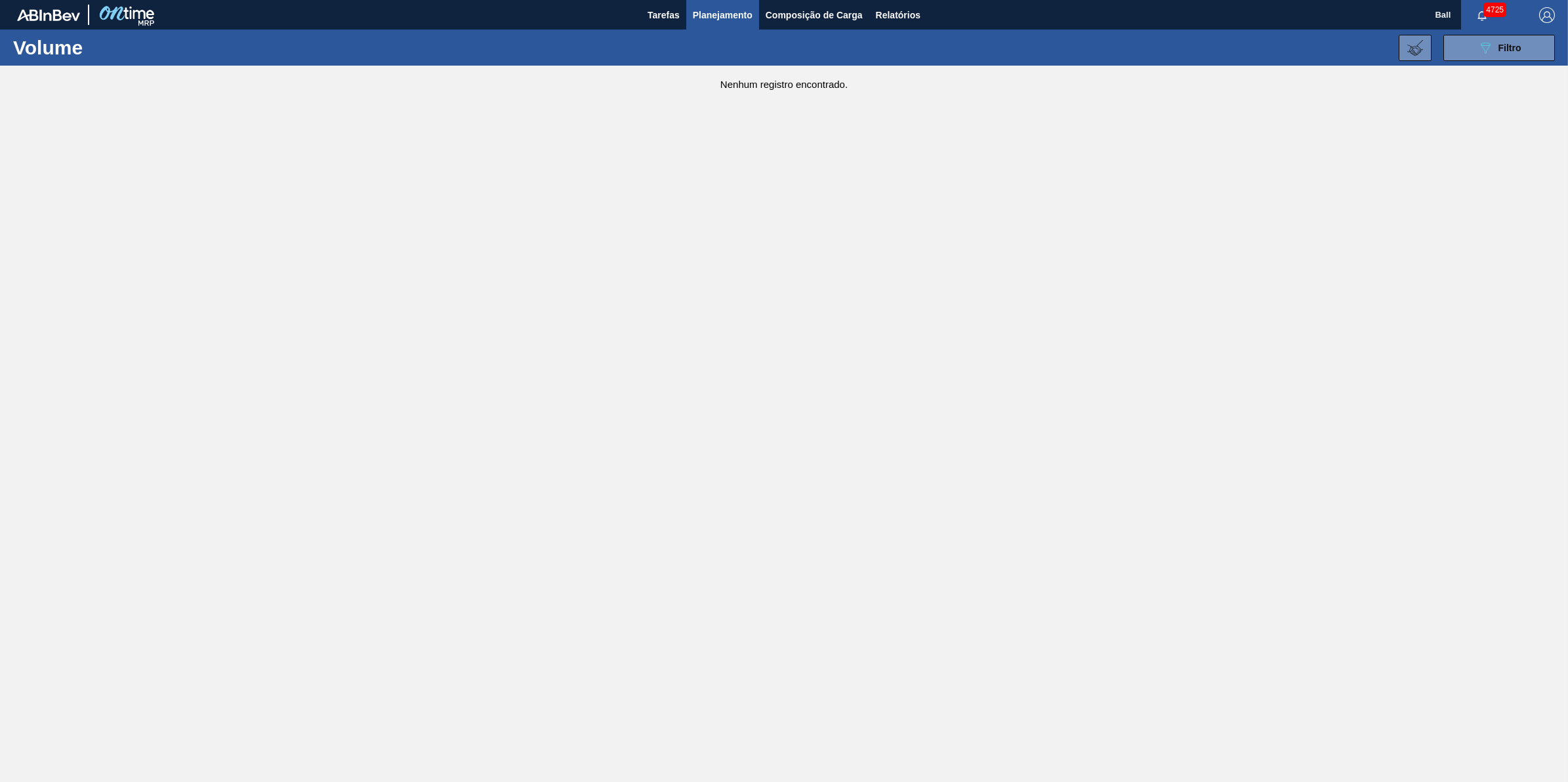
click at [1566, 42] on div "Volume 089F7B8B-B2A5-4AFE-B5C0-19BA573D28AC Filtro Código Volume × 629684 × 629…" at bounding box center [784, 47] width 1568 height 36
click at [1529, 38] on button "089F7B8B-B2A5-4AFE-B5C0-19BA573D28AC Filtro" at bounding box center [1499, 48] width 112 height 26
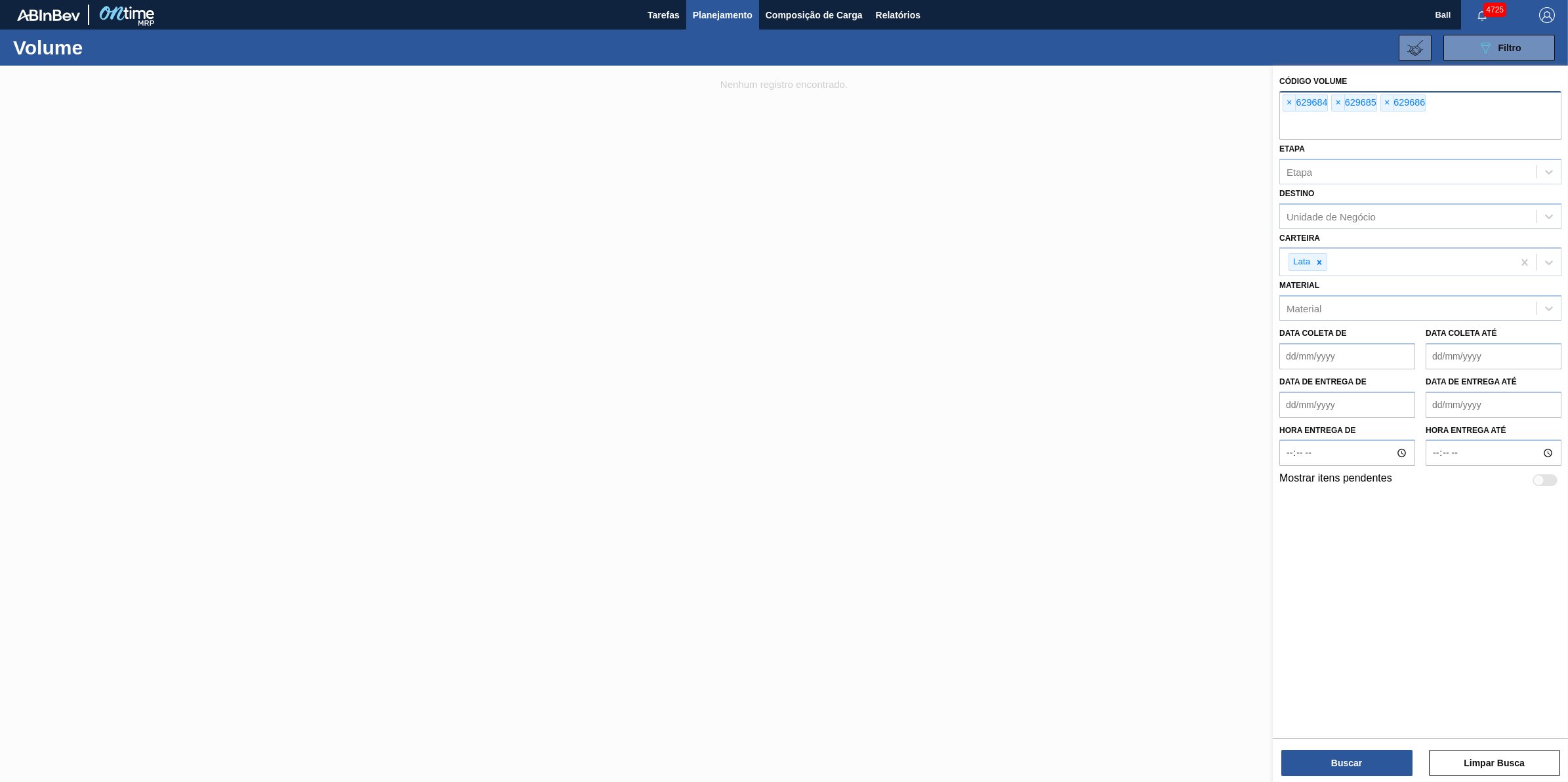
click at [1441, 135] on input "text" at bounding box center [1420, 127] width 282 height 25
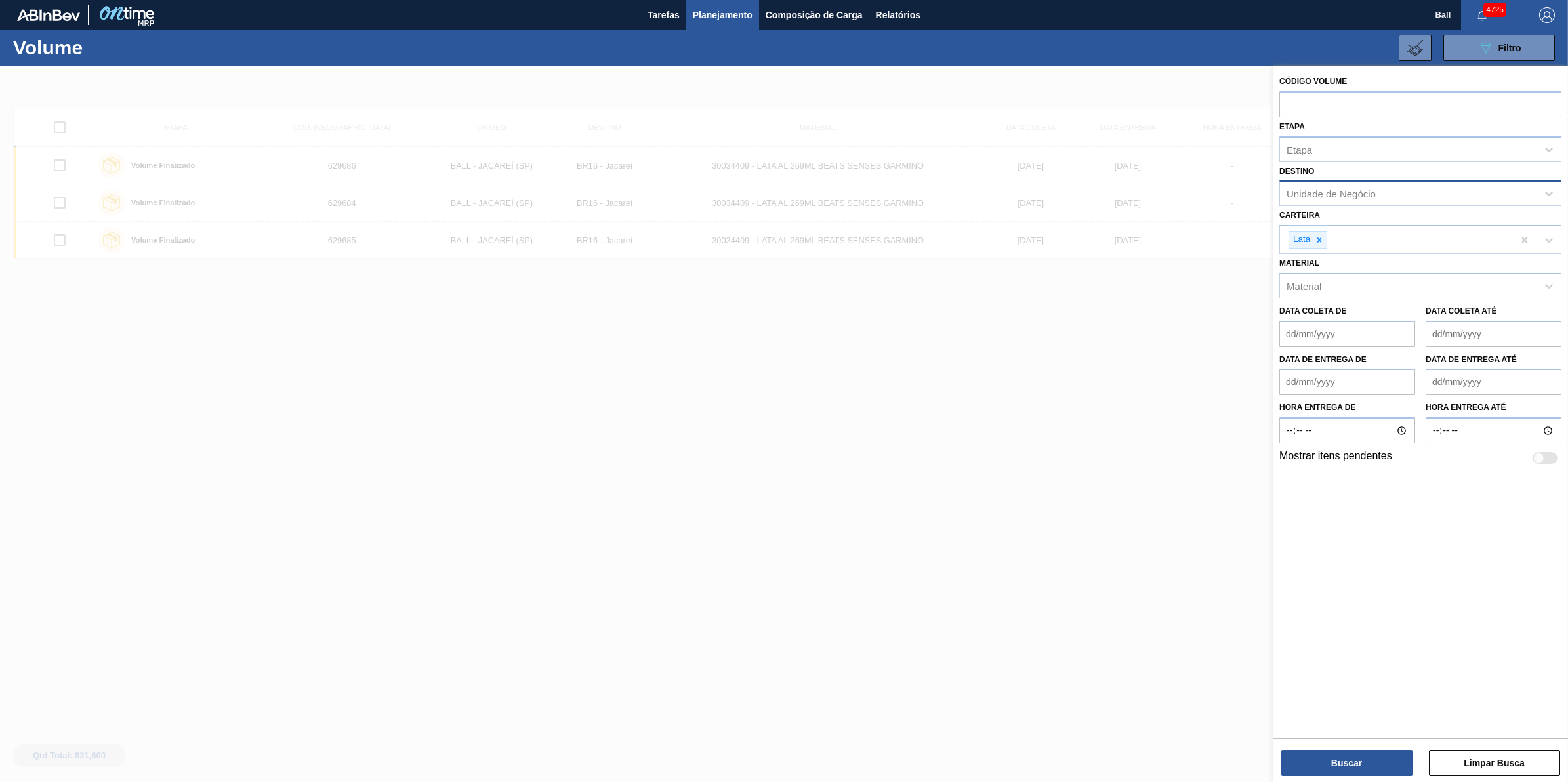
click at [1380, 181] on div "Unidade de Negócio" at bounding box center [1420, 192] width 282 height 25
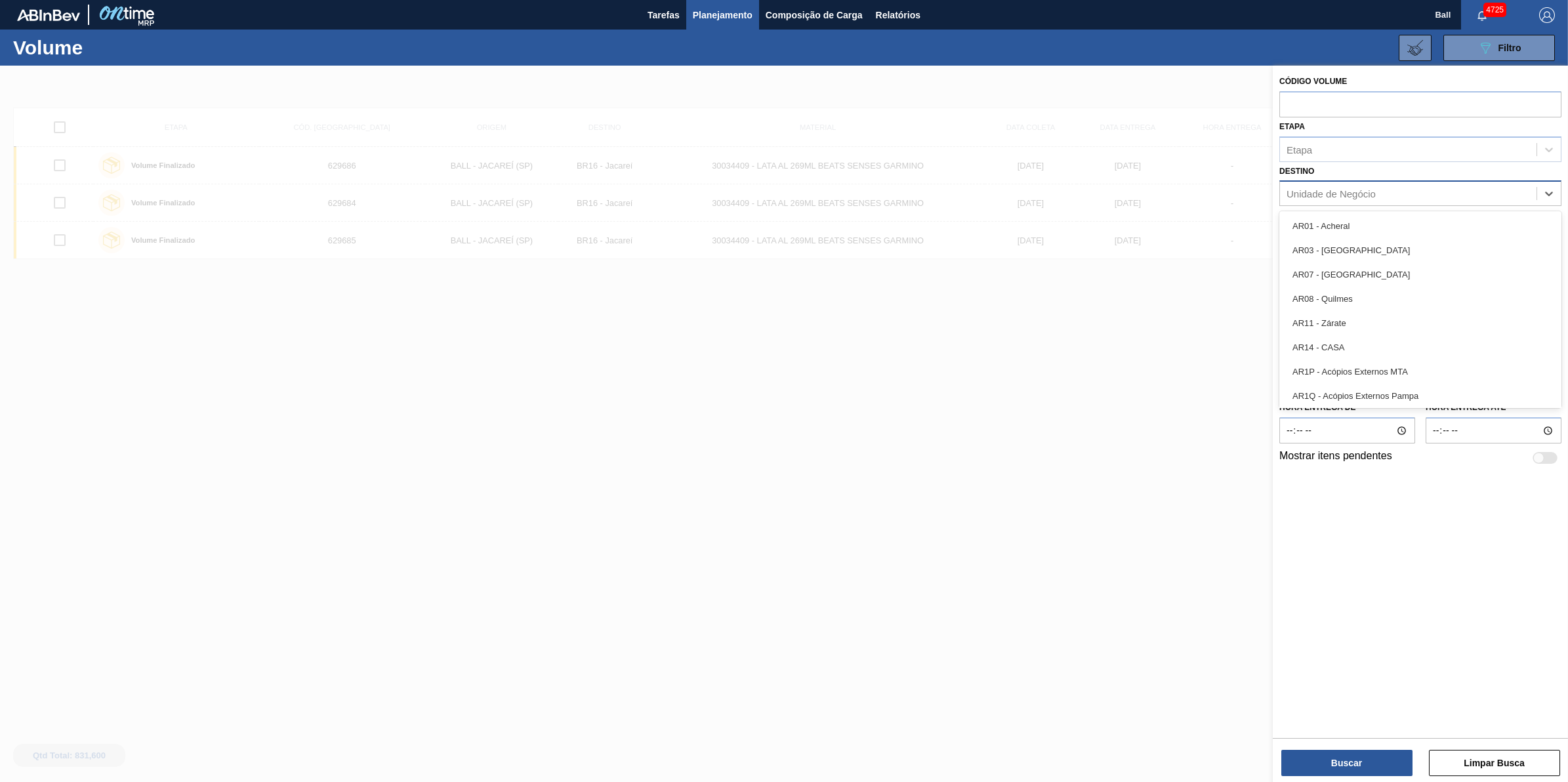
paste input "BR09"
type input "BR09"
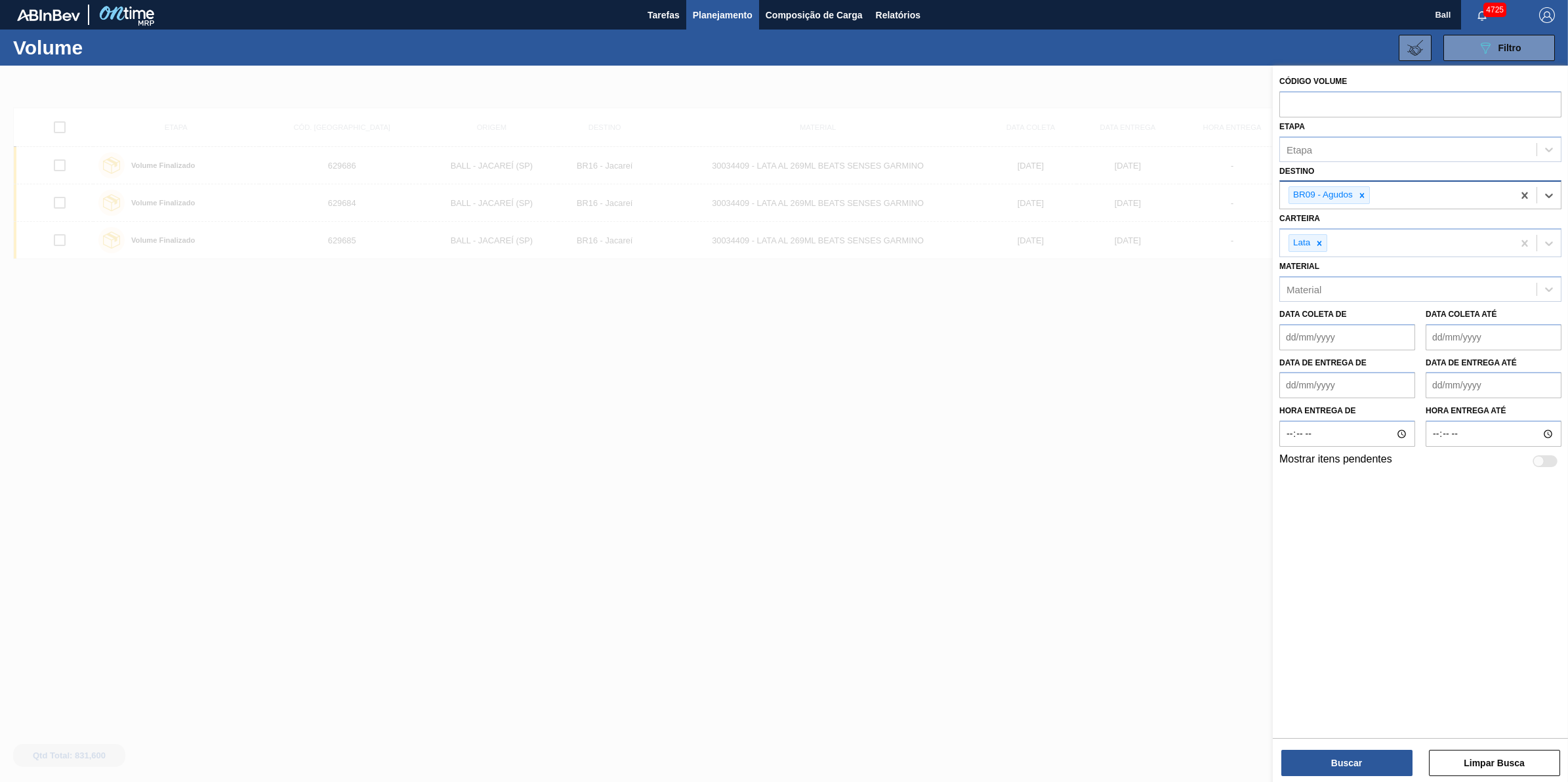
paste input "BR03"
type input "BR03"
paste input "BR04"
type input "BR04"
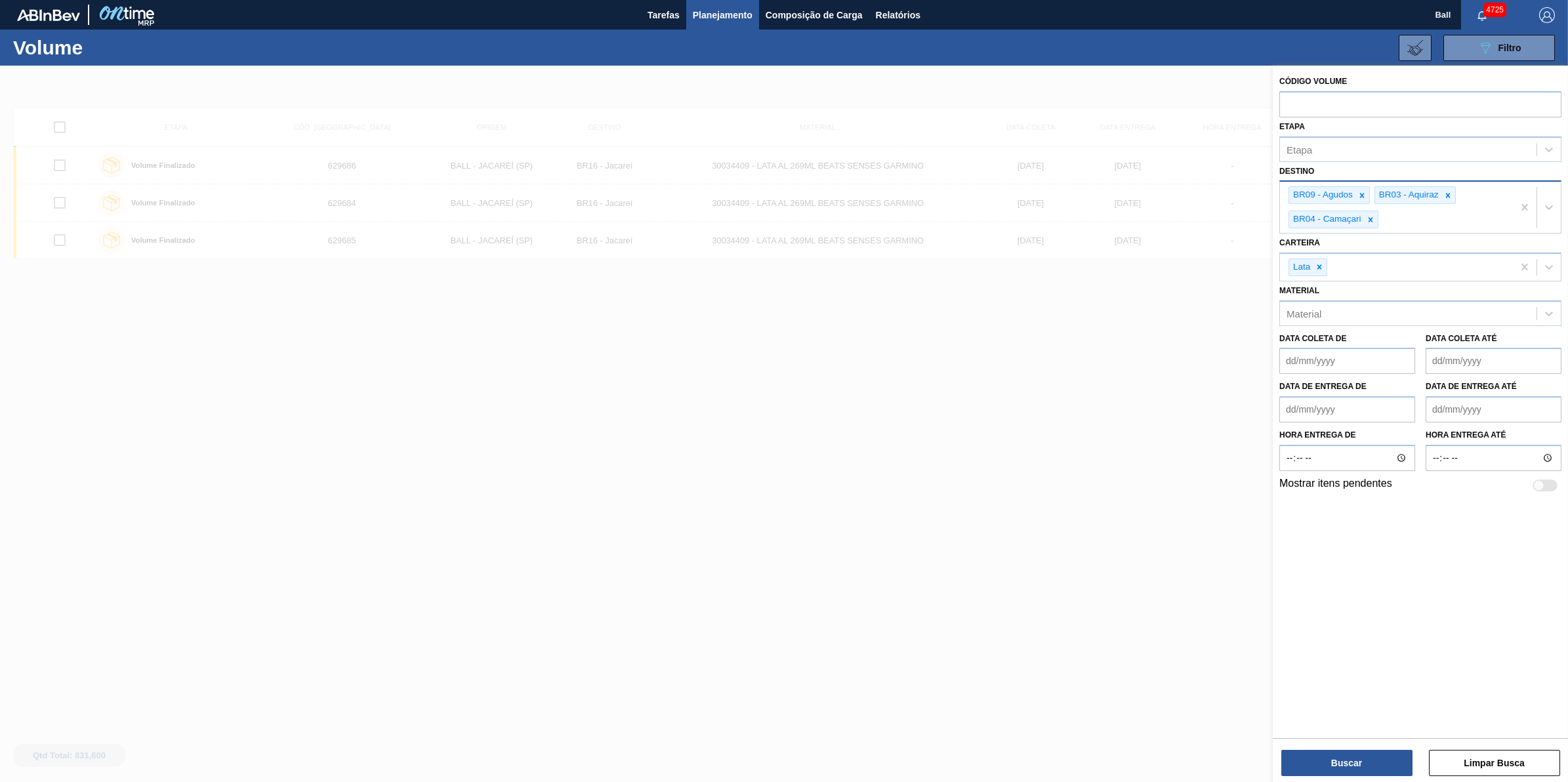
paste input "BR10"
type input "BR10"
paste input "BR16"
type input "BR16"
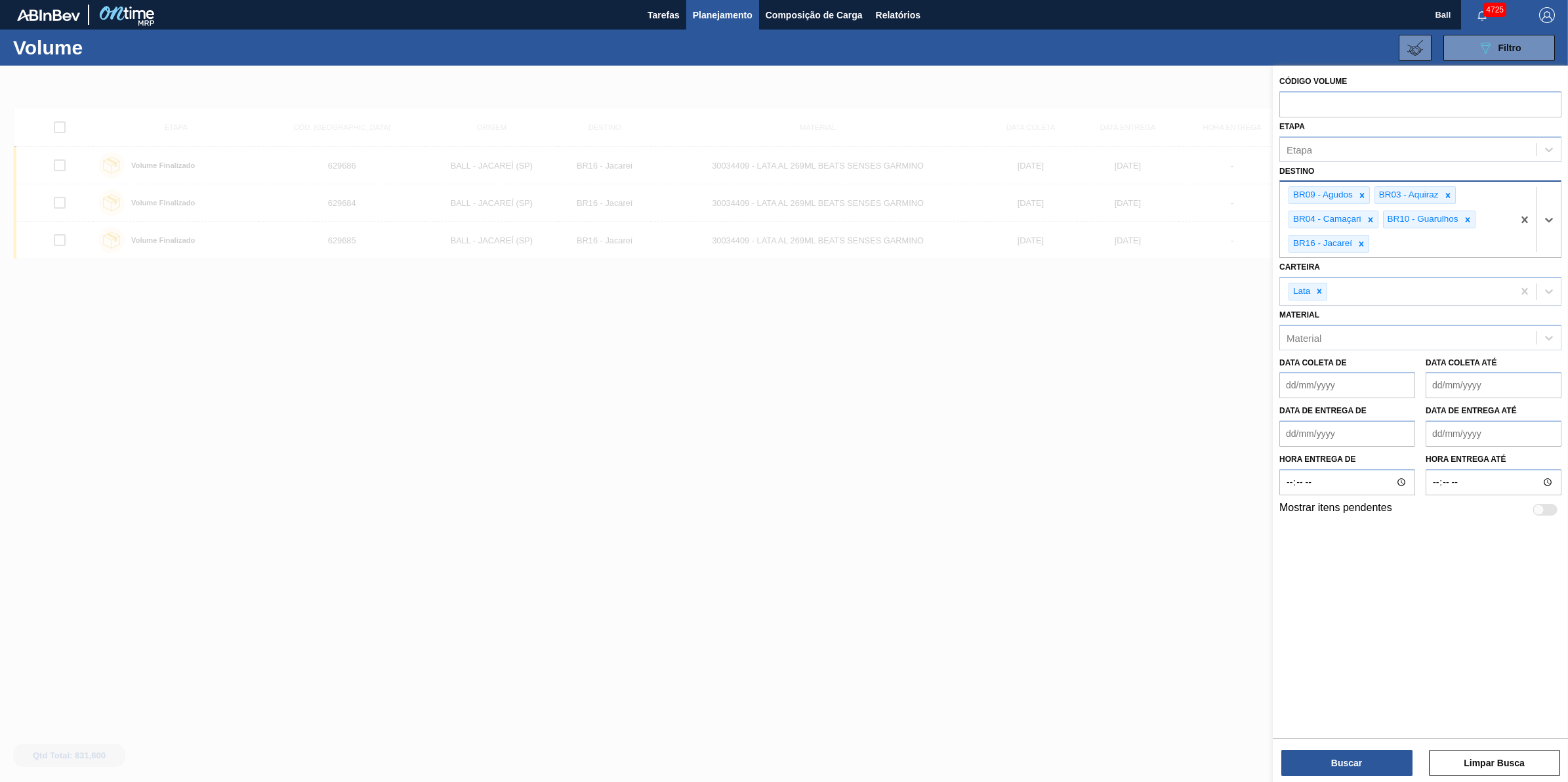
paste input "BR23"
type input "BR23"
paste input "BR15"
type input "BR15"
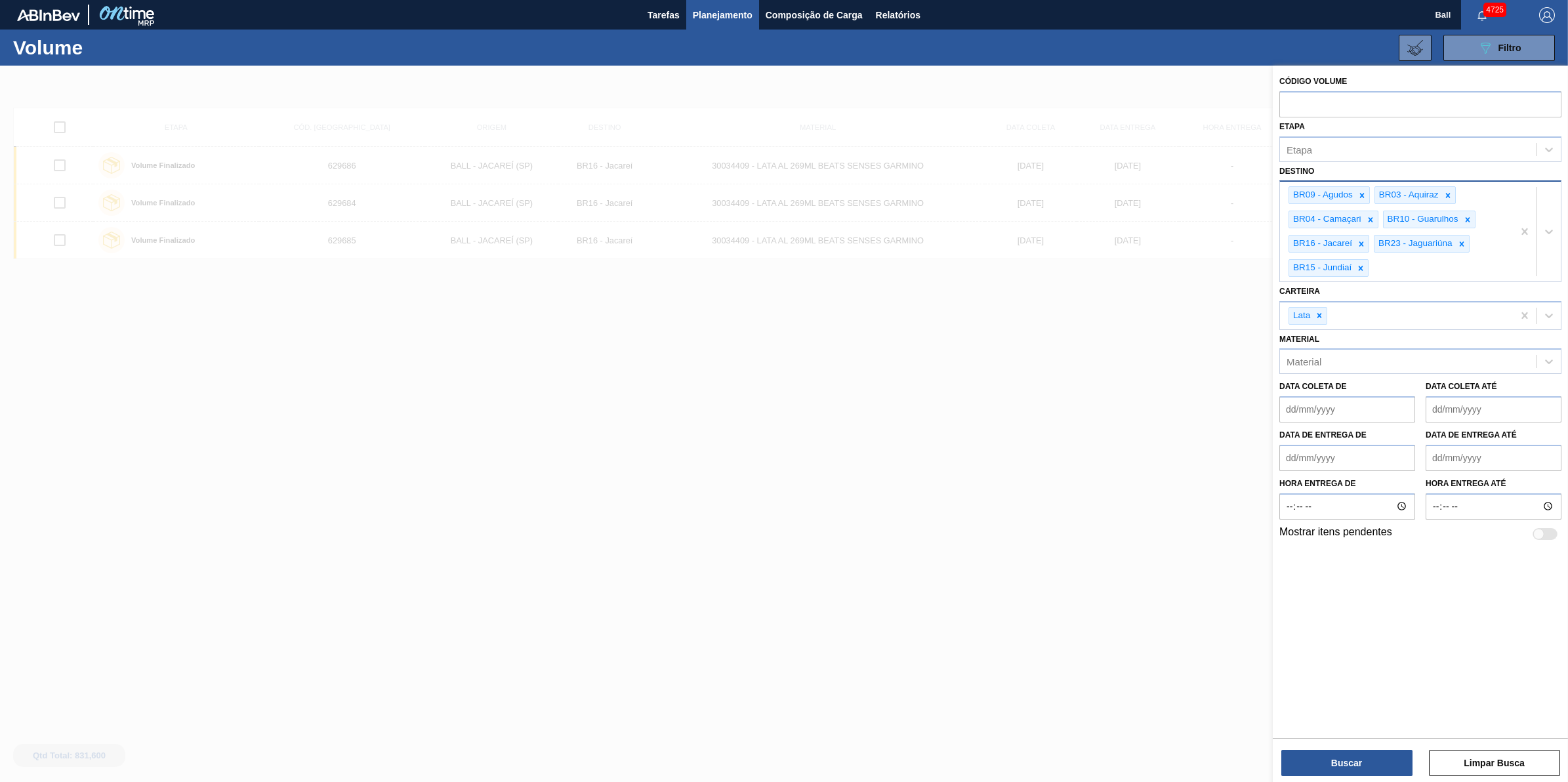
type input "V"
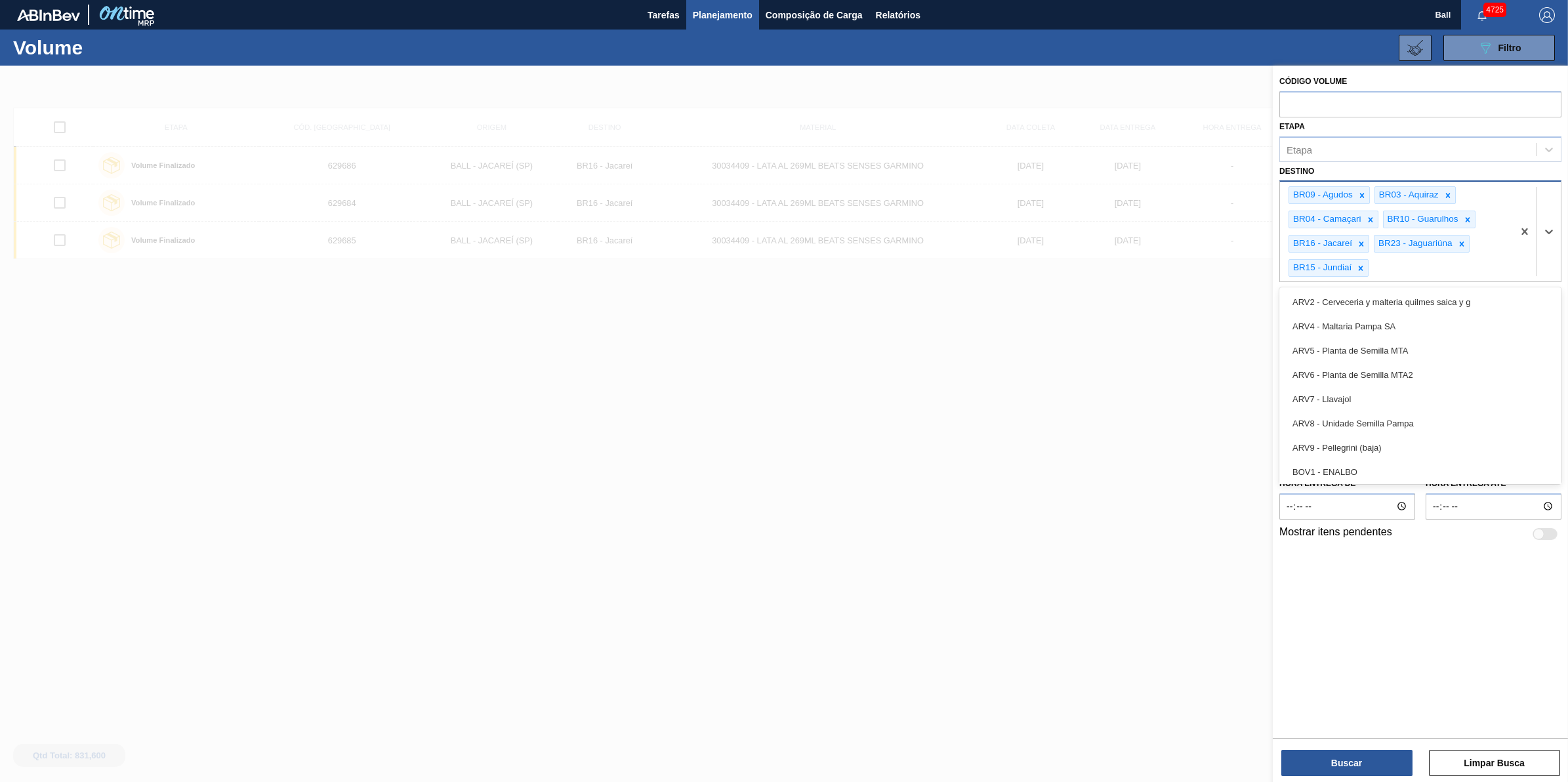
paste input "BR21"
type input "BR21"
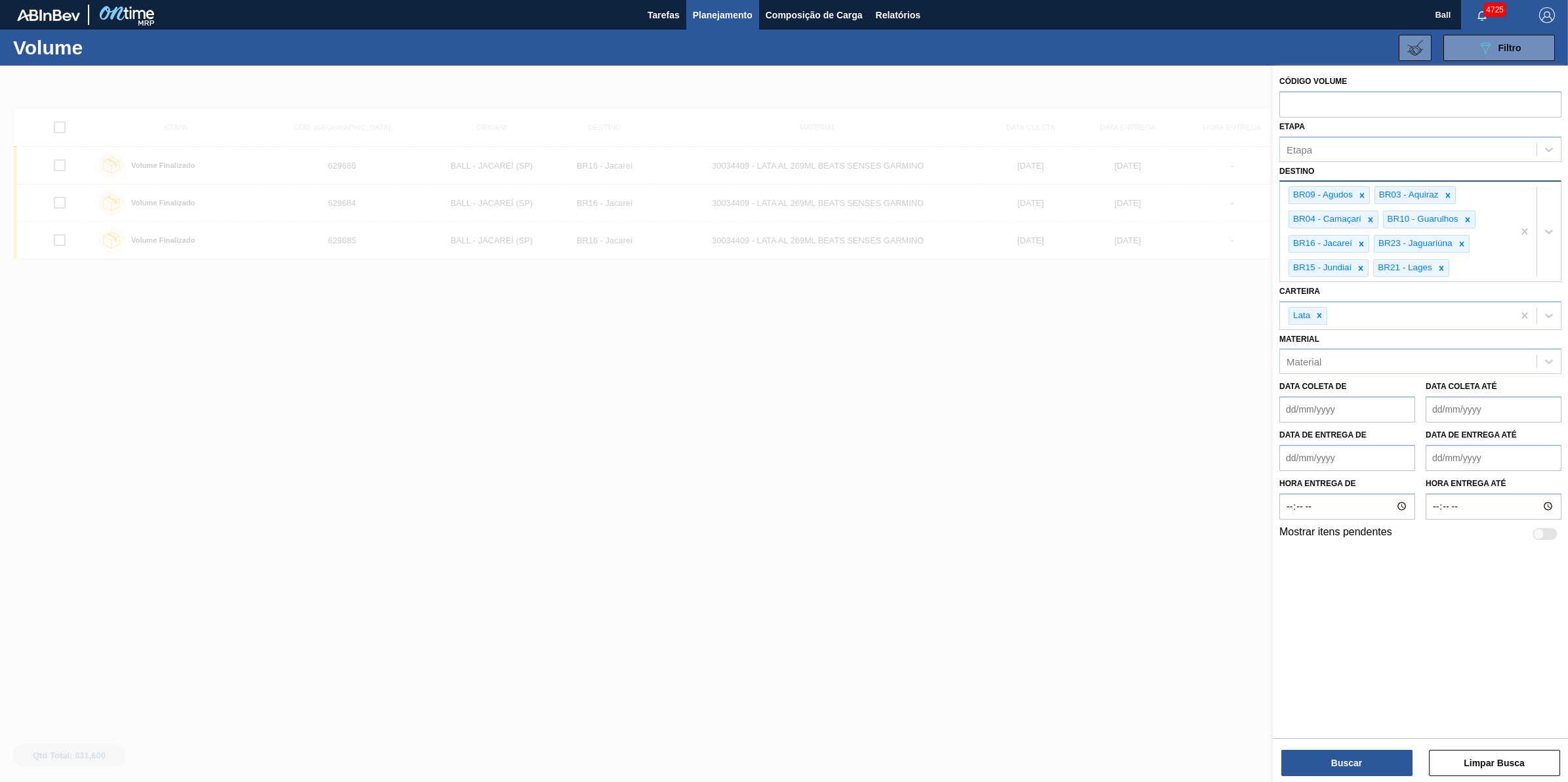
paste input "BR07"
type input "BR07"
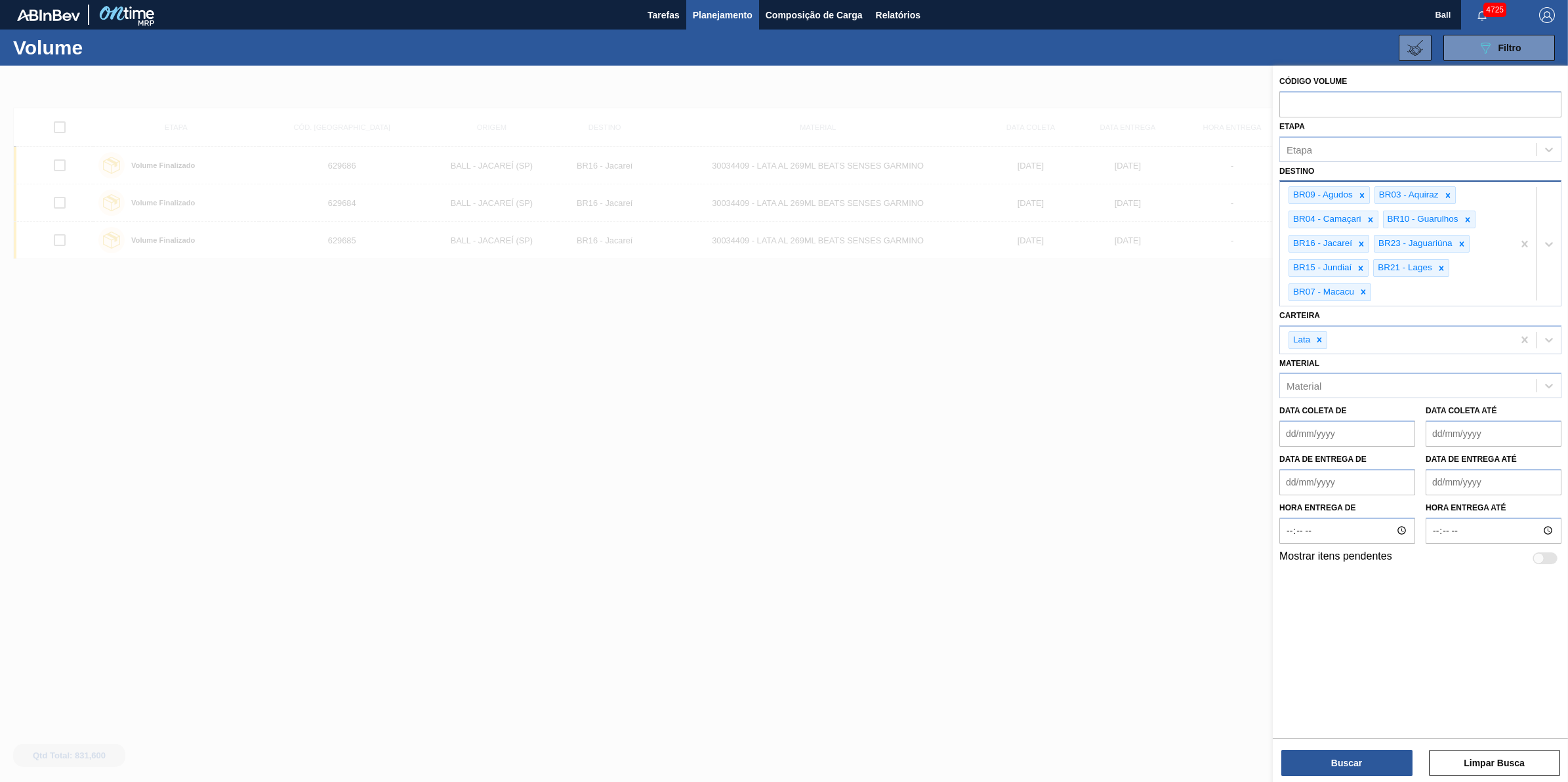
paste input "BR11"
type input "BR11"
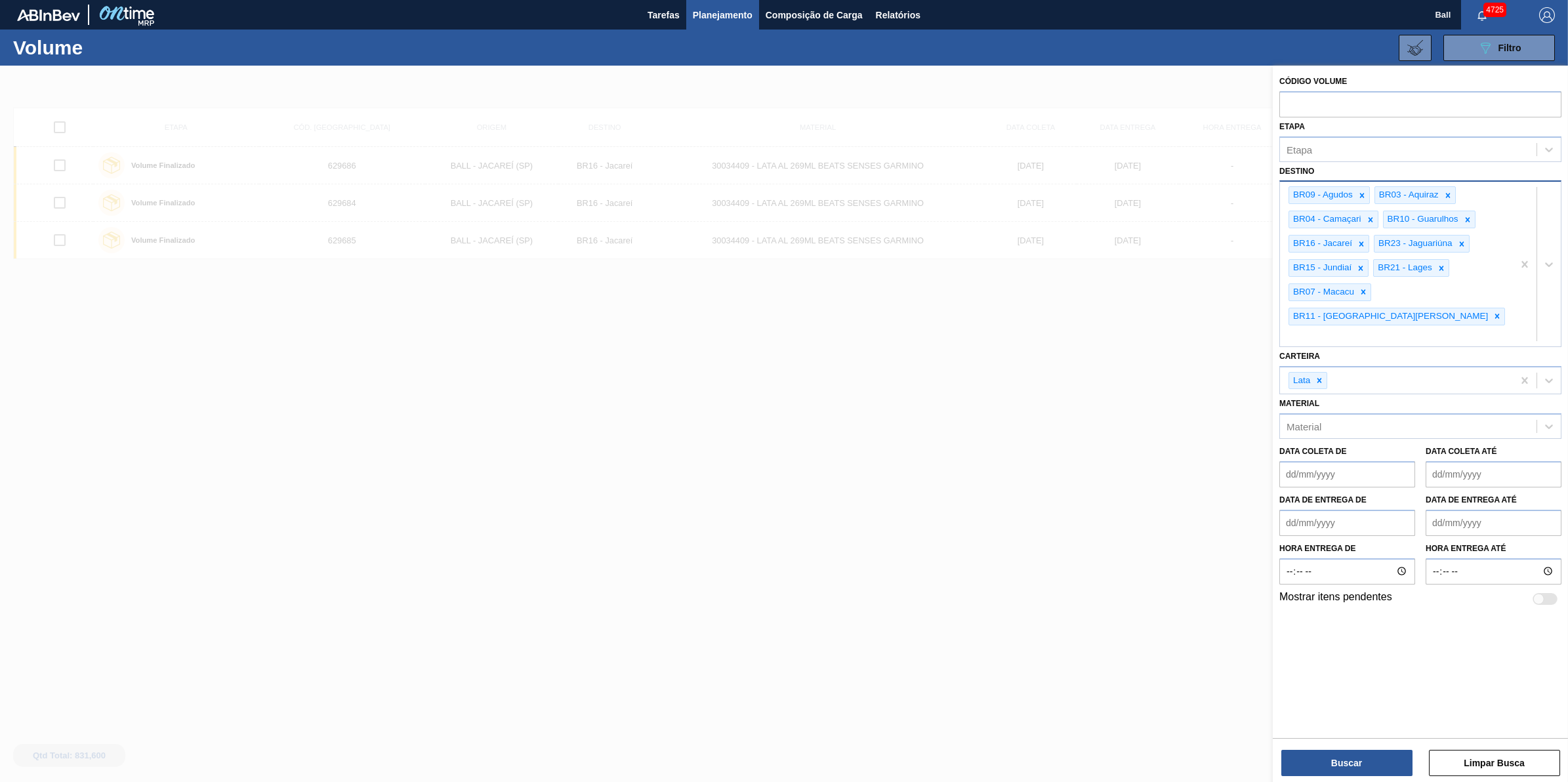
paste input "BR19"
type input "BR19"
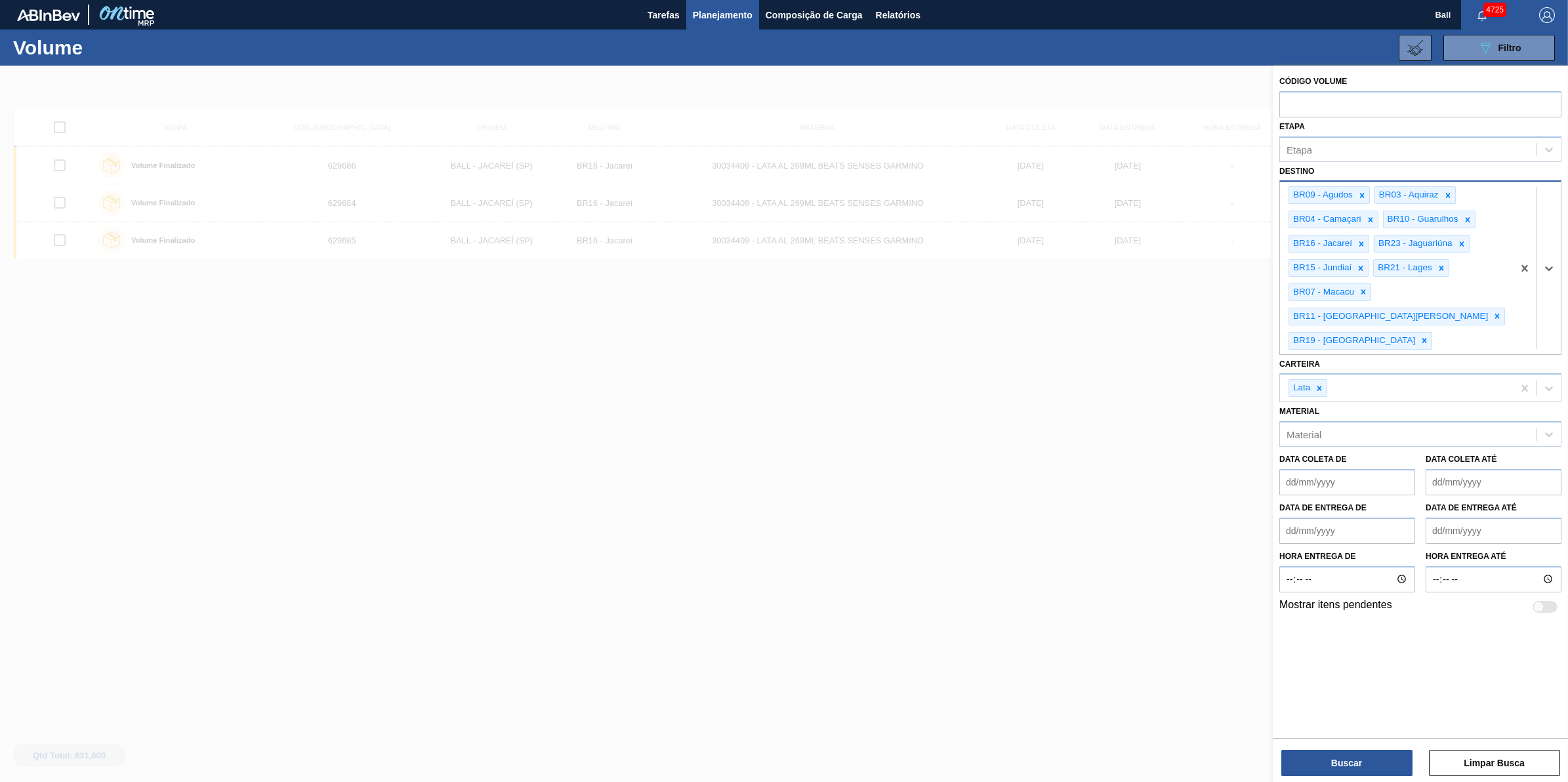
paste input "BR18"
type input "BR18"
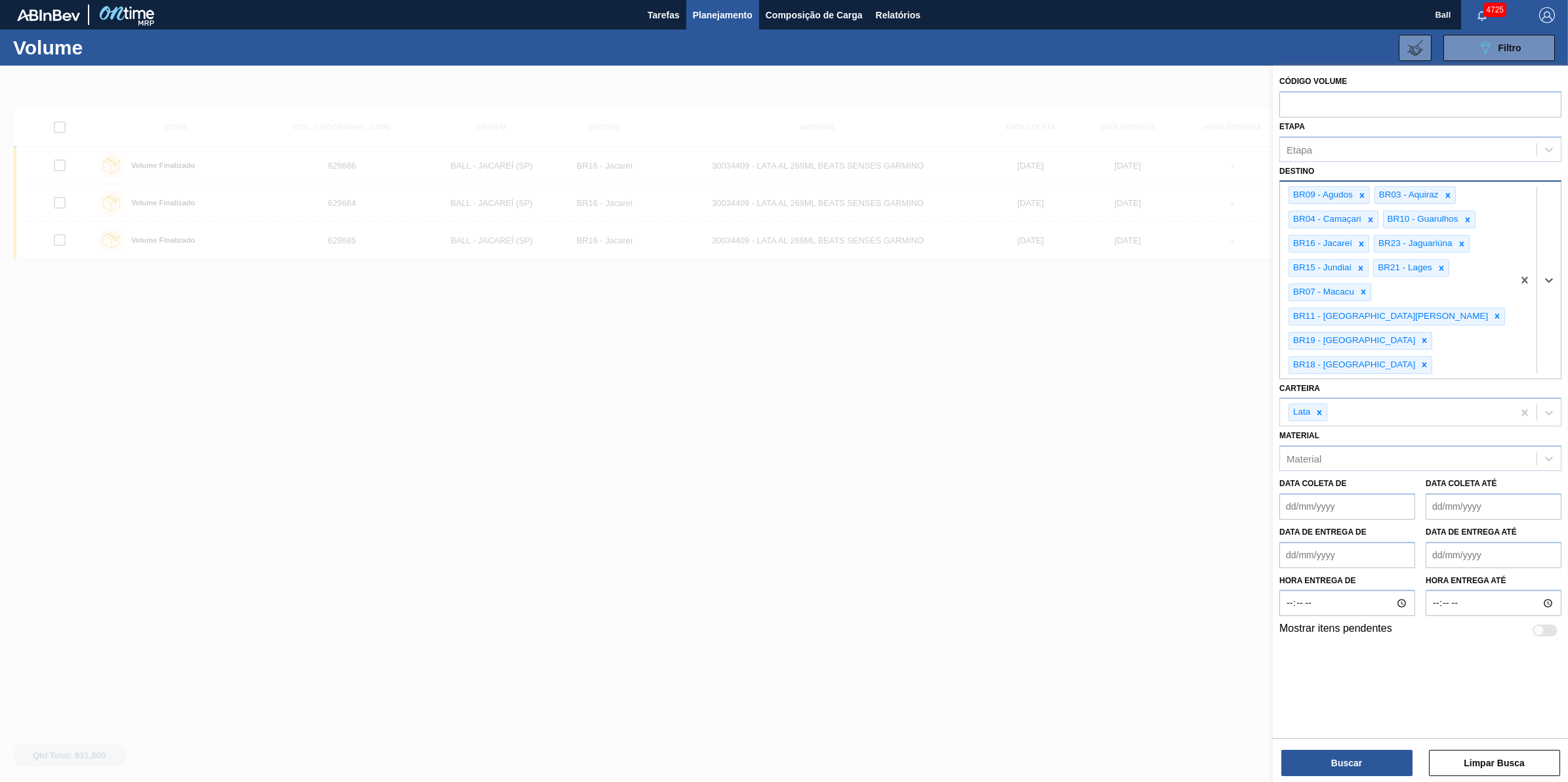
paste input "BR13"
type input "BR13"
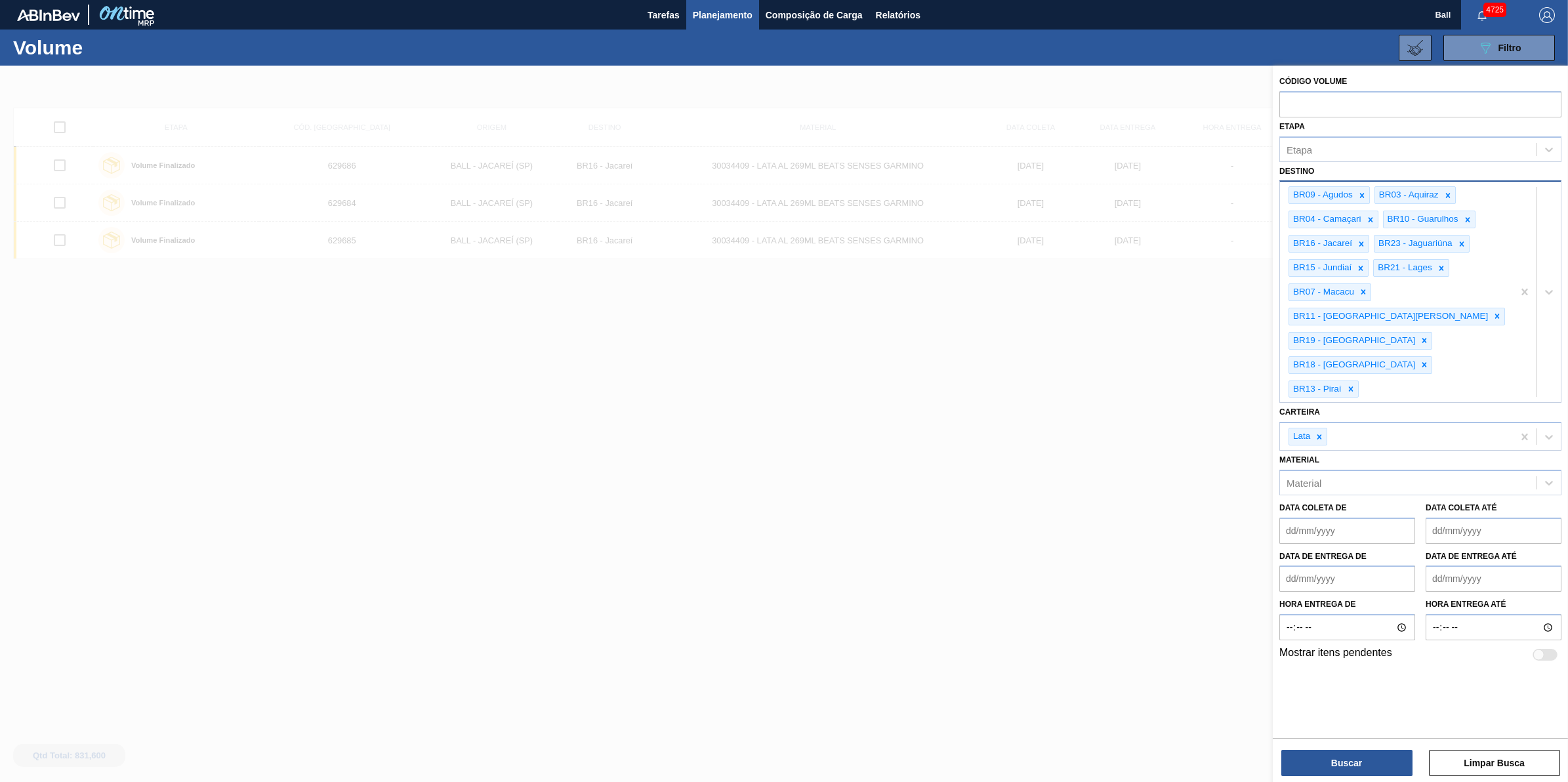
paste input "BR24"
type input "BR24"
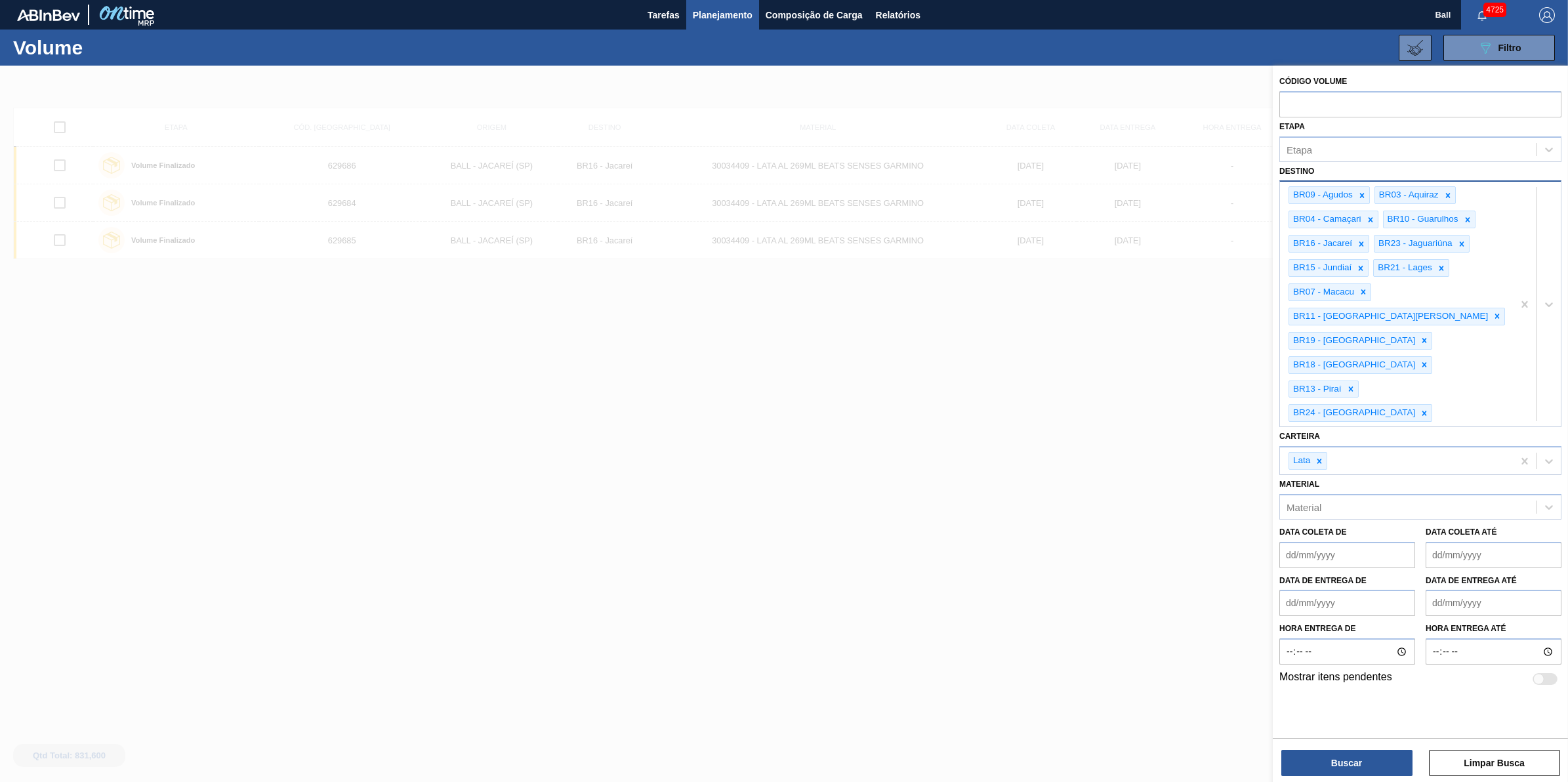
paste input "BR02"
type input "BR02"
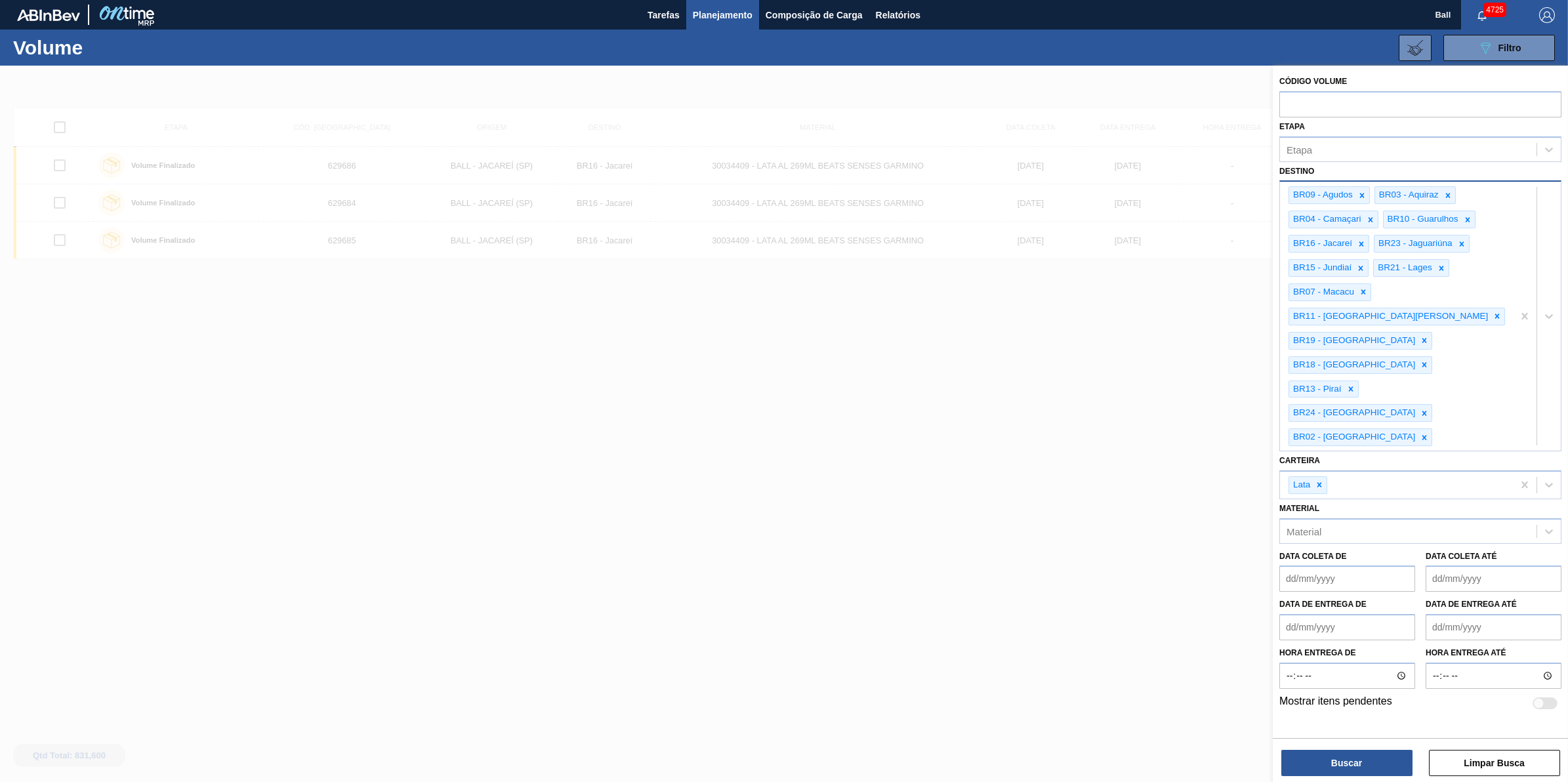
paste input "BR08"
type input "BR08"
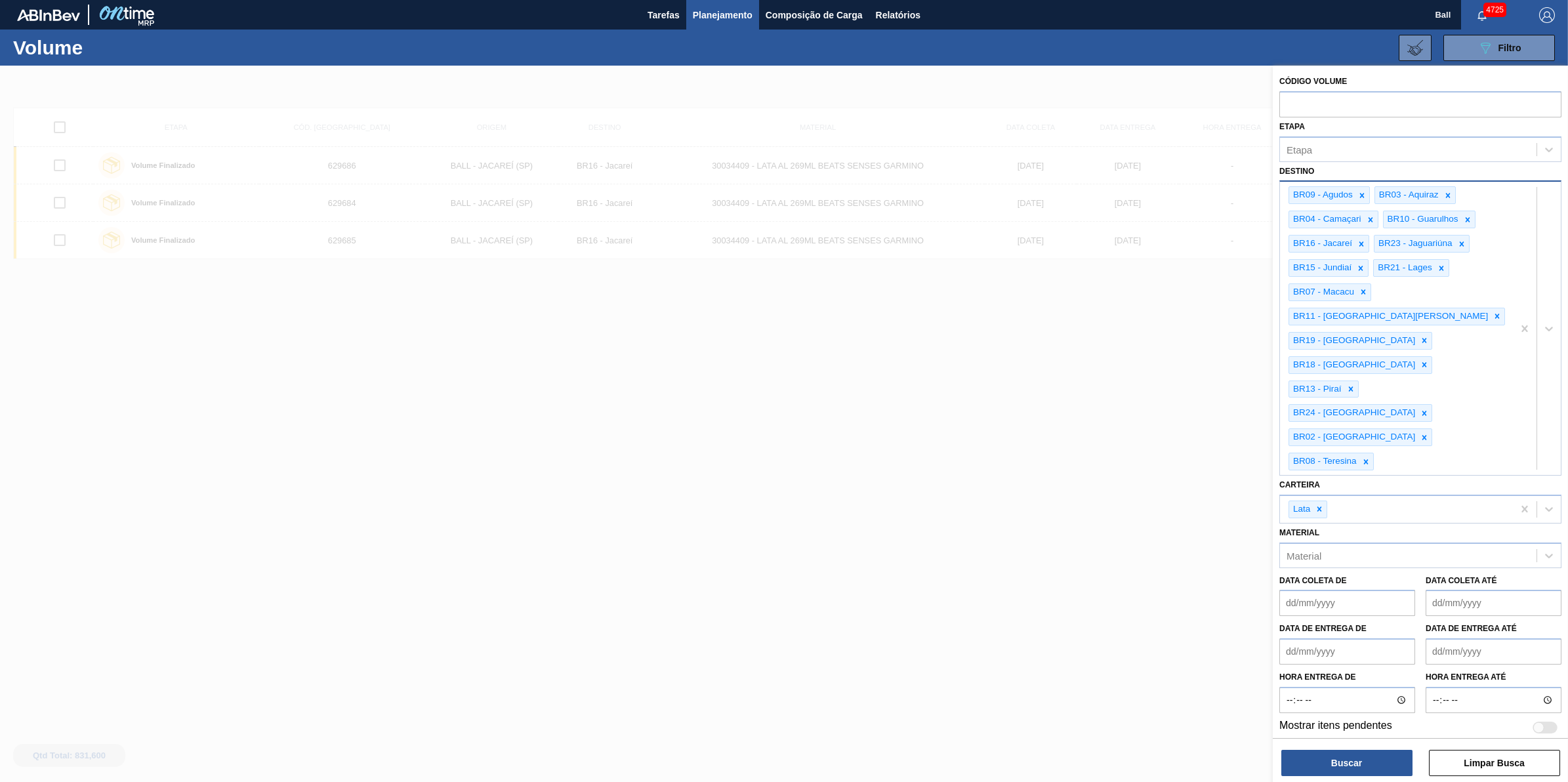
paste input "BR22"
type input "BR22"
click at [1380, 761] on button "Buscar" at bounding box center [1346, 764] width 132 height 26
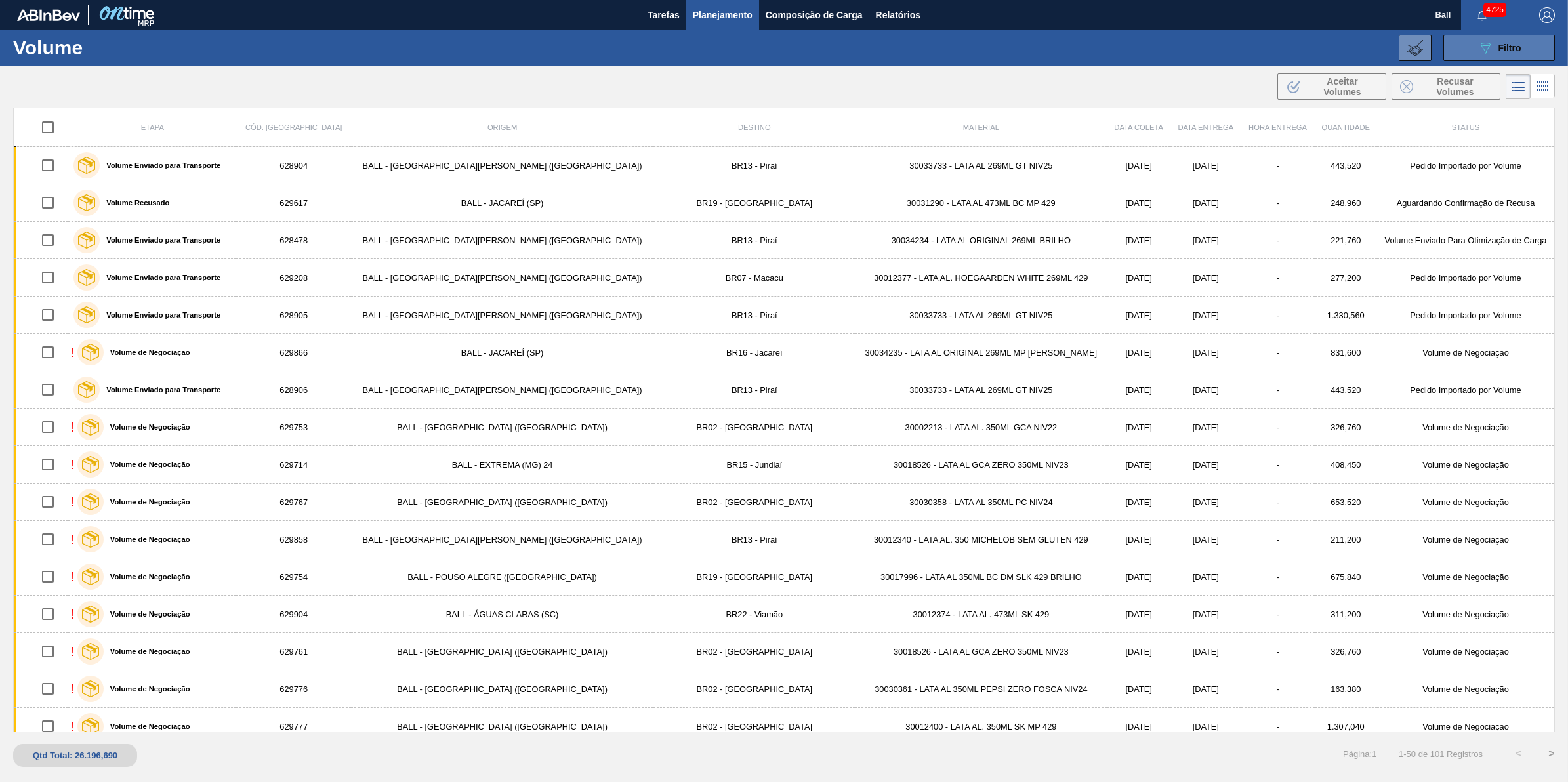
click at [1542, 41] on button "089F7B8B-B2A5-4AFE-B5C0-19BA573D28AC Filtro" at bounding box center [1499, 48] width 112 height 26
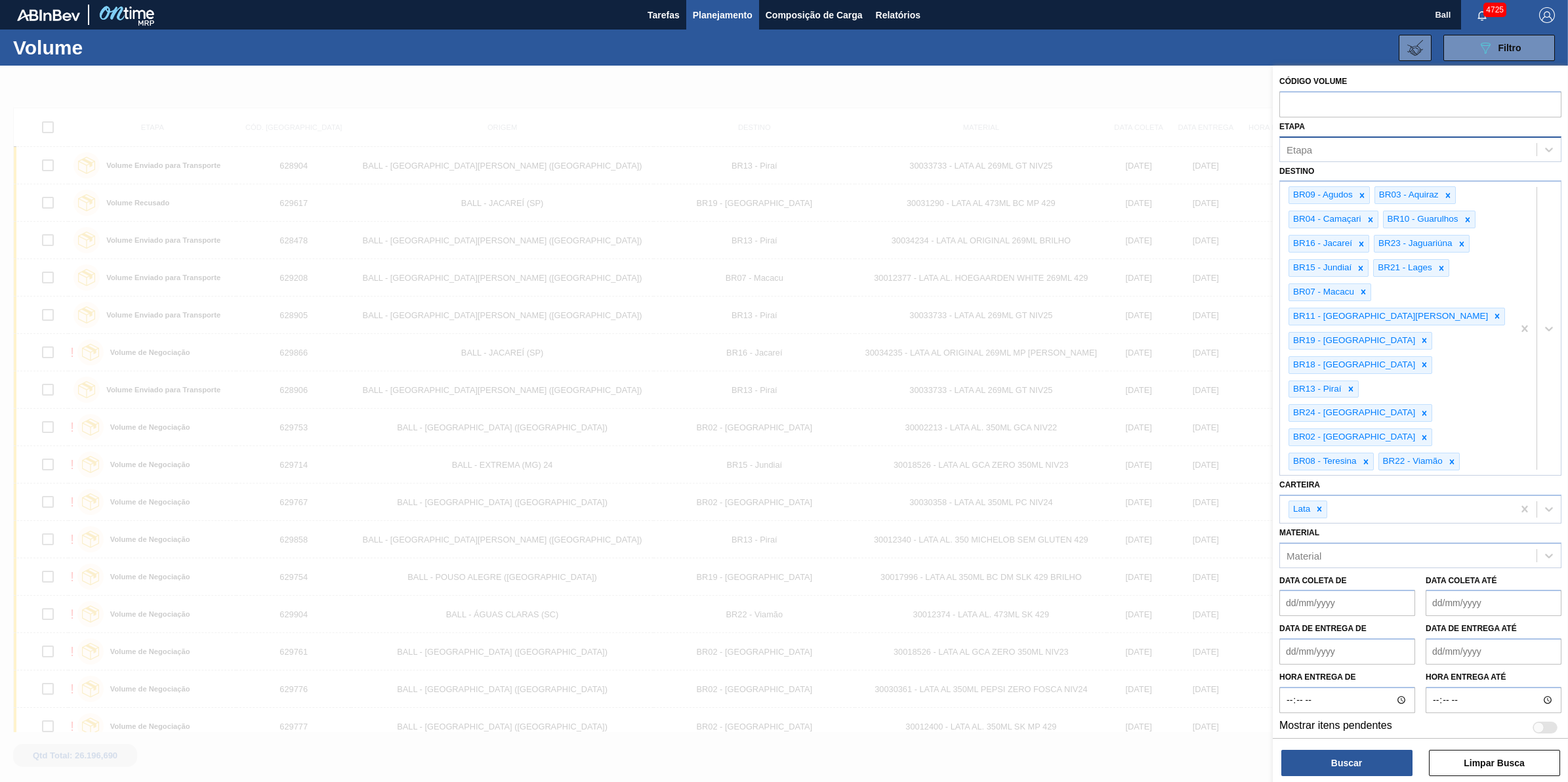
click at [1391, 149] on div "Etapa" at bounding box center [1407, 149] width 256 height 19
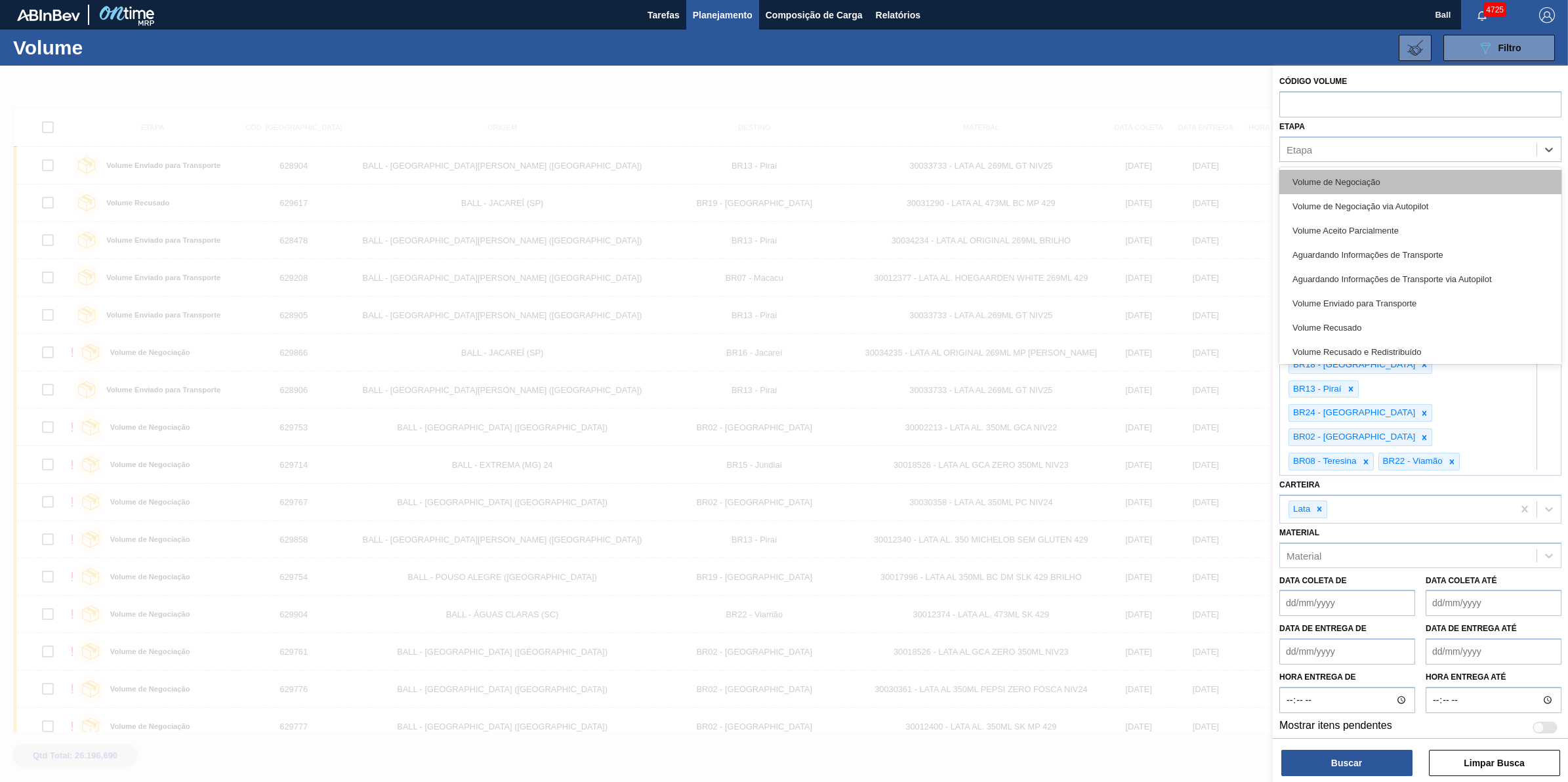
click at [1384, 182] on div "Volume de Negociação" at bounding box center [1420, 182] width 282 height 25
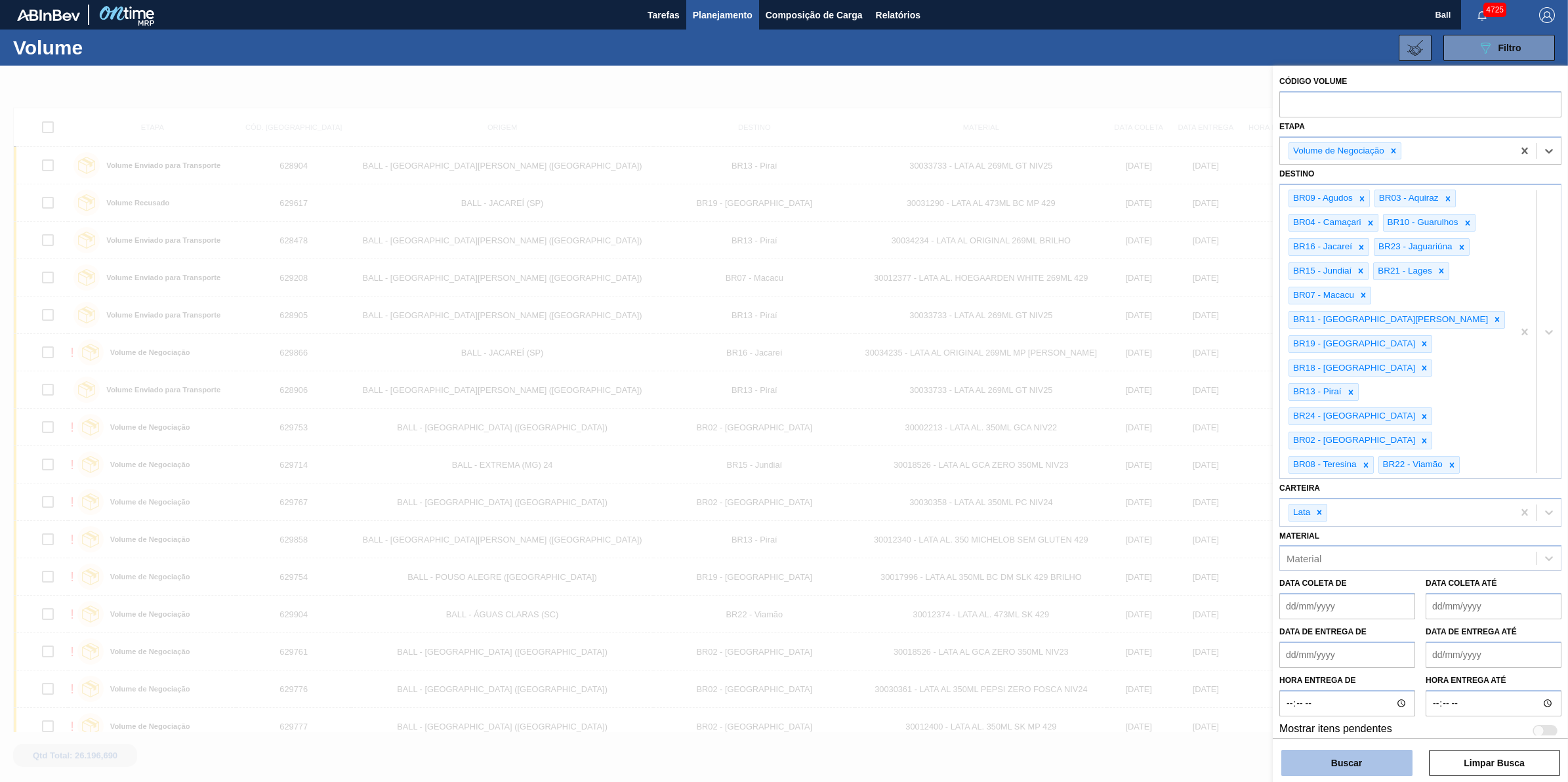
click at [1366, 769] on button "Buscar" at bounding box center [1346, 764] width 132 height 26
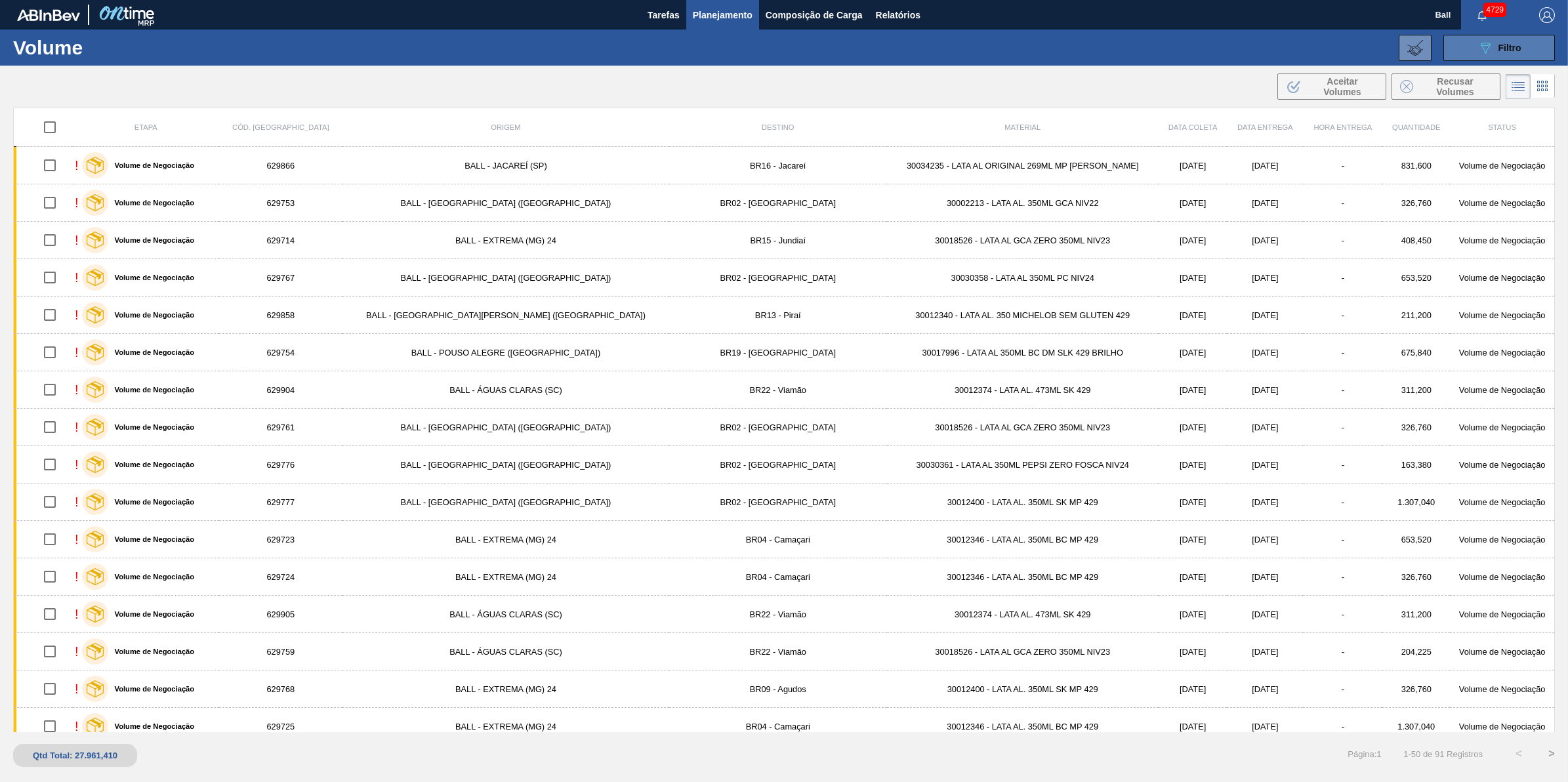
click at [1506, 51] on span "Filtro" at bounding box center [1510, 48] width 23 height 11
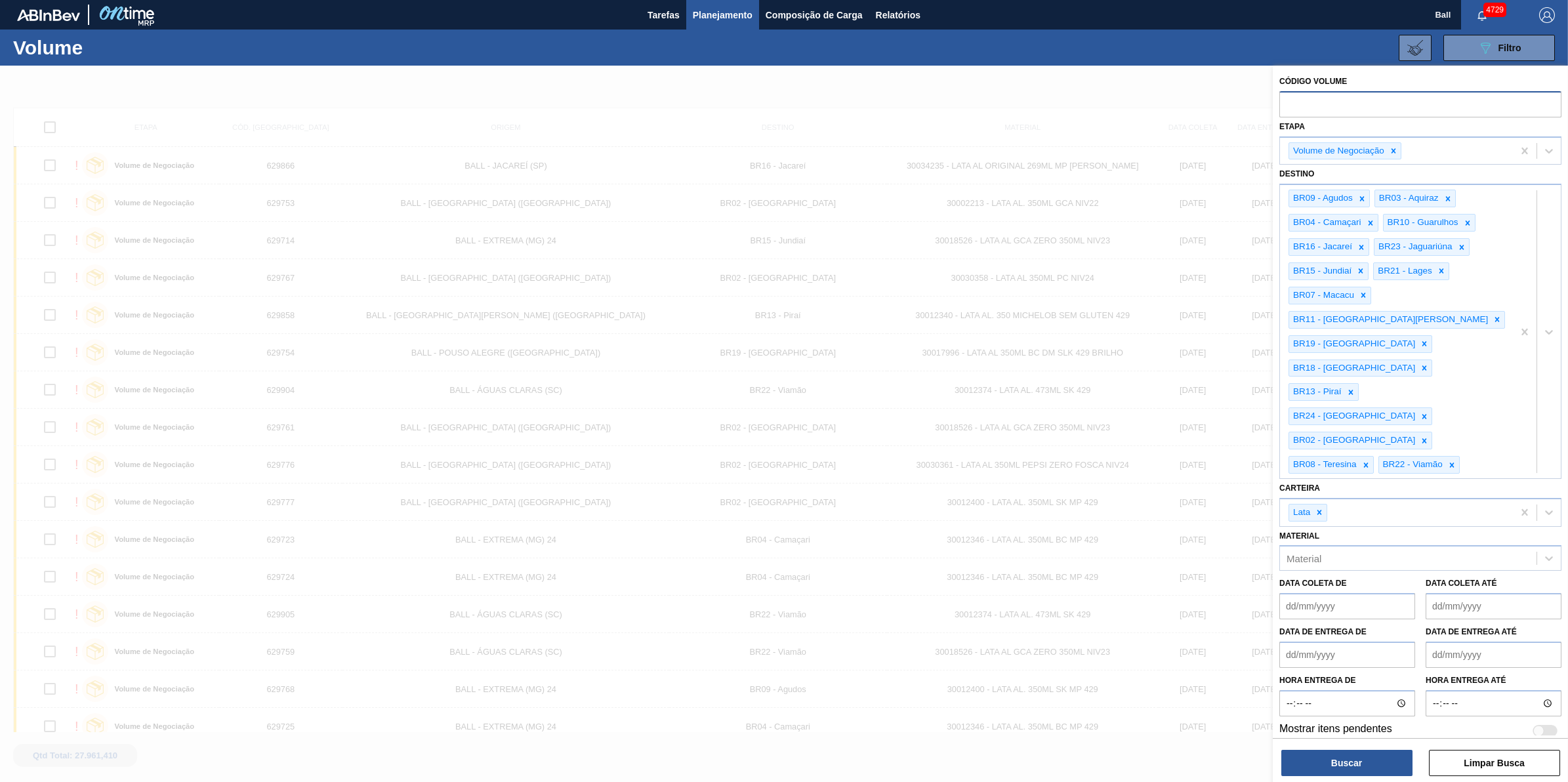
click at [1372, 106] on input "text" at bounding box center [1420, 104] width 282 height 25
paste input "text"
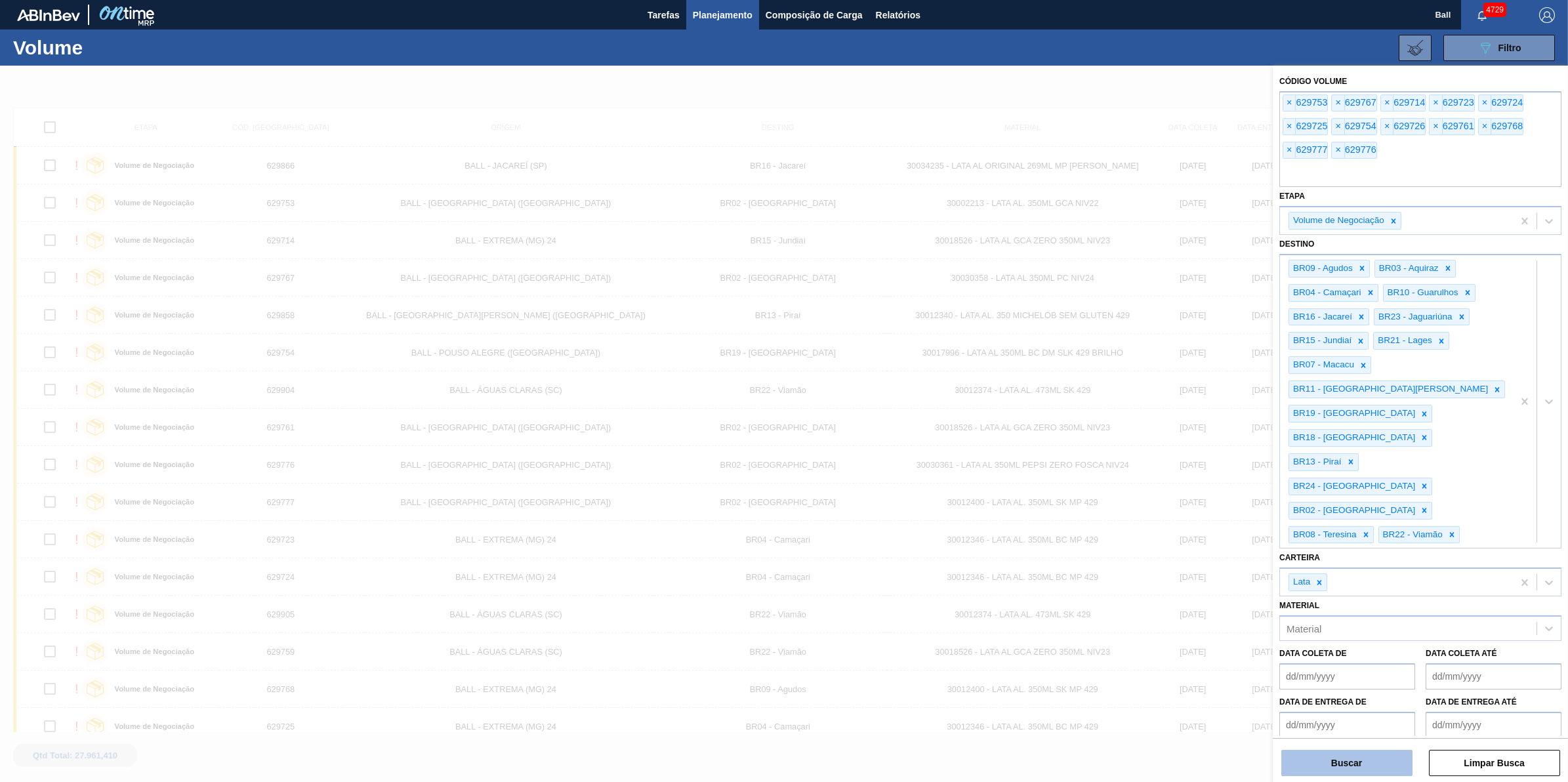
click at [1388, 759] on button "Buscar" at bounding box center [1346, 764] width 132 height 26
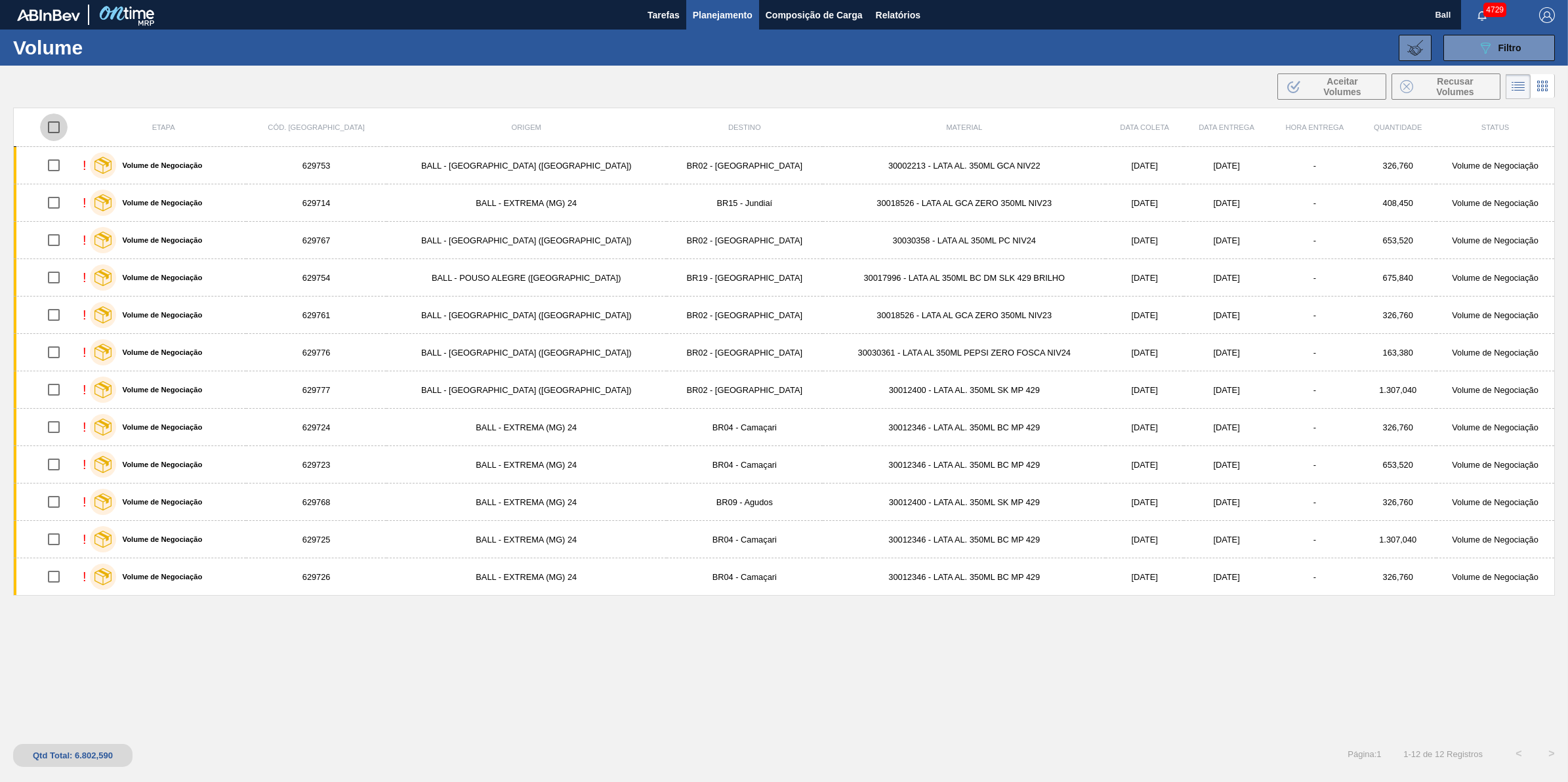
click at [64, 123] on input "checkbox" at bounding box center [54, 128] width 28 height 28
checkbox input "true"
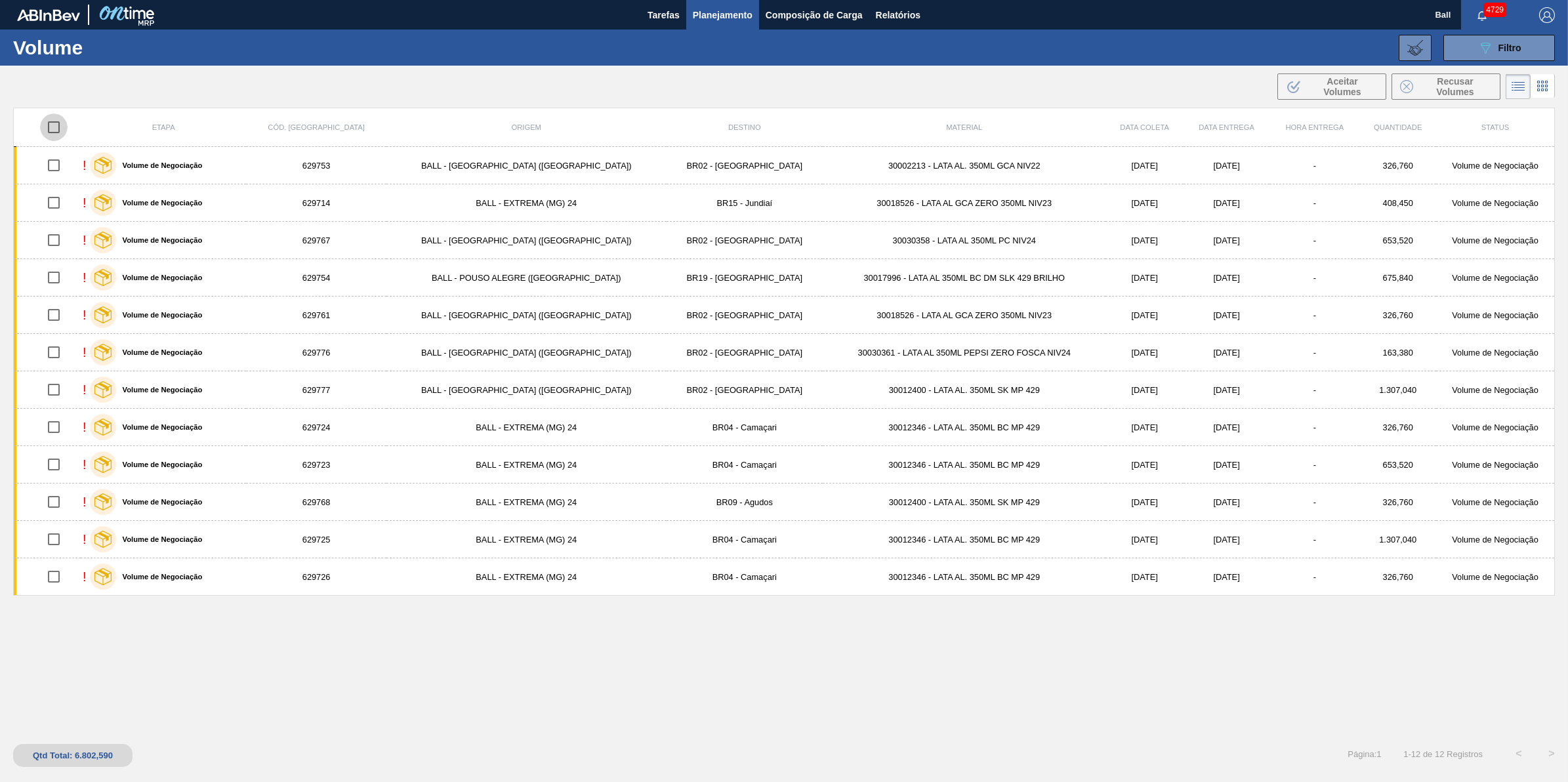
checkbox input "true"
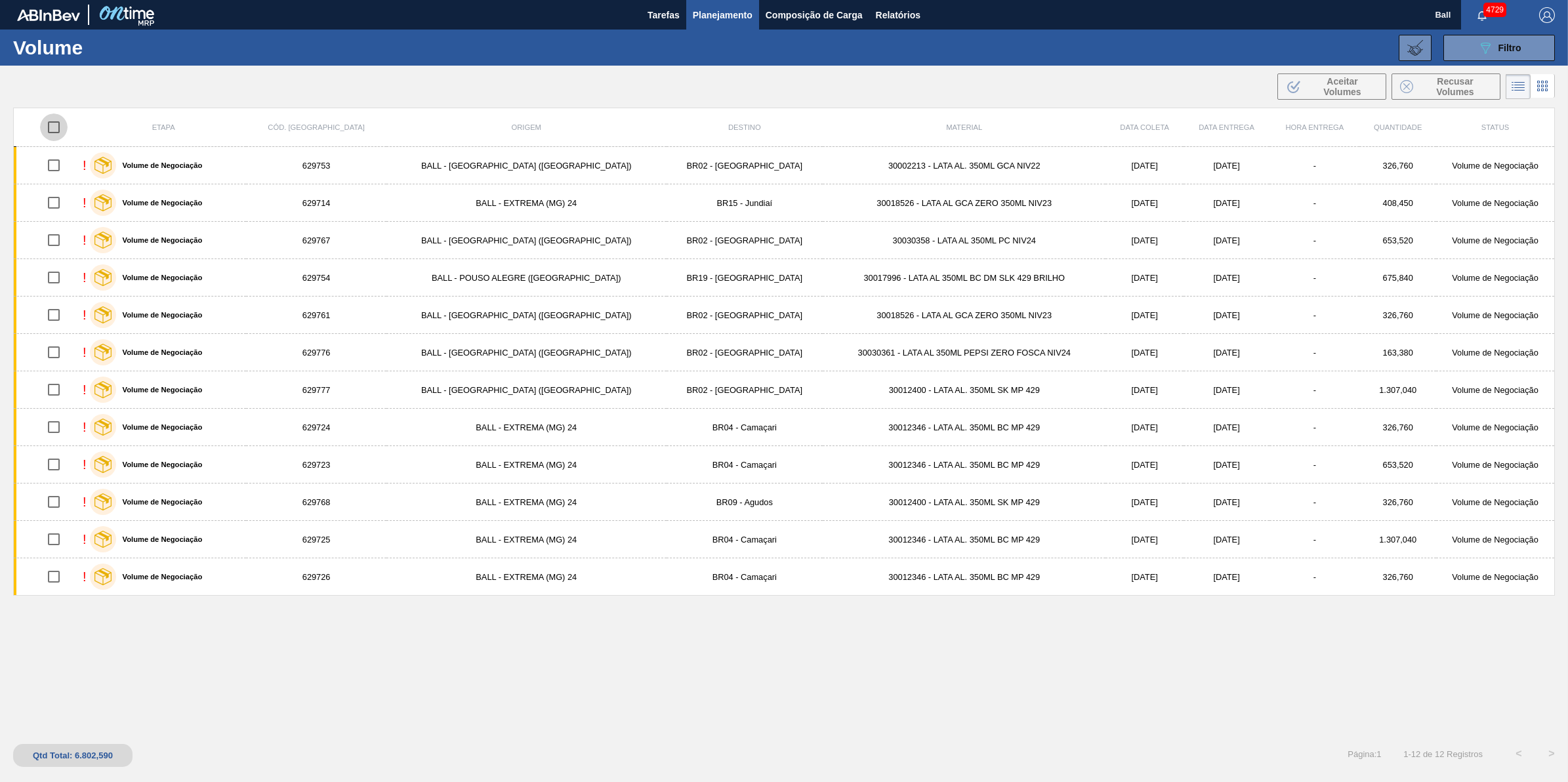
checkbox input "true"
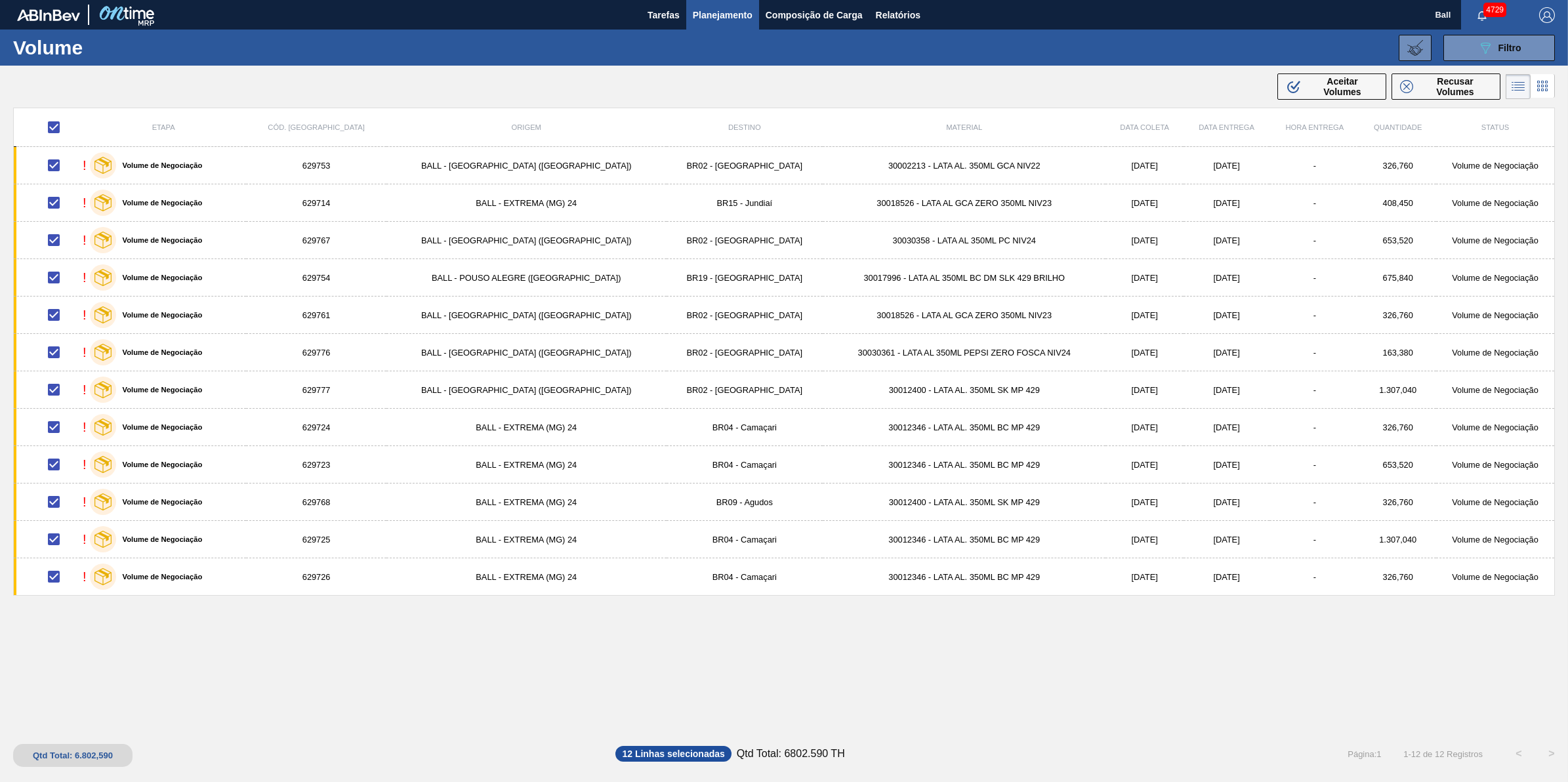
click at [64, 126] on input "checkbox" at bounding box center [54, 128] width 28 height 28
checkbox input "false"
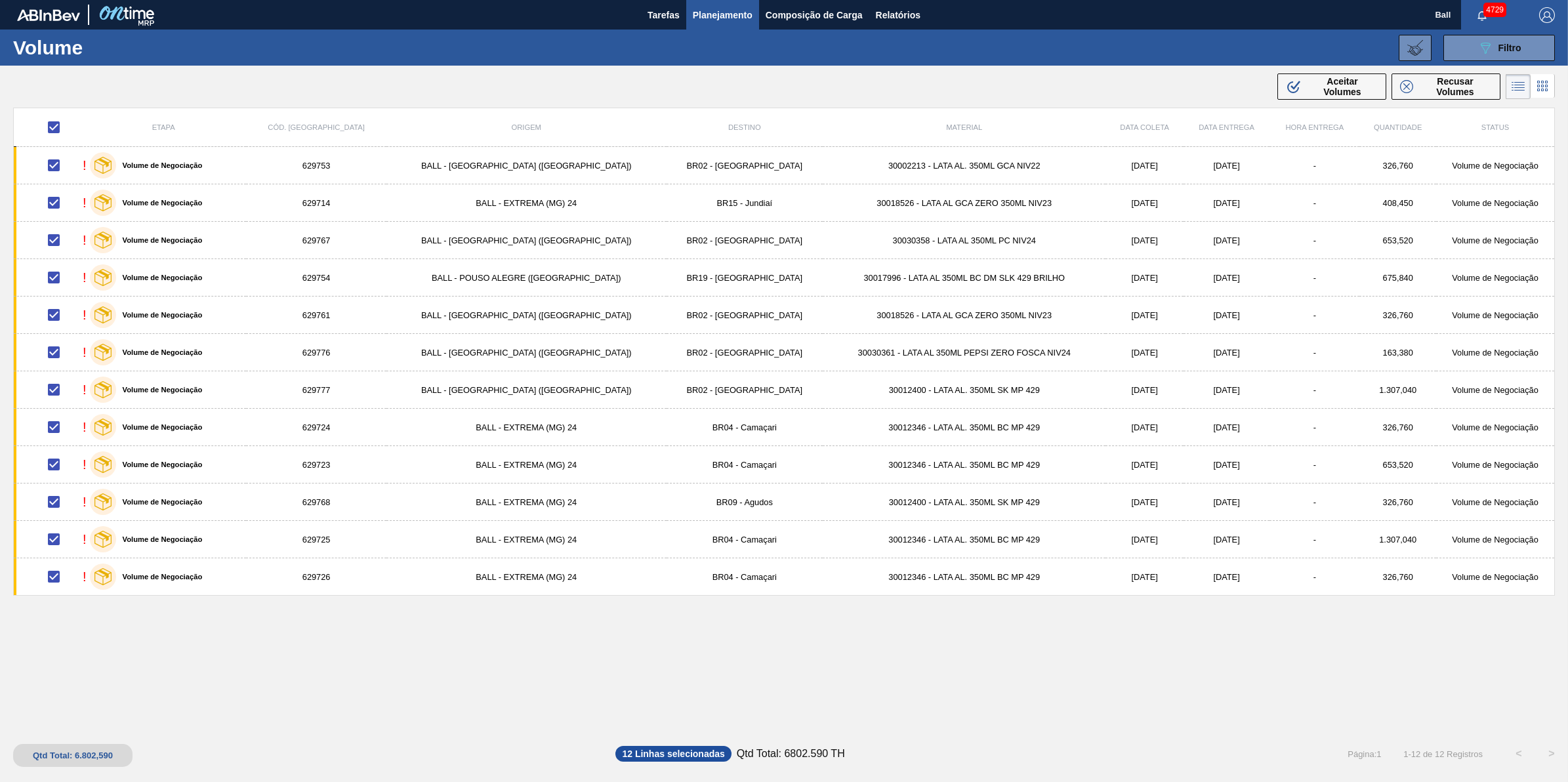
checkbox input "false"
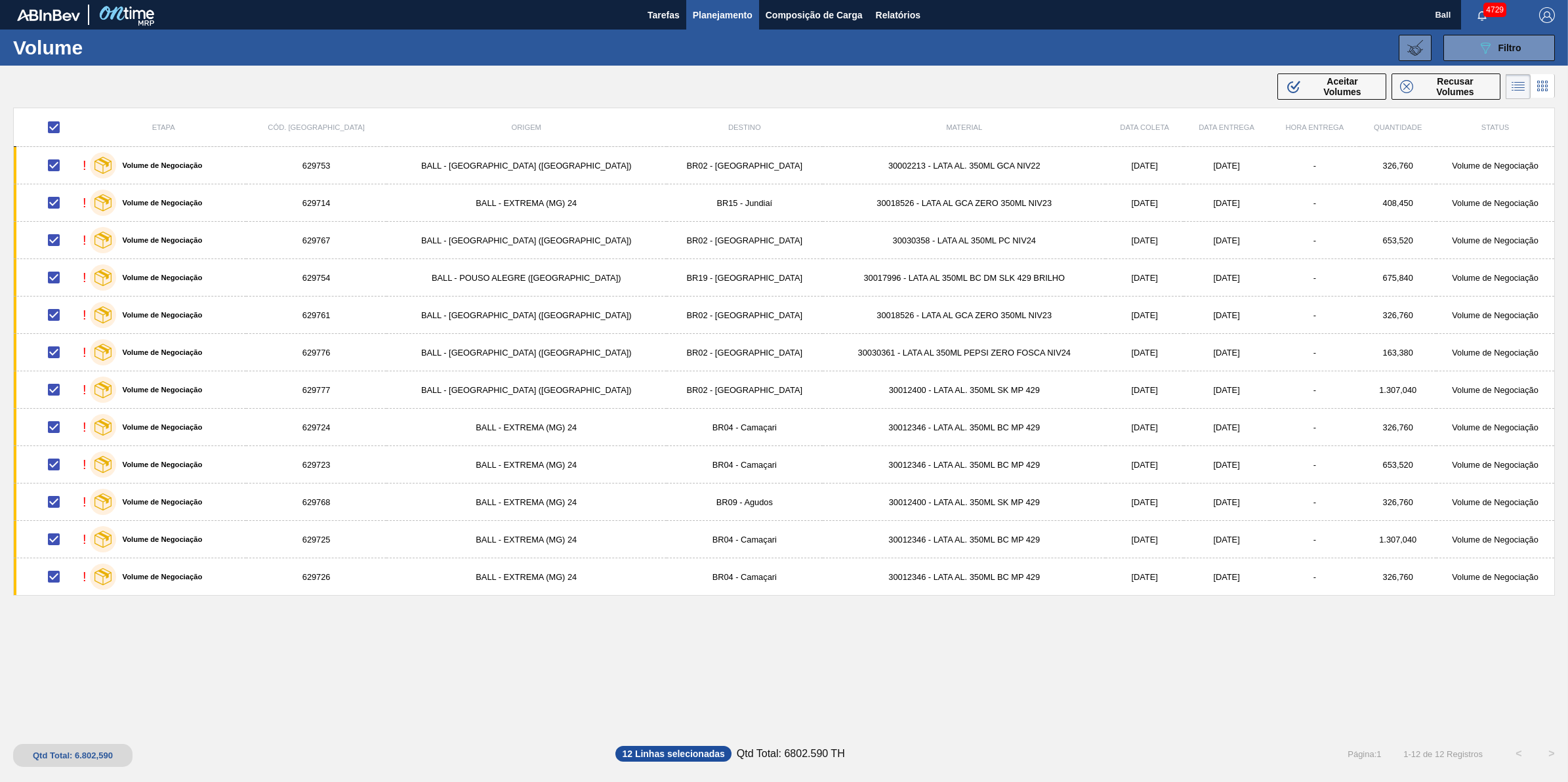
checkbox input "false"
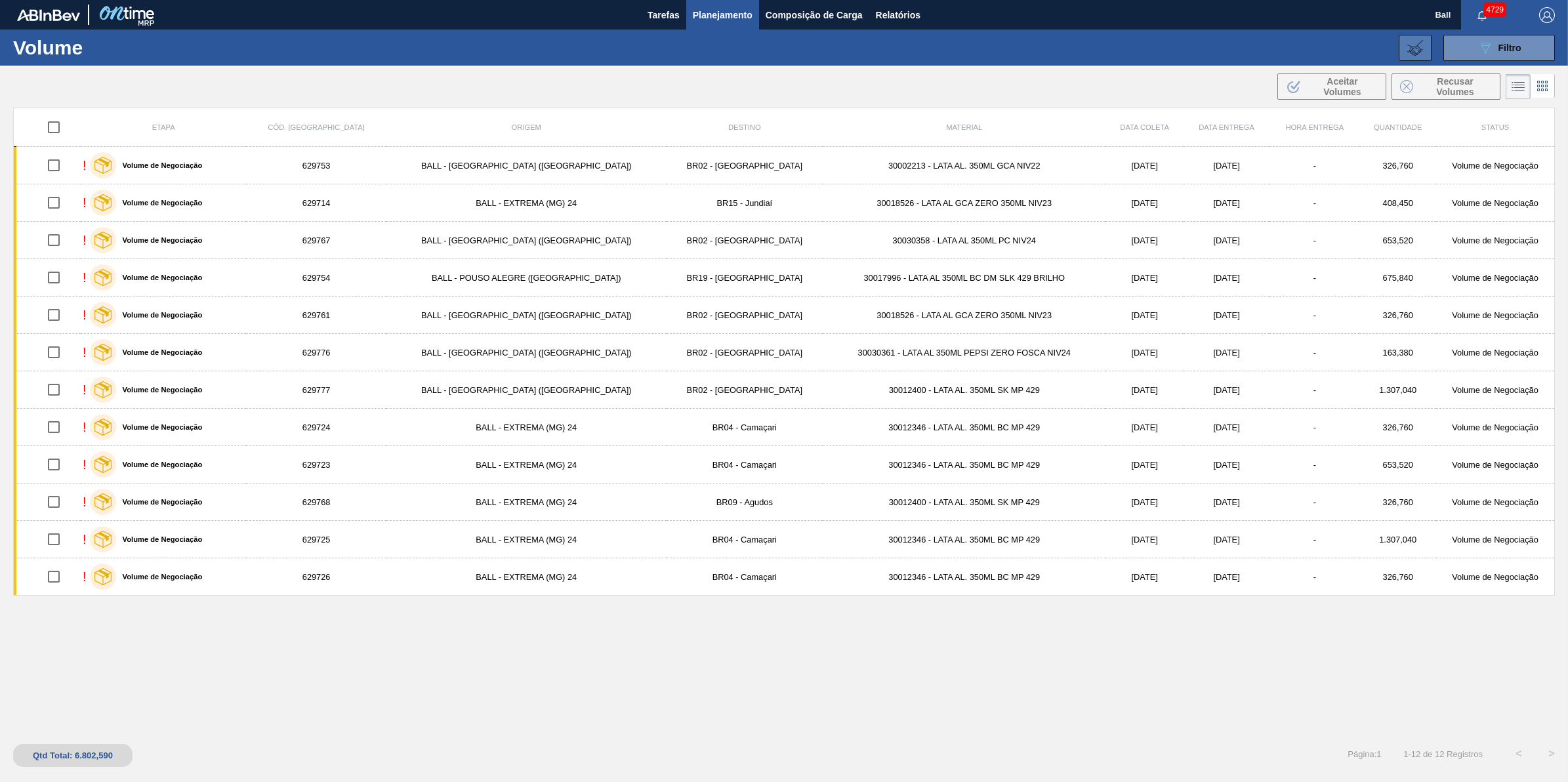
click at [1414, 53] on icon at bounding box center [1415, 48] width 15 height 15
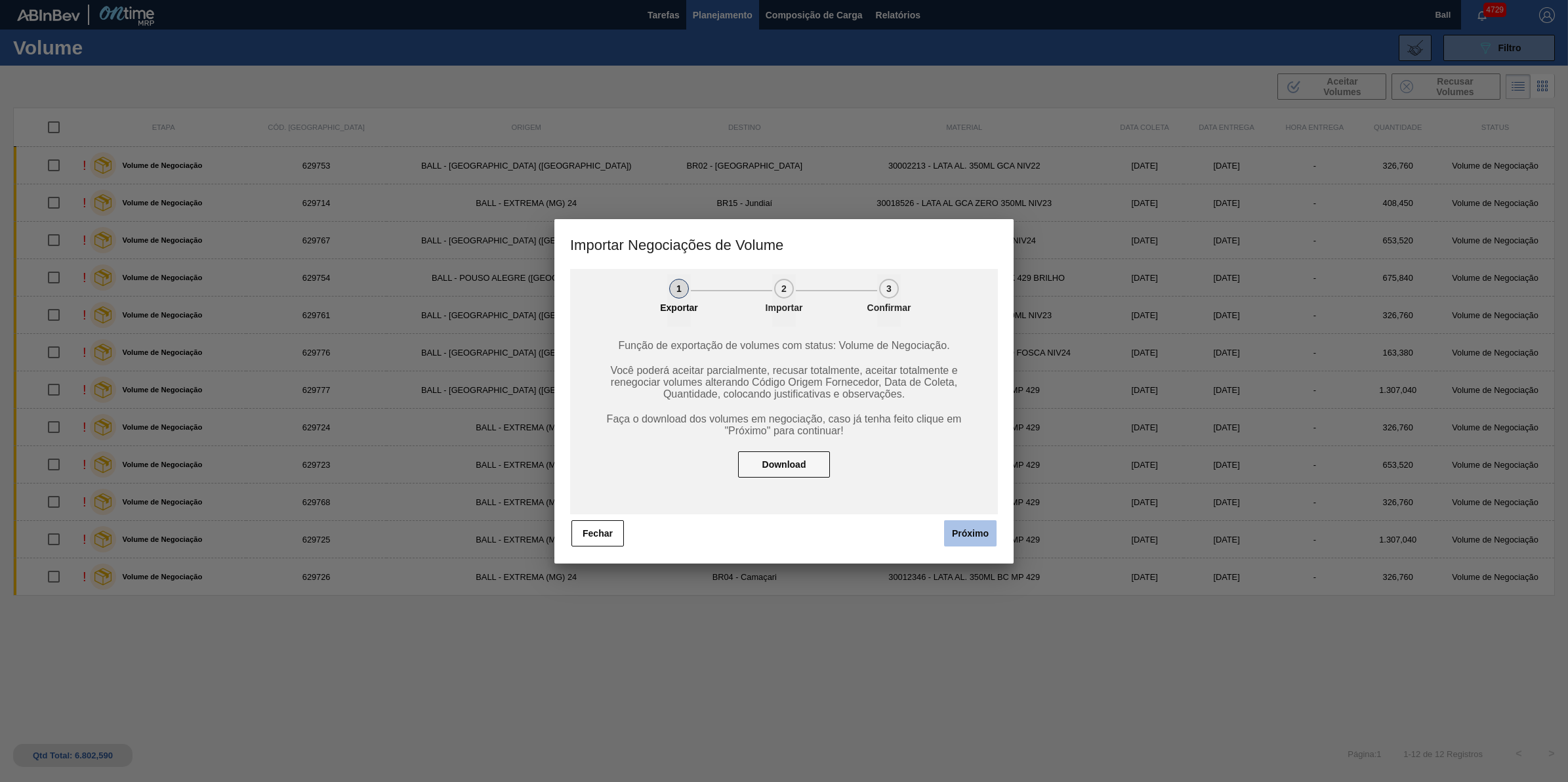
click at [995, 528] on button "Próximo" at bounding box center [970, 533] width 52 height 26
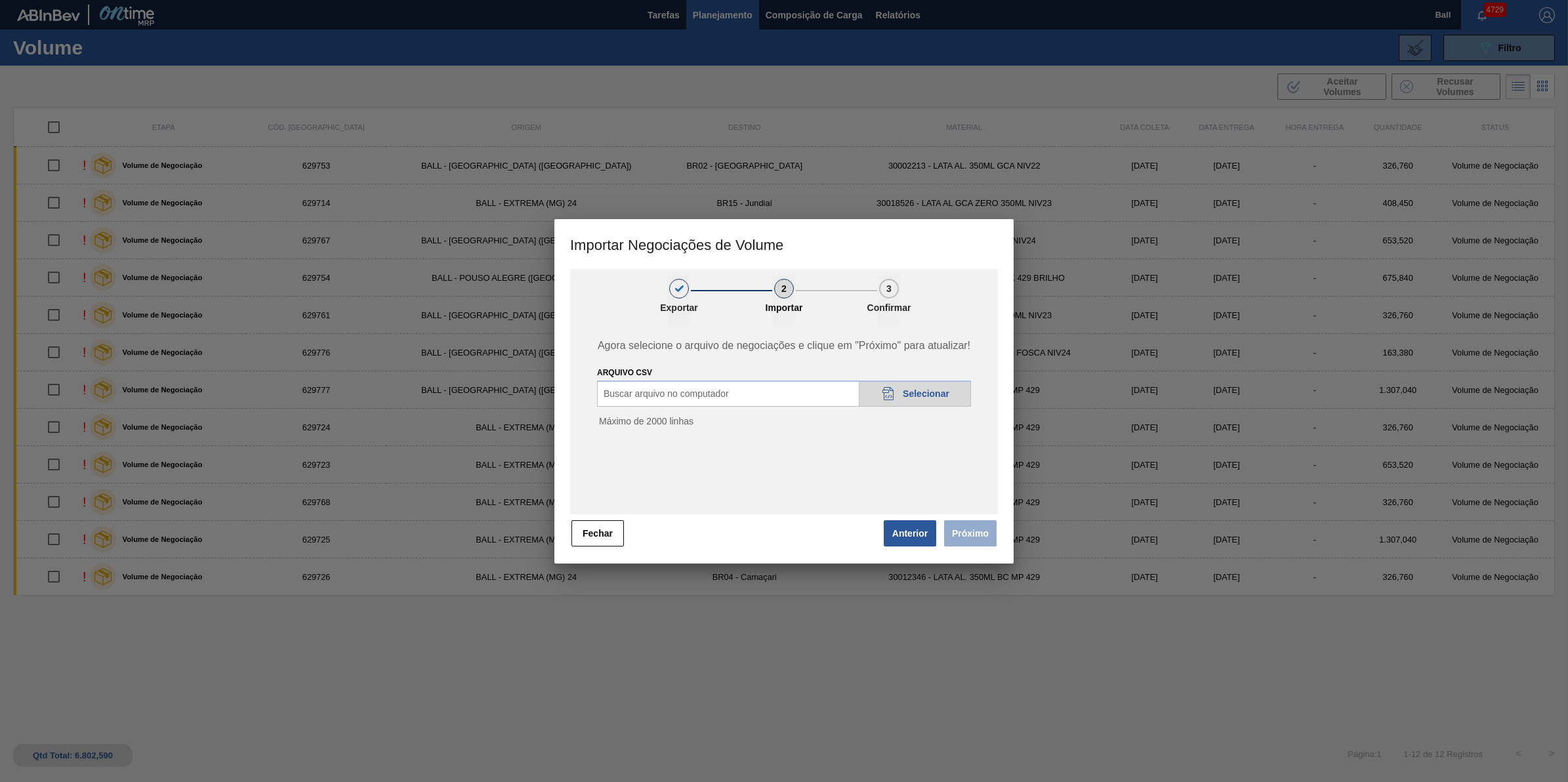
click at [929, 385] on div "20DAD902-3625-4257-8FDA-0C0CB19E2A3D Selecionar" at bounding box center [915, 394] width 112 height 26
click at [602, 536] on button "Fechar" at bounding box center [598, 533] width 52 height 26
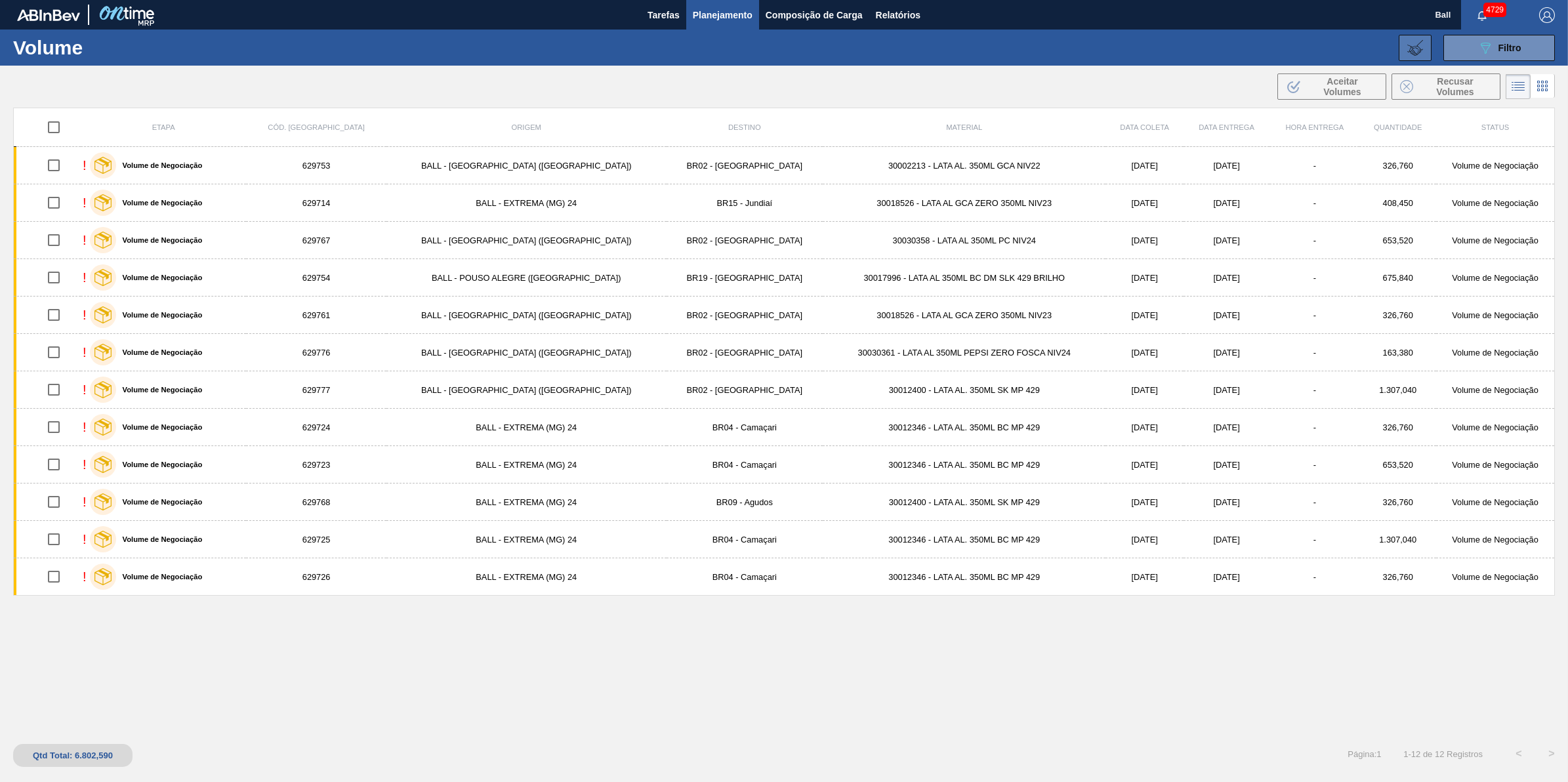
click at [1410, 52] on icon at bounding box center [1415, 48] width 15 height 15
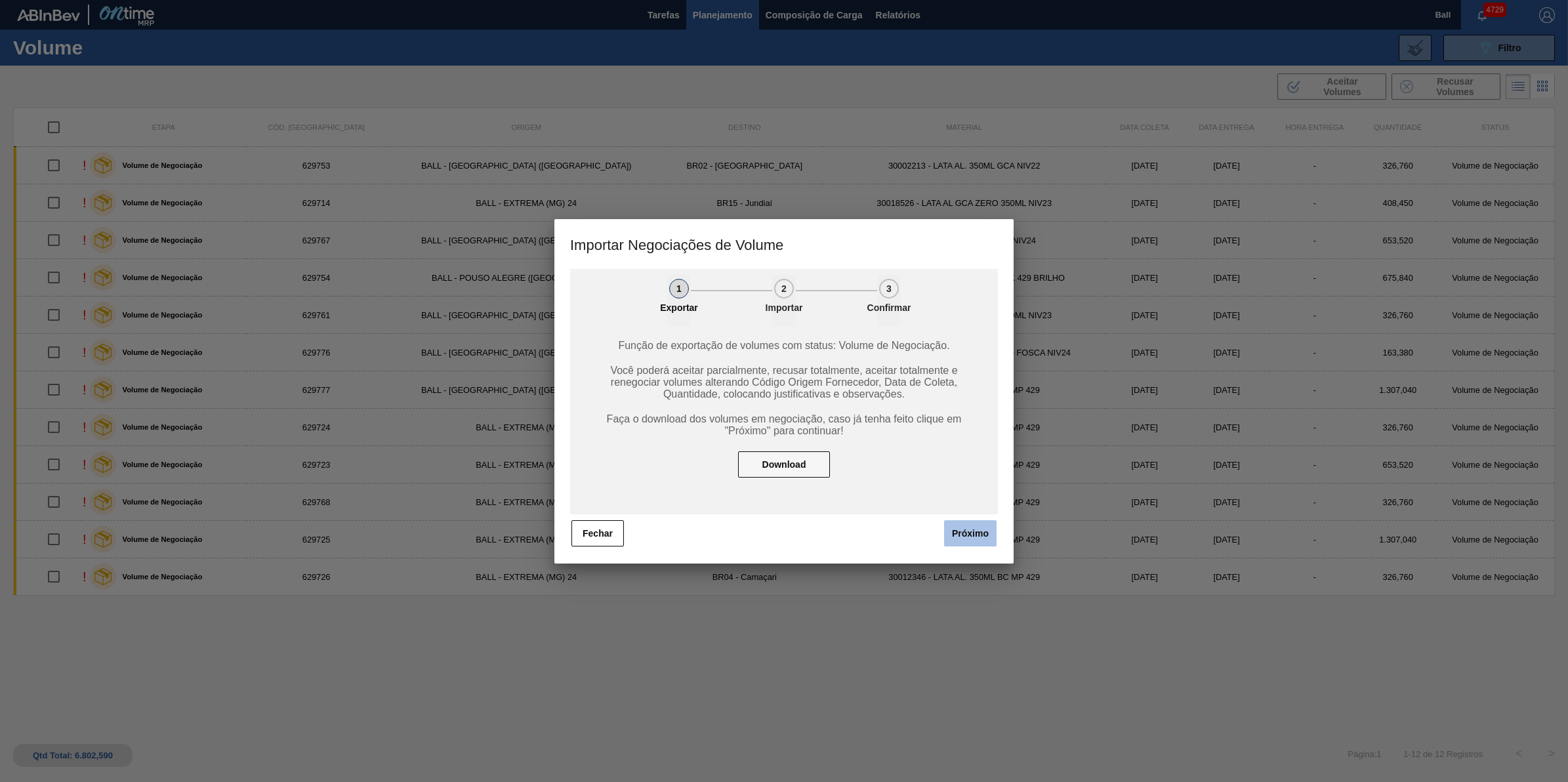
click at [972, 536] on button "Próximo" at bounding box center [970, 533] width 52 height 26
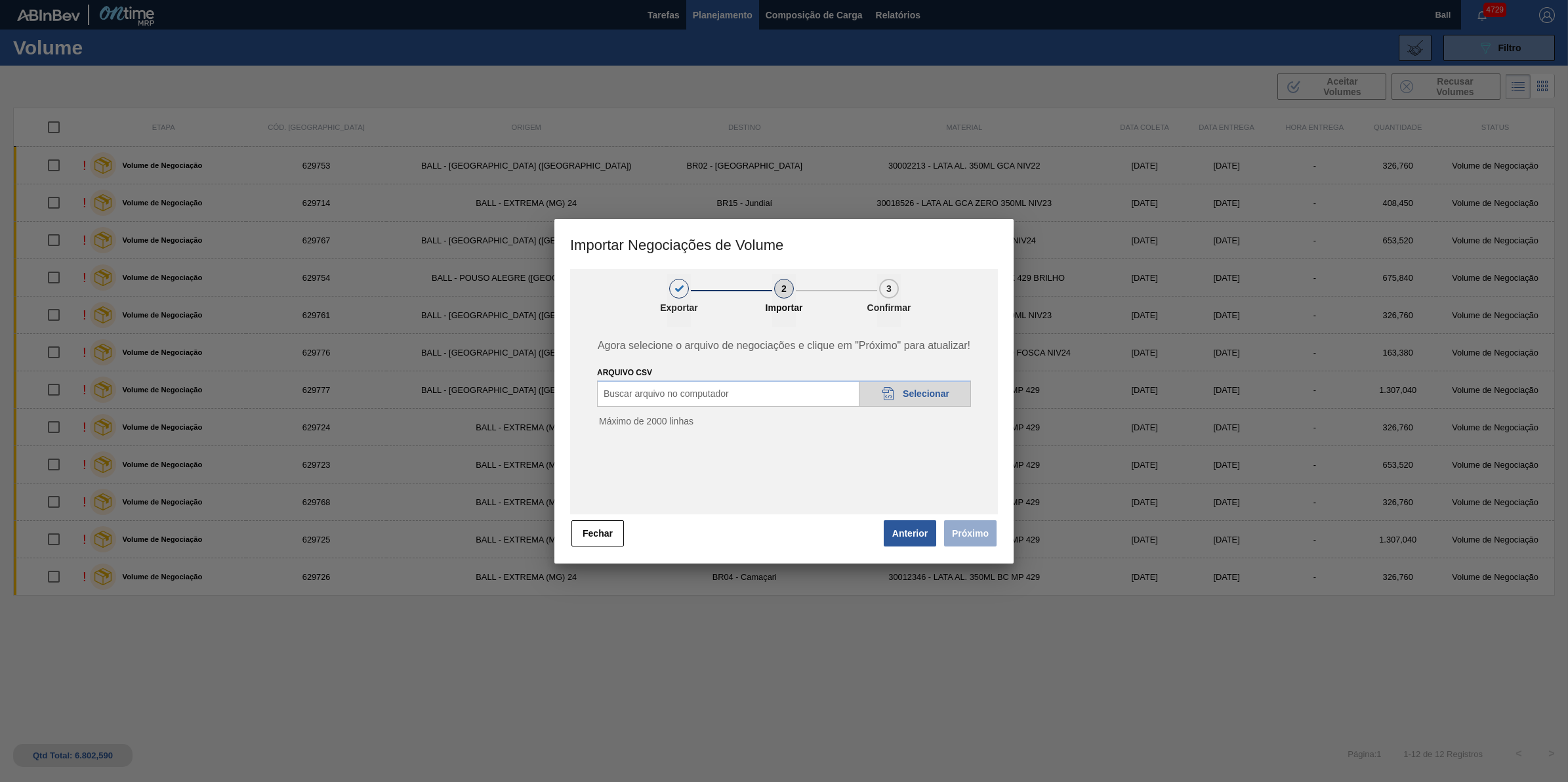
click at [955, 397] on div "20DAD902-3625-4257-8FDA-0C0CB19E2A3D Selecionar" at bounding box center [915, 394] width 112 height 26
click at [966, 536] on button "Próximo" at bounding box center [970, 533] width 52 height 26
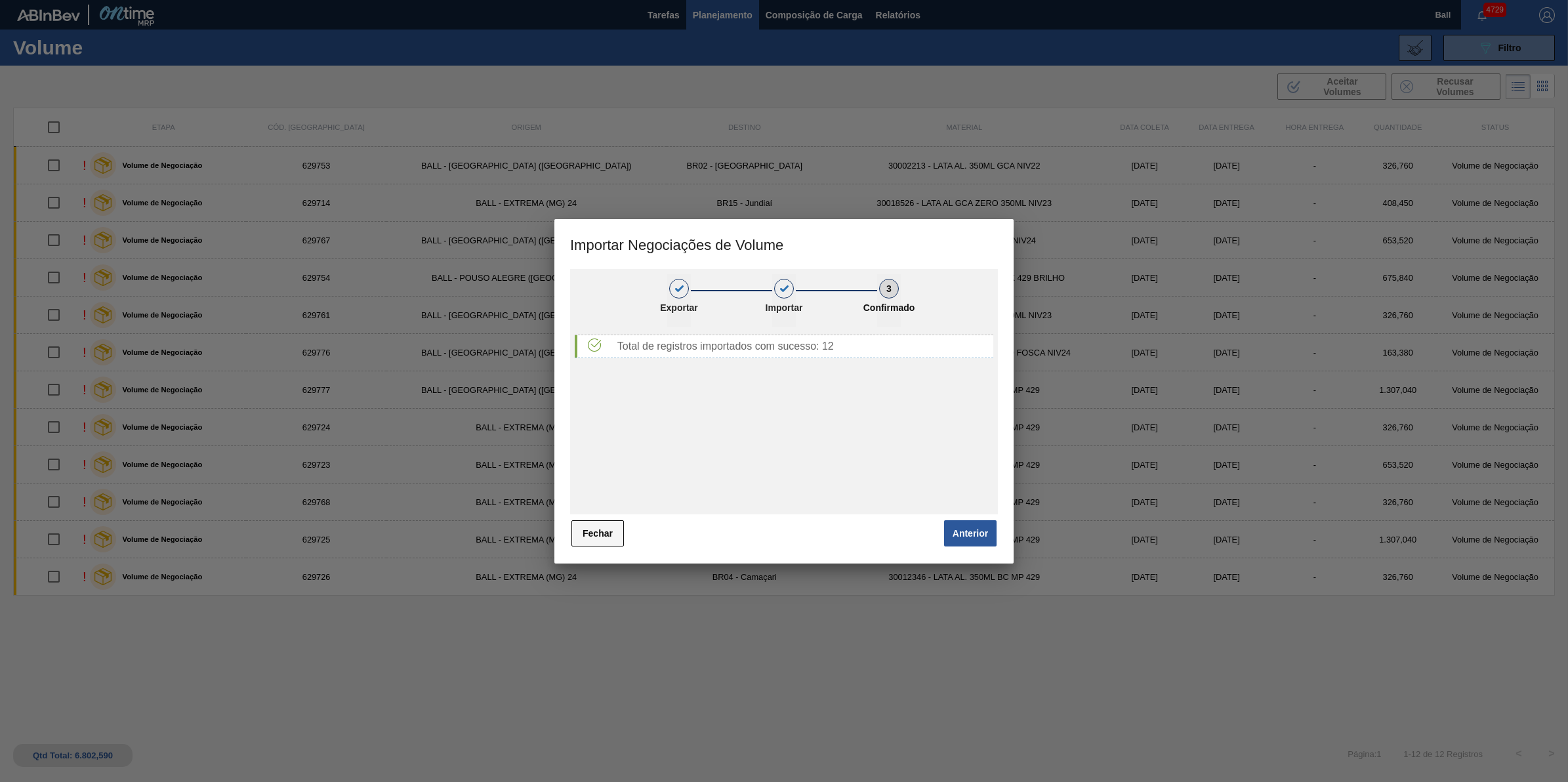
click at [612, 536] on button "Fechar" at bounding box center [598, 533] width 52 height 26
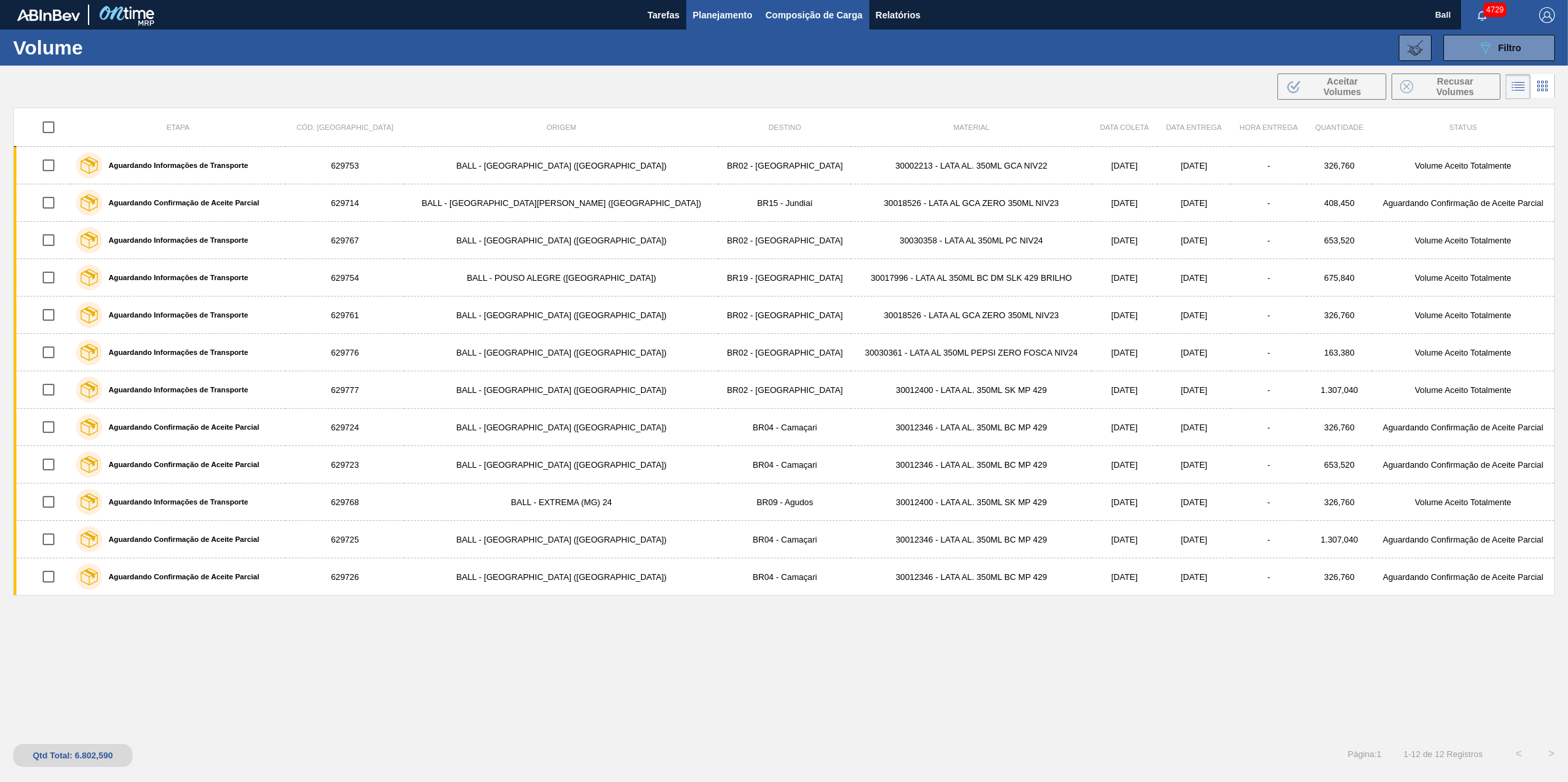
click at [802, 22] on span "Composição de Carga" at bounding box center [814, 15] width 97 height 15
